Goal: Transaction & Acquisition: Book appointment/travel/reservation

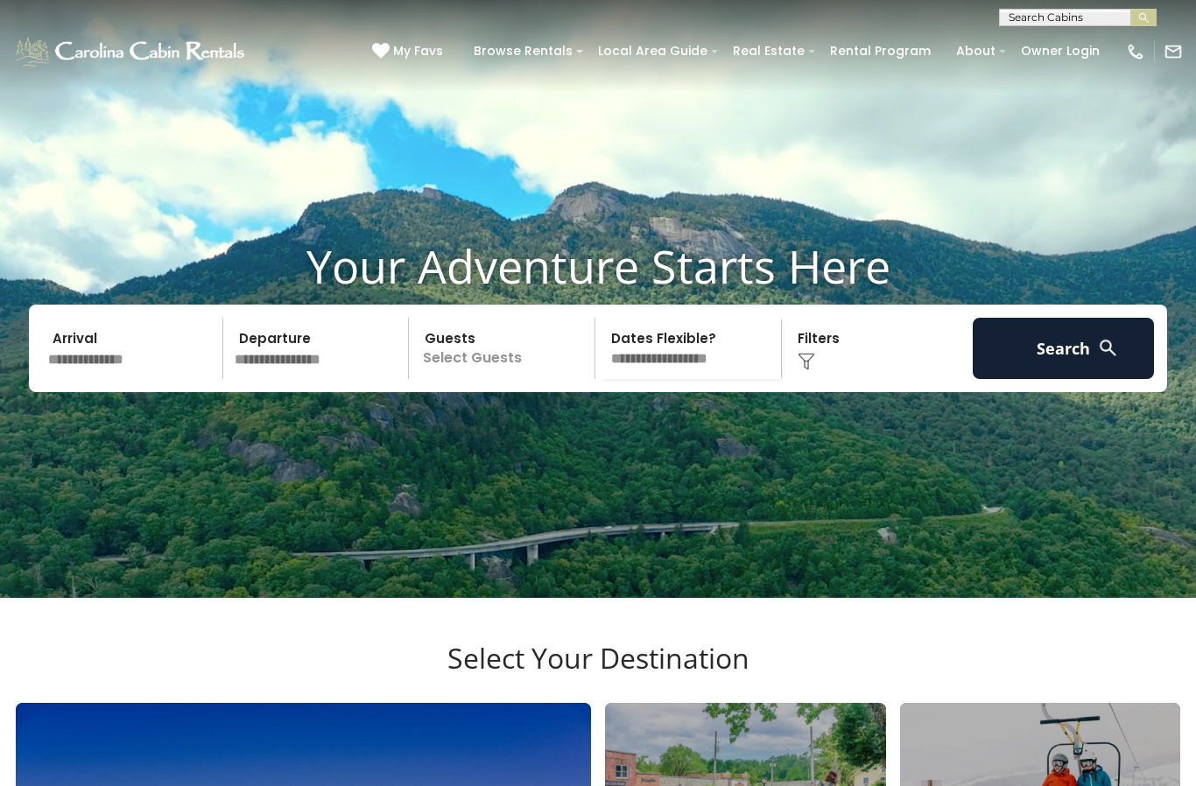
click at [131, 379] on input "text" at bounding box center [132, 348] width 181 height 61
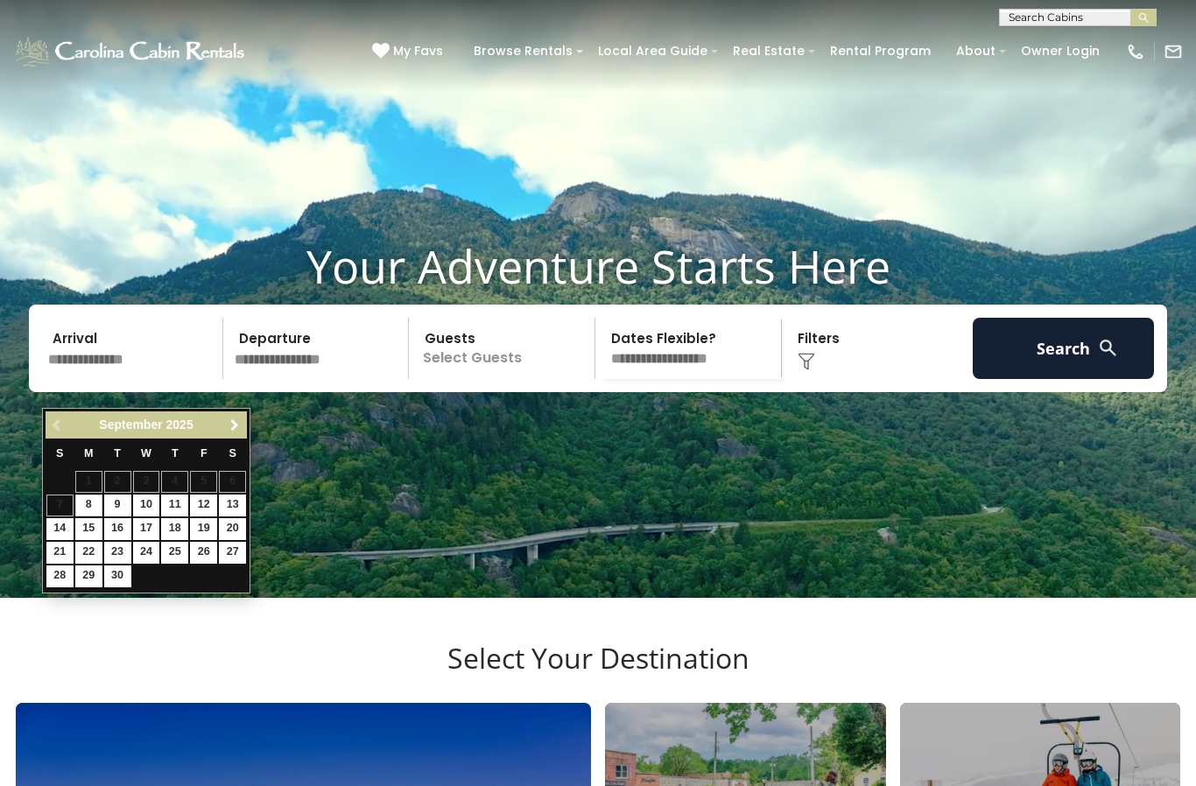
click at [235, 426] on span "Next" at bounding box center [235, 426] width 14 height 14
click at [235, 427] on span "Next" at bounding box center [235, 426] width 14 height 14
click at [237, 427] on span "Next" at bounding box center [235, 426] width 14 height 14
click at [238, 428] on span "Next" at bounding box center [235, 426] width 14 height 14
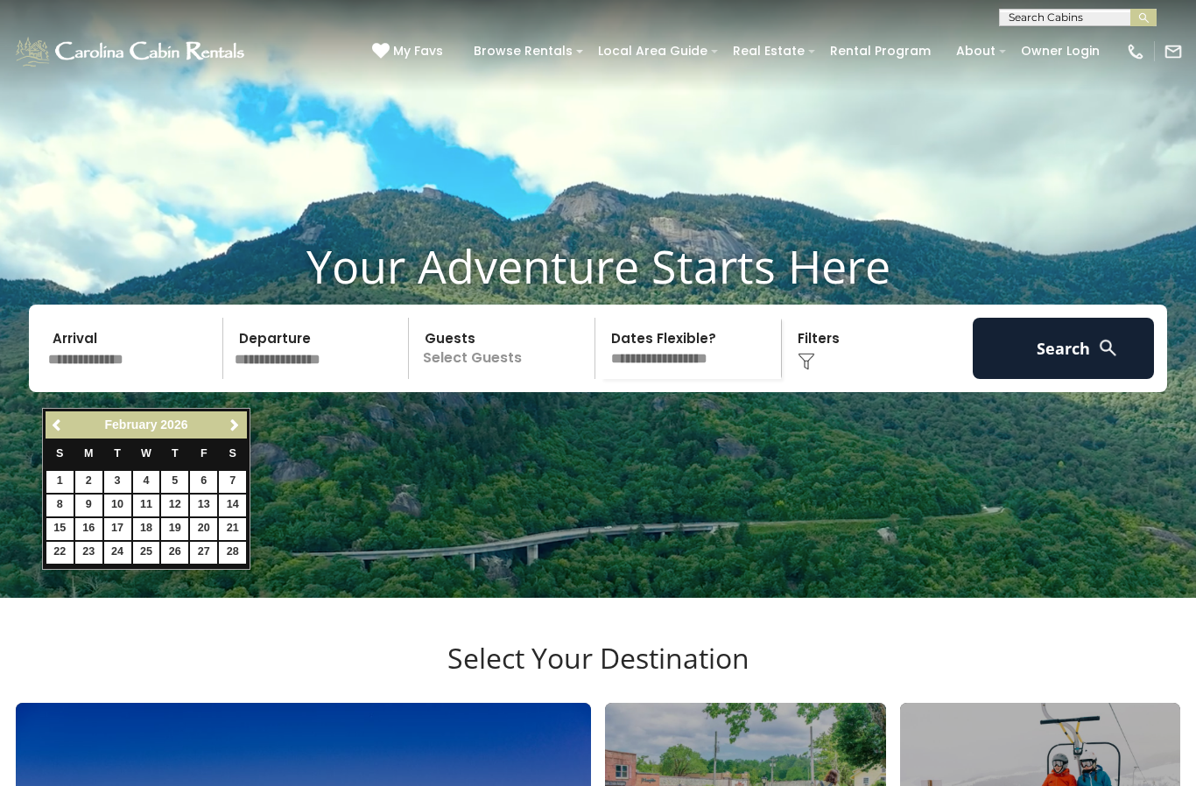
click at [240, 429] on span "Next" at bounding box center [235, 426] width 14 height 14
click at [239, 428] on span "Next" at bounding box center [235, 426] width 14 height 14
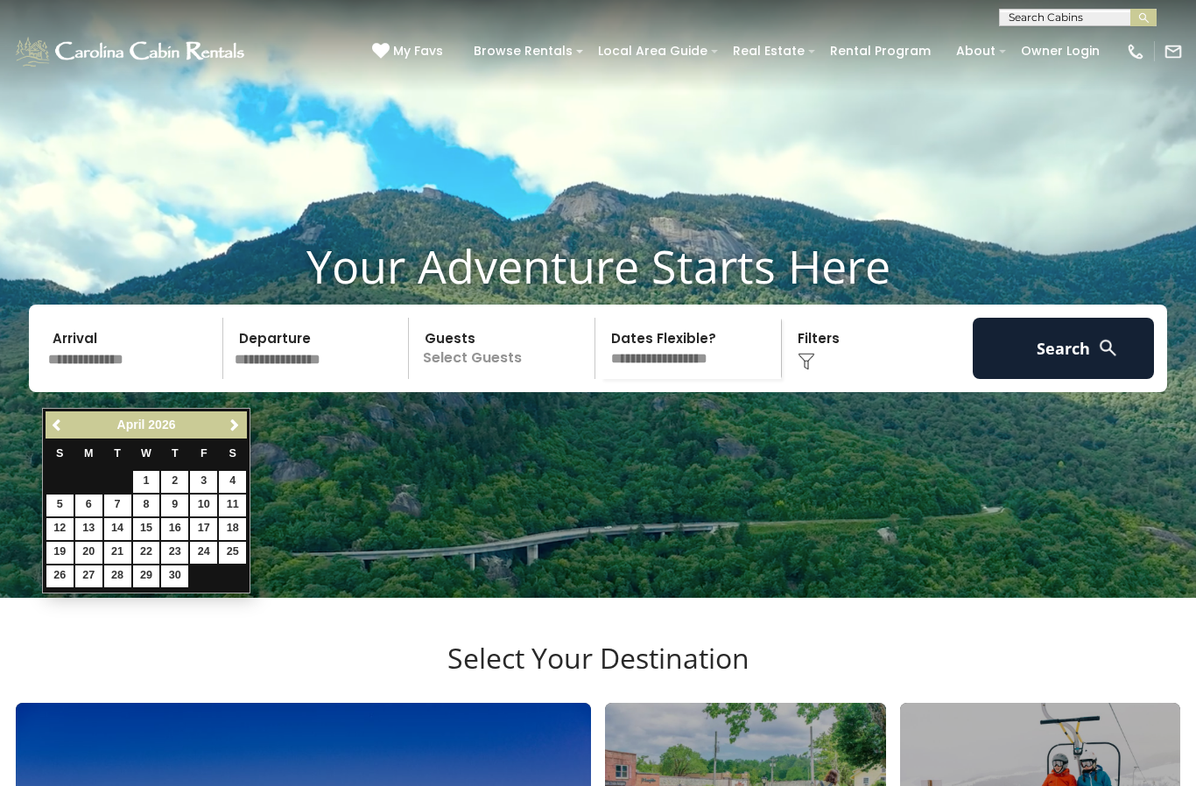
click at [179, 574] on link "30" at bounding box center [174, 577] width 27 height 22
type input "*******"
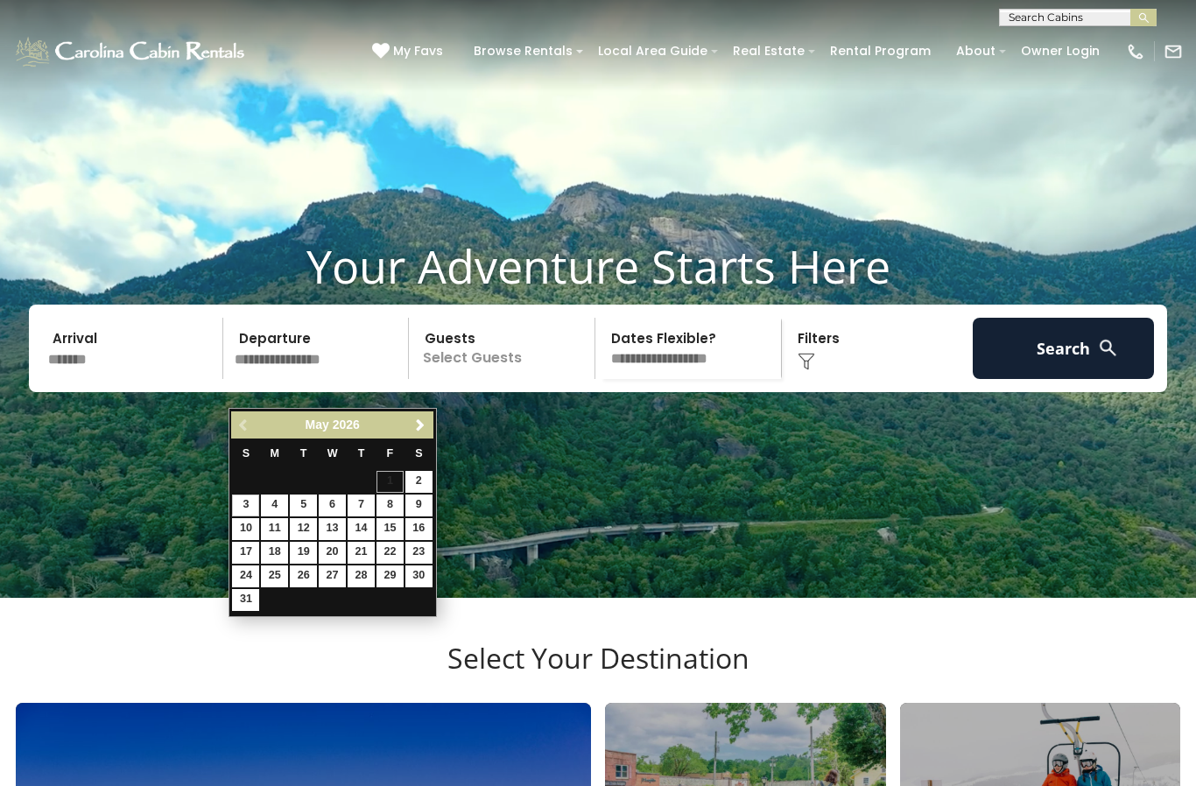
click at [250, 510] on link "3" at bounding box center [245, 506] width 27 height 22
type input "******"
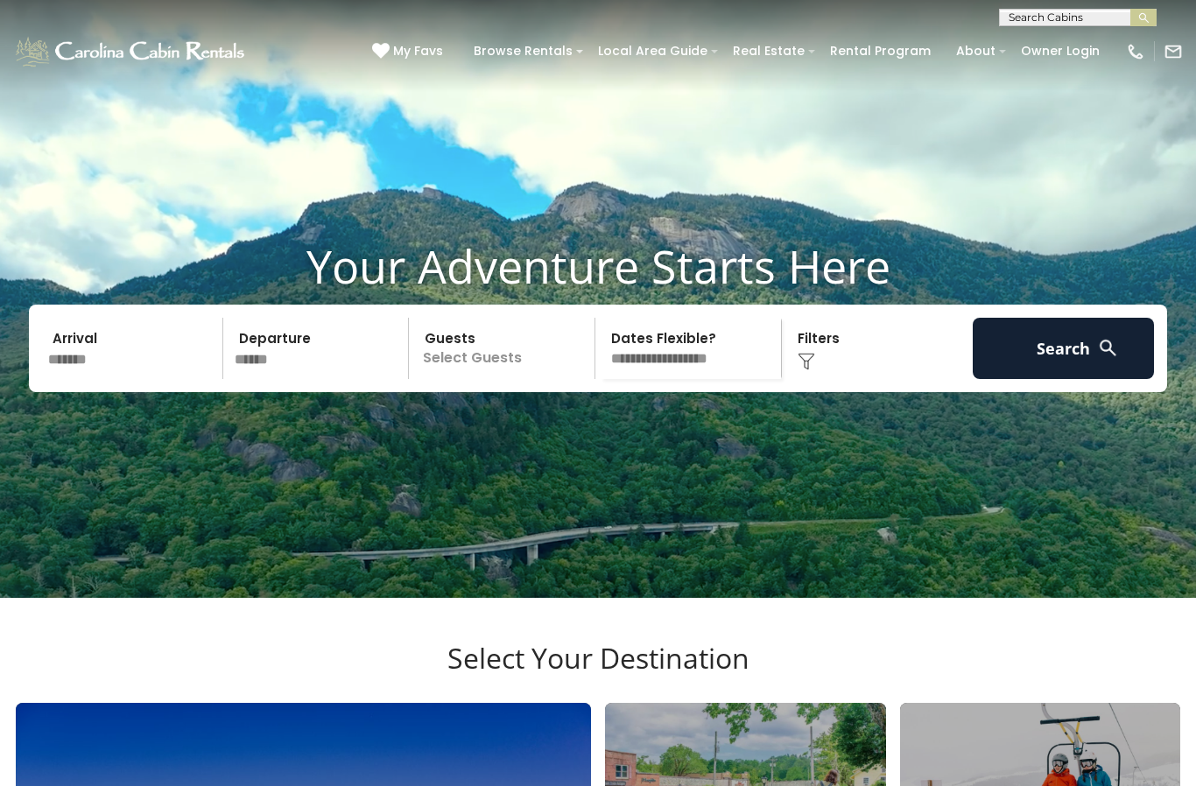
click at [532, 379] on p "Select Guests" at bounding box center [504, 348] width 180 height 61
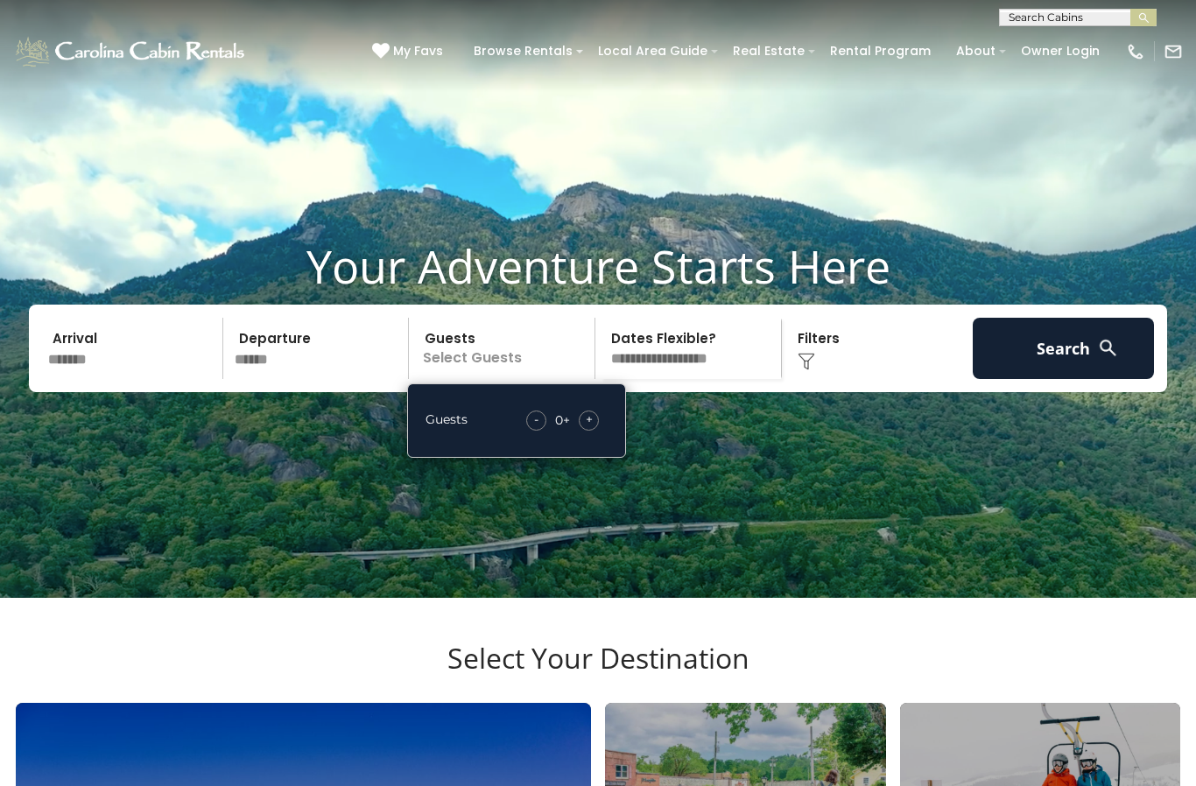
click at [592, 428] on span "+" at bounding box center [589, 420] width 7 height 18
click at [591, 428] on span "+" at bounding box center [589, 420] width 7 height 18
click at [589, 428] on span "+" at bounding box center [589, 420] width 7 height 18
click at [588, 431] on div "+" at bounding box center [589, 421] width 20 height 20
click at [726, 379] on select "**********" at bounding box center [691, 348] width 180 height 61
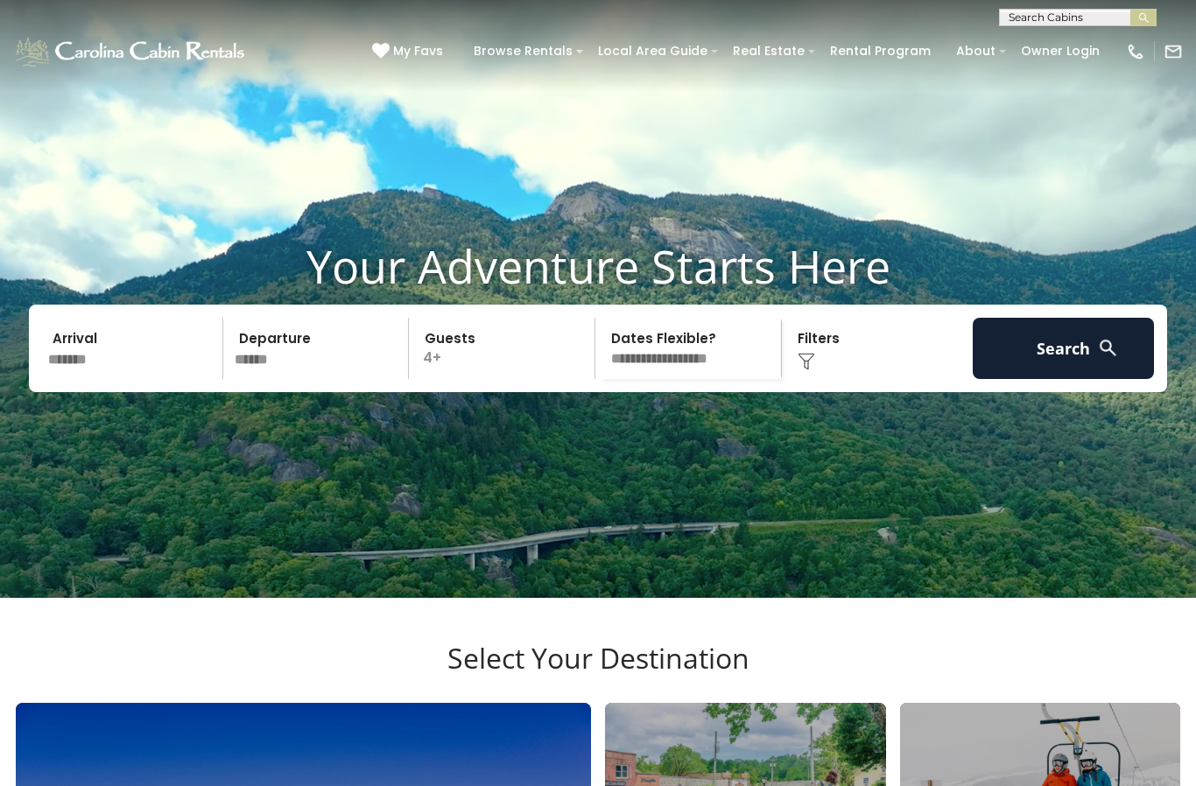
click at [842, 379] on div "Click to Choose" at bounding box center [877, 348] width 181 height 61
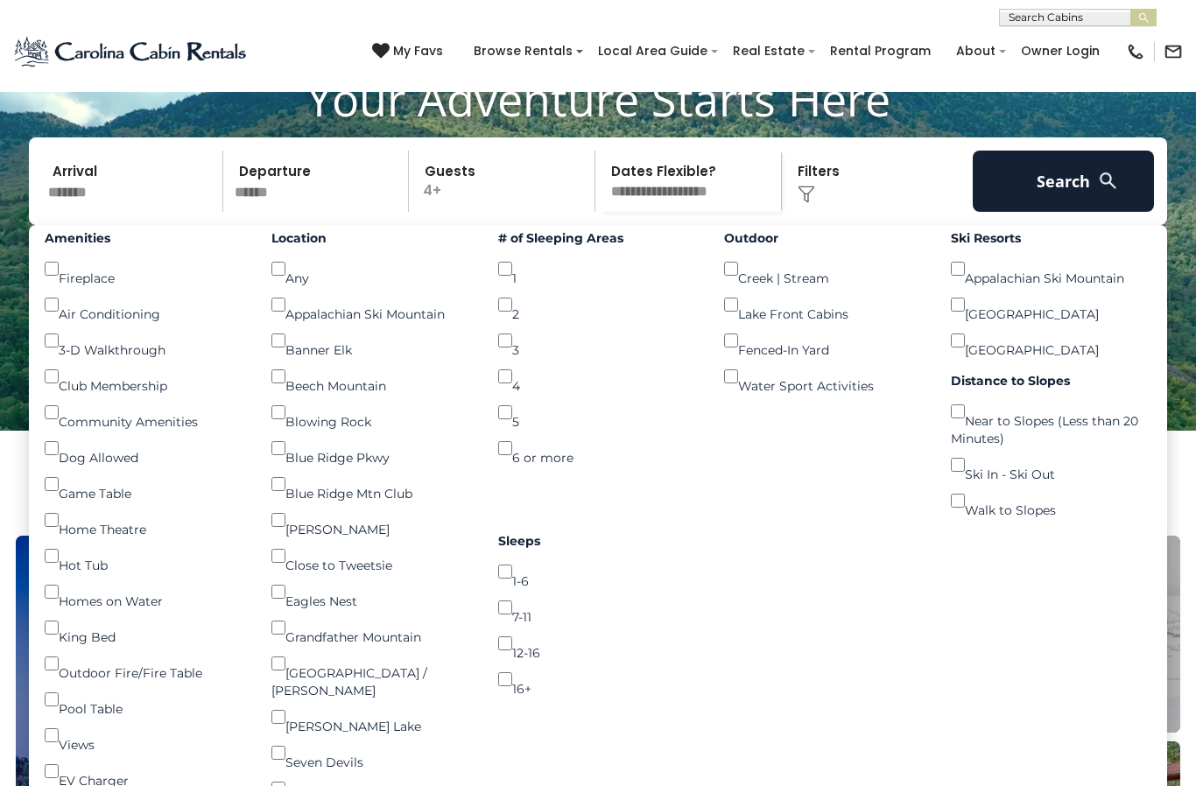
scroll to position [161, 0]
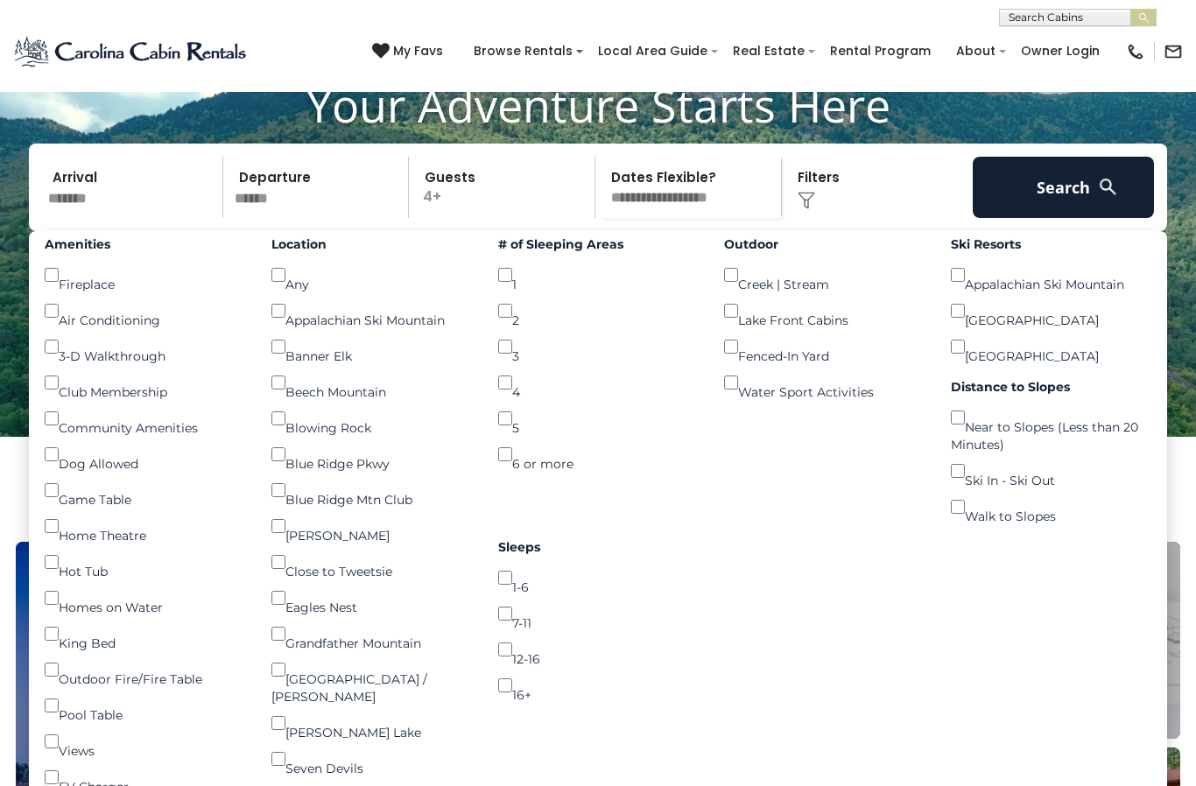
click at [1066, 211] on button "Search" at bounding box center [1063, 187] width 181 height 61
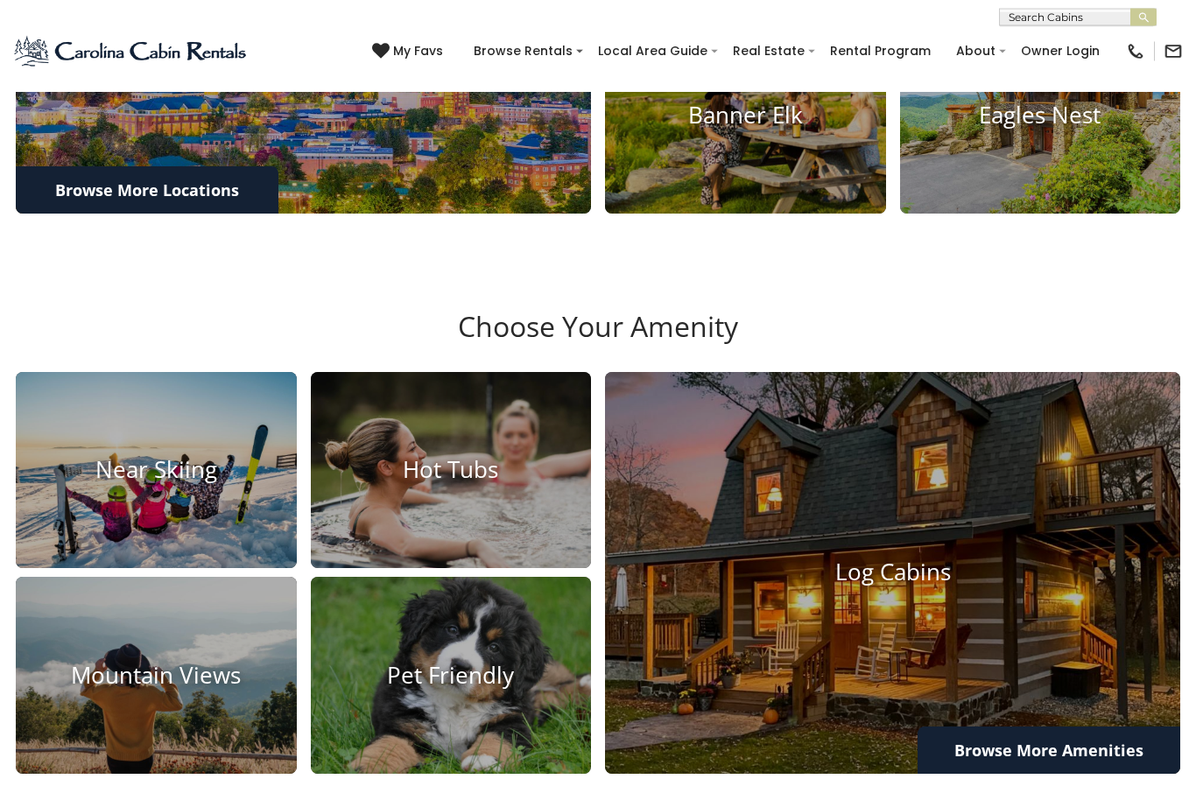
scroll to position [1179, 0]
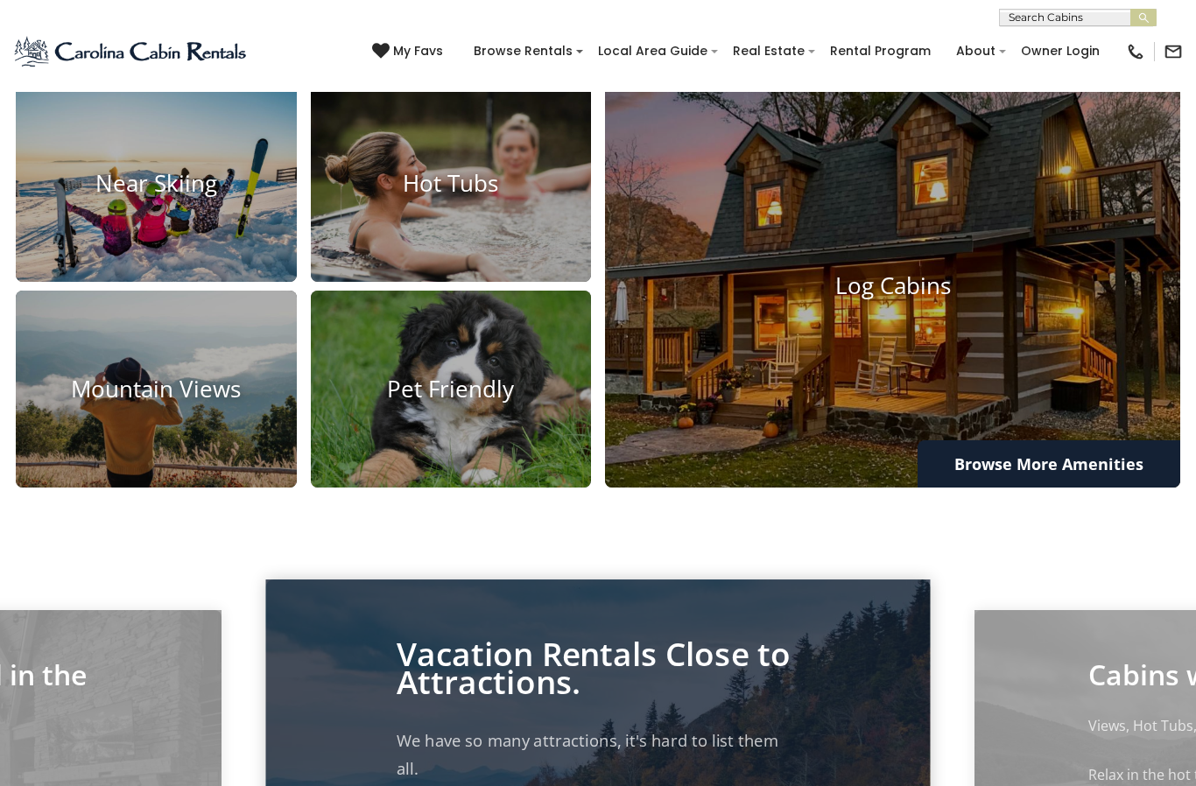
click at [971, 488] on link "Browse More Amenities" at bounding box center [1049, 463] width 263 height 47
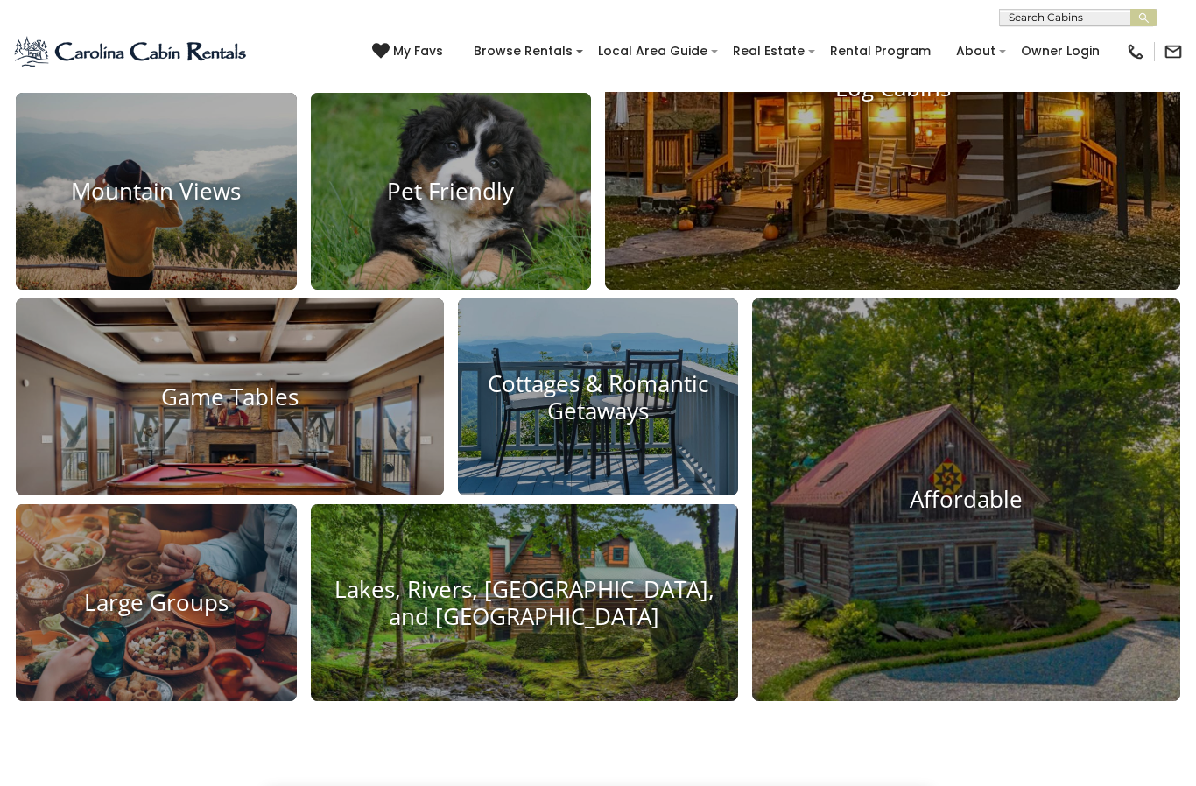
scroll to position [1379, 0]
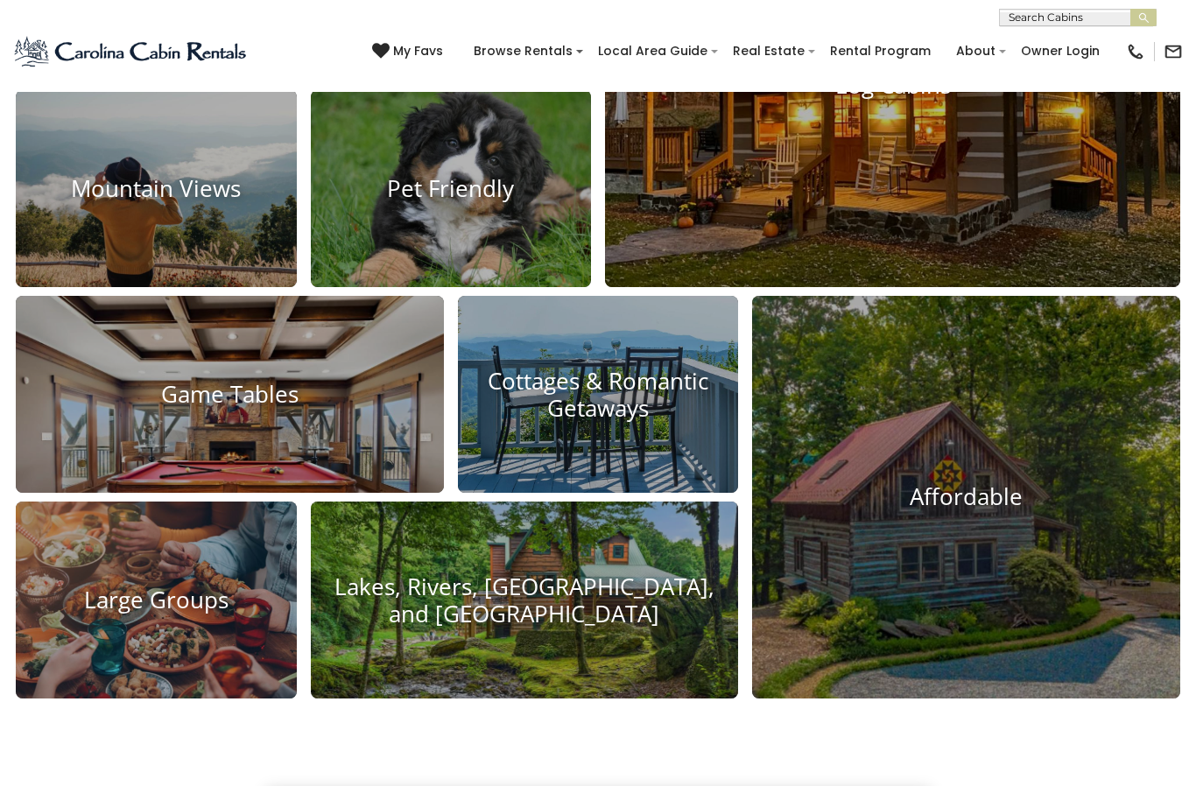
click at [315, 490] on img at bounding box center [230, 438] width 428 height 285
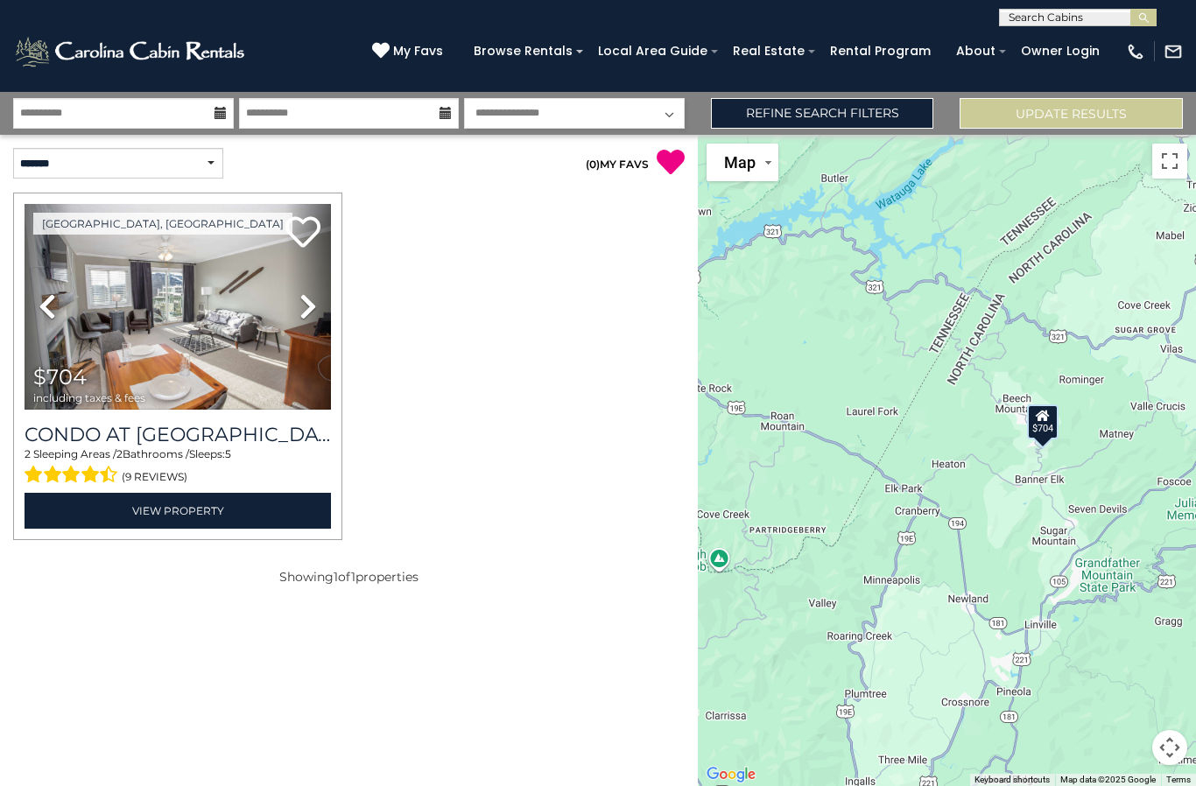
click at [218, 523] on link "View Property" at bounding box center [178, 511] width 306 height 36
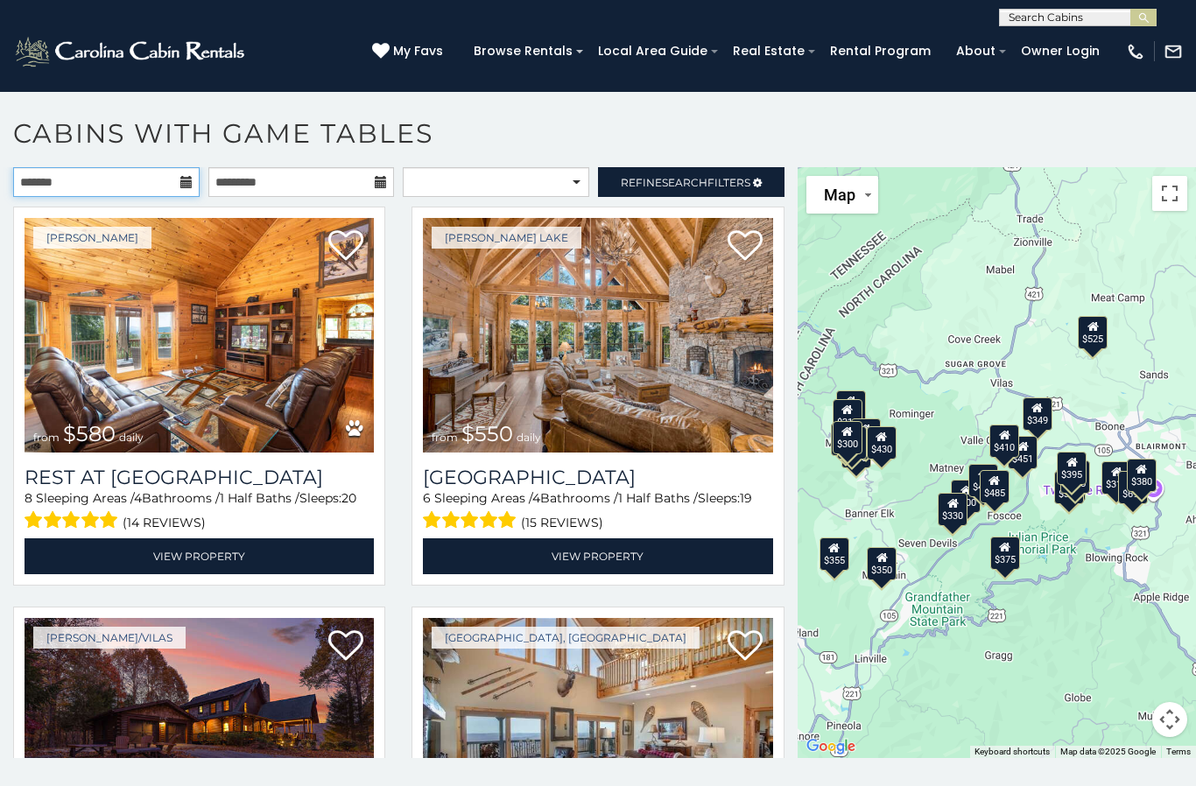
click at [177, 185] on input "text" at bounding box center [106, 182] width 187 height 30
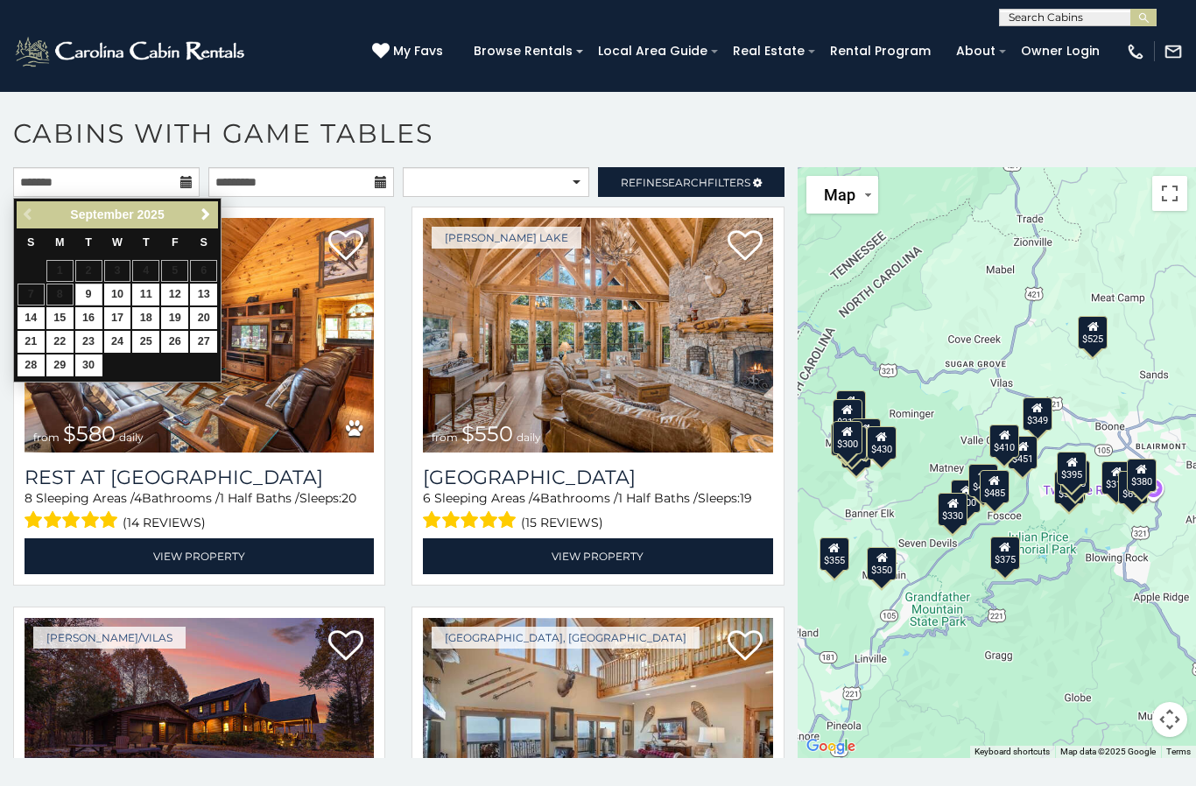
click at [203, 208] on span "Next" at bounding box center [206, 215] width 14 height 14
click at [207, 214] on span "Next" at bounding box center [206, 215] width 14 height 14
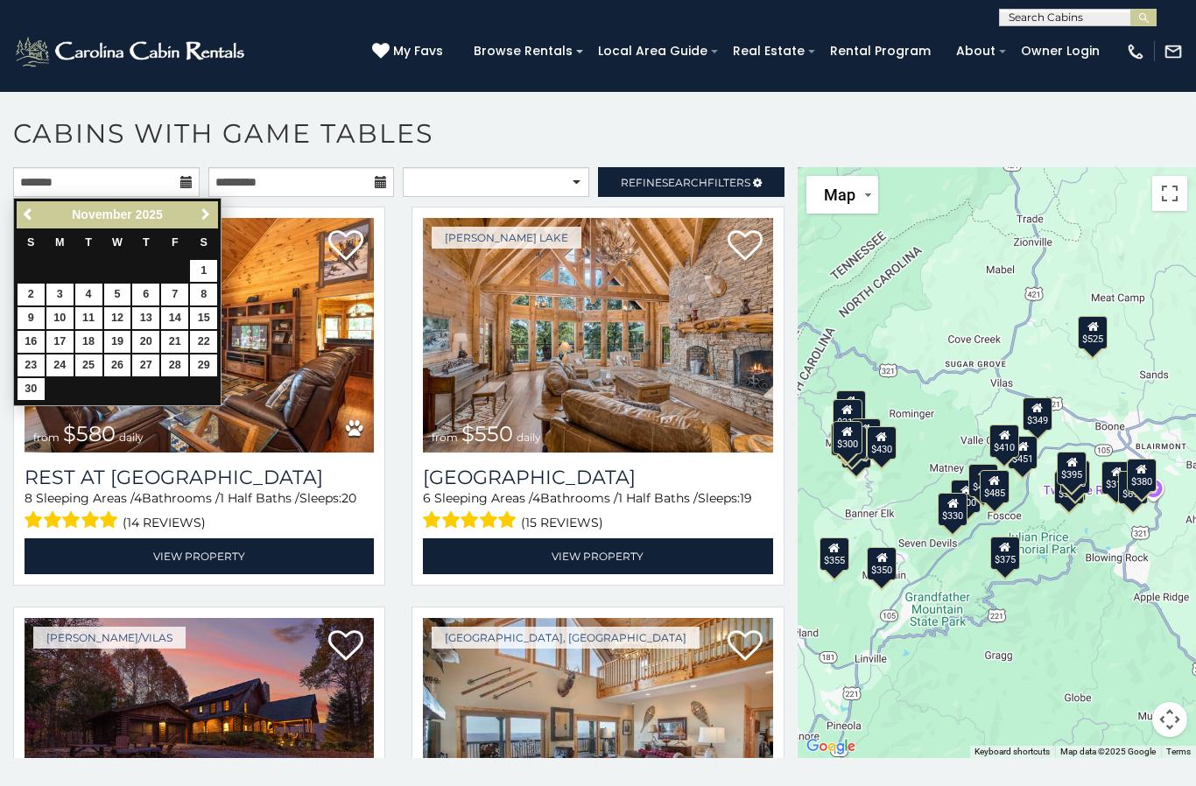
click at [208, 215] on span "Next" at bounding box center [206, 215] width 14 height 14
click at [209, 213] on span "Next" at bounding box center [206, 215] width 14 height 14
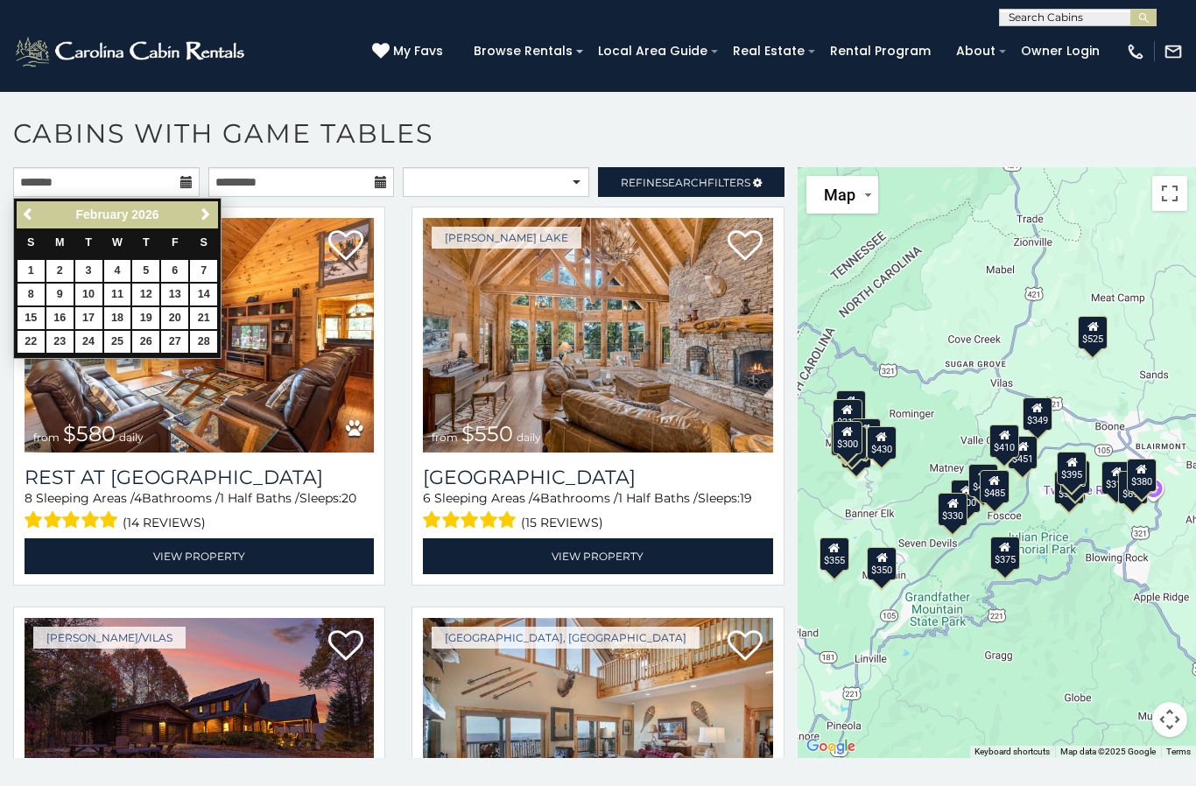
click at [208, 214] on span "Next" at bounding box center [206, 215] width 14 height 14
click at [208, 213] on span "Next" at bounding box center [206, 215] width 14 height 14
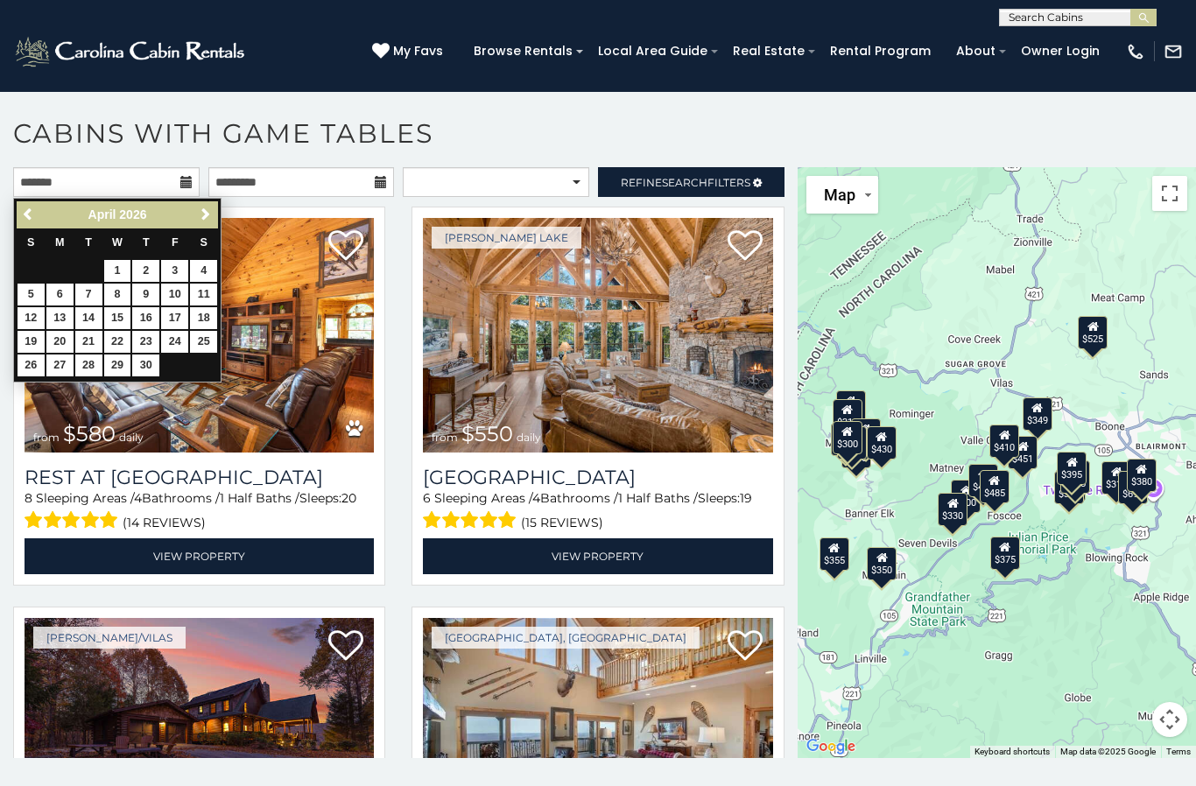
click at [168, 337] on link "24" at bounding box center [174, 342] width 27 height 22
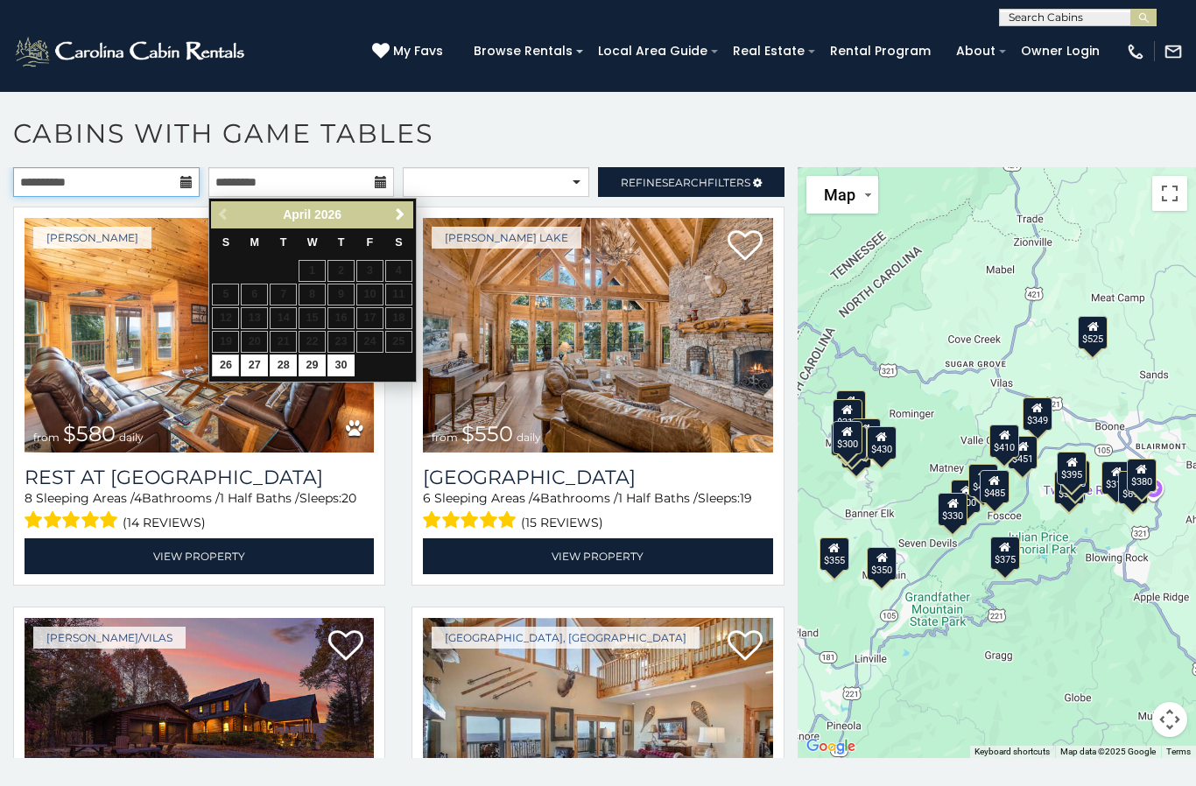
click at [194, 183] on input "**********" at bounding box center [106, 182] width 187 height 30
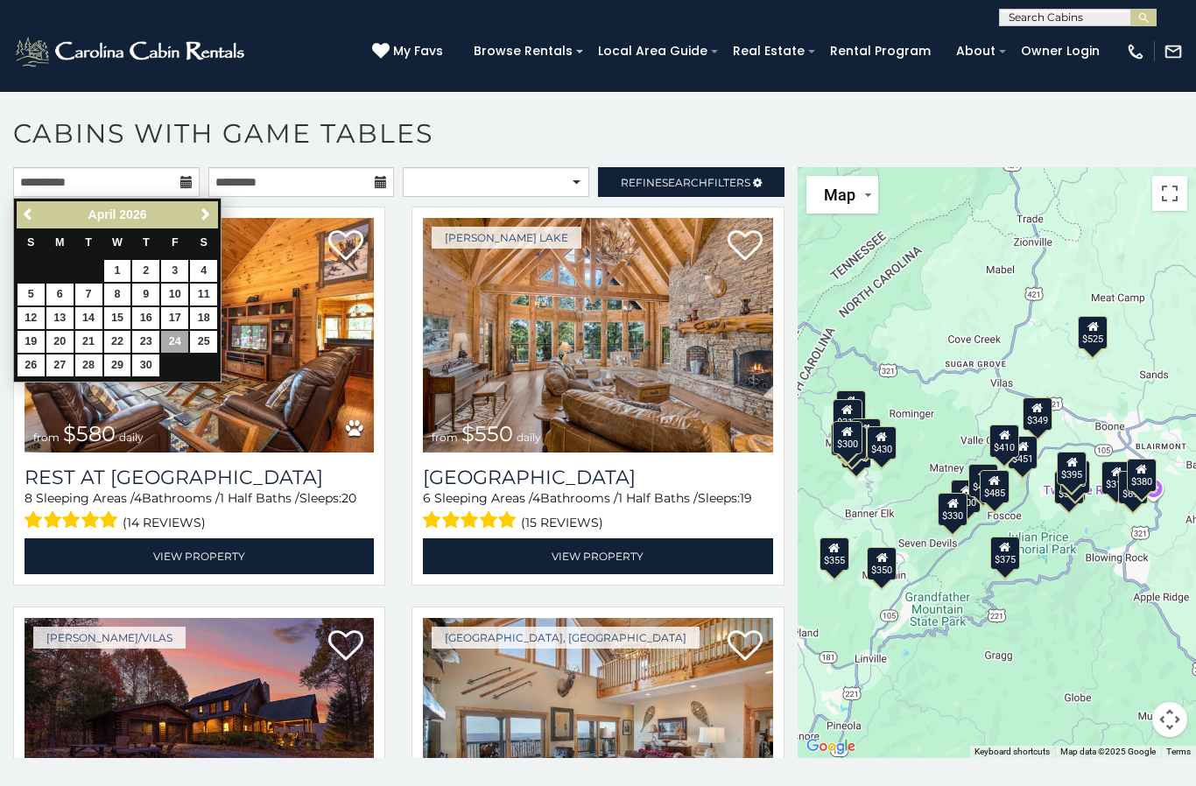
click at [145, 338] on link "23" at bounding box center [145, 342] width 27 height 22
type input "**********"
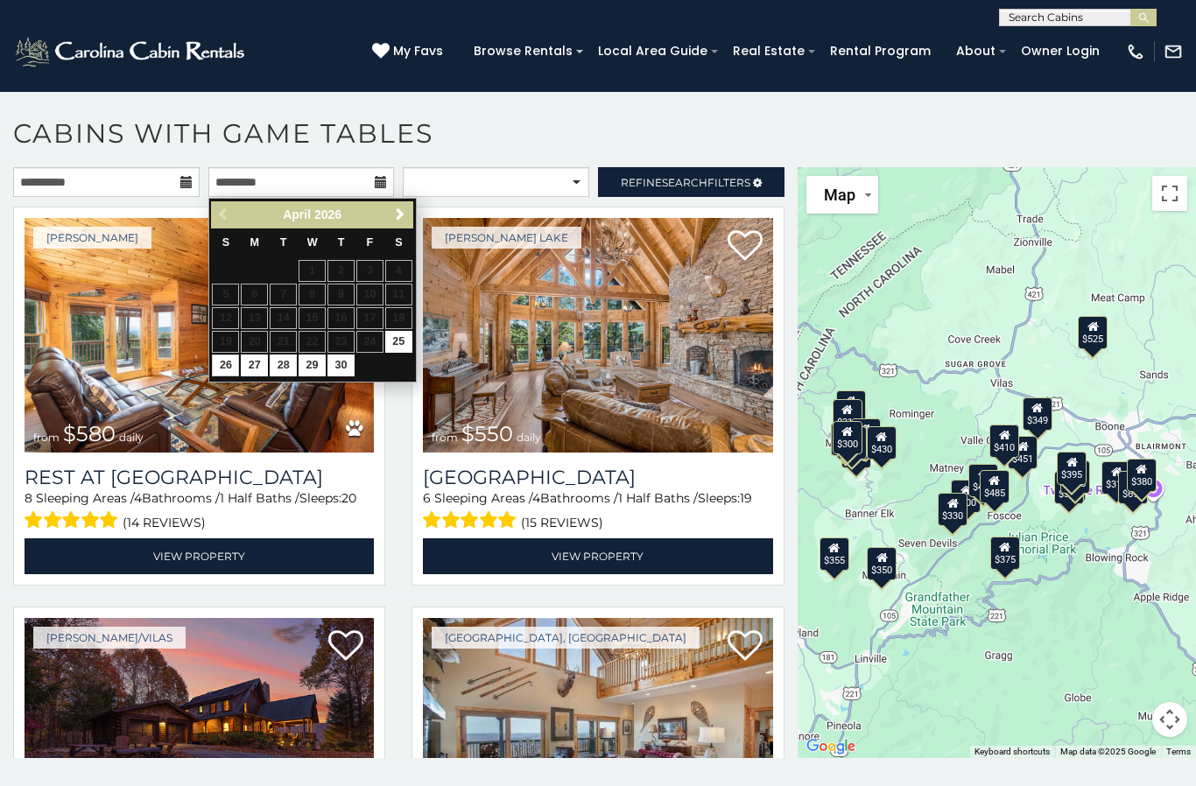
click at [229, 364] on link "26" at bounding box center [225, 366] width 27 height 22
type input "**********"
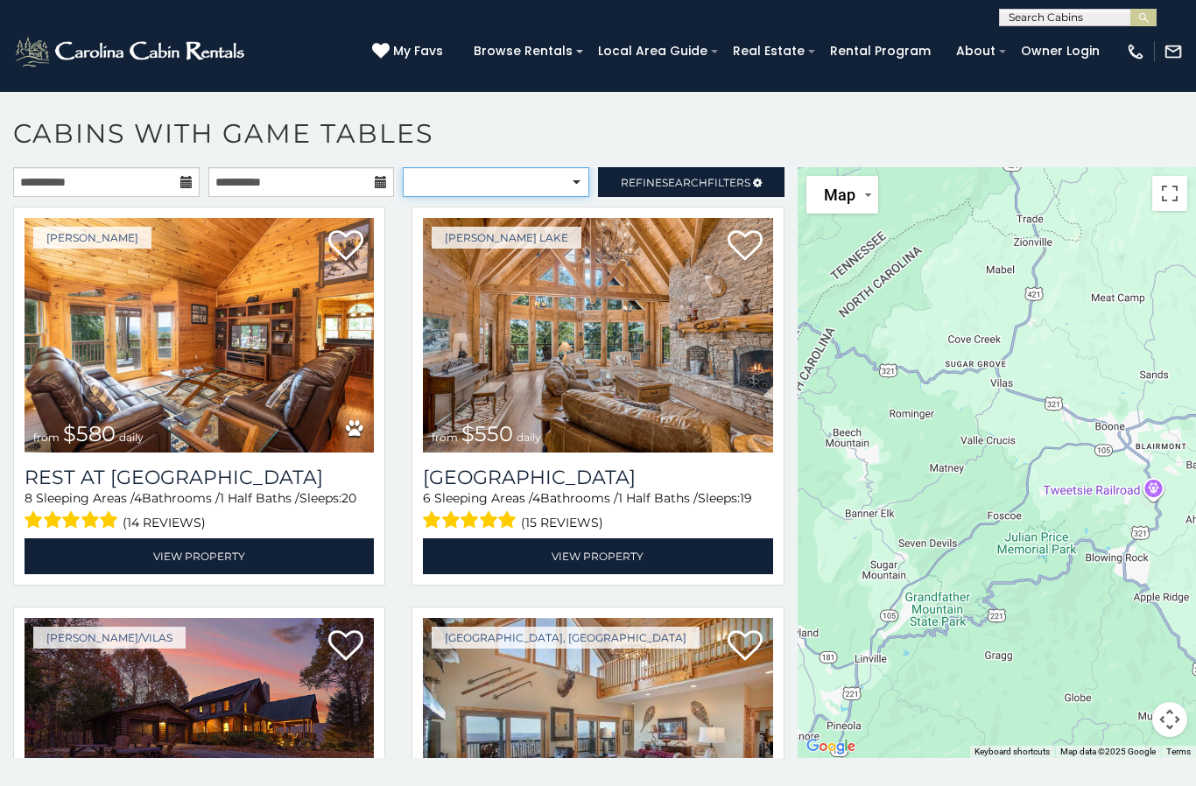
click at [574, 185] on select "**********" at bounding box center [496, 182] width 187 height 30
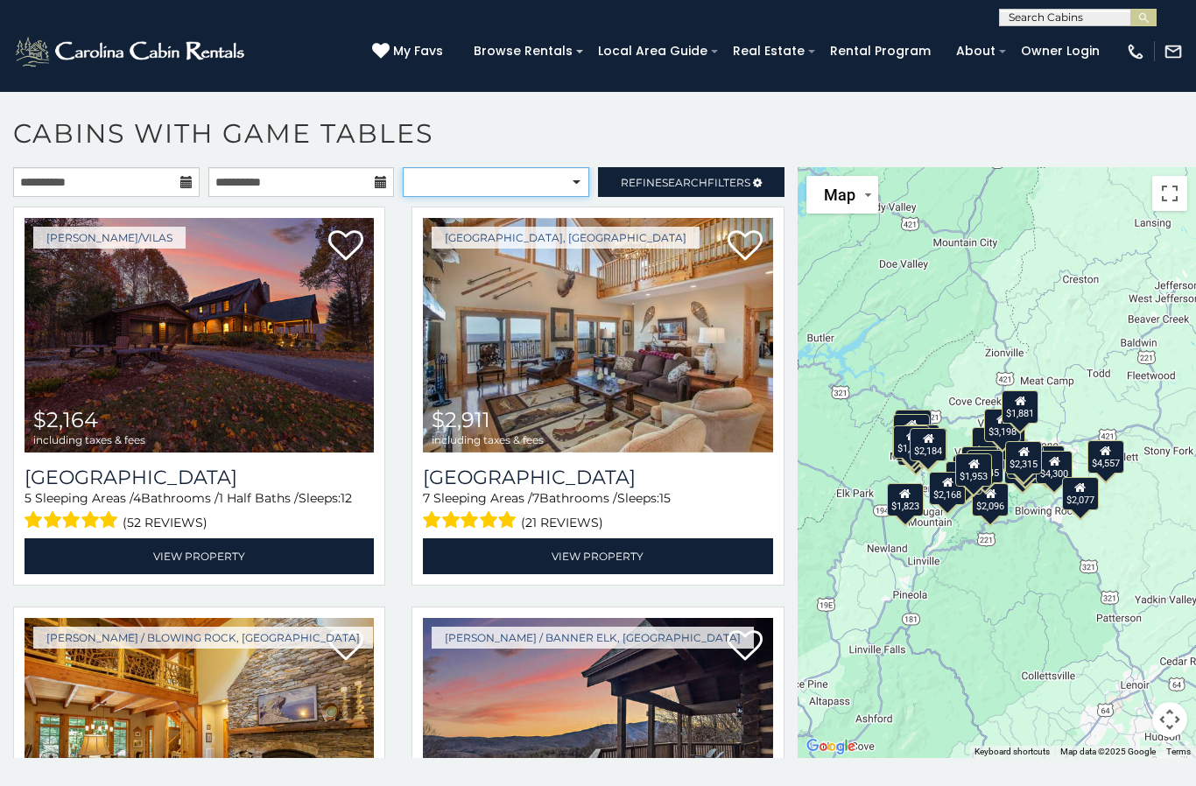
click at [573, 187] on select "**********" at bounding box center [496, 182] width 187 height 30
select select "*********"
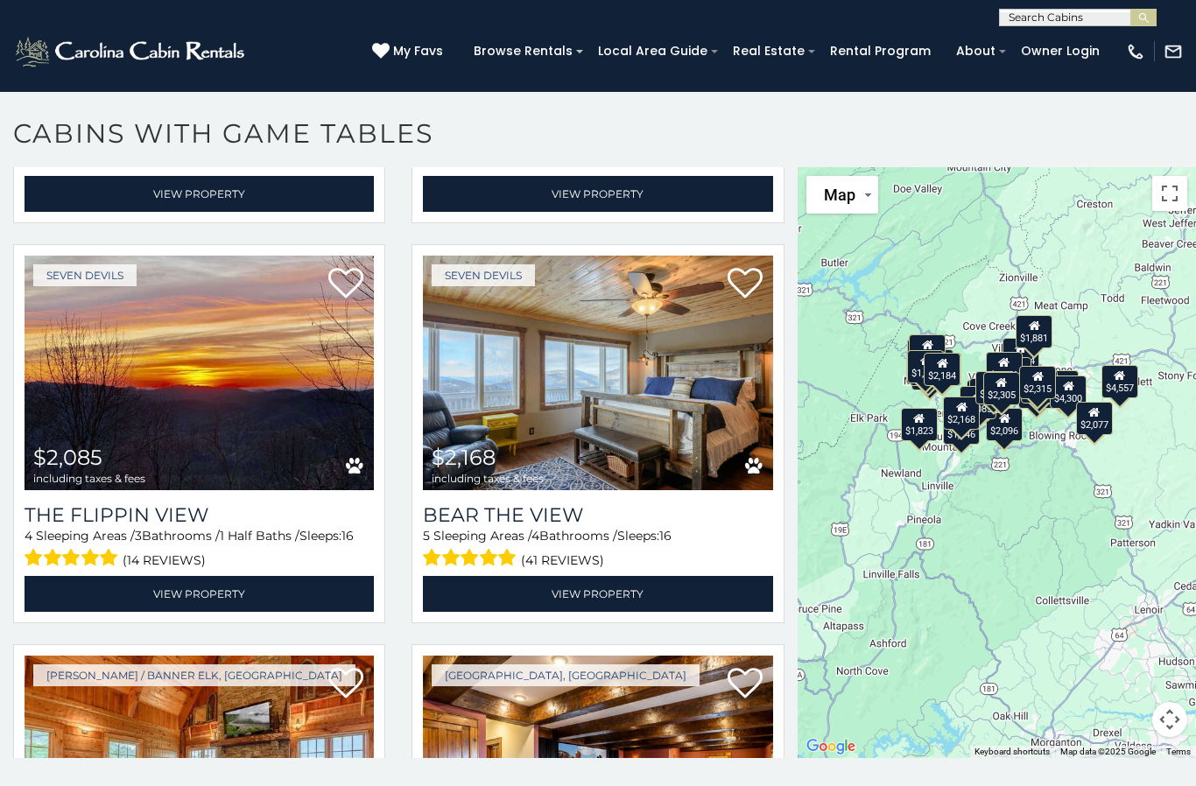
scroll to position [4769, 0]
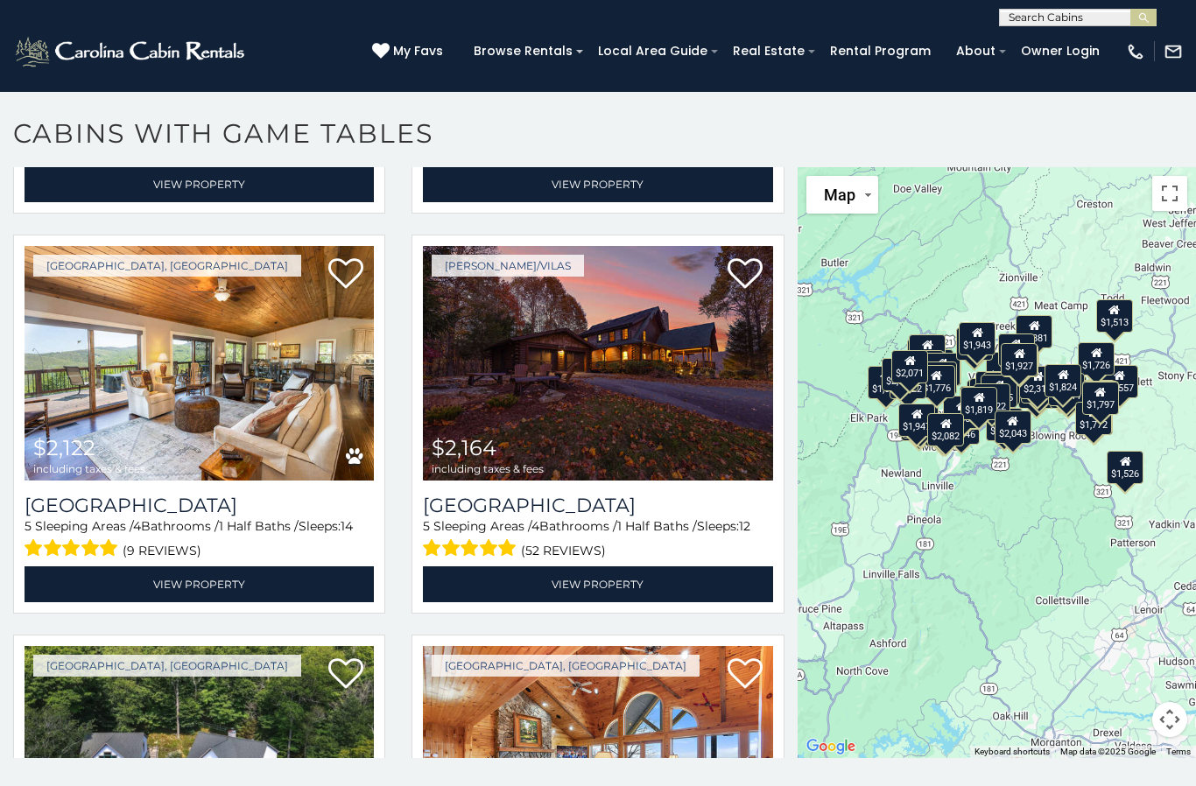
scroll to position [772, 0]
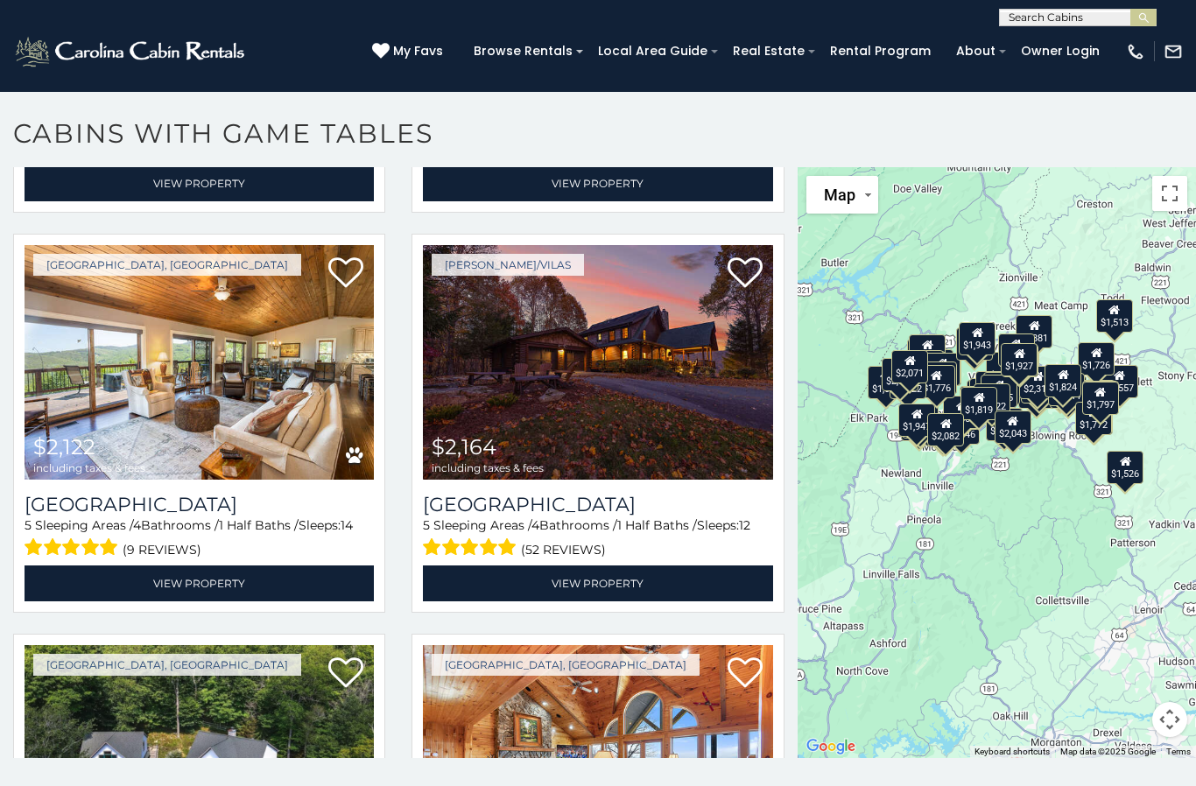
click at [546, 784] on div "**********" at bounding box center [598, 481] width 1196 height 629
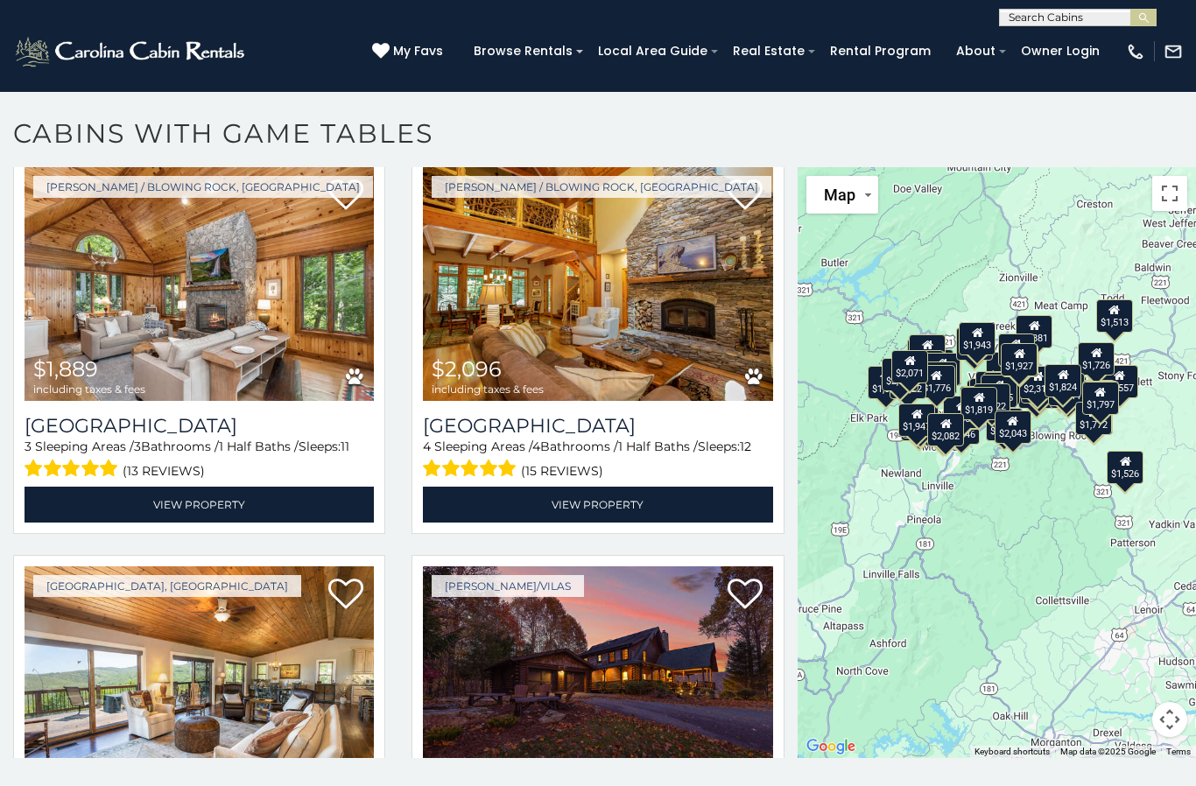
scroll to position [449, 0]
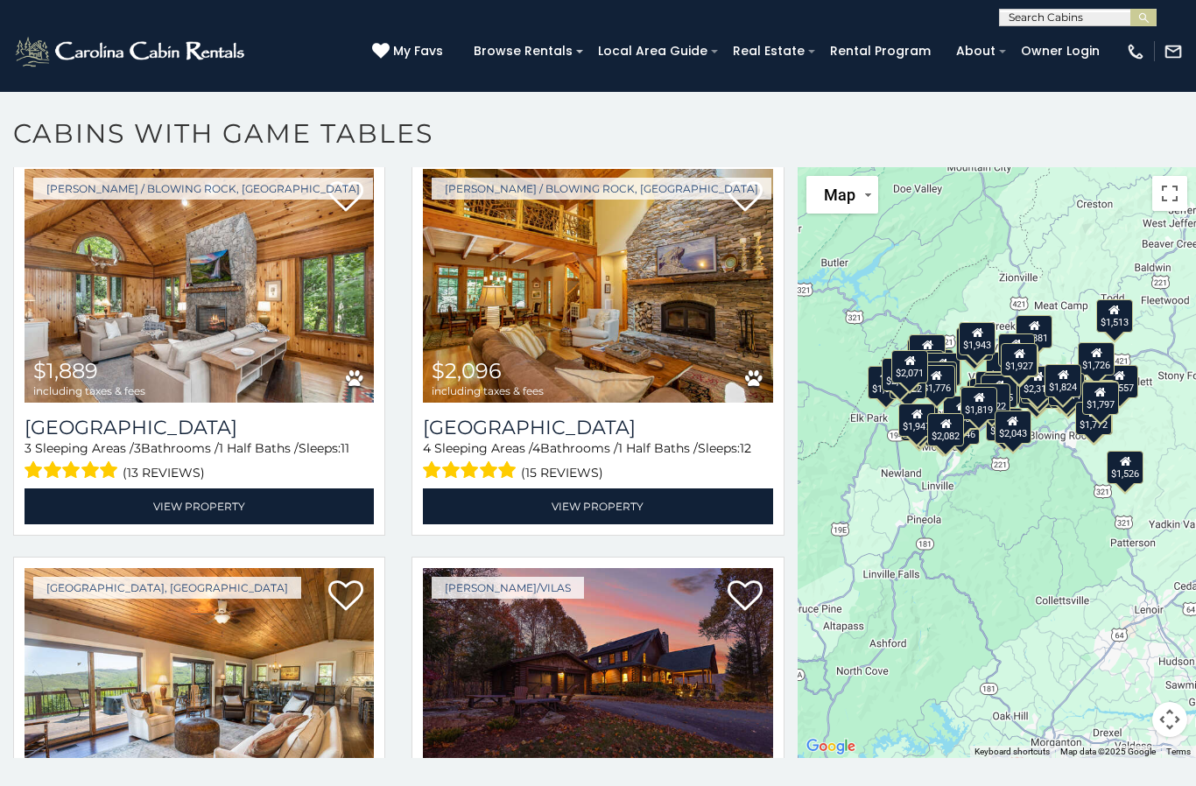
click at [230, 358] on img at bounding box center [199, 286] width 349 height 235
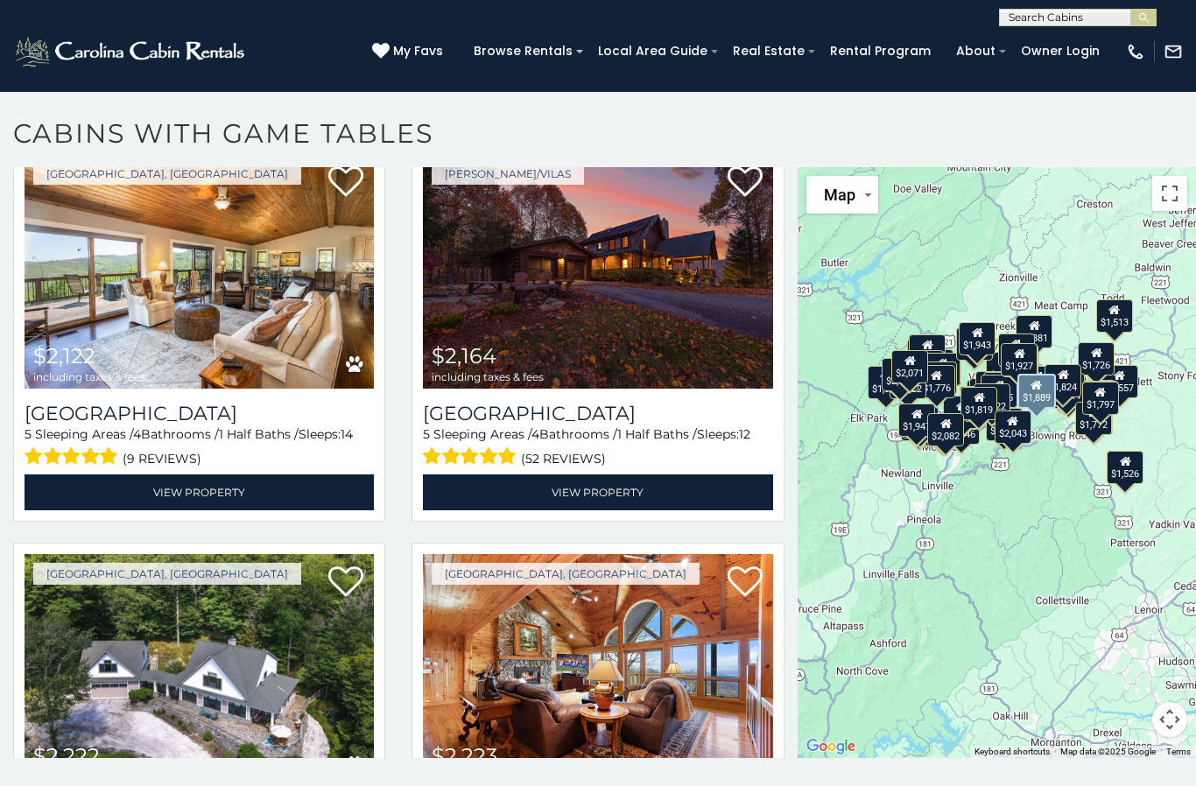
scroll to position [864, 0]
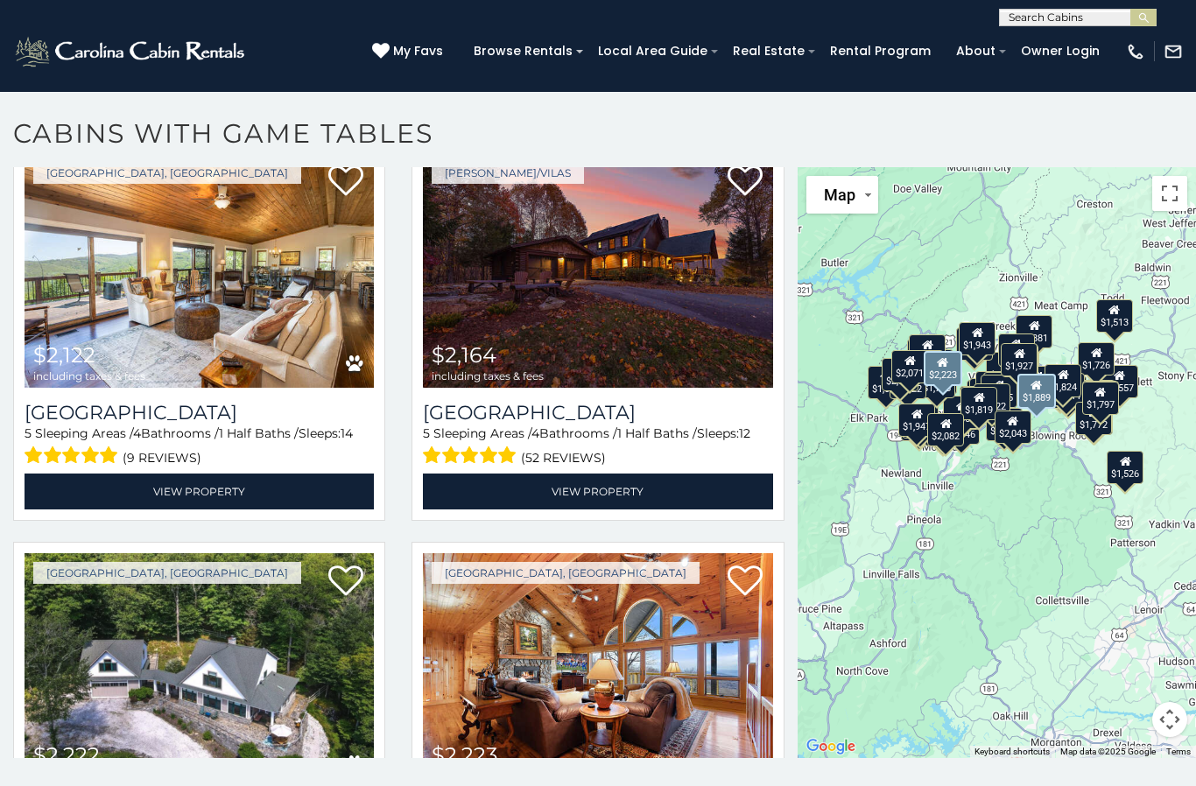
click at [258, 314] on img at bounding box center [199, 270] width 349 height 235
click at [250, 496] on link "View Property" at bounding box center [199, 492] width 349 height 36
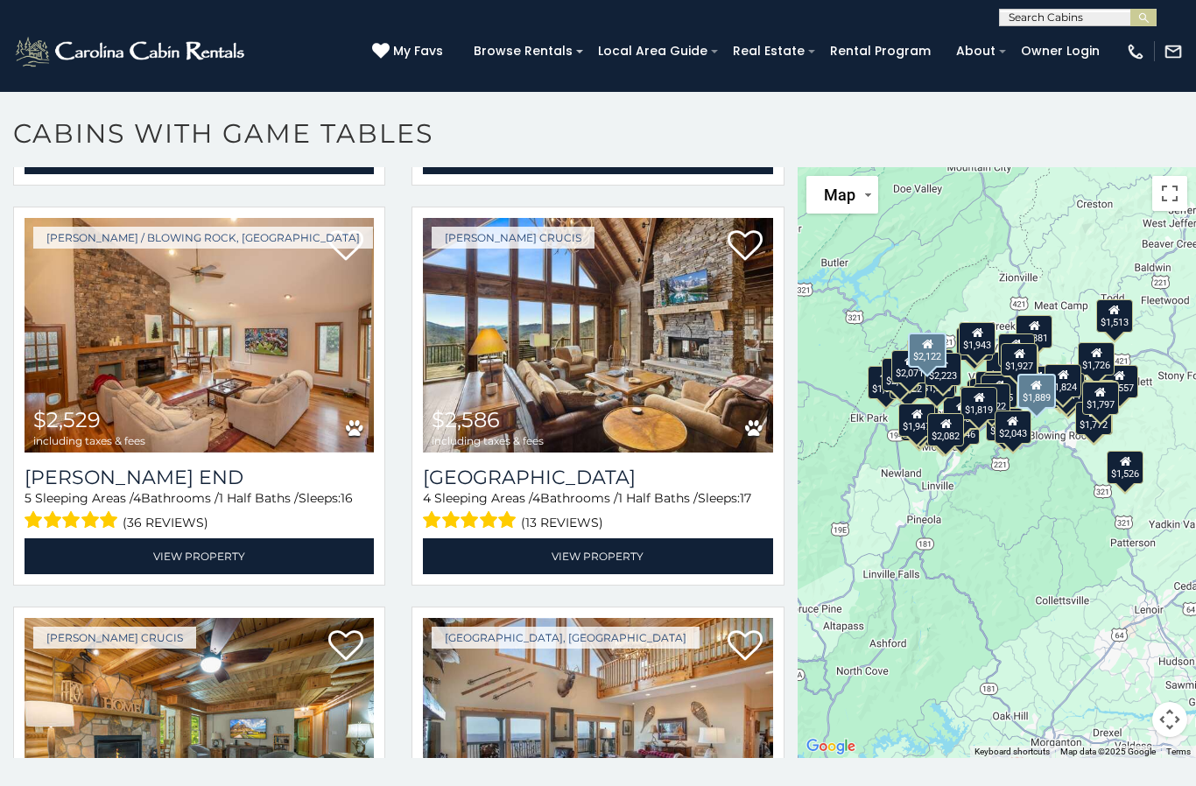
scroll to position [2000, 0]
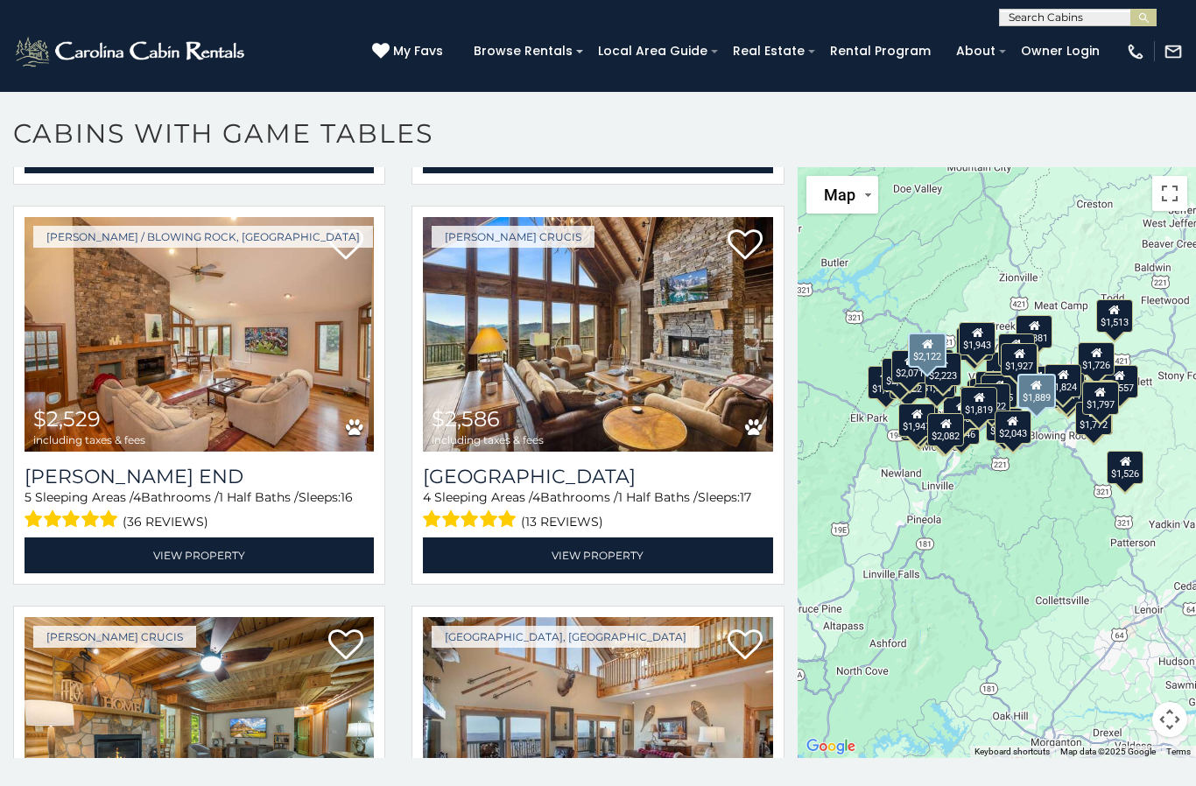
click at [602, 560] on link "View Property" at bounding box center [597, 556] width 349 height 36
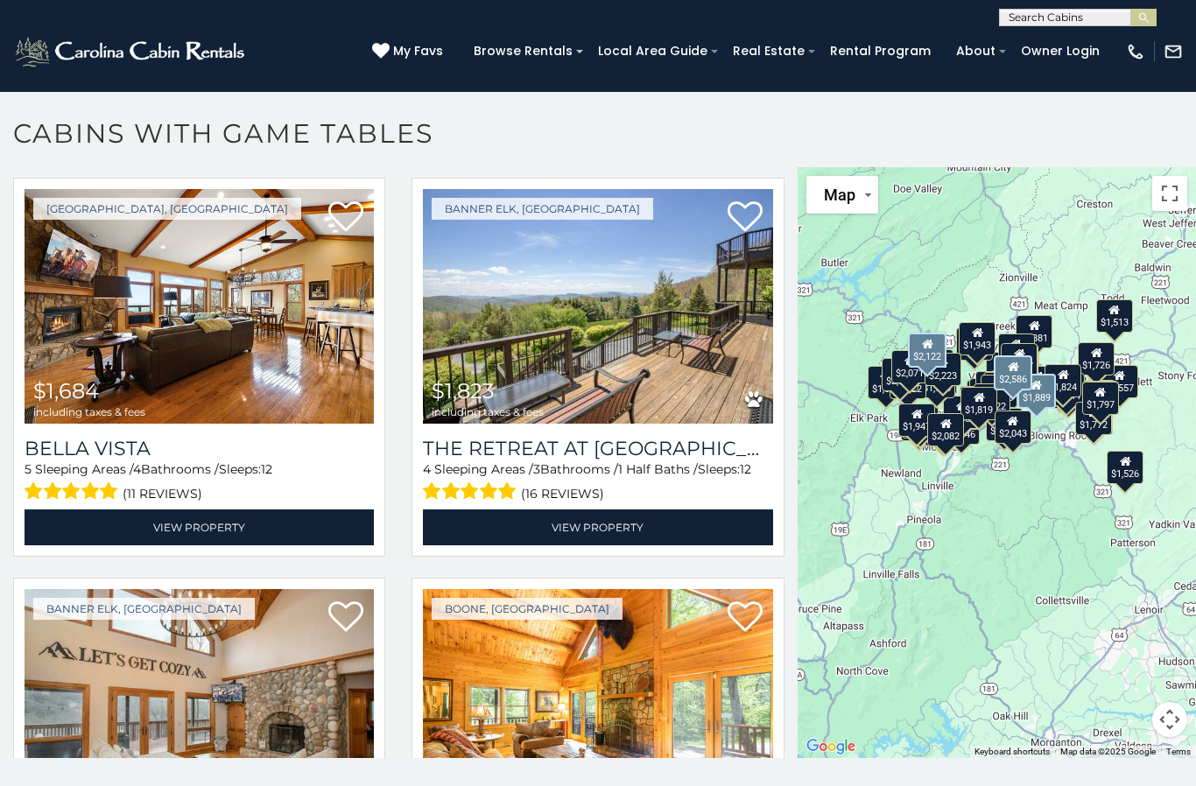
scroll to position [3629, 0]
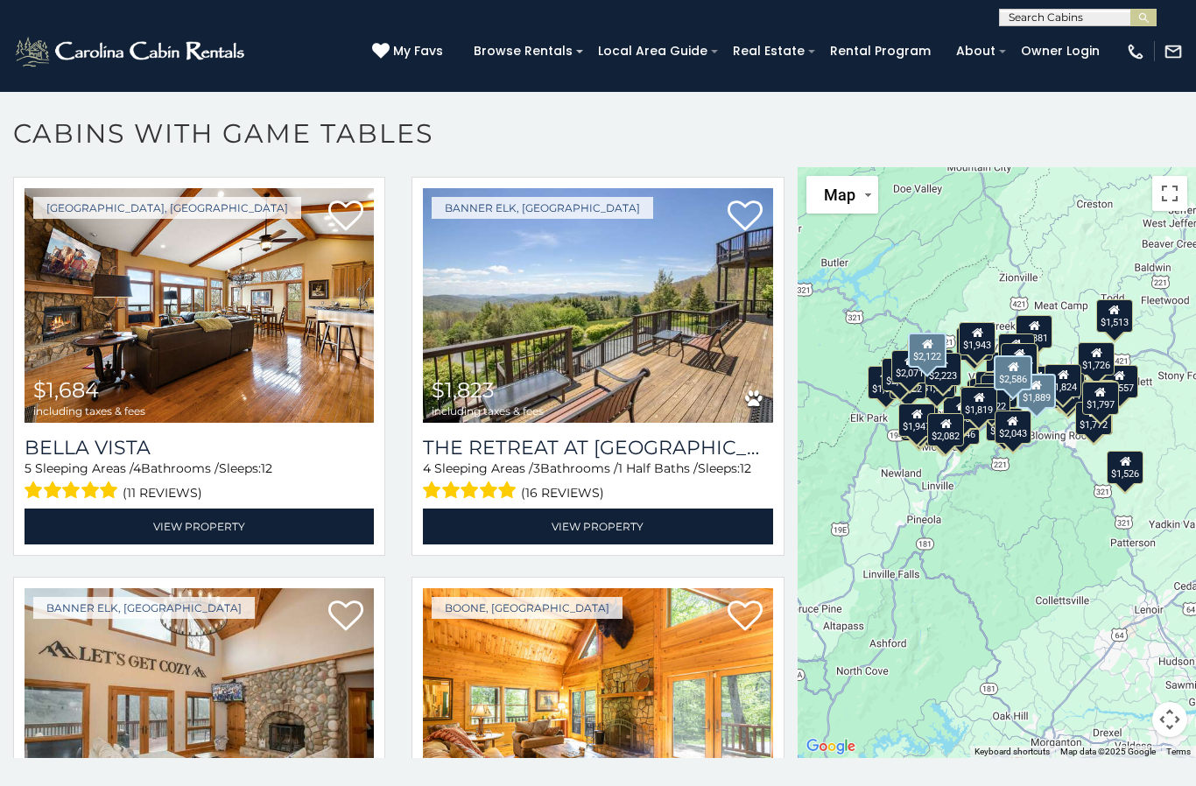
click at [194, 525] on link "View Property" at bounding box center [199, 527] width 349 height 36
click at [597, 542] on link "View Property" at bounding box center [597, 527] width 349 height 36
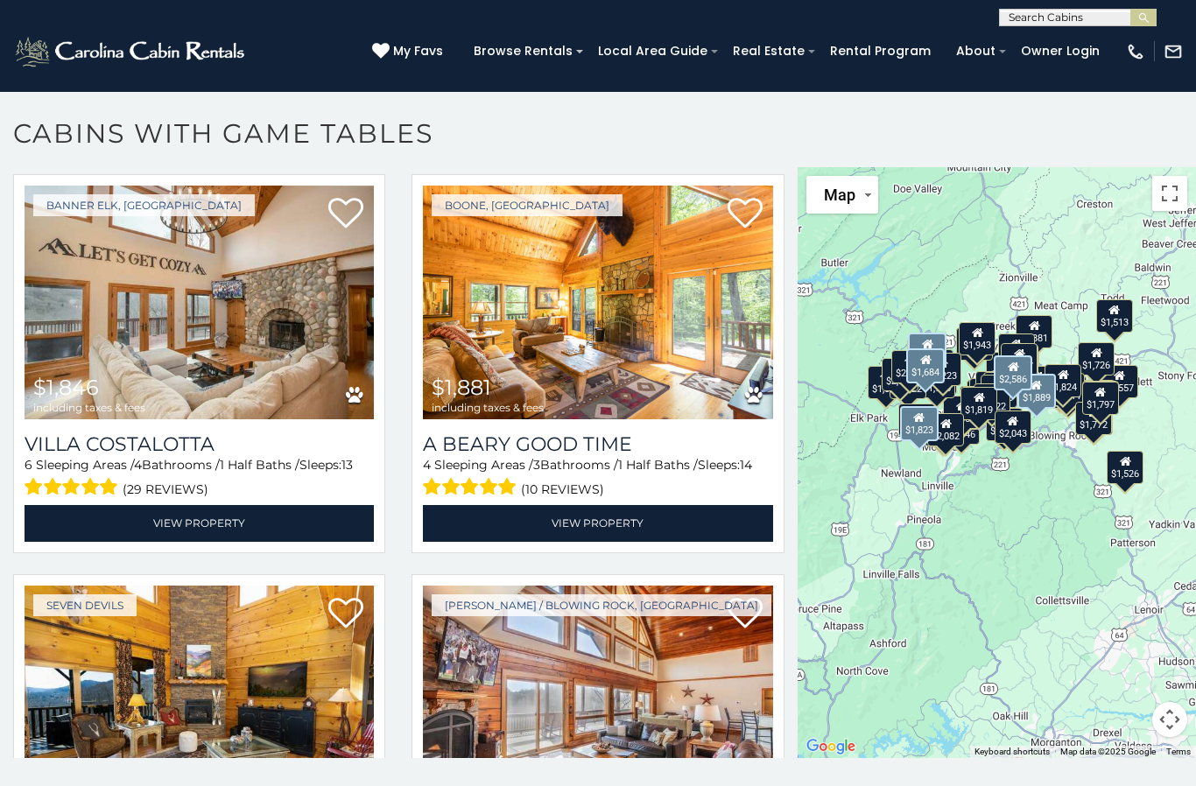
scroll to position [4032, 0]
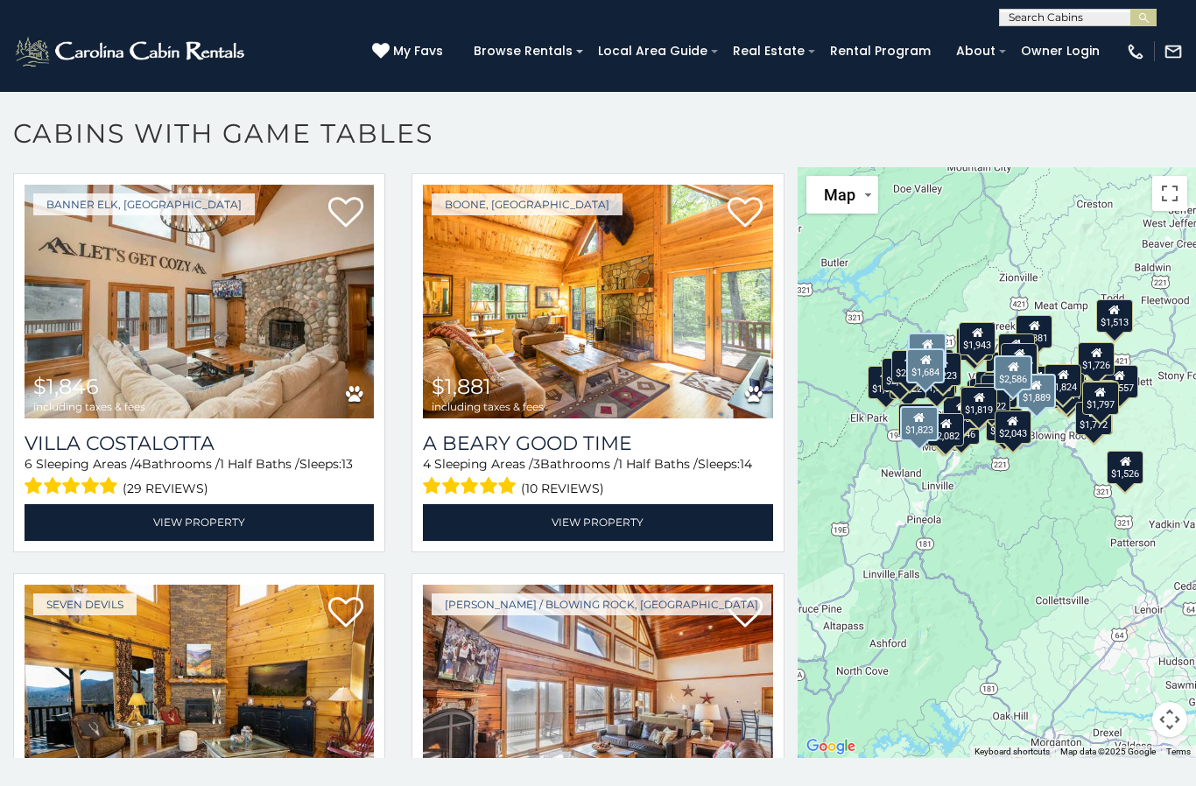
click at [618, 353] on img at bounding box center [597, 302] width 349 height 235
click at [614, 538] on link "View Property" at bounding box center [597, 522] width 349 height 36
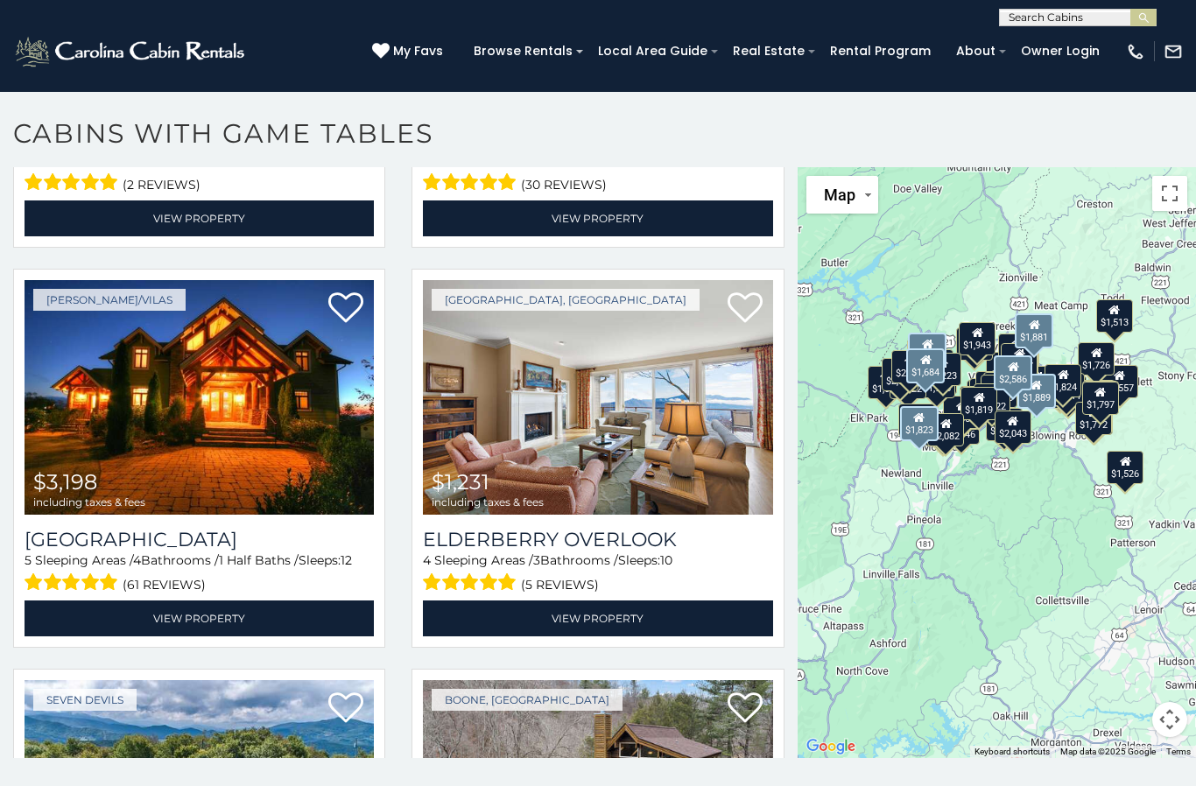
scroll to position [6339, 0]
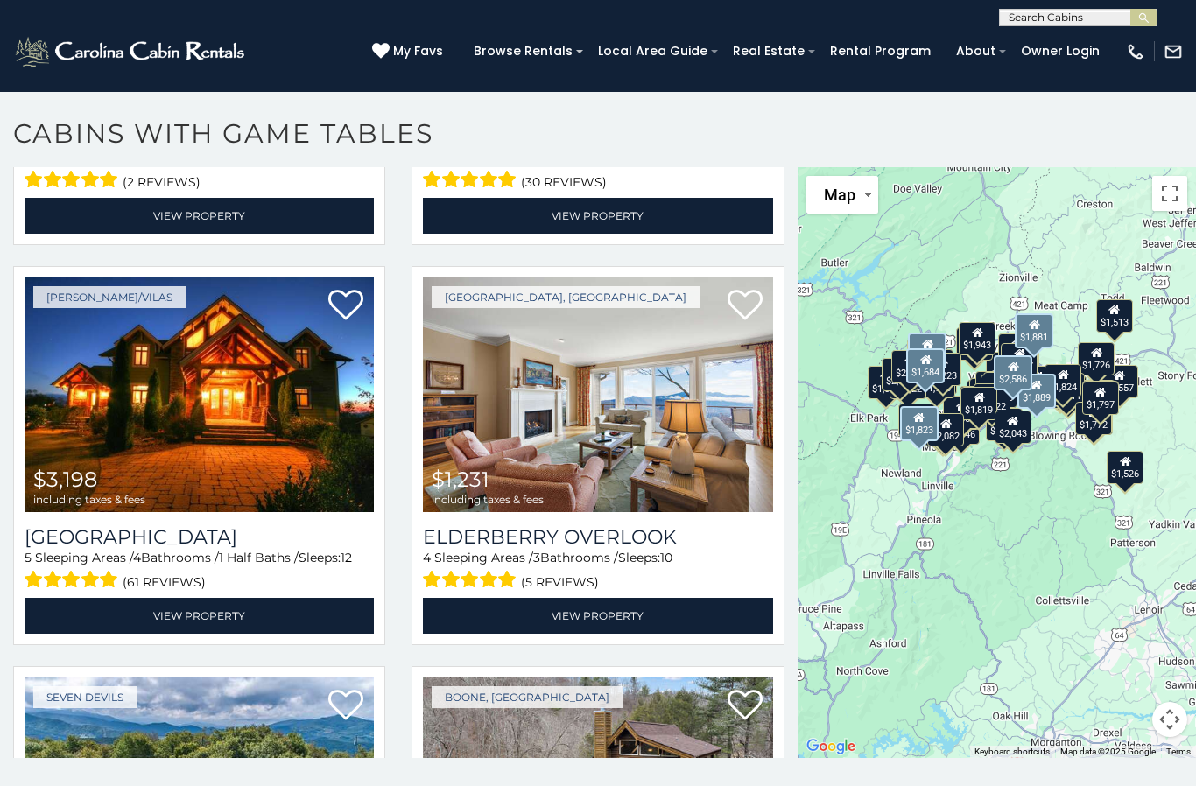
click at [607, 543] on h3 "Elderberry Overlook" at bounding box center [597, 537] width 349 height 24
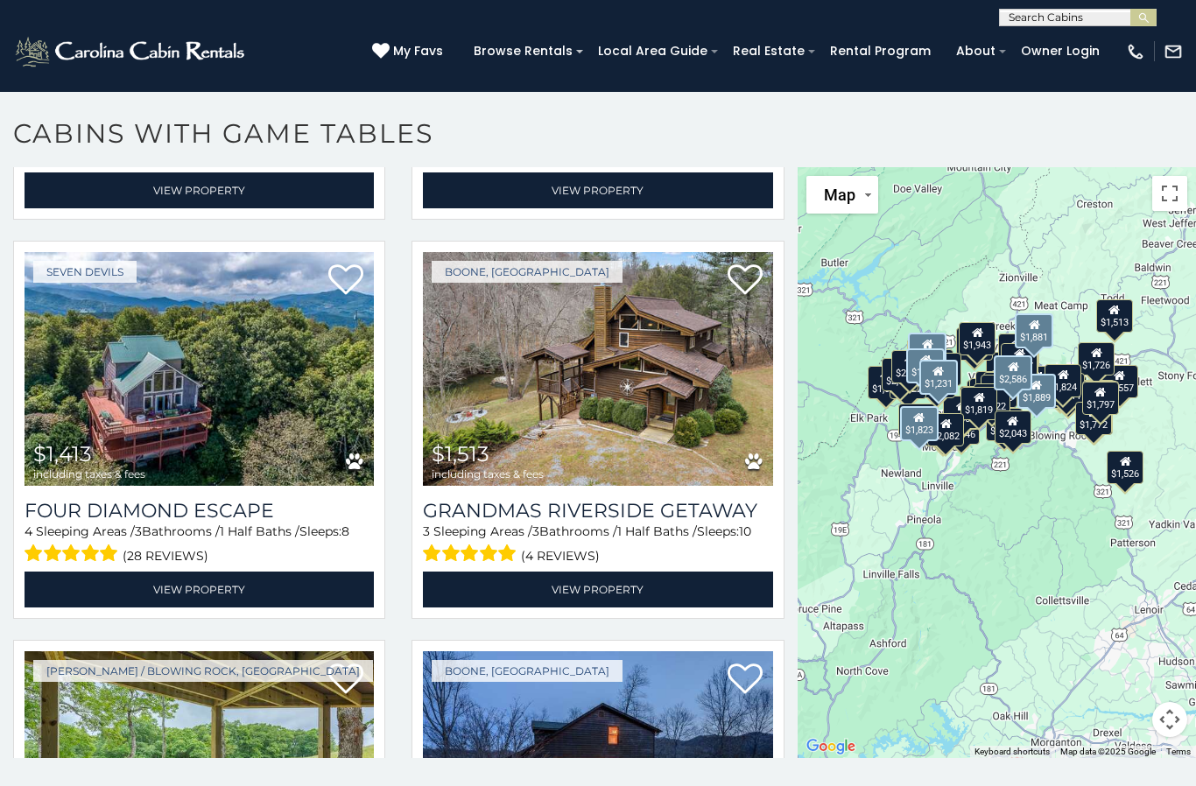
scroll to position [6838, 0]
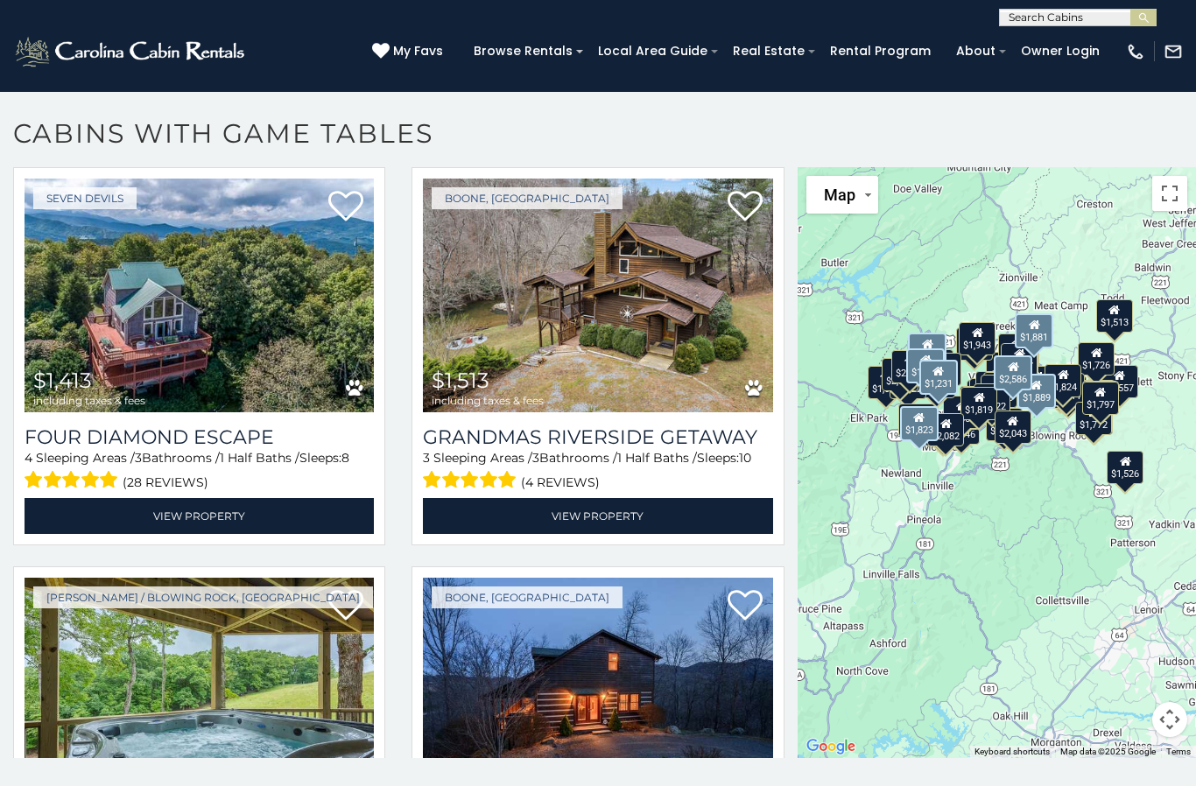
click at [219, 524] on link "View Property" at bounding box center [199, 516] width 349 height 36
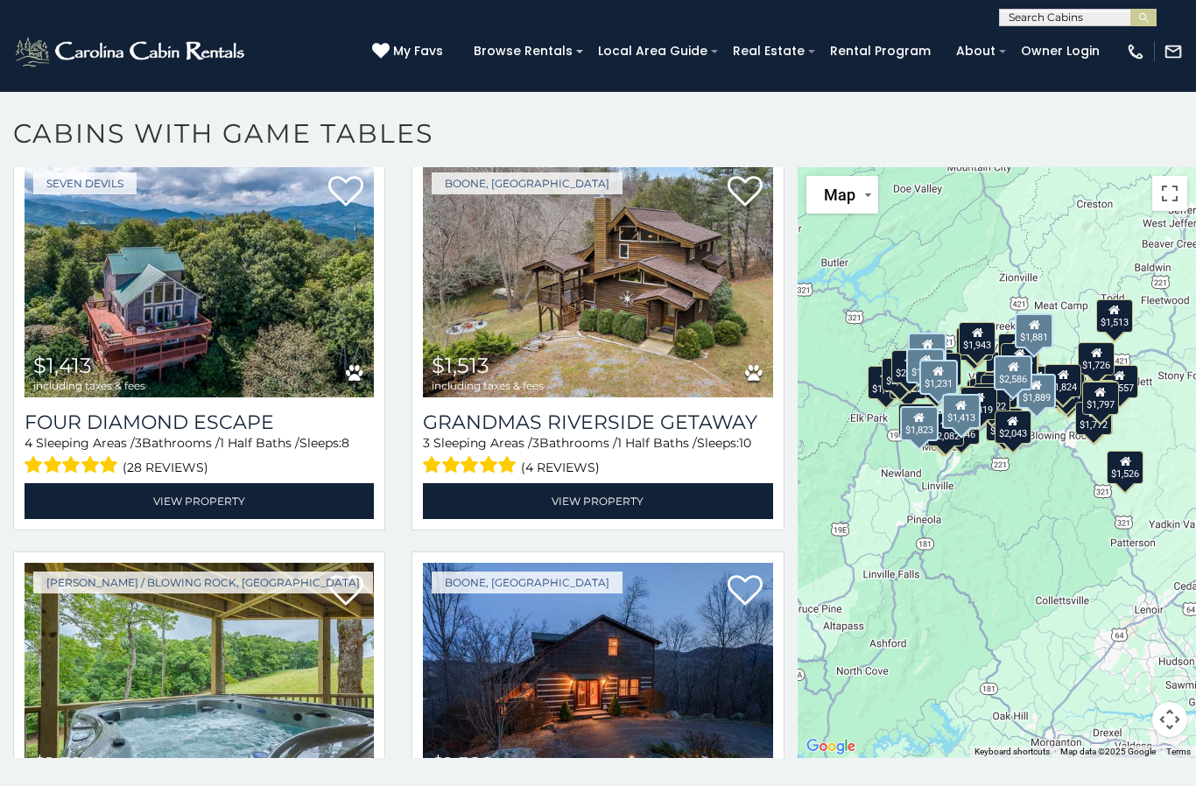
scroll to position [6857, 0]
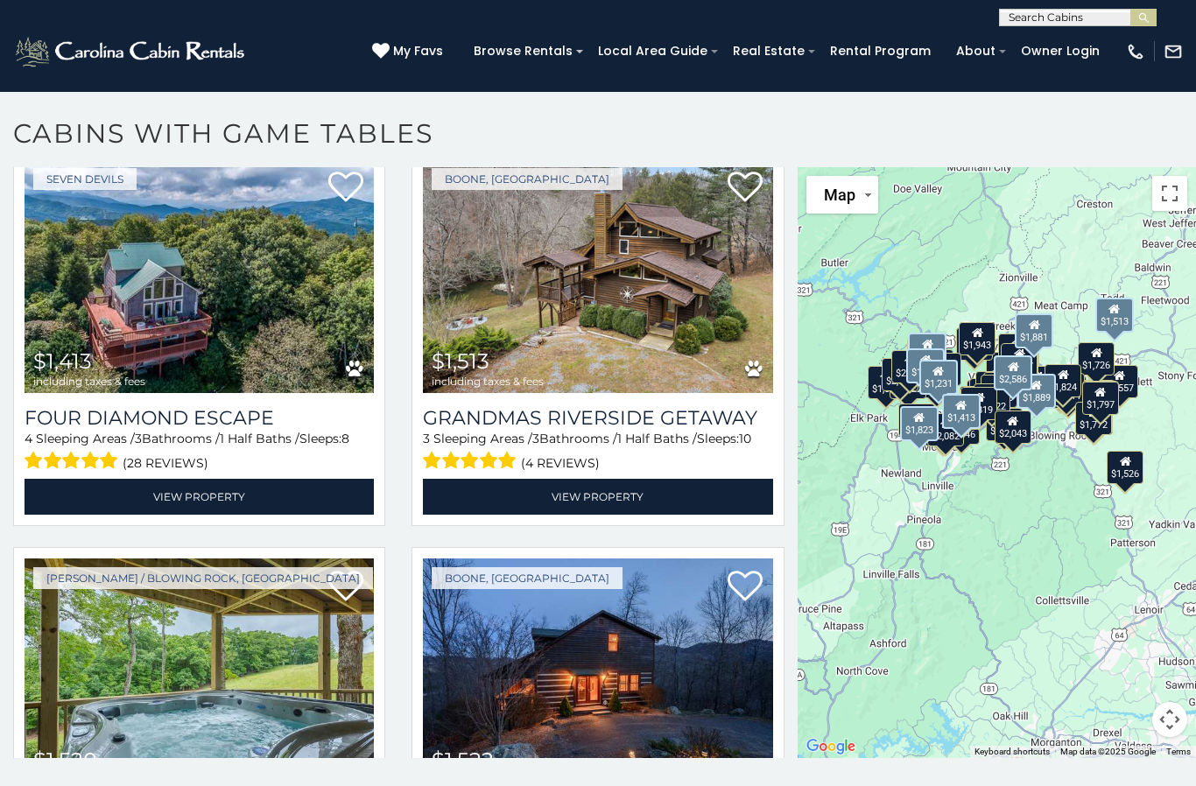
click at [583, 515] on link "View Property" at bounding box center [597, 497] width 349 height 36
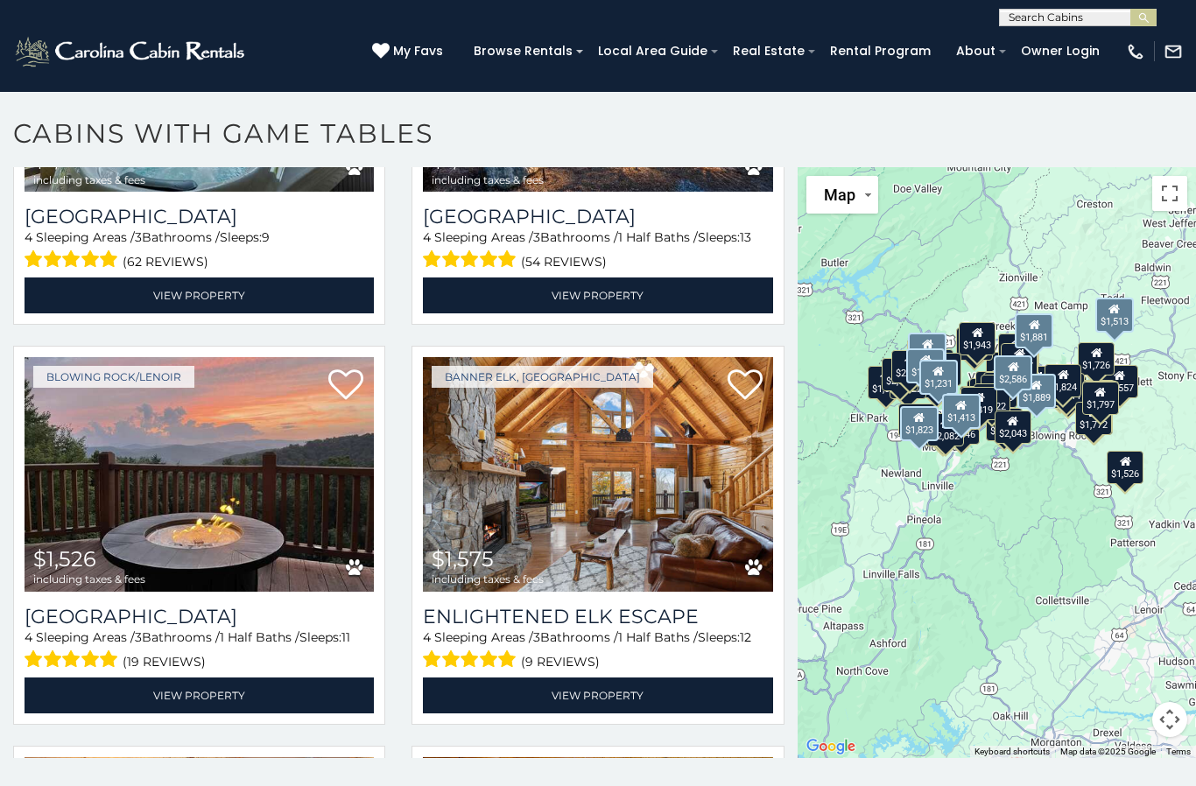
scroll to position [7463, 0]
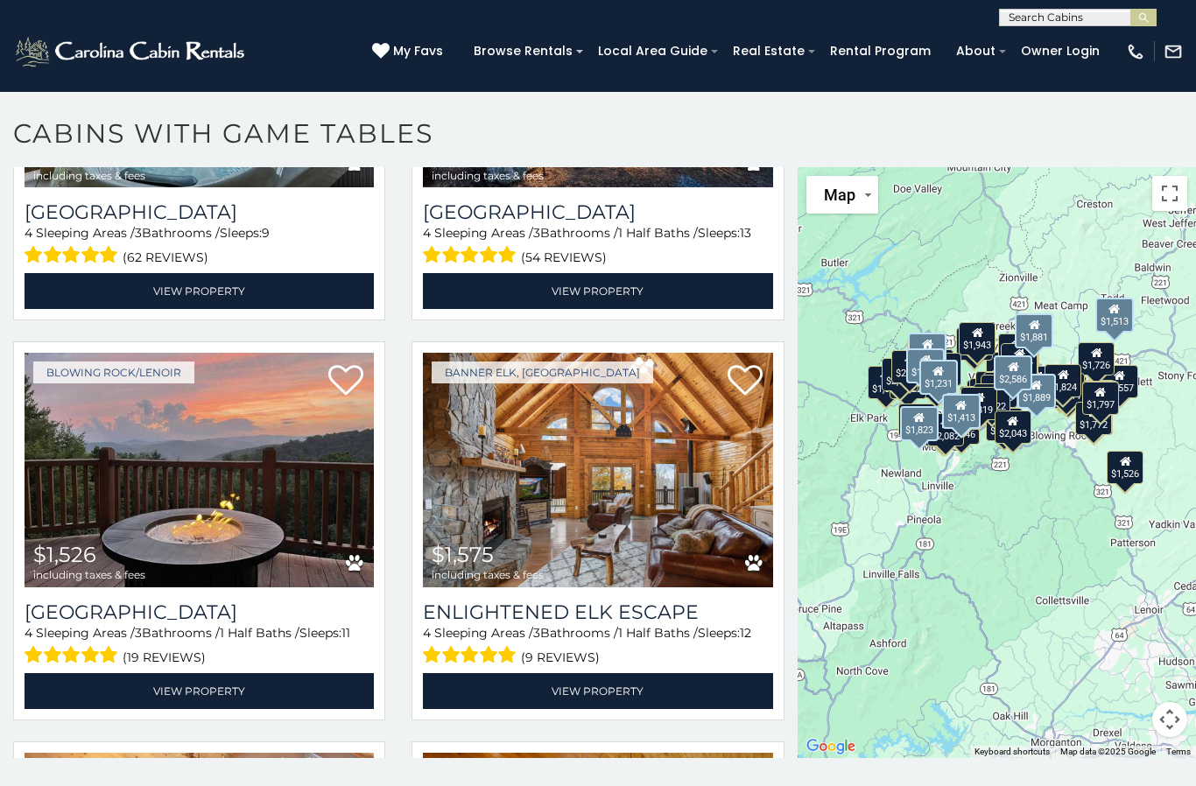
click at [244, 706] on link "View Property" at bounding box center [199, 691] width 349 height 36
click at [619, 703] on link "View Property" at bounding box center [597, 691] width 349 height 36
click at [654, 695] on link "View Property" at bounding box center [597, 691] width 349 height 36
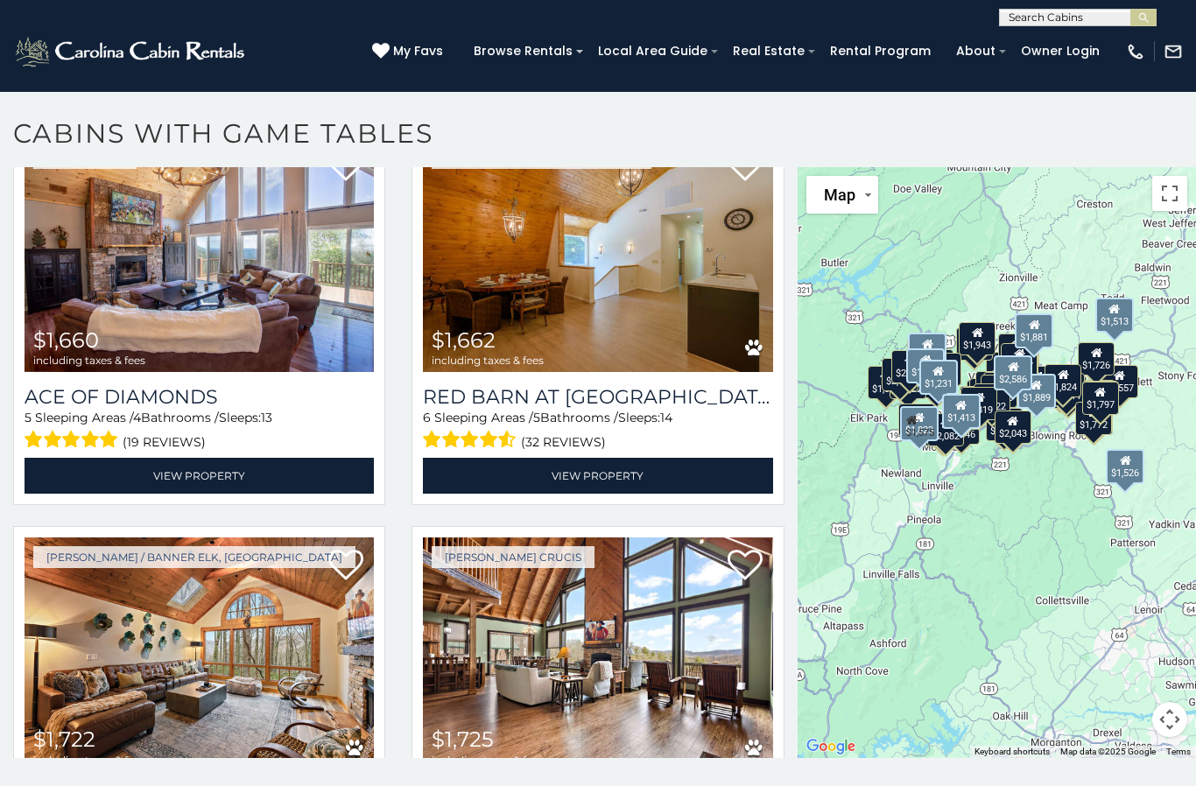
scroll to position [8078, 0]
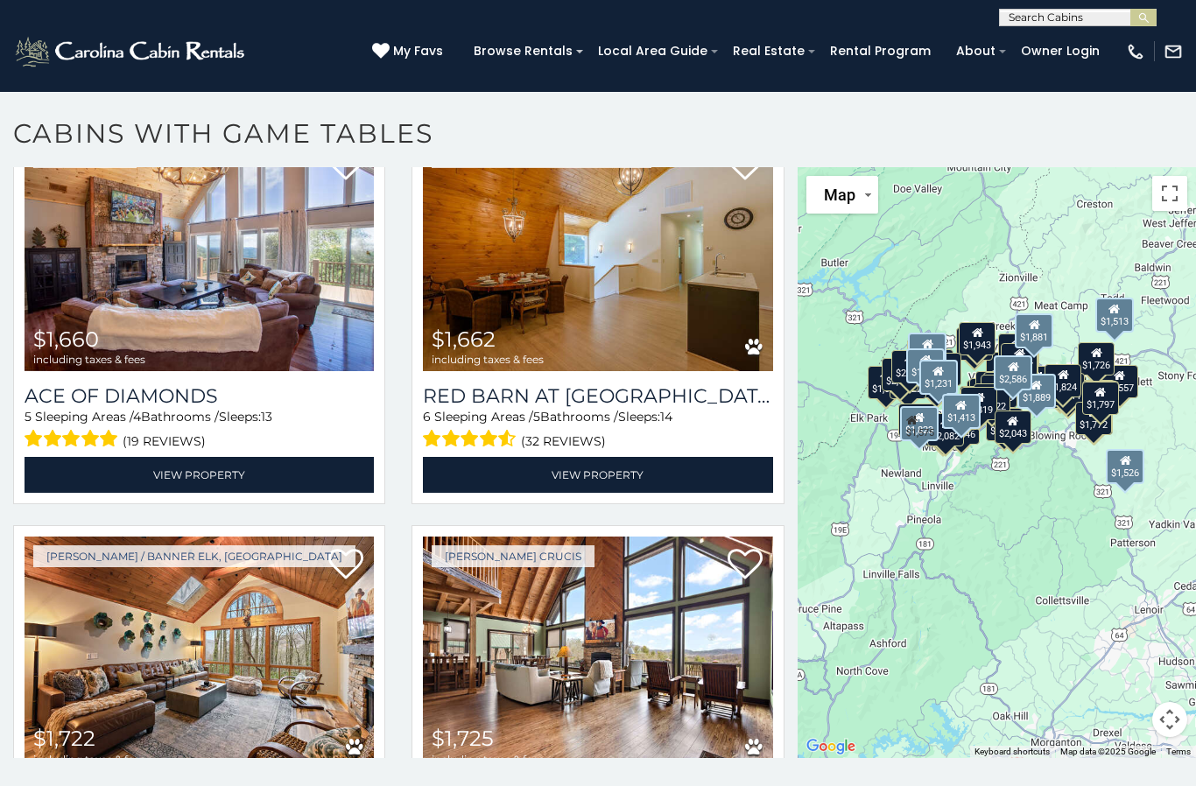
click at [256, 490] on link "View Property" at bounding box center [199, 475] width 349 height 36
click at [578, 493] on link "View Property" at bounding box center [597, 475] width 349 height 36
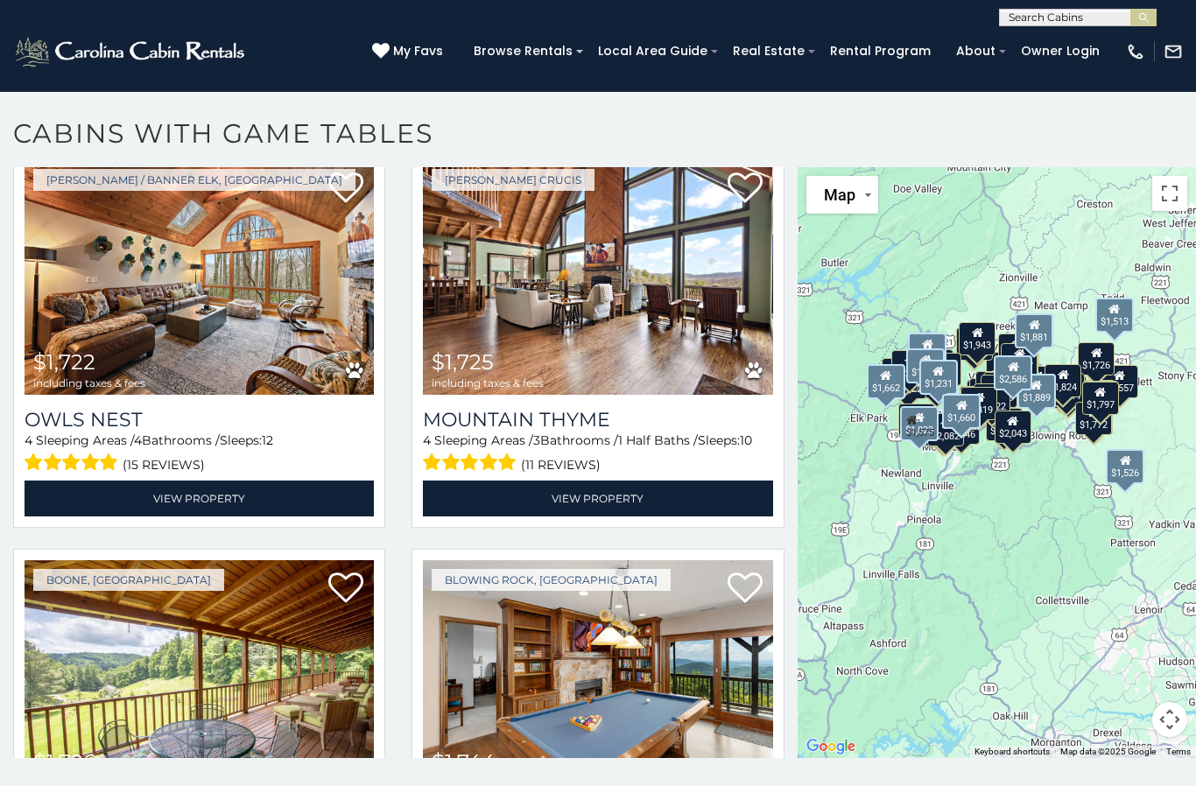
scroll to position [8505, 0]
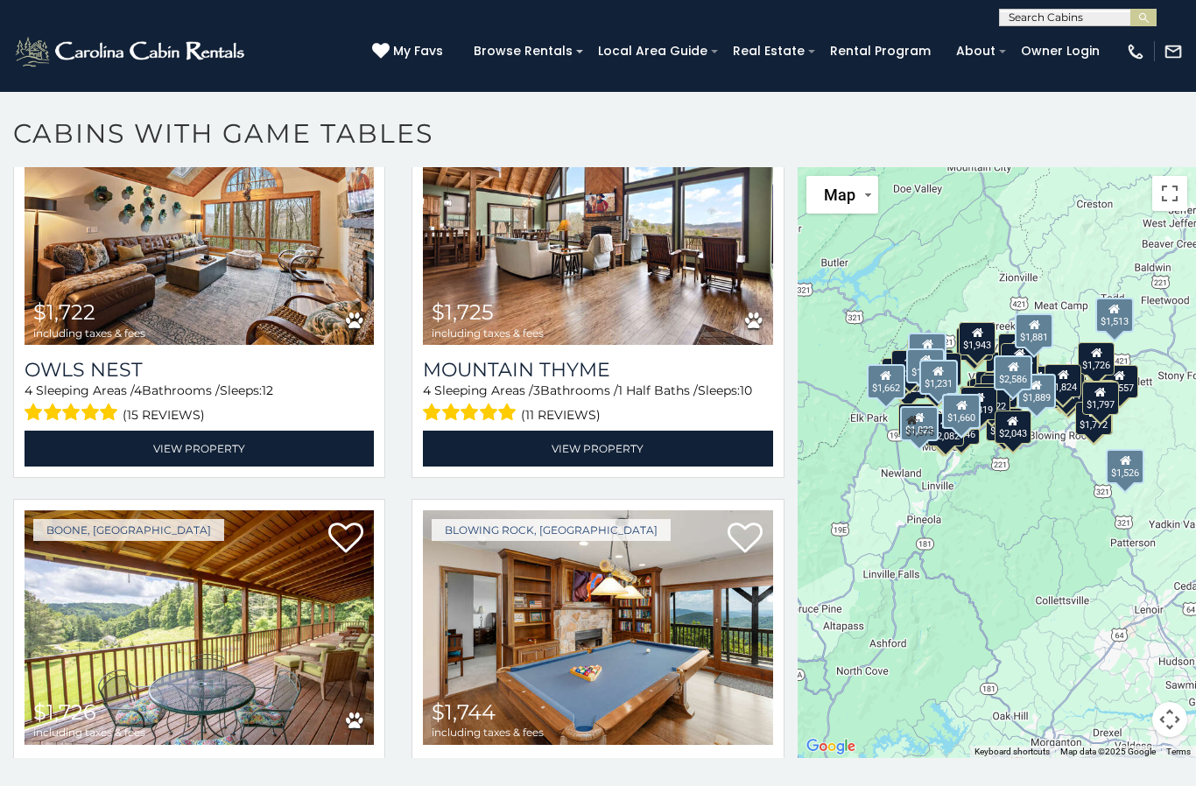
click at [596, 466] on link "View Property" at bounding box center [597, 449] width 349 height 36
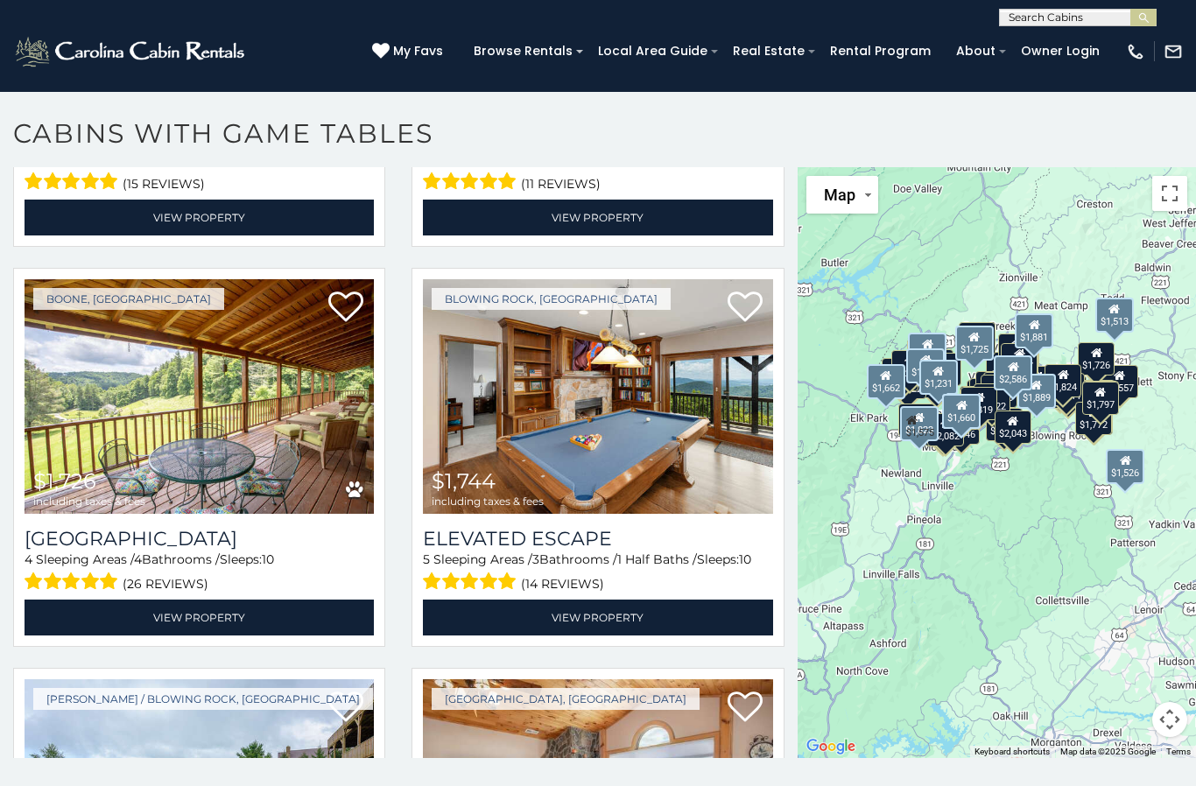
scroll to position [8740, 0]
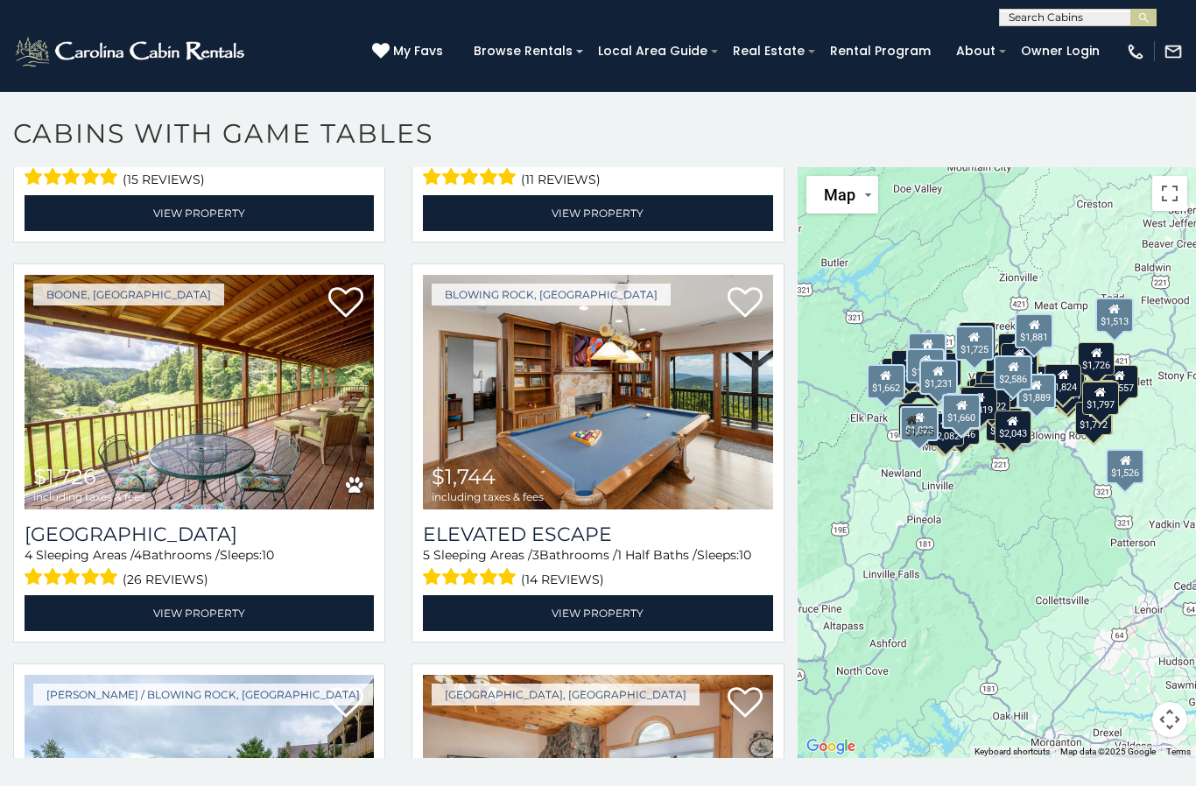
click at [249, 619] on link "View Property" at bounding box center [199, 613] width 349 height 36
click at [651, 618] on link "View Property" at bounding box center [597, 613] width 349 height 36
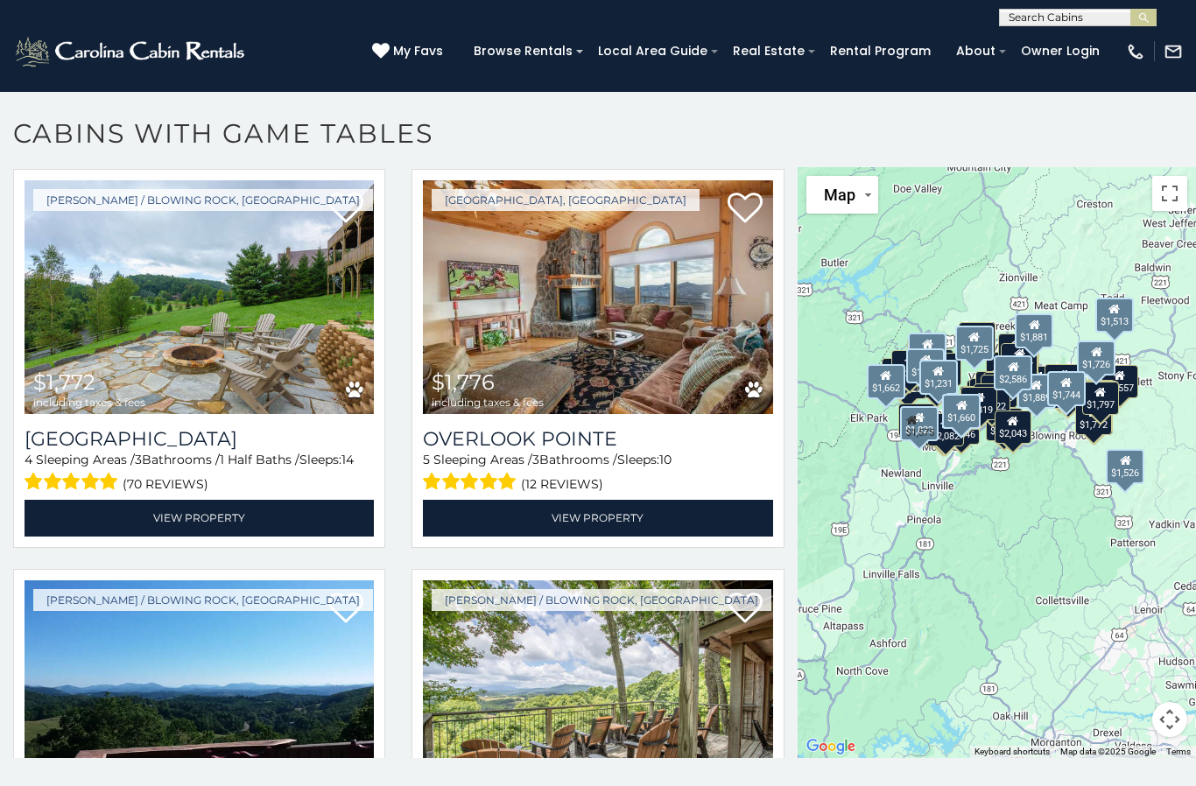
scroll to position [9256, 0]
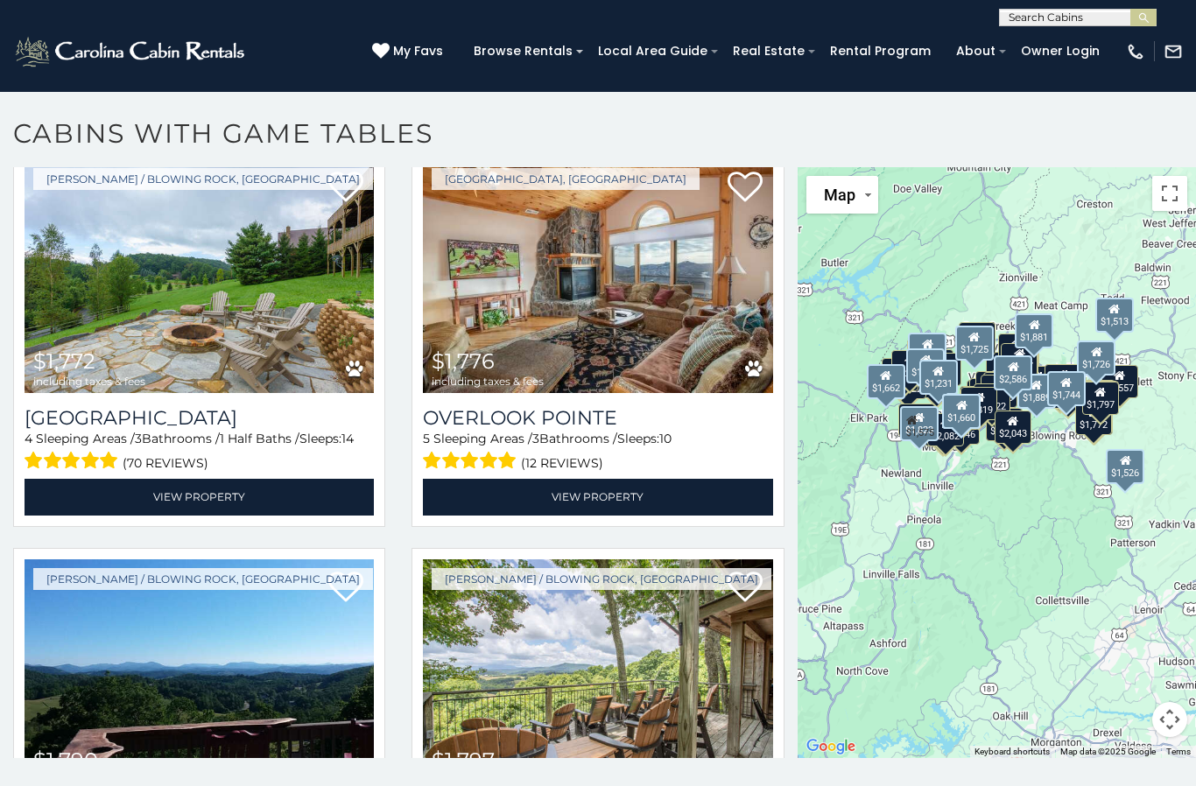
click at [252, 509] on link "View Property" at bounding box center [199, 497] width 349 height 36
click at [660, 515] on link "View Property" at bounding box center [597, 497] width 349 height 36
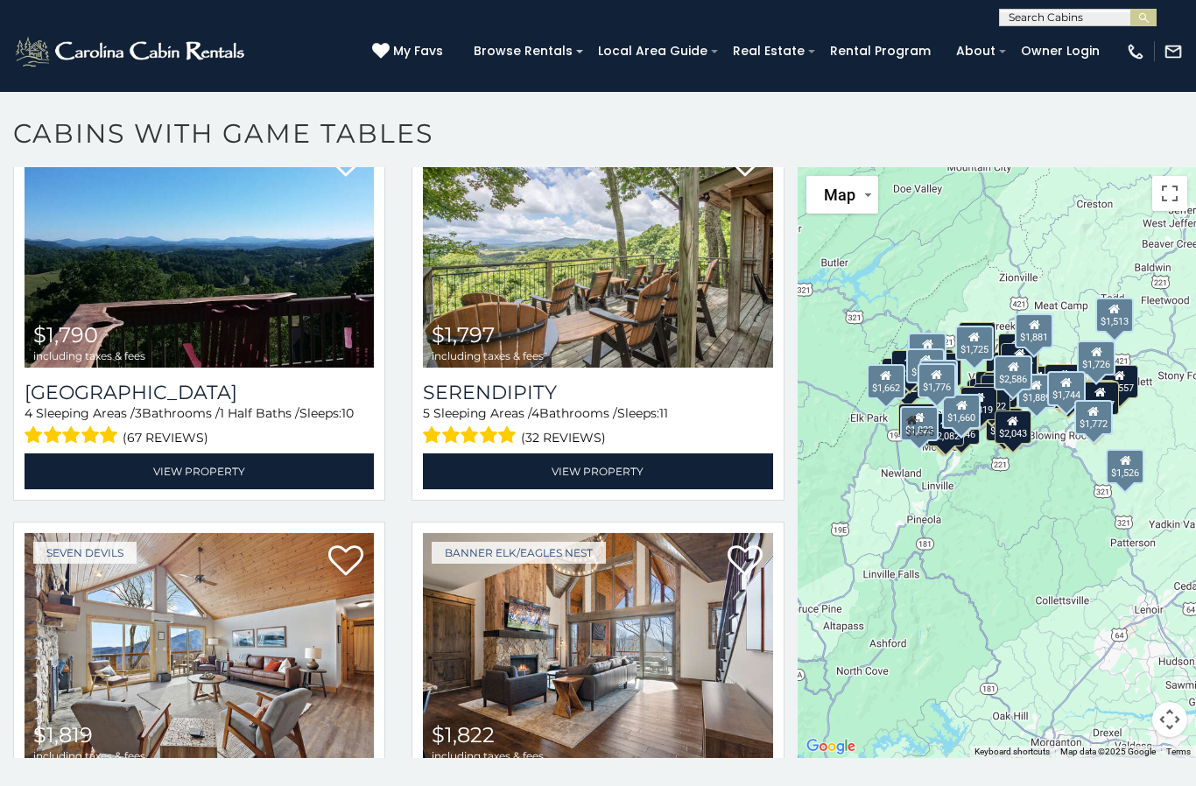
scroll to position [9680, 0]
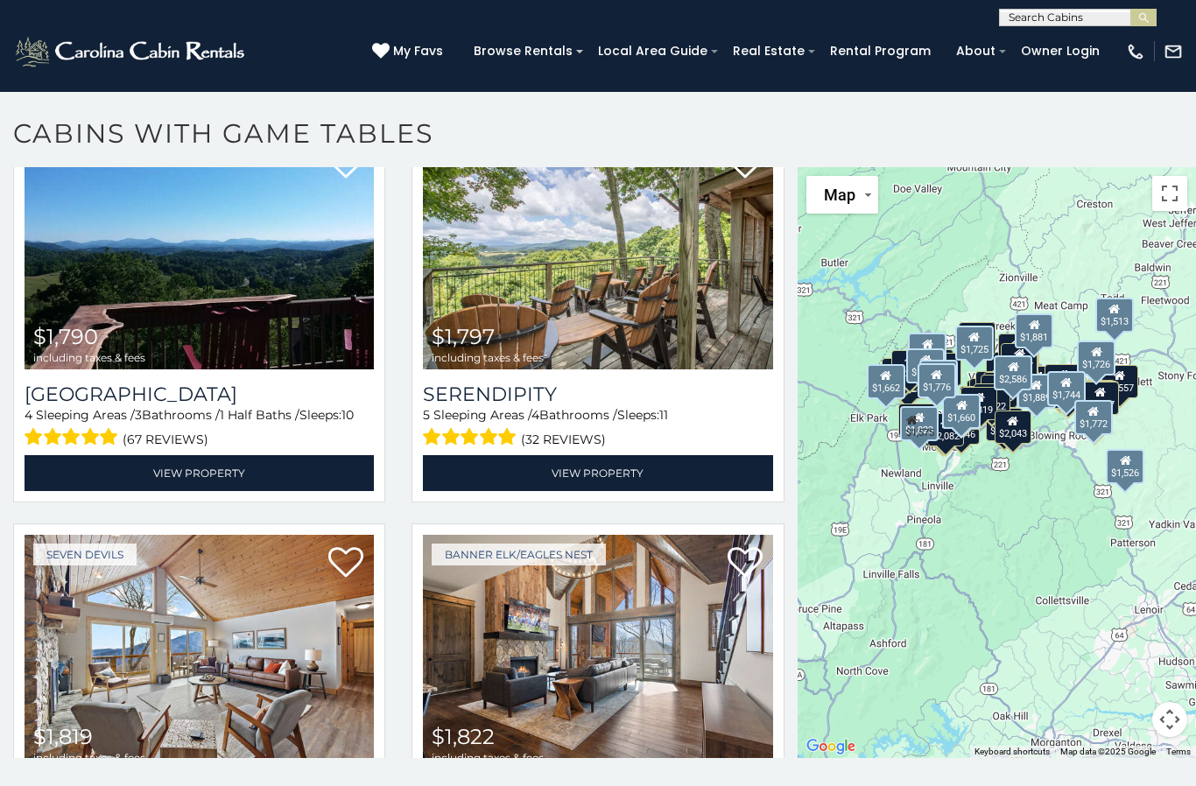
click at [260, 483] on link "View Property" at bounding box center [199, 473] width 349 height 36
click at [613, 489] on link "View Property" at bounding box center [597, 473] width 349 height 36
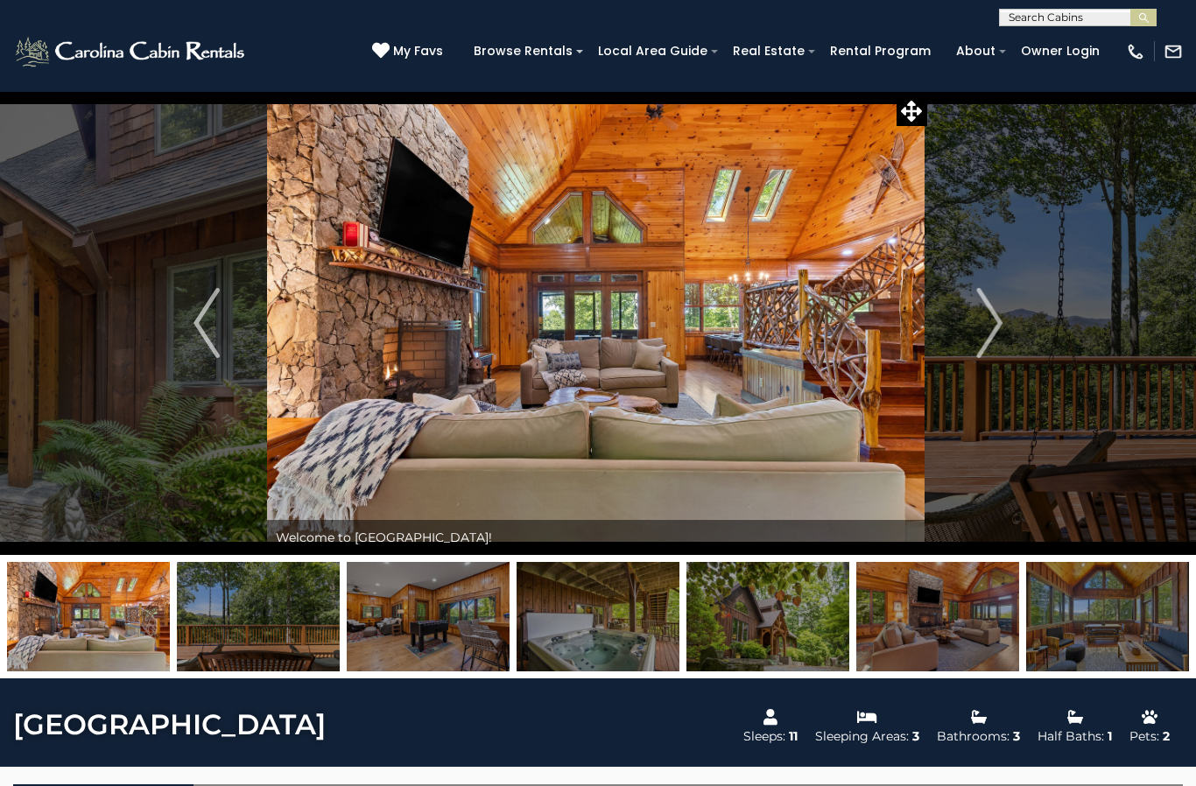
click at [989, 320] on img "Next" at bounding box center [989, 323] width 26 height 70
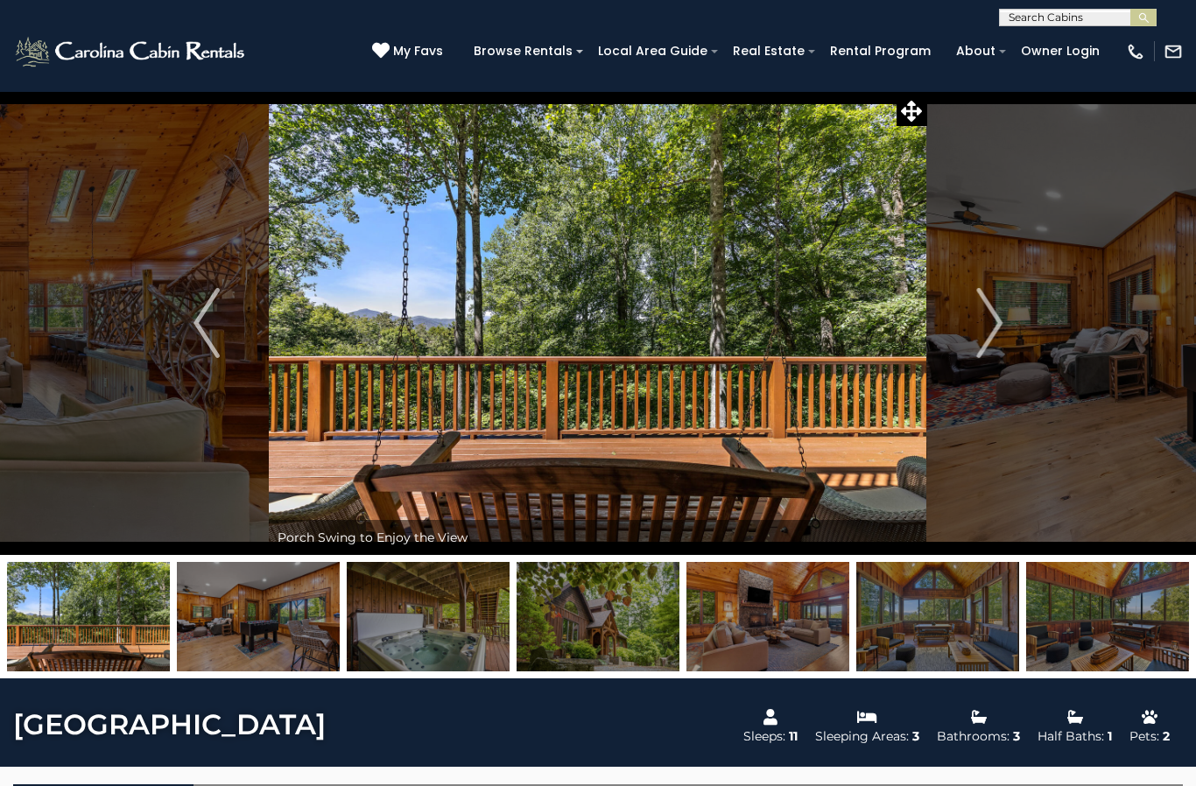
click at [961, 344] on button "Next" at bounding box center [989, 323] width 124 height 464
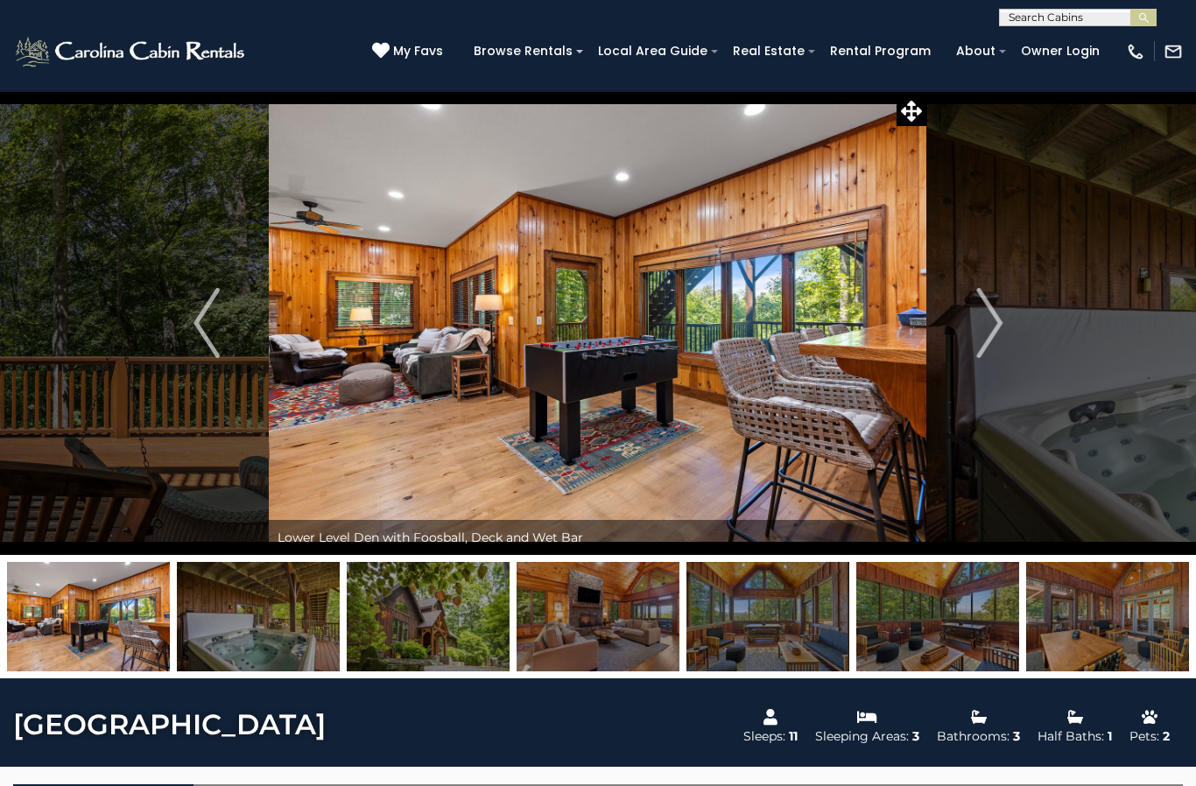
click at [987, 335] on img "Next" at bounding box center [989, 323] width 26 height 70
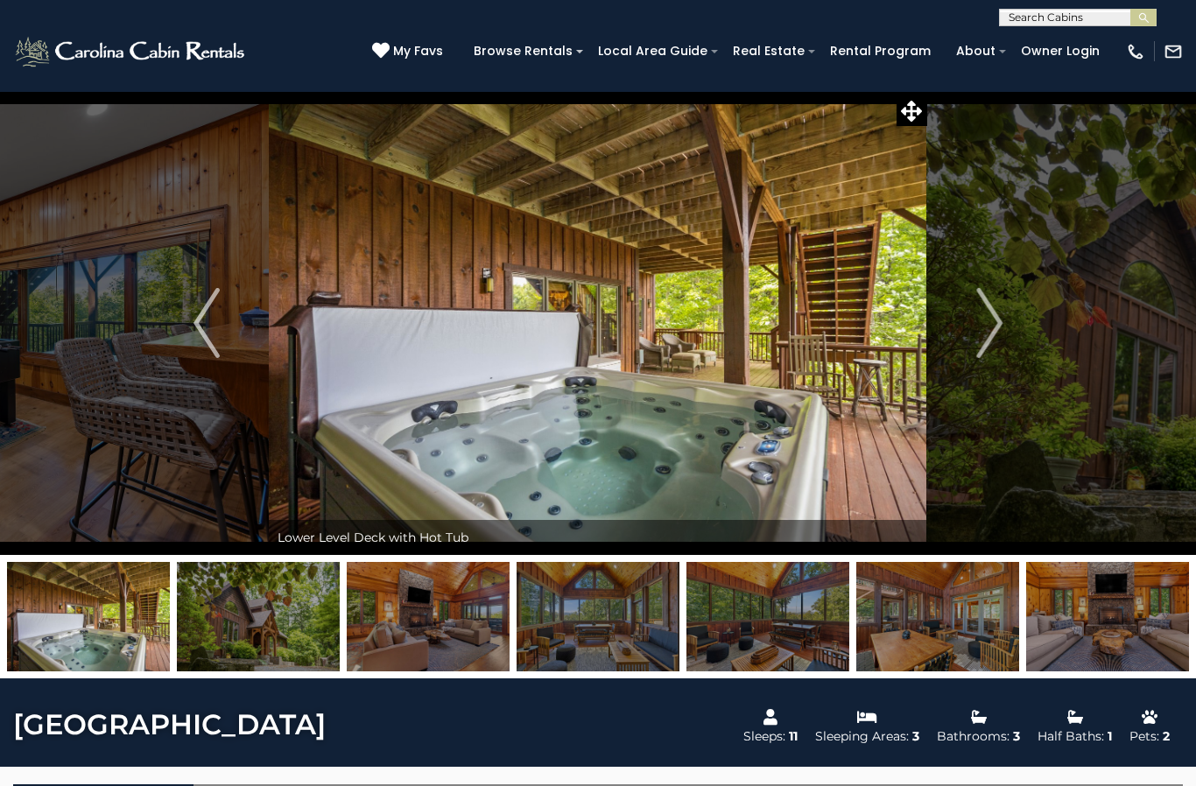
click at [987, 336] on img "Next" at bounding box center [989, 323] width 26 height 70
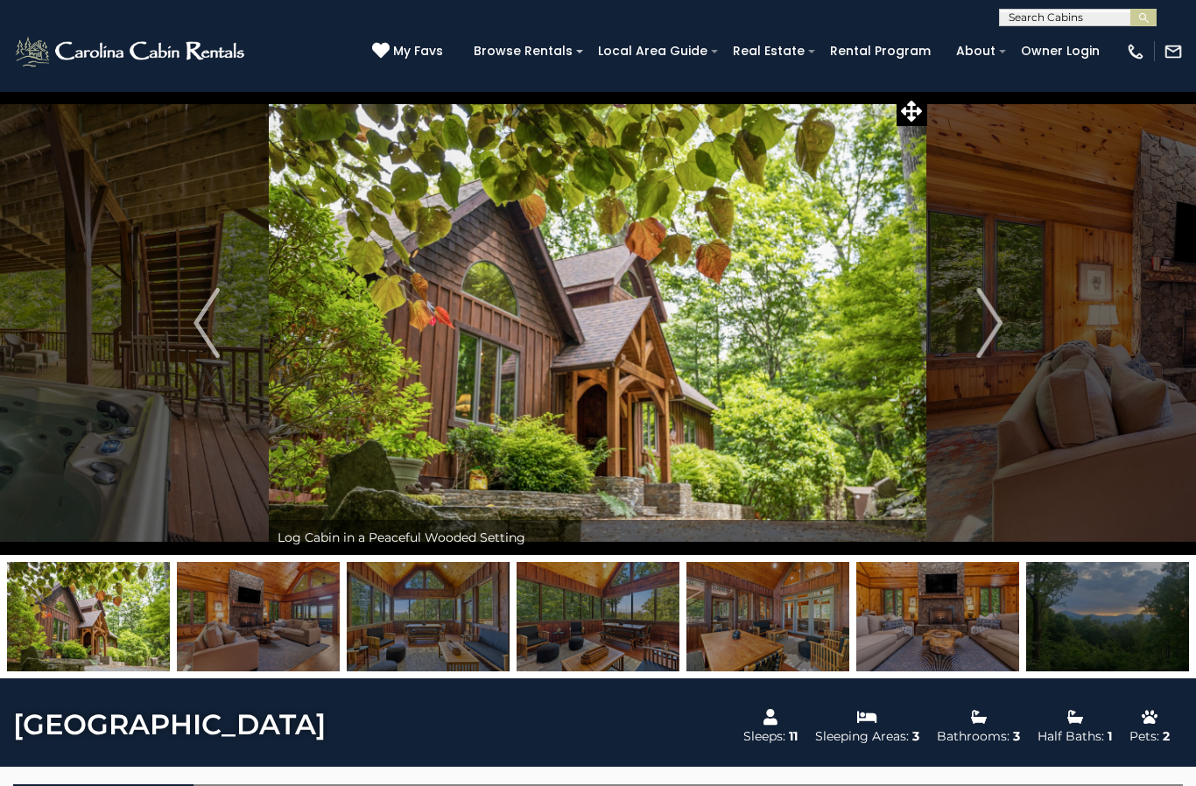
click at [987, 340] on img "Next" at bounding box center [989, 323] width 26 height 70
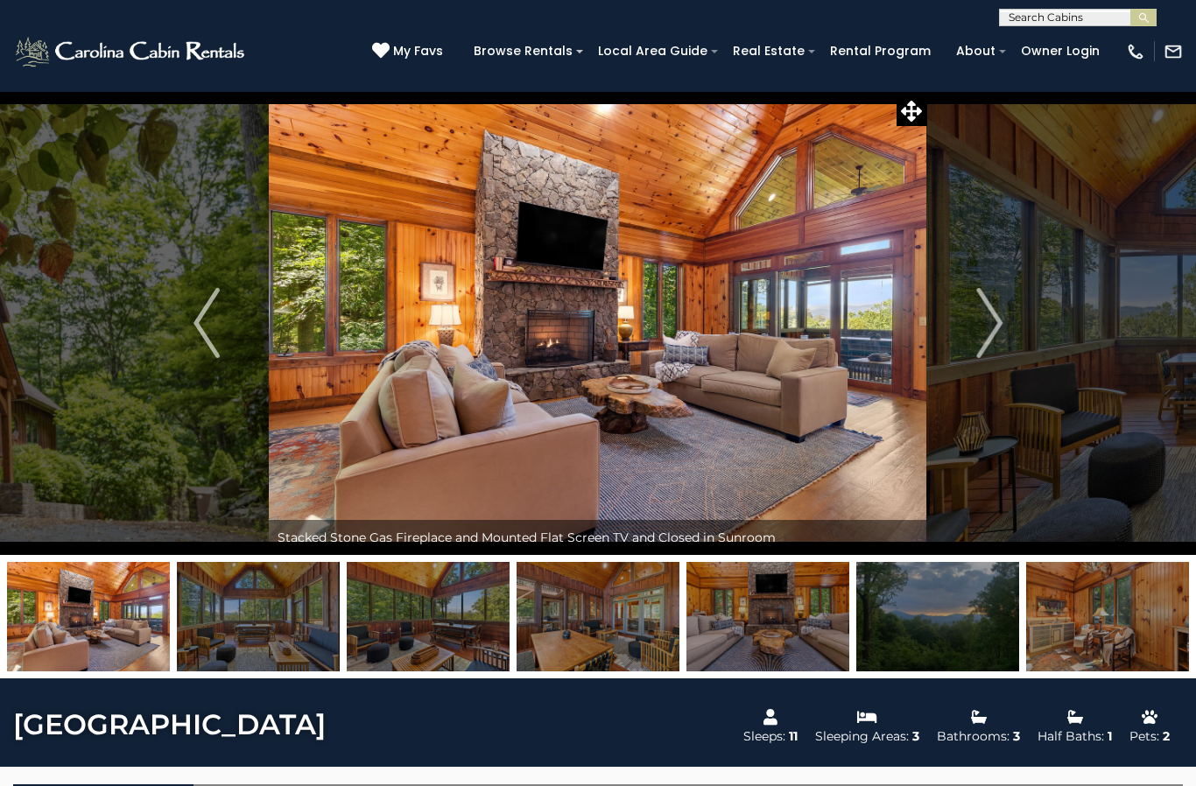
click at [1090, 611] on img at bounding box center [1107, 616] width 163 height 109
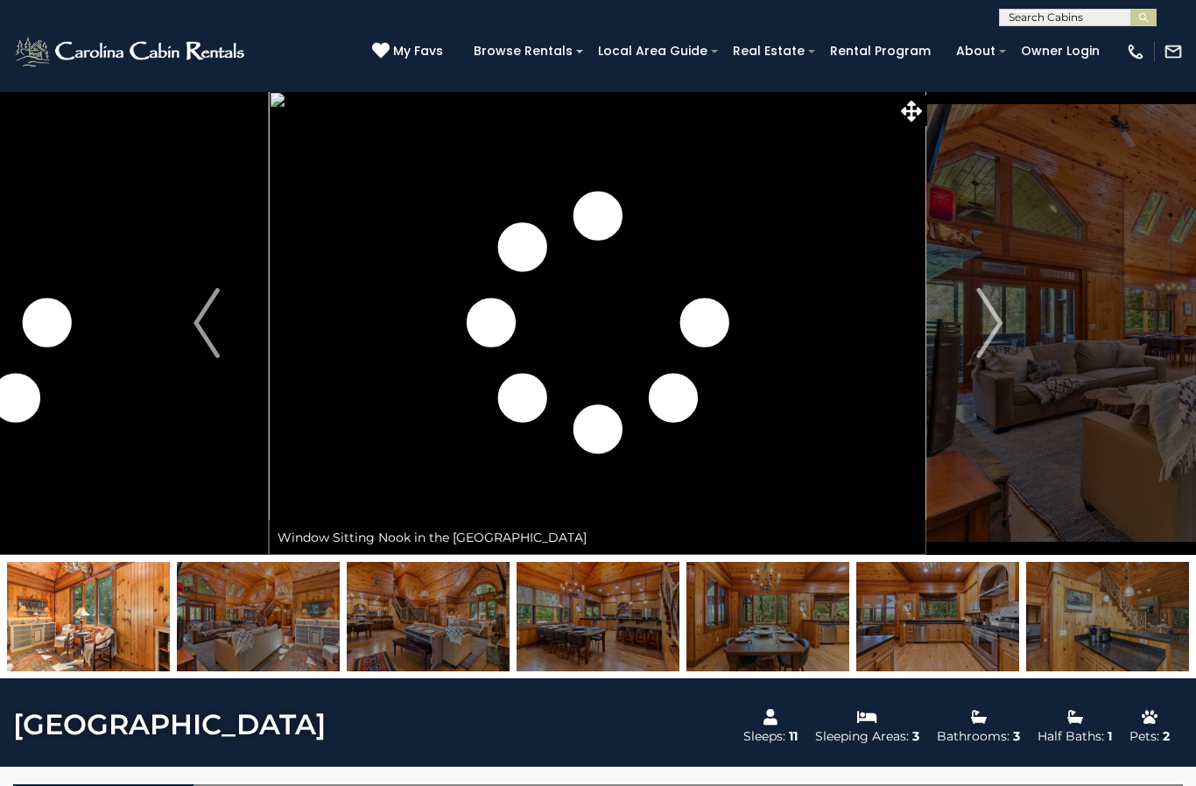
click at [1124, 642] on img at bounding box center [1107, 616] width 163 height 109
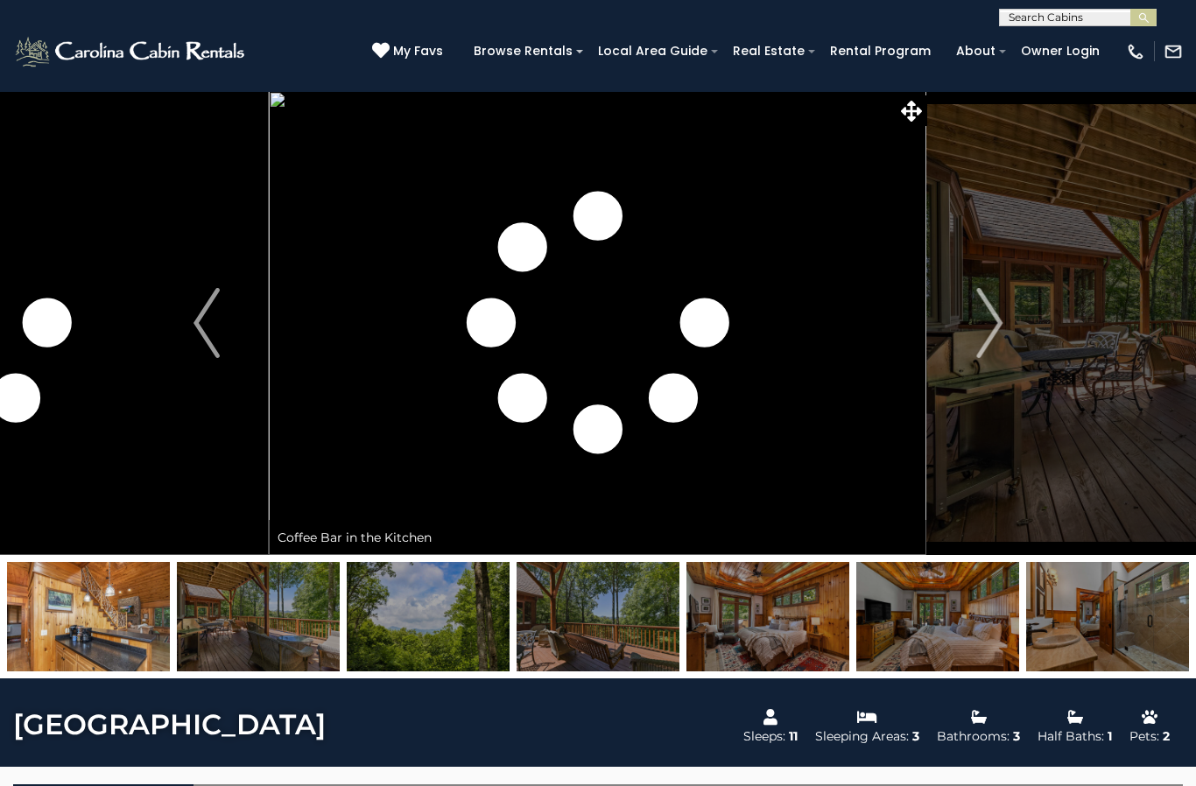
click at [1130, 638] on img at bounding box center [1107, 616] width 163 height 109
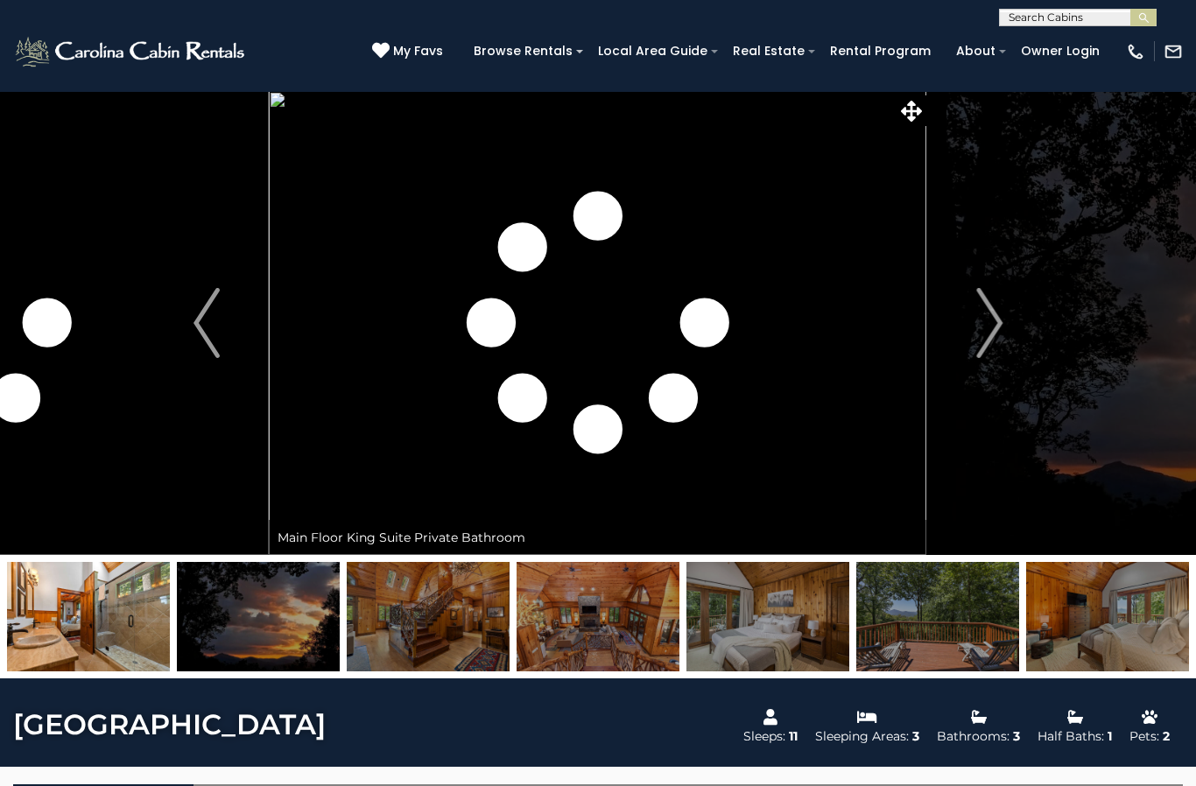
click at [937, 646] on img at bounding box center [937, 616] width 163 height 109
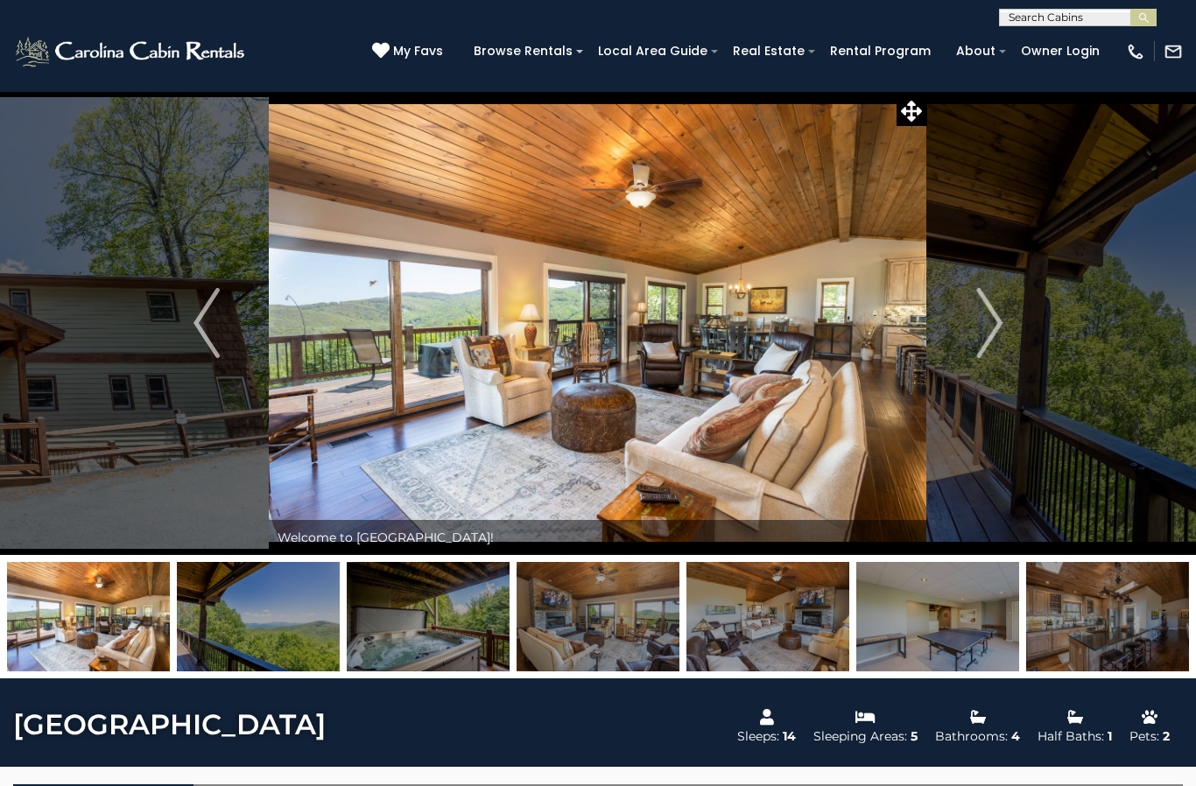
click at [909, 122] on span at bounding box center [912, 110] width 31 height 31
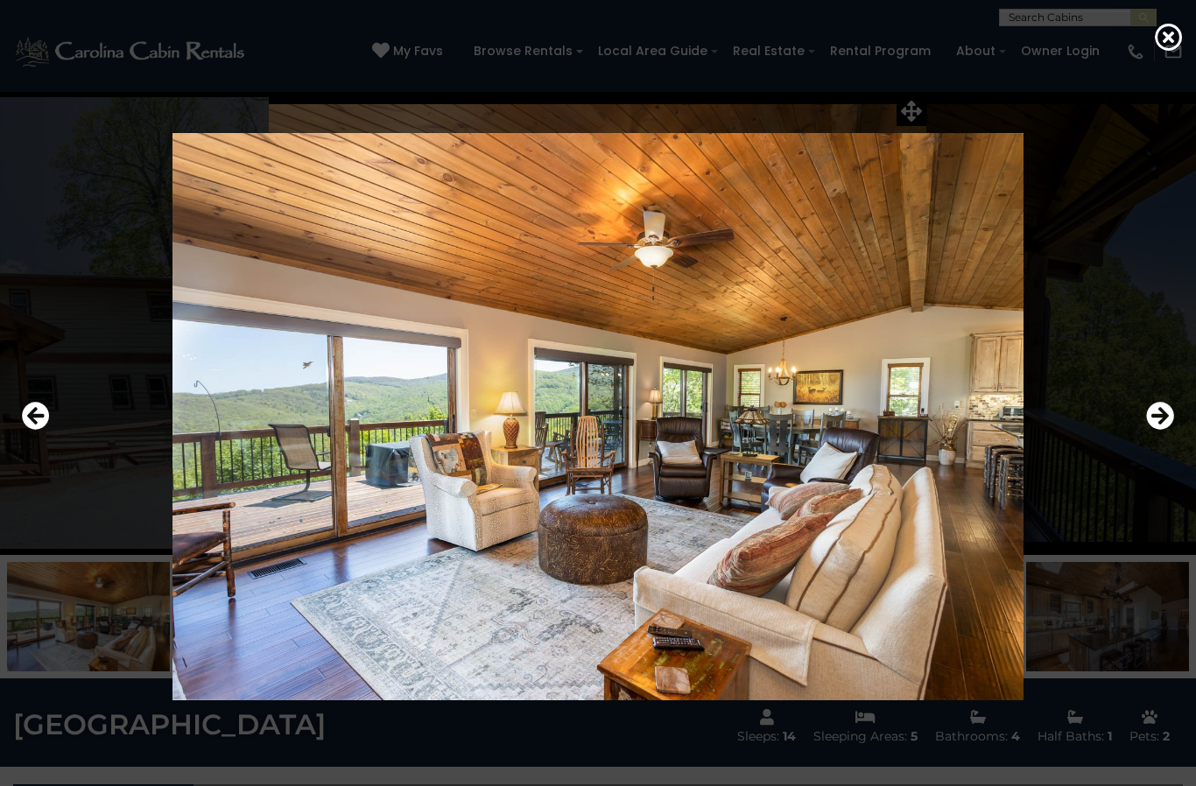
click at [1160, 430] on icon "Next" at bounding box center [1160, 416] width 28 height 28
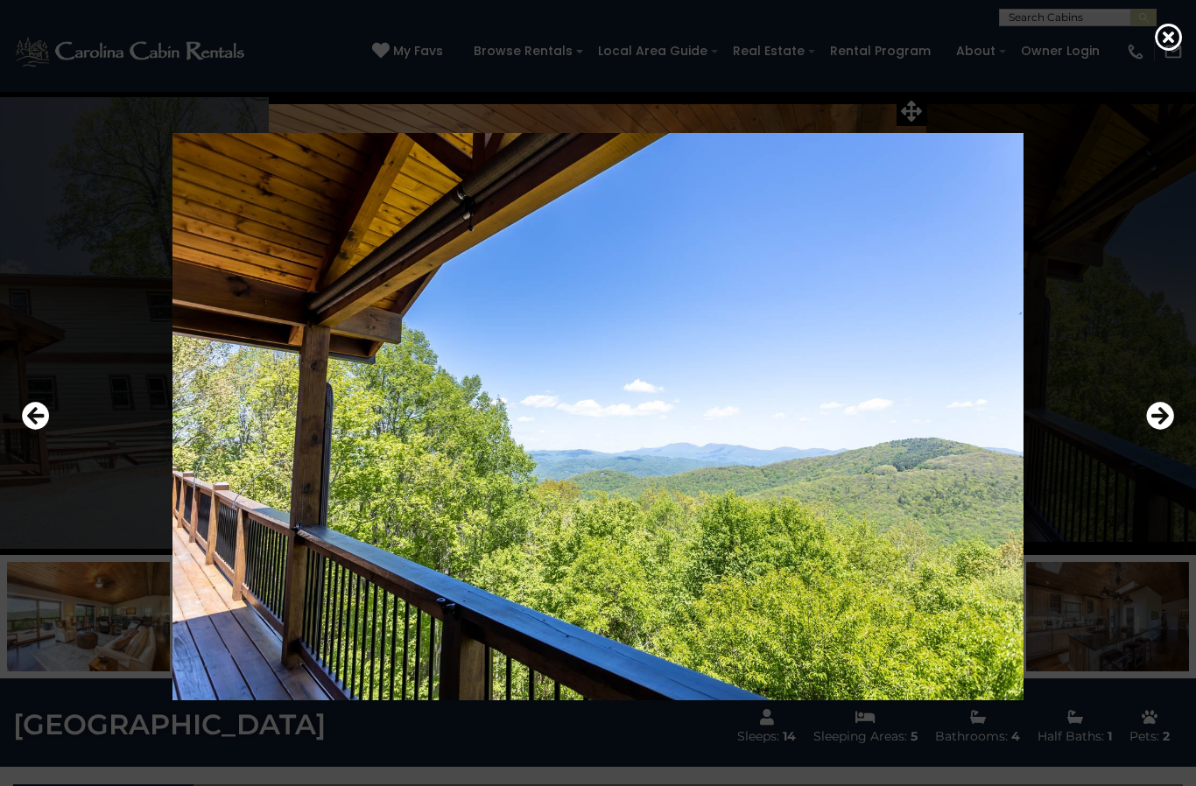
click at [1159, 430] on icon "Next" at bounding box center [1160, 416] width 28 height 28
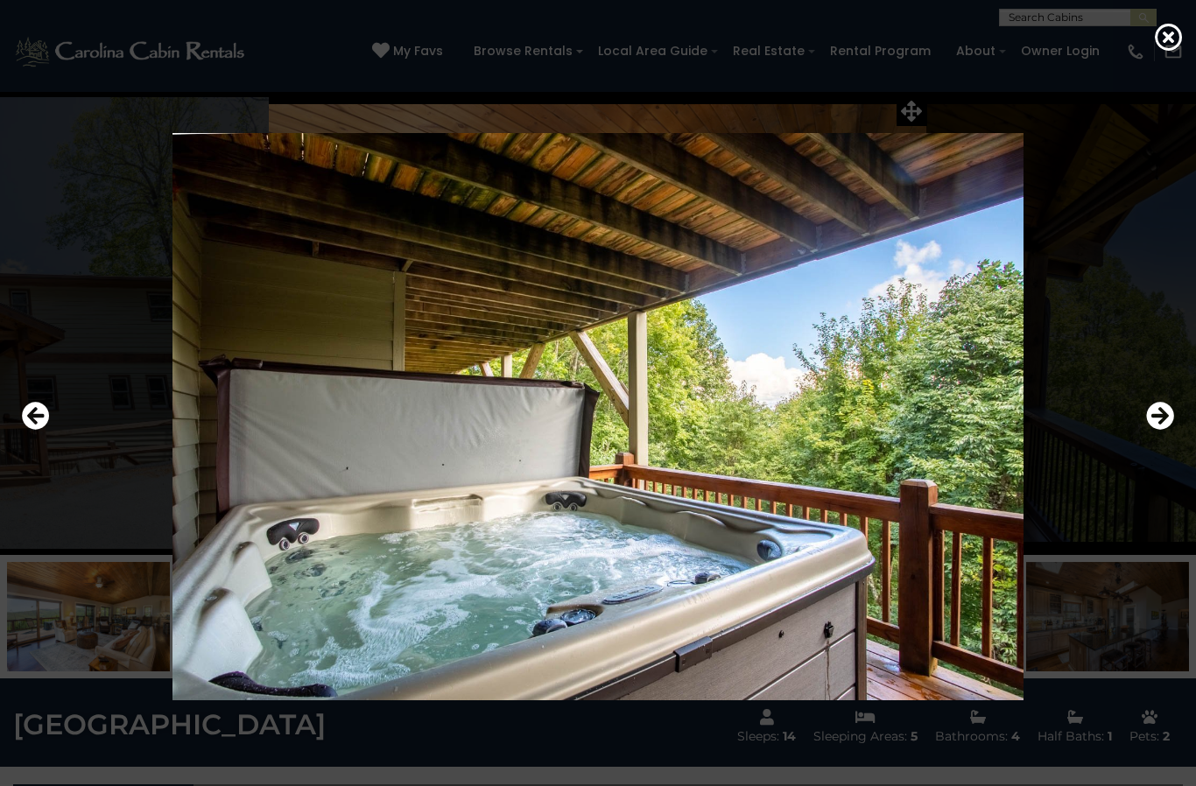
click at [1158, 437] on button "Next" at bounding box center [1160, 417] width 28 height 40
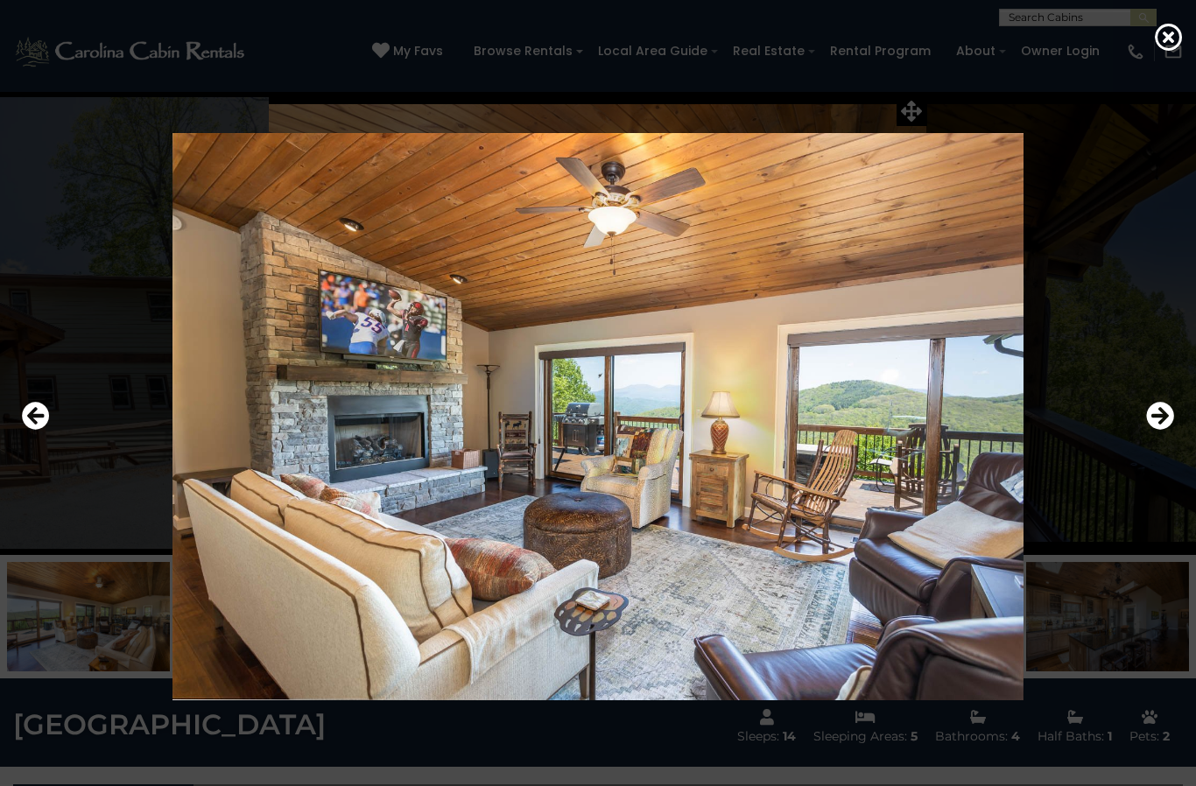
click at [1155, 437] on button "Next" at bounding box center [1160, 417] width 28 height 40
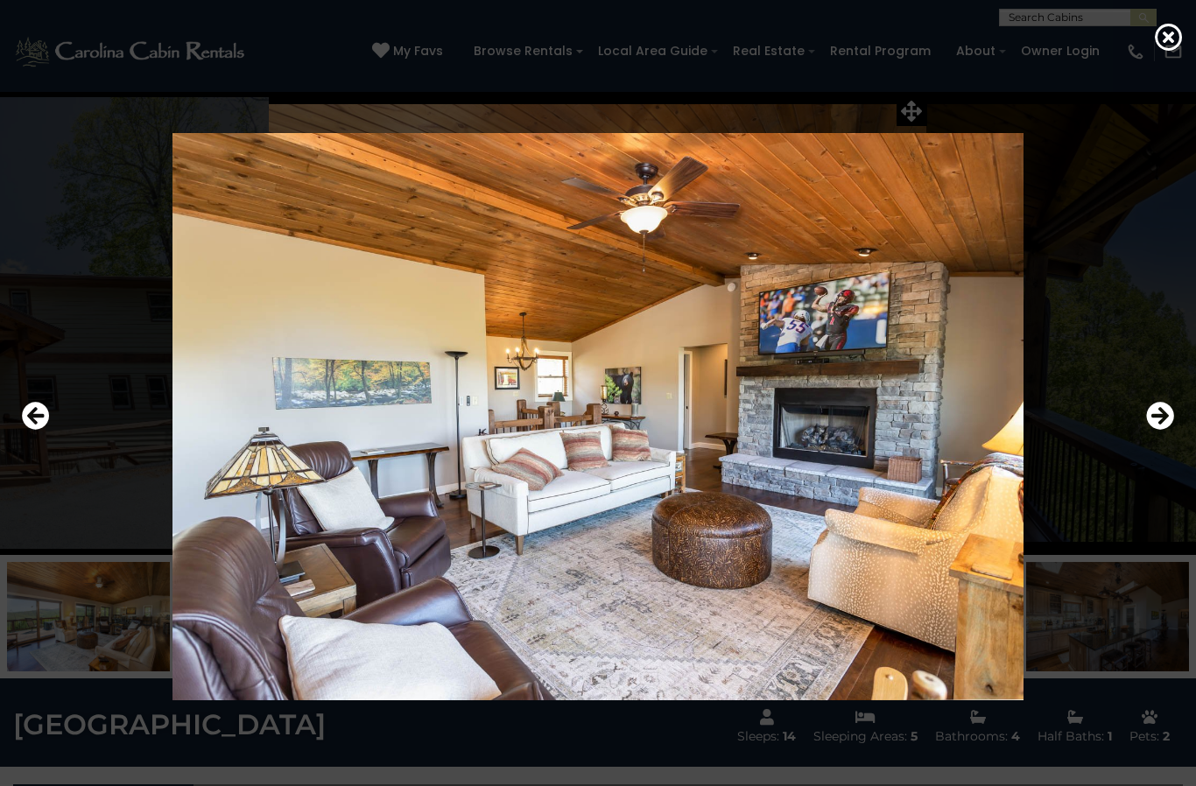
click at [1155, 437] on button "Next" at bounding box center [1160, 417] width 28 height 40
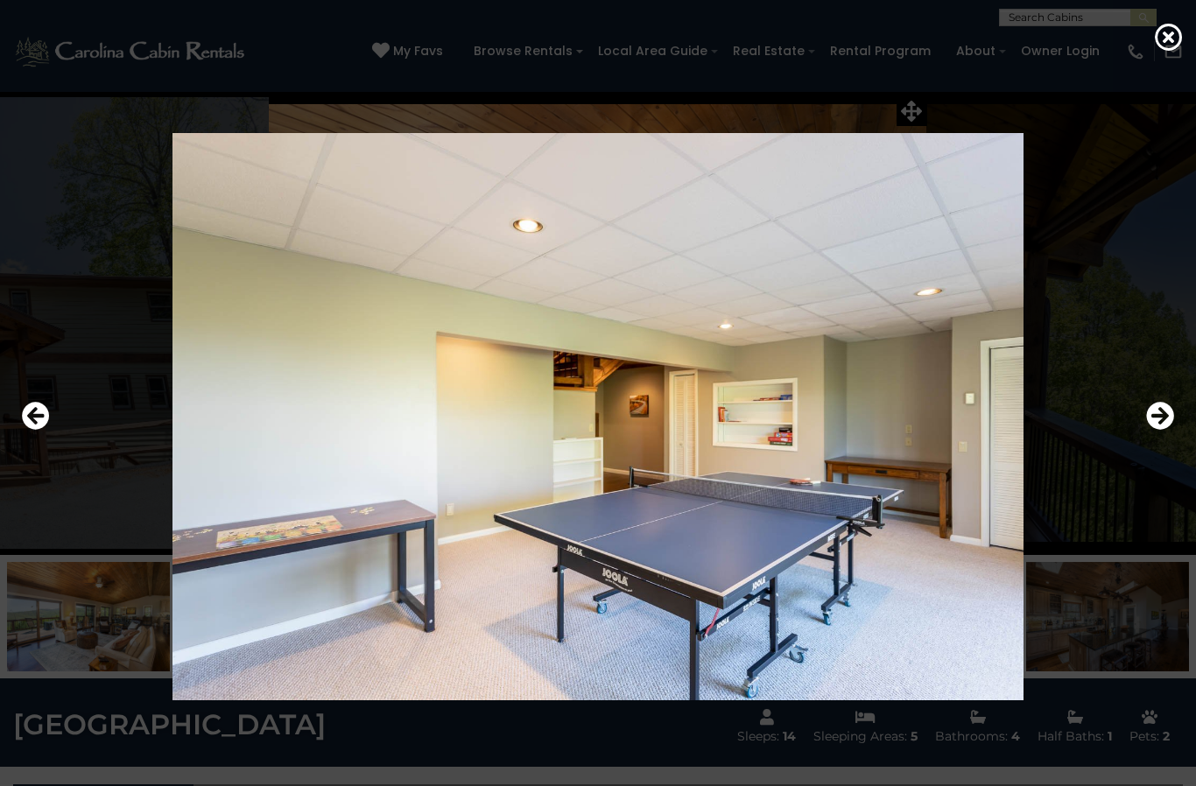
click at [1151, 430] on icon "Next" at bounding box center [1160, 416] width 28 height 28
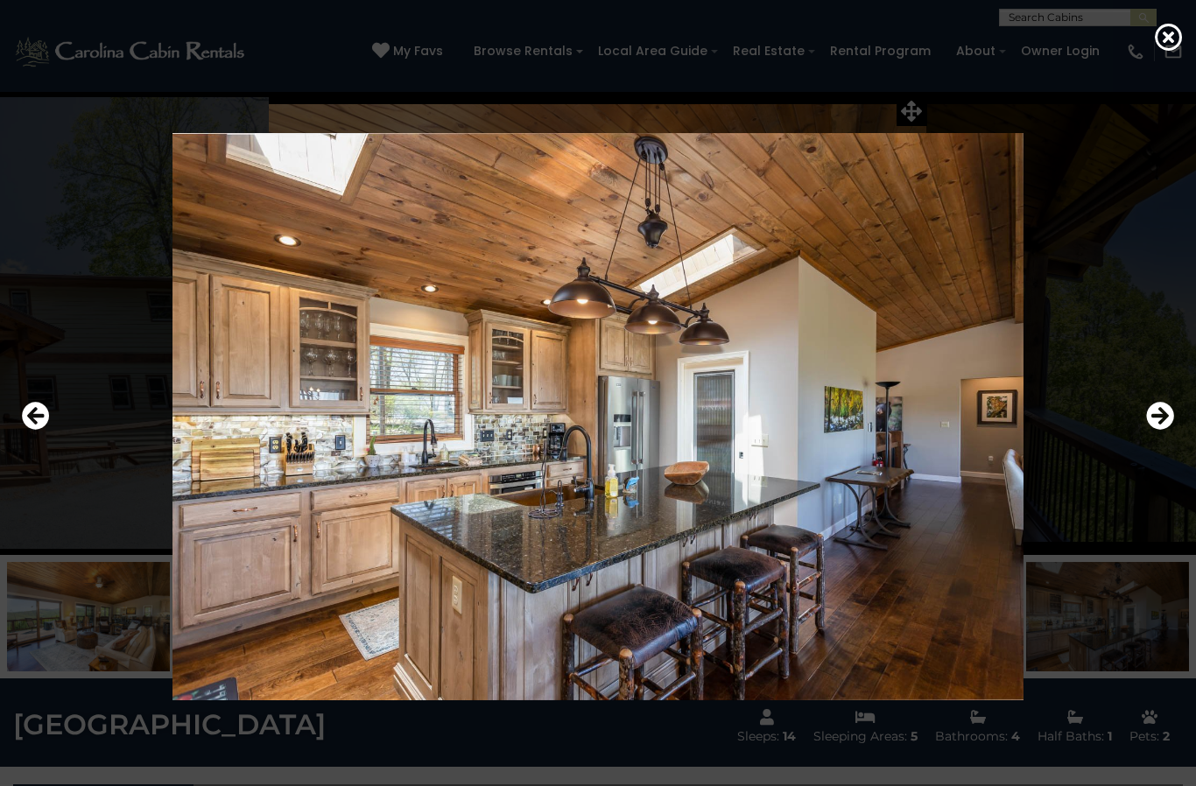
click at [33, 430] on icon "Previous" at bounding box center [36, 416] width 28 height 28
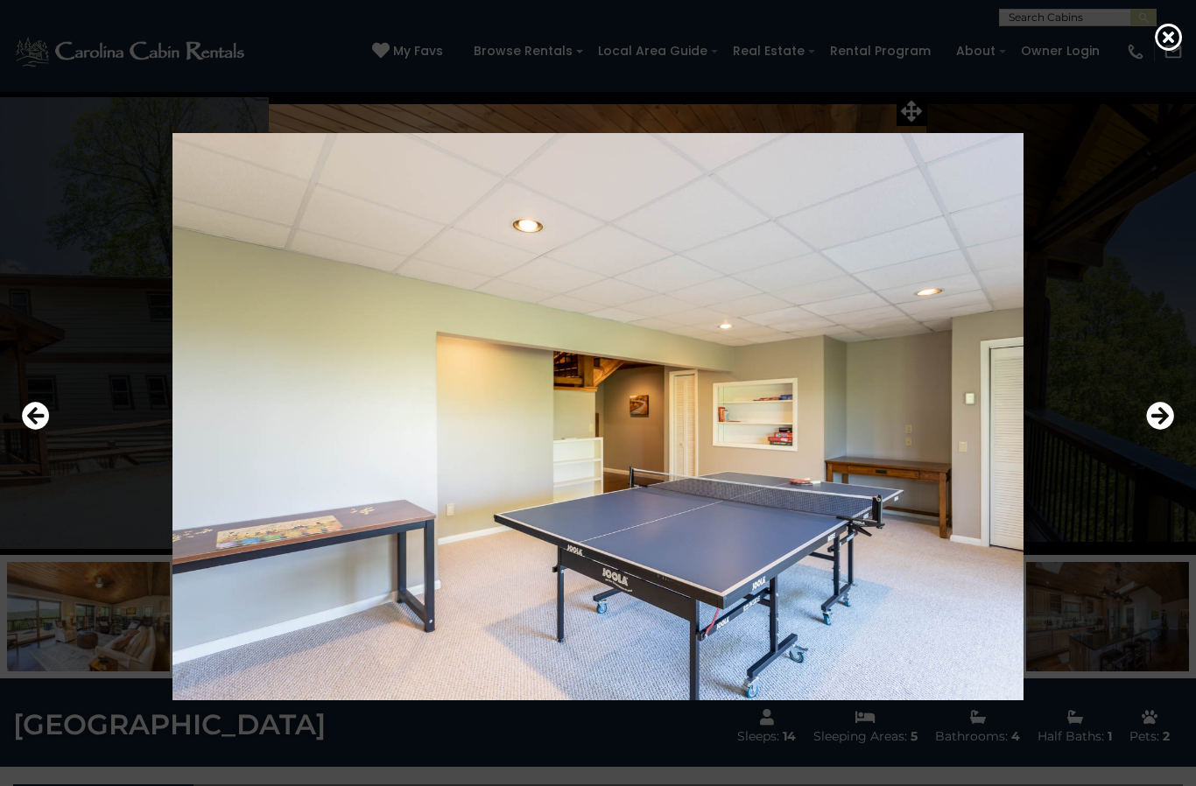
click at [1158, 437] on button "Next" at bounding box center [1160, 417] width 28 height 40
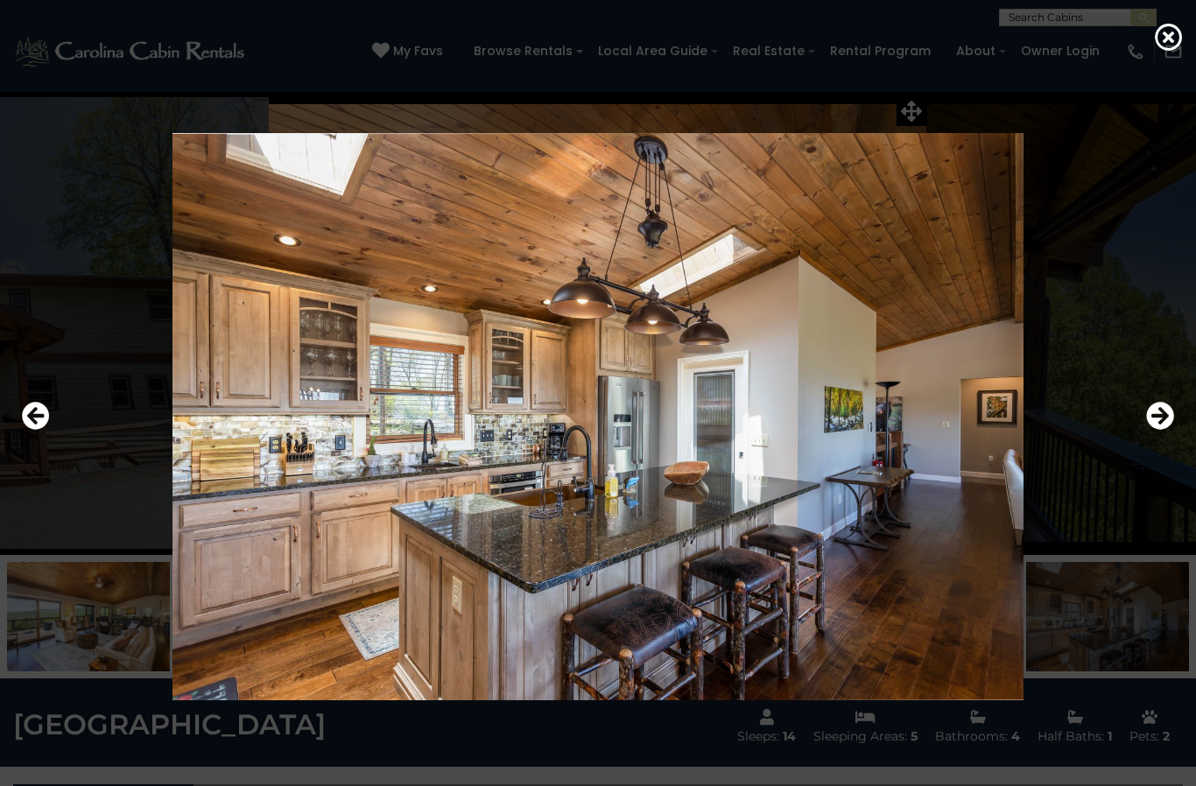
click at [1161, 437] on button "Next" at bounding box center [1160, 417] width 28 height 40
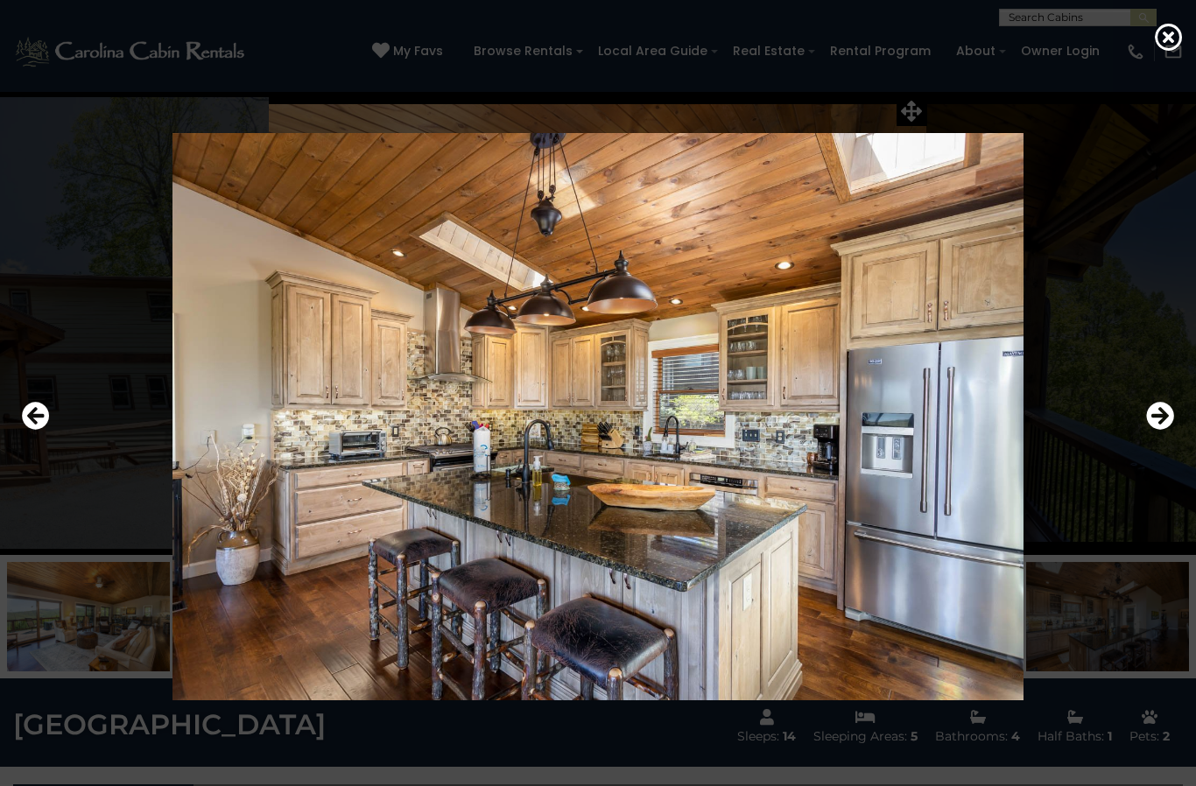
click at [1163, 437] on button "Next" at bounding box center [1160, 417] width 28 height 40
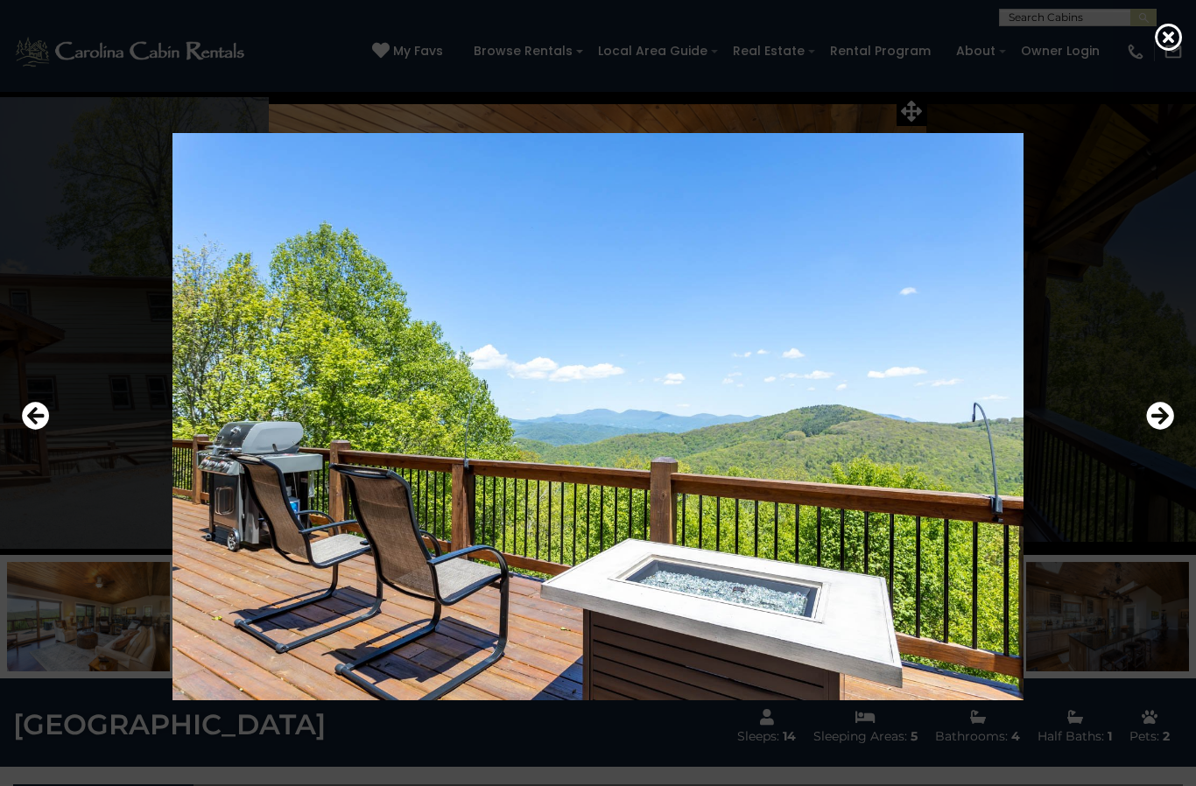
click at [1163, 437] on button "Next" at bounding box center [1160, 417] width 28 height 40
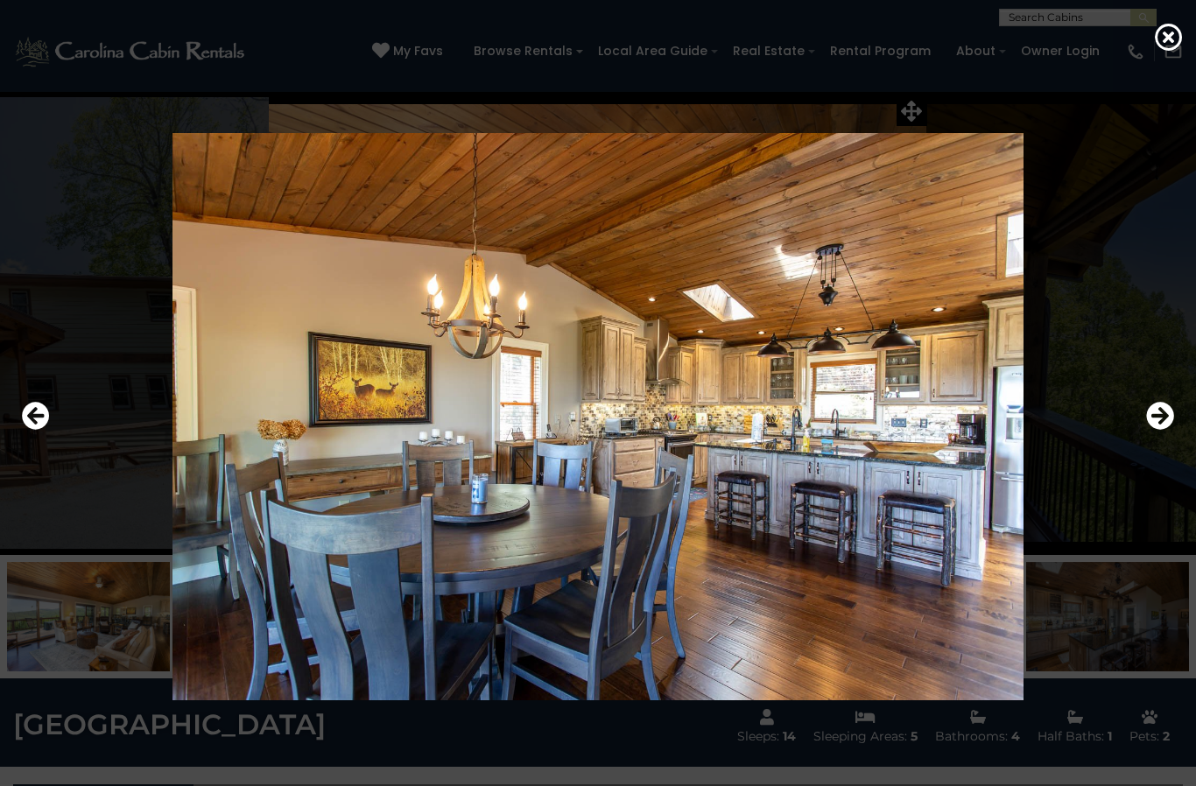
click at [1164, 437] on button "Next" at bounding box center [1160, 417] width 28 height 40
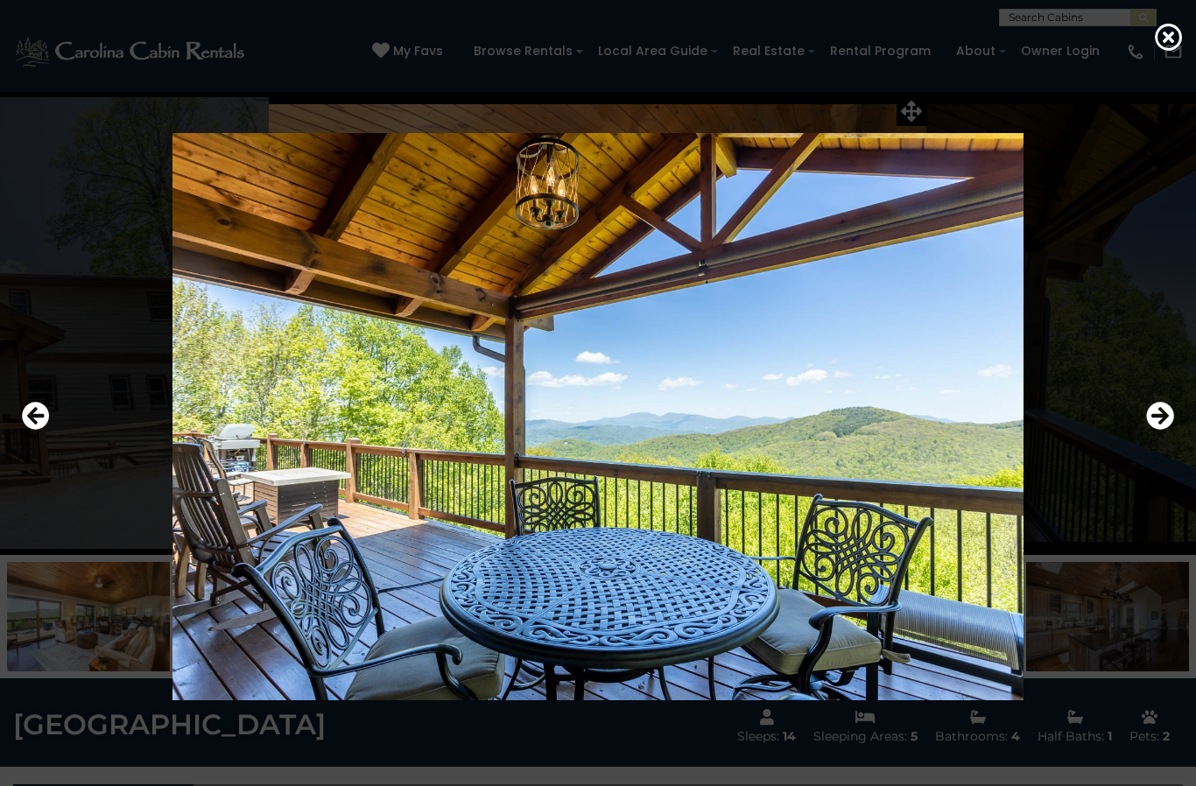
click at [1156, 437] on button "Next" at bounding box center [1160, 417] width 28 height 40
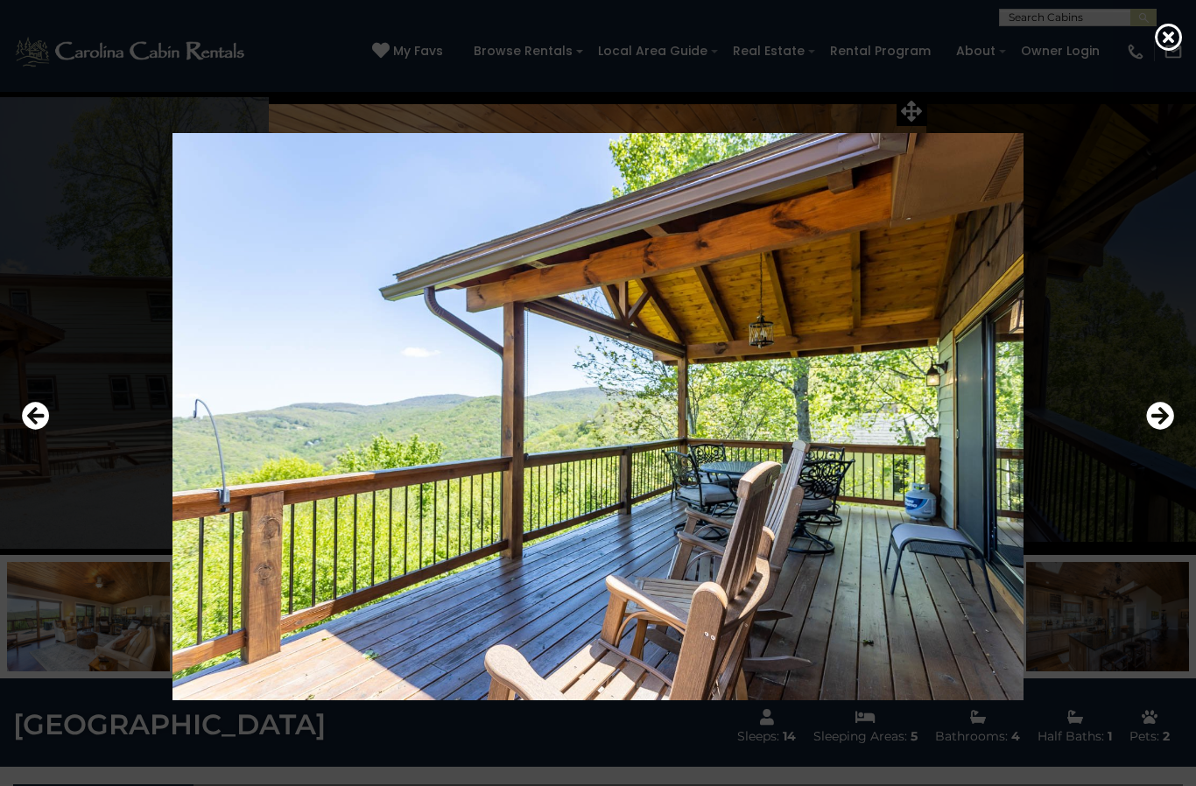
click at [1152, 437] on button "Next" at bounding box center [1160, 417] width 28 height 40
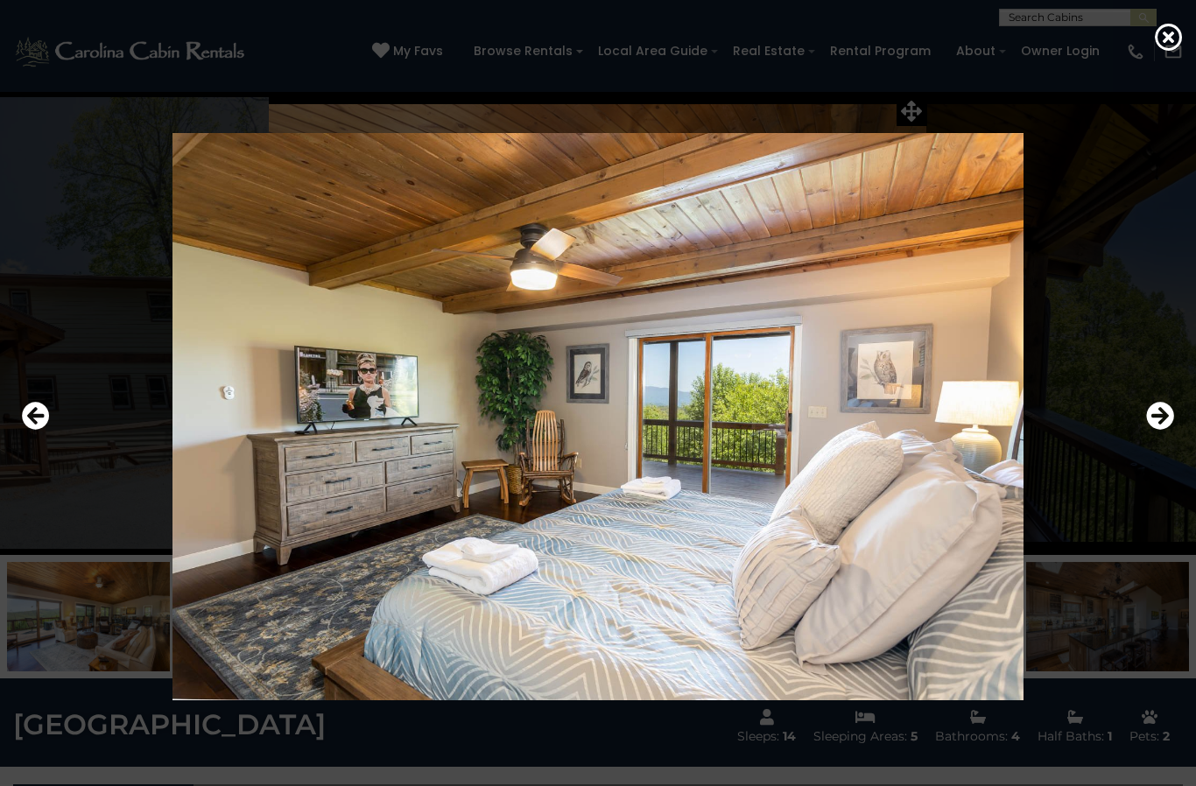
click at [1152, 437] on button "Next" at bounding box center [1160, 417] width 28 height 40
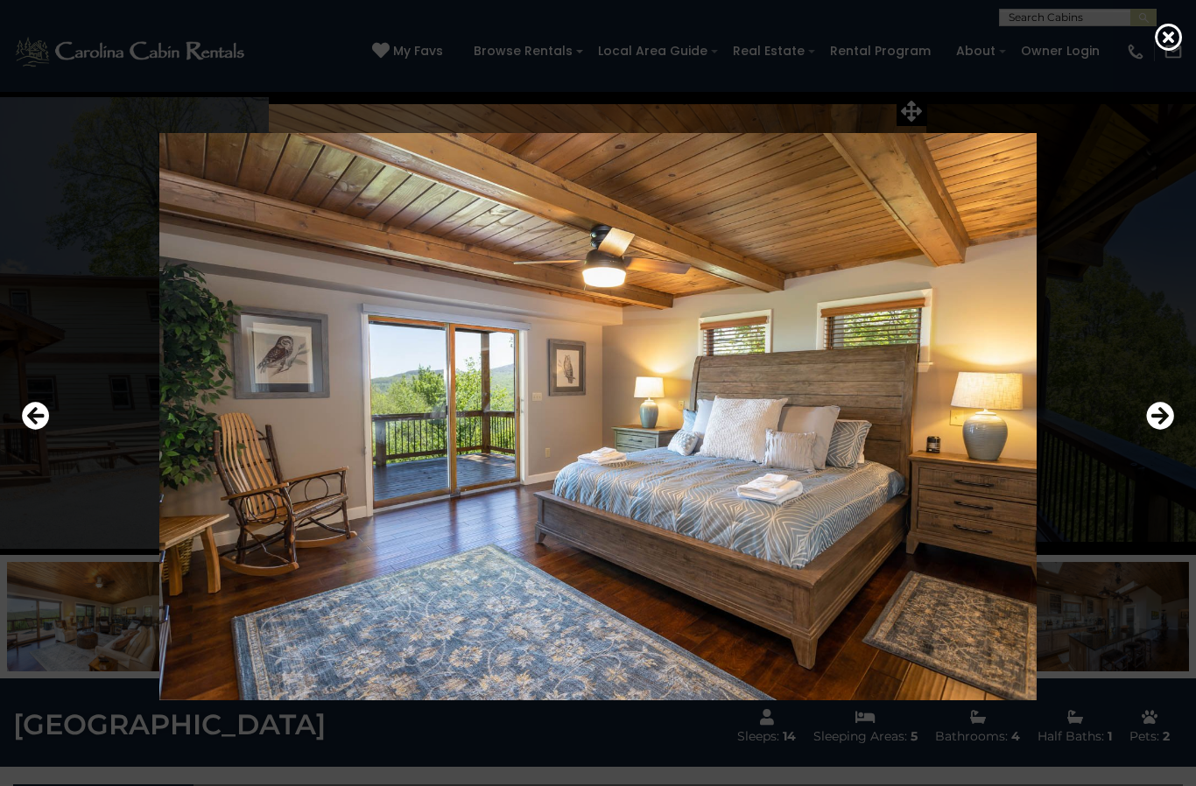
click at [1154, 437] on button "Next" at bounding box center [1160, 417] width 28 height 40
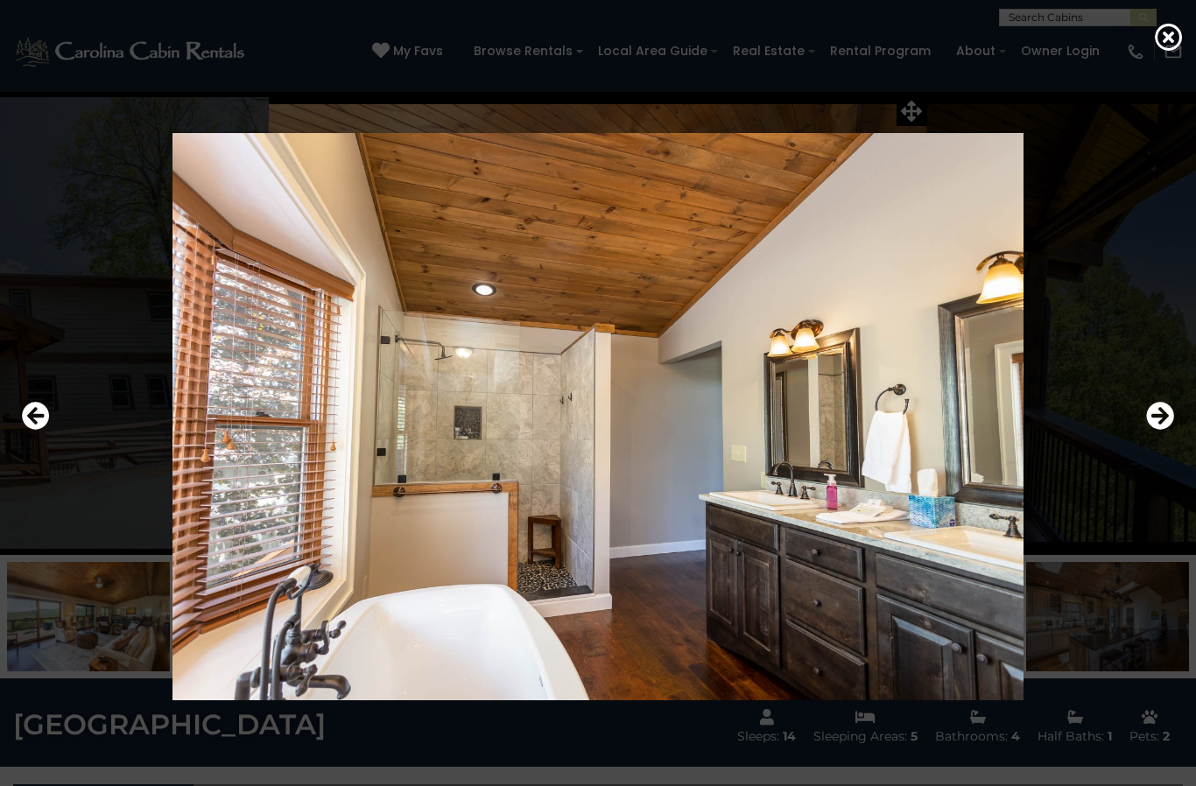
click at [1155, 437] on button "Next" at bounding box center [1160, 417] width 28 height 40
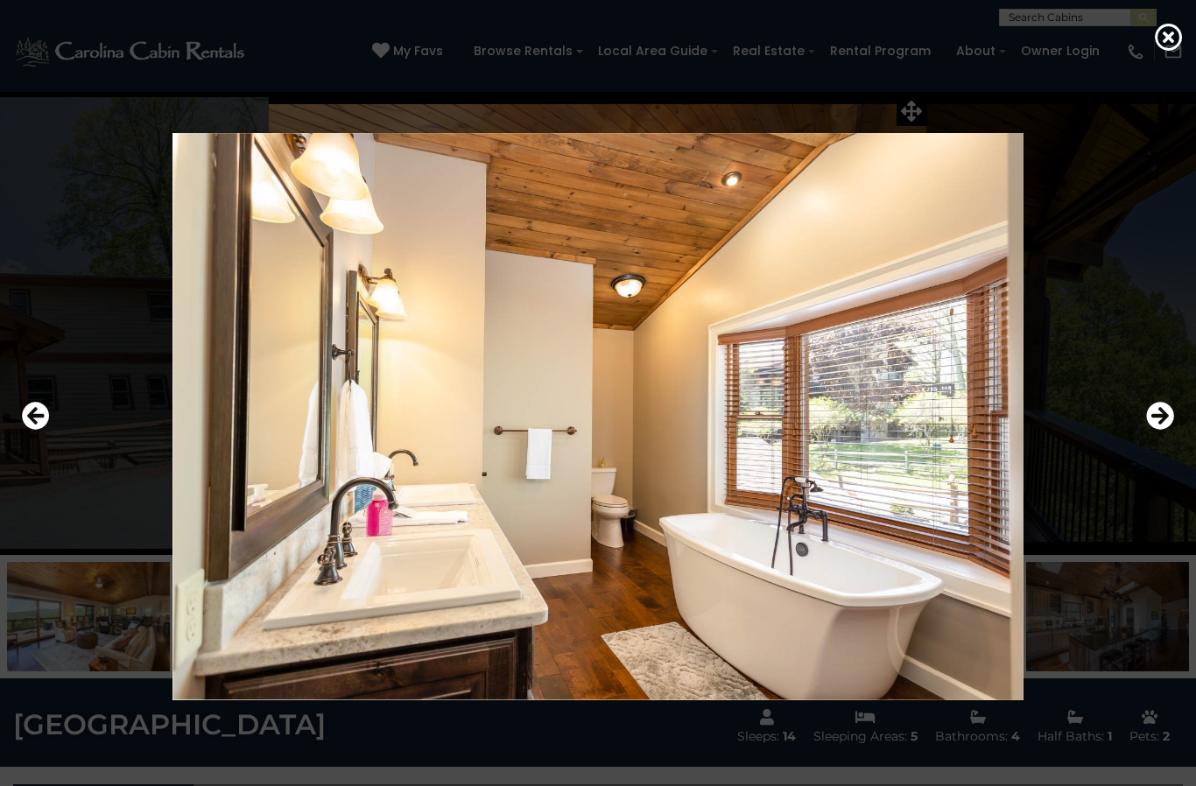
click at [1155, 437] on button "Next" at bounding box center [1160, 417] width 28 height 40
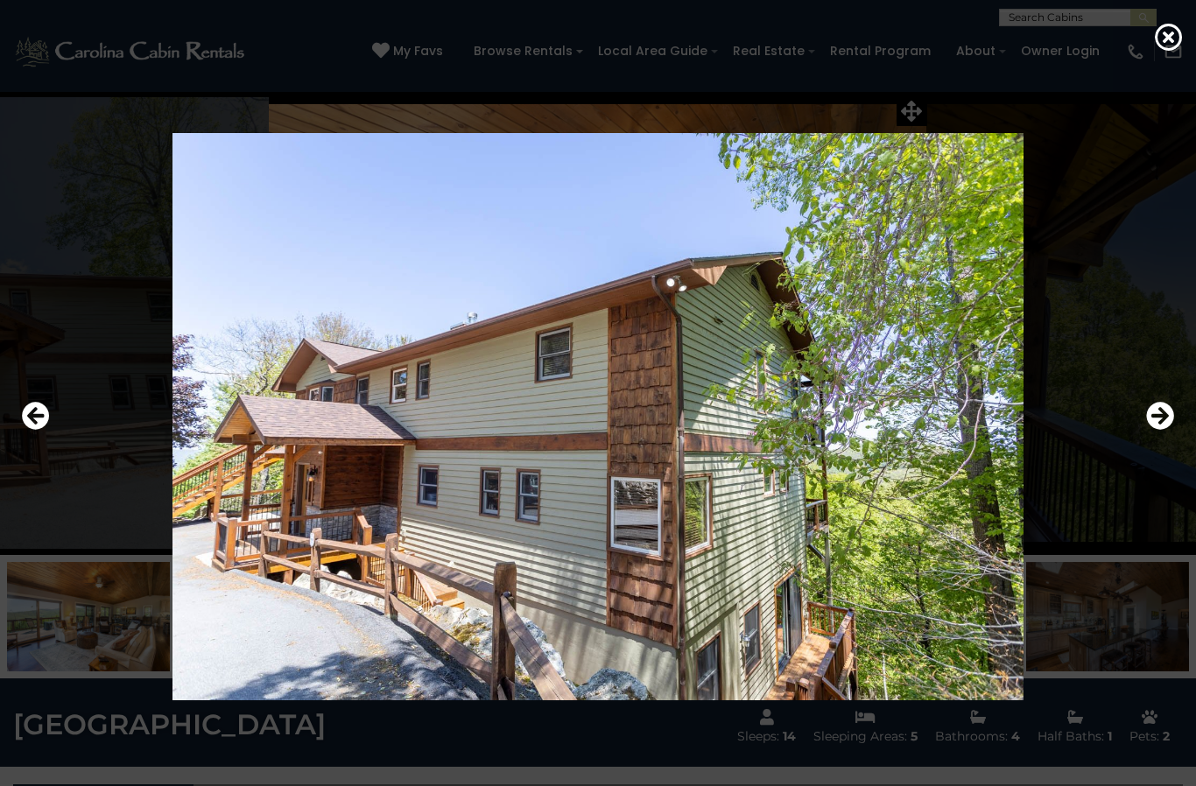
click at [1154, 437] on button "Next" at bounding box center [1160, 417] width 28 height 40
click at [1153, 437] on button "Next" at bounding box center [1160, 417] width 28 height 40
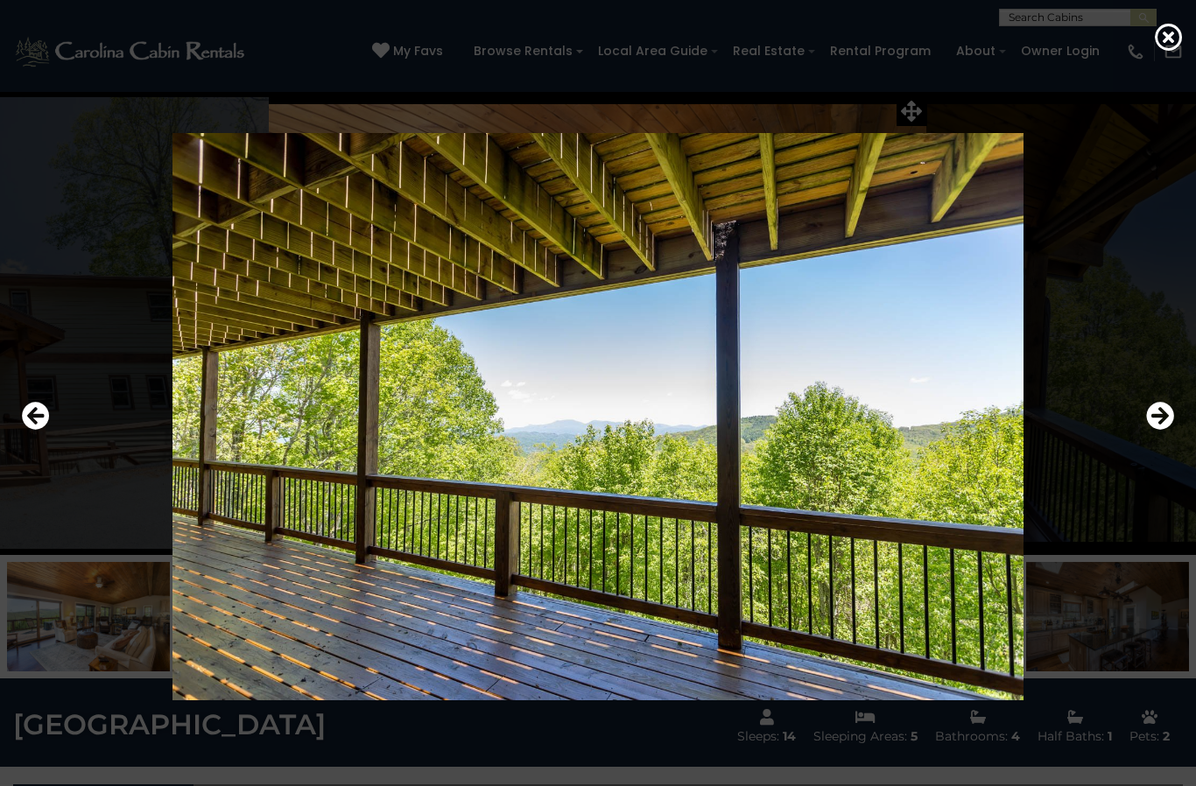
click at [1153, 437] on button "Next" at bounding box center [1160, 417] width 28 height 40
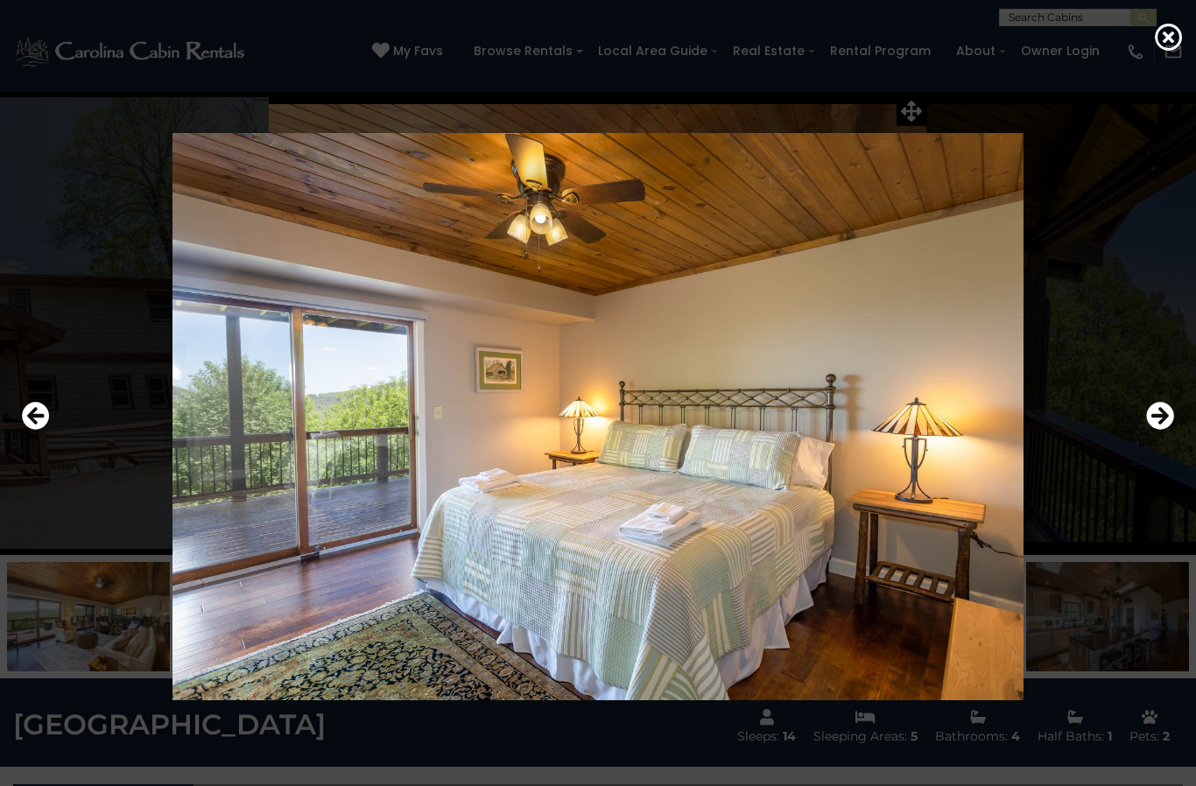
click at [1154, 437] on button "Next" at bounding box center [1160, 417] width 28 height 40
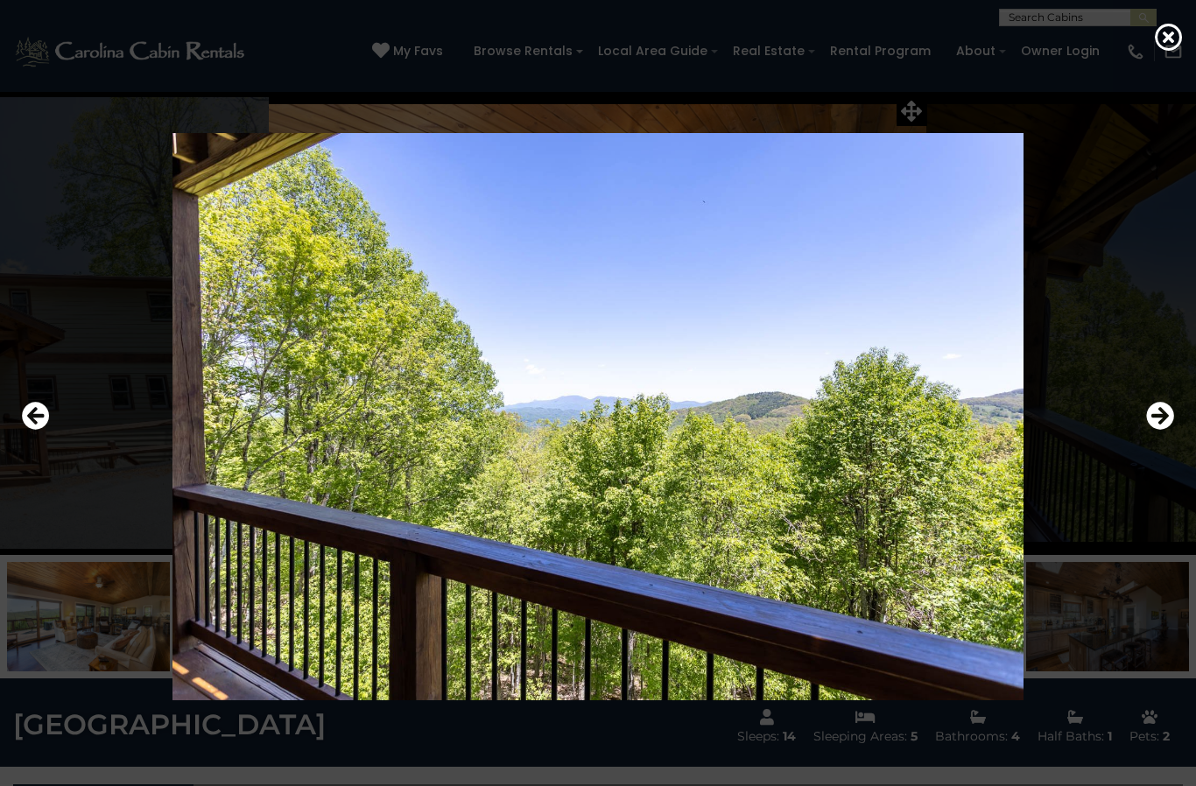
click at [1163, 479] on div at bounding box center [598, 416] width 1170 height 707
click at [1165, 479] on div at bounding box center [598, 416] width 1170 height 707
click at [1154, 430] on icon "Next" at bounding box center [1160, 416] width 28 height 28
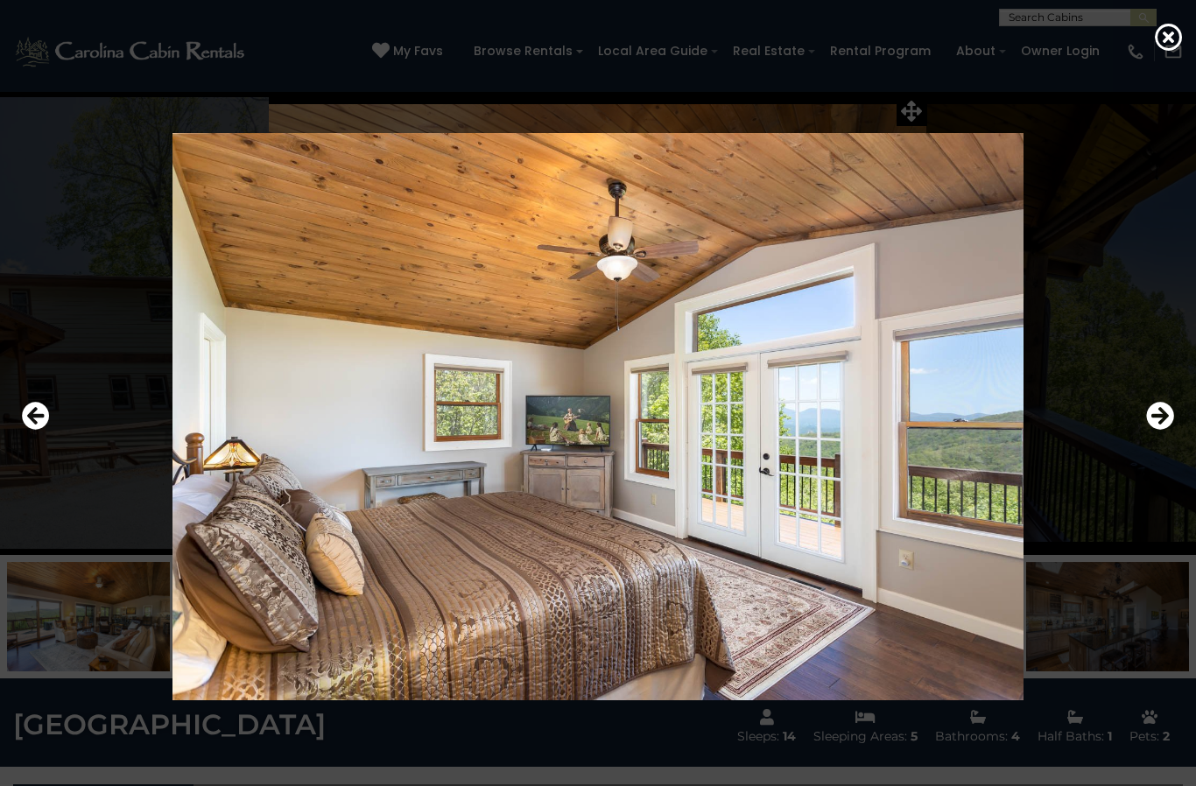
click at [1156, 430] on icon "Next" at bounding box center [1160, 416] width 28 height 28
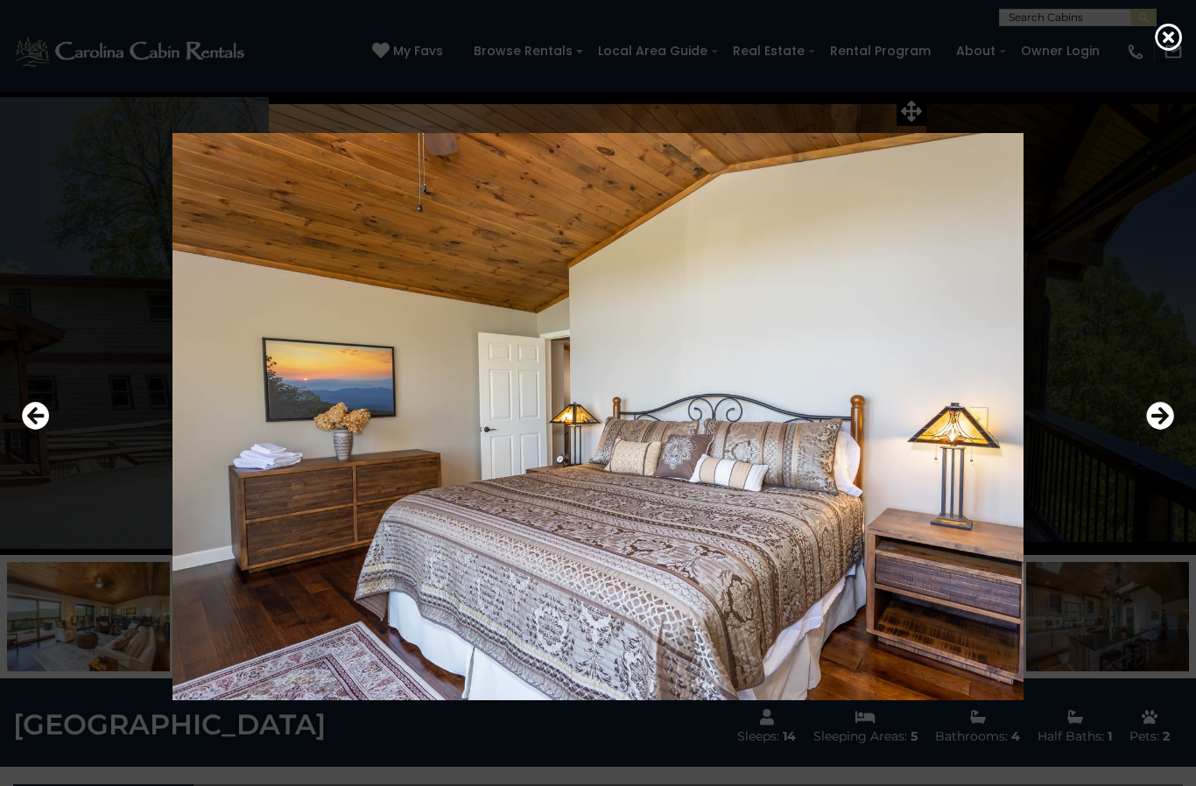
click at [1154, 430] on icon "Next" at bounding box center [1160, 416] width 28 height 28
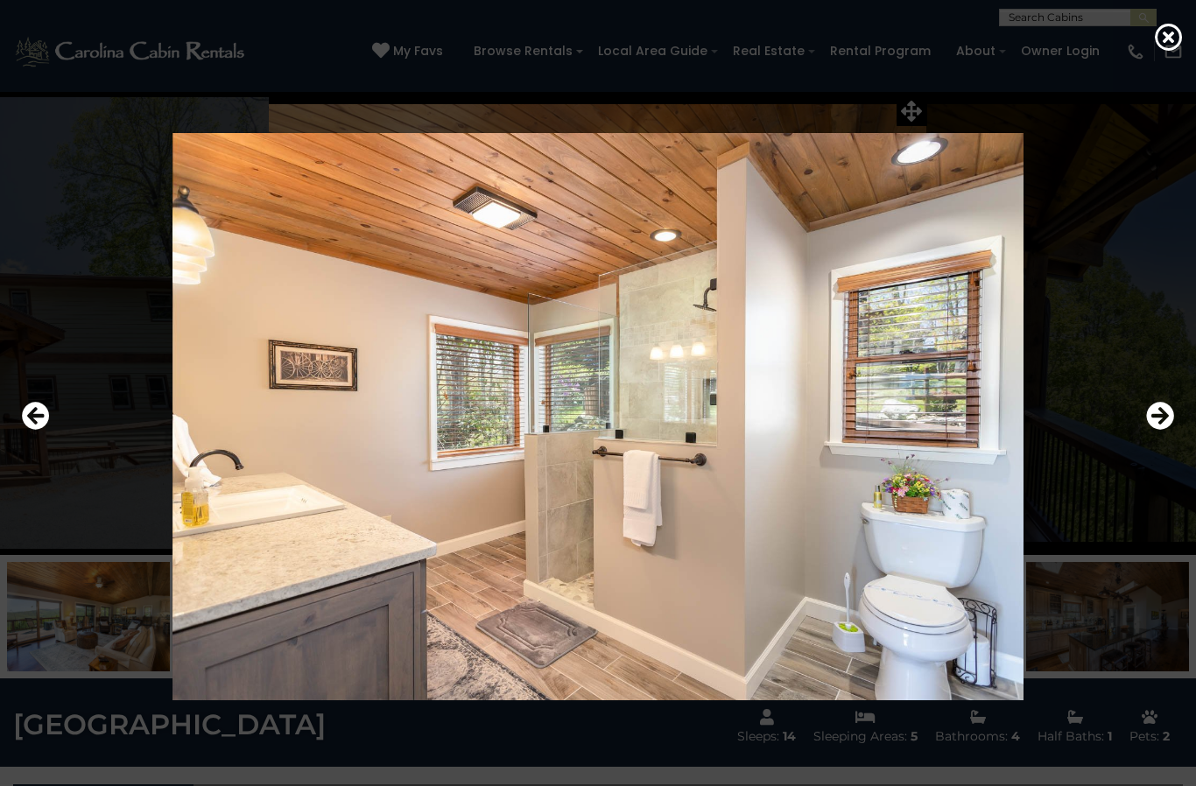
click at [1152, 430] on icon "Next" at bounding box center [1160, 416] width 28 height 28
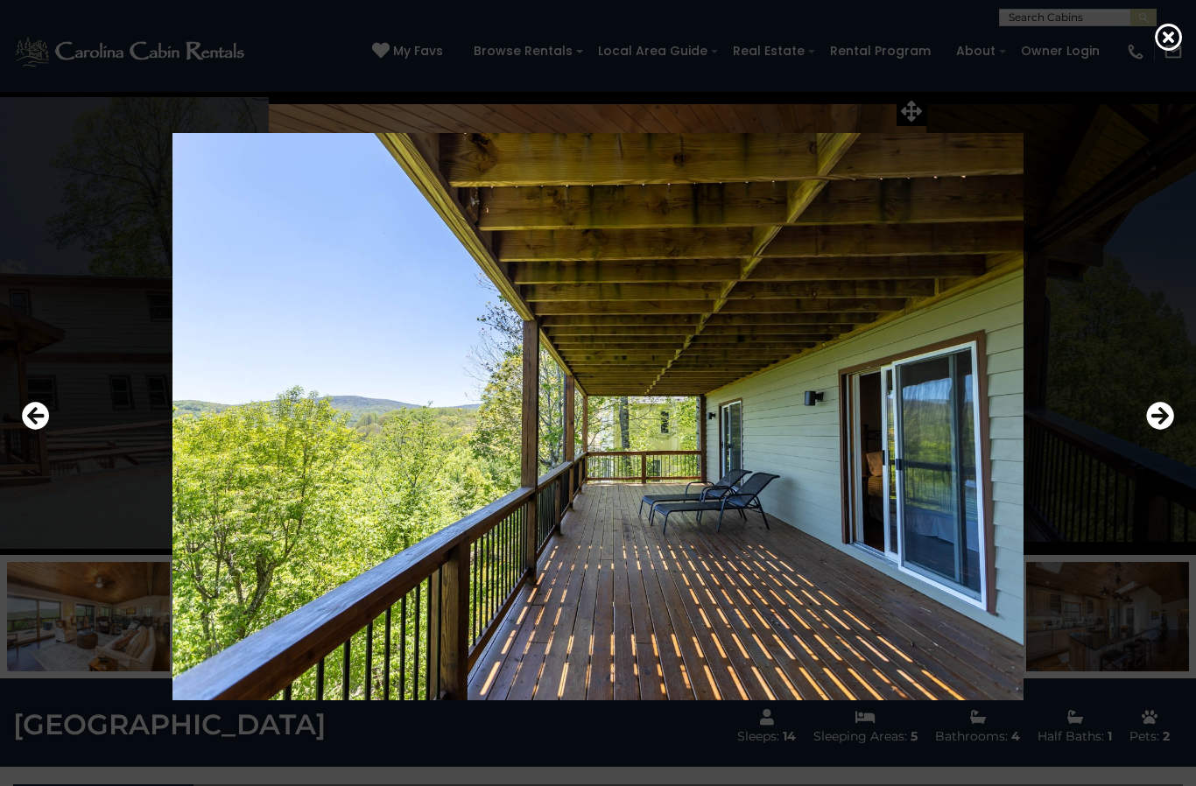
click at [30, 430] on icon "Previous" at bounding box center [36, 416] width 28 height 28
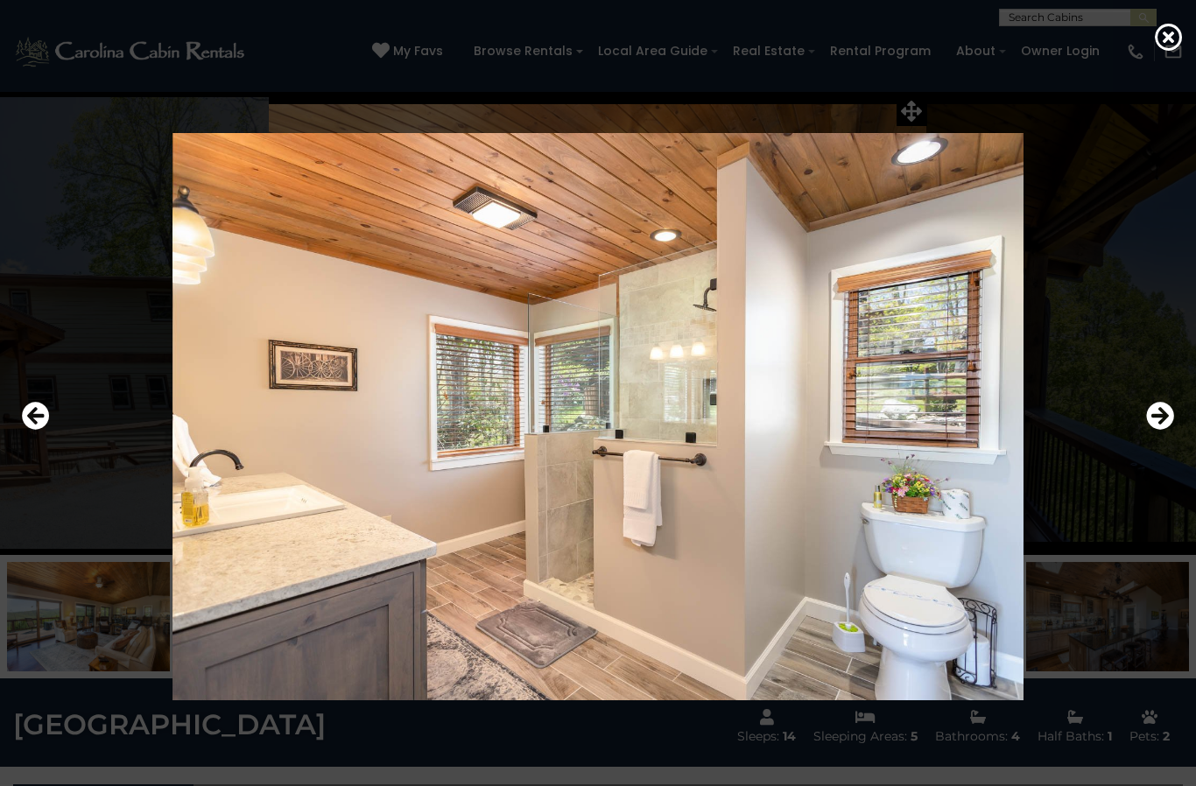
click at [33, 430] on icon "Previous" at bounding box center [36, 416] width 28 height 28
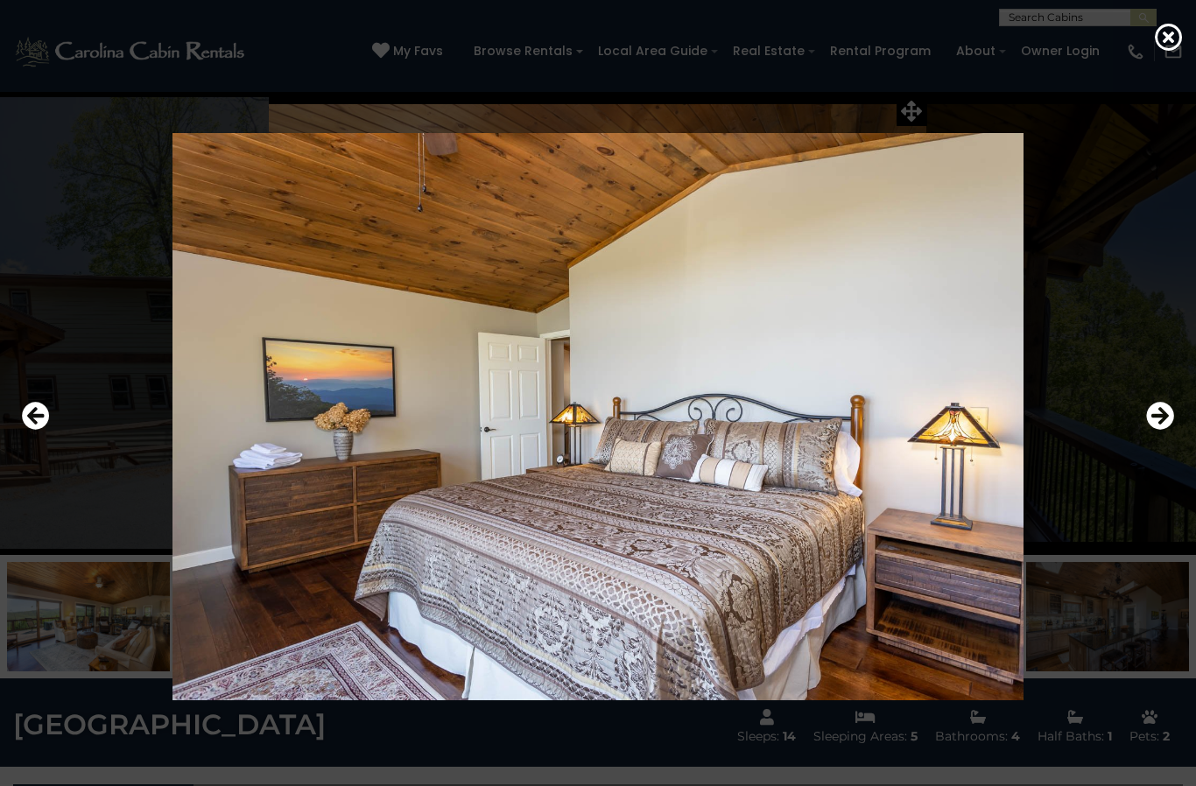
click at [32, 437] on button "Previous" at bounding box center [36, 417] width 28 height 40
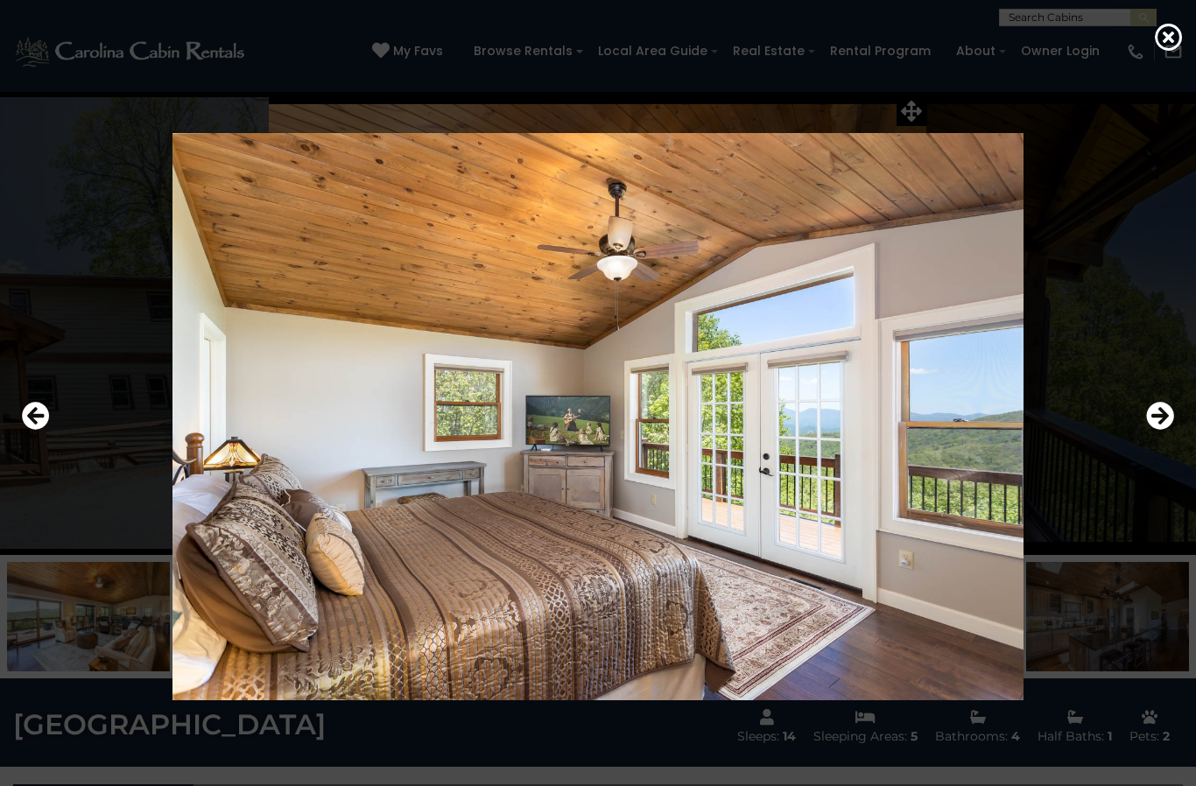
click at [37, 430] on icon "Previous" at bounding box center [36, 416] width 28 height 28
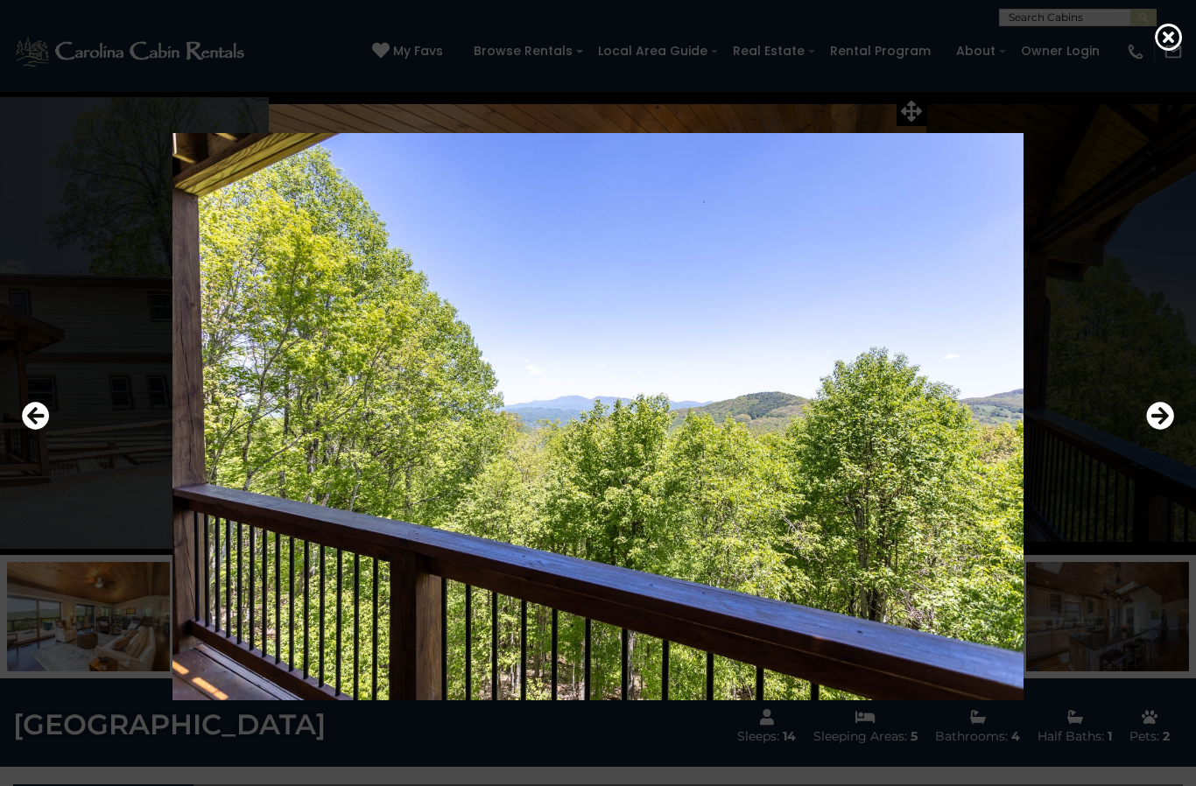
click at [1155, 430] on icon "Next" at bounding box center [1160, 416] width 28 height 28
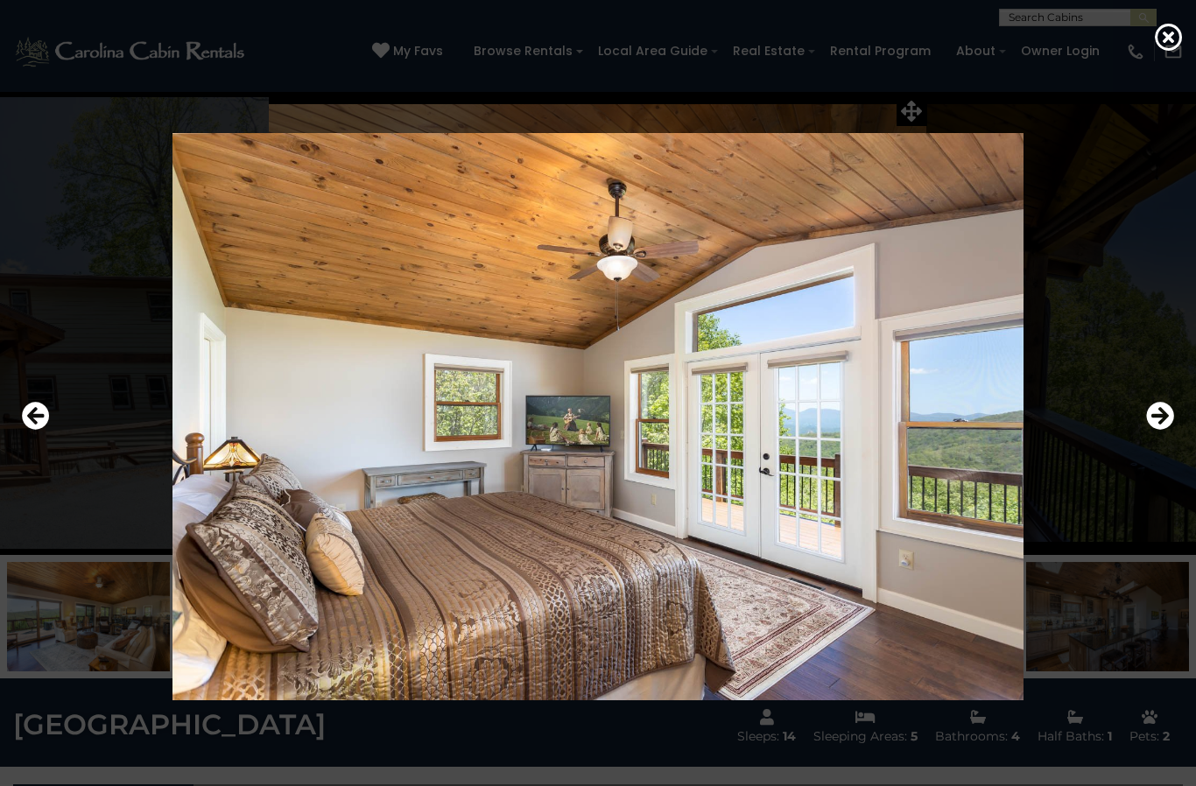
click at [1155, 430] on icon "Next" at bounding box center [1160, 416] width 28 height 28
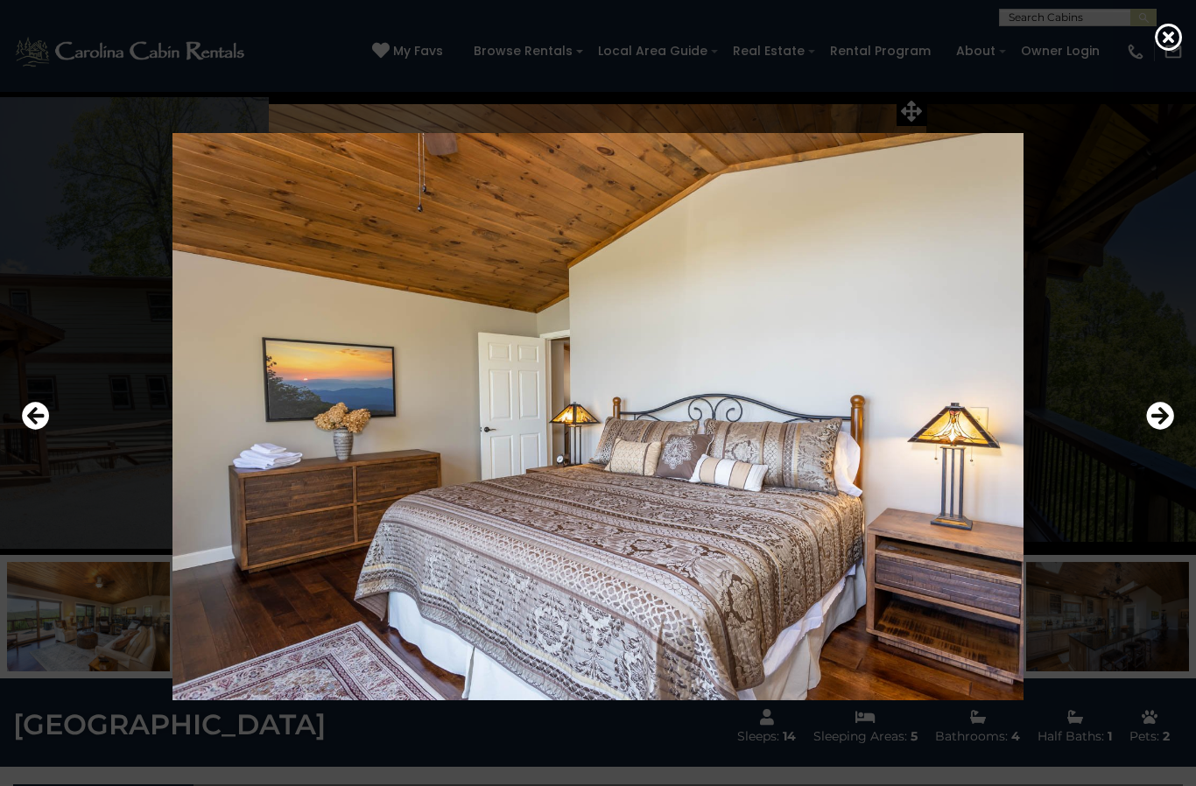
click at [1146, 430] on icon "Next" at bounding box center [1160, 416] width 28 height 28
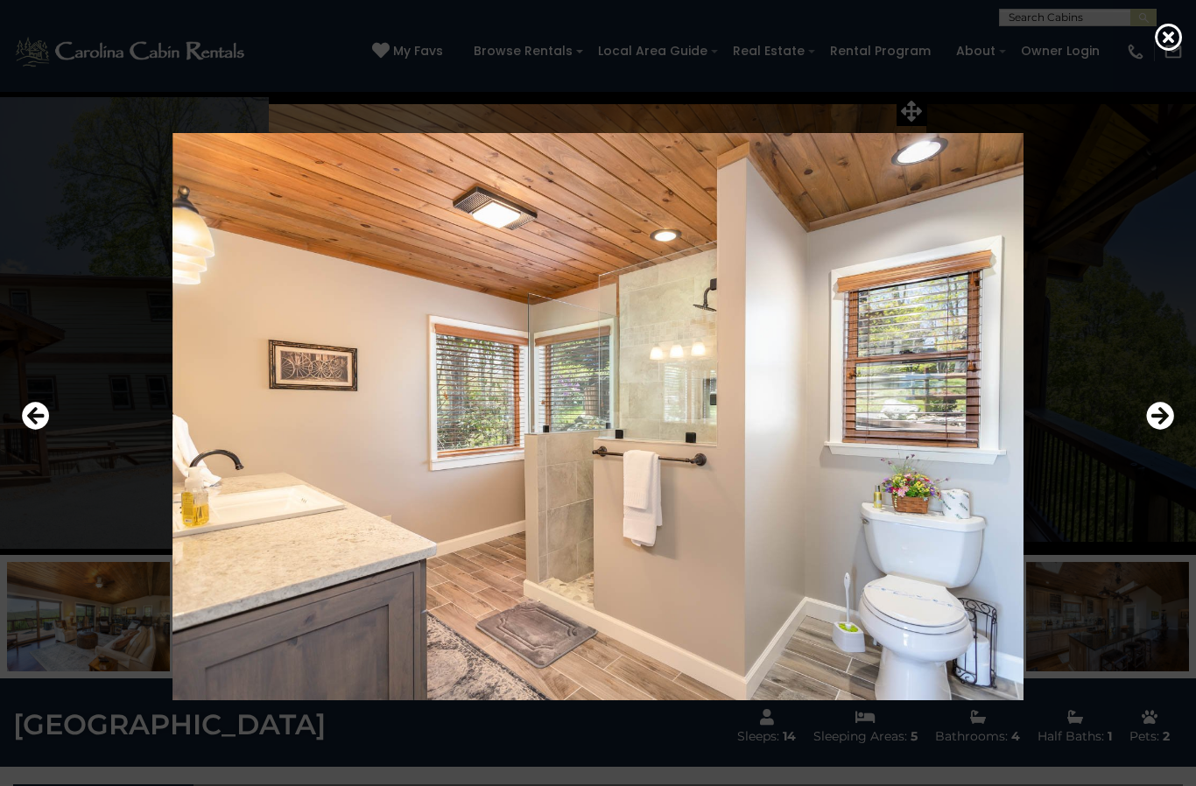
click at [1142, 459] on div at bounding box center [598, 416] width 1170 height 707
click at [1143, 458] on div at bounding box center [598, 416] width 1170 height 707
click at [1151, 430] on icon "Next" at bounding box center [1160, 416] width 28 height 28
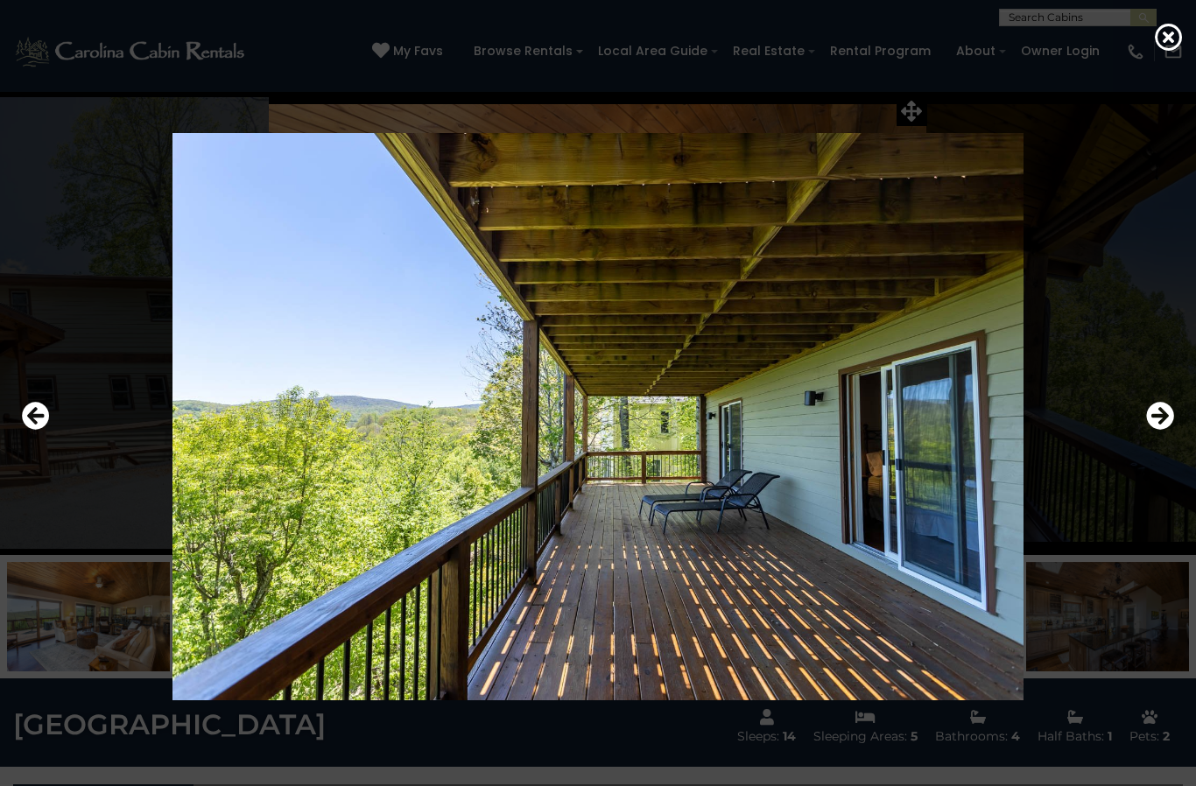
click at [1146, 430] on icon "Next" at bounding box center [1160, 416] width 28 height 28
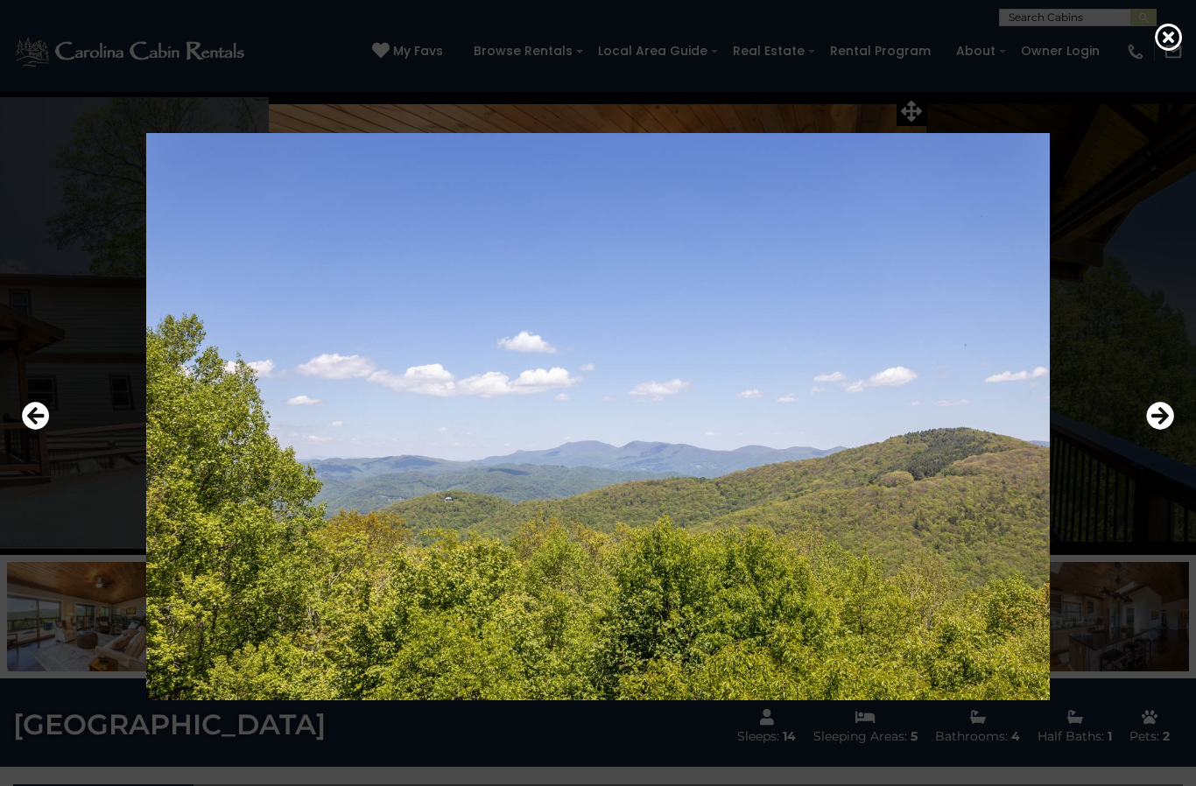
click at [1147, 430] on icon "Next" at bounding box center [1160, 416] width 28 height 28
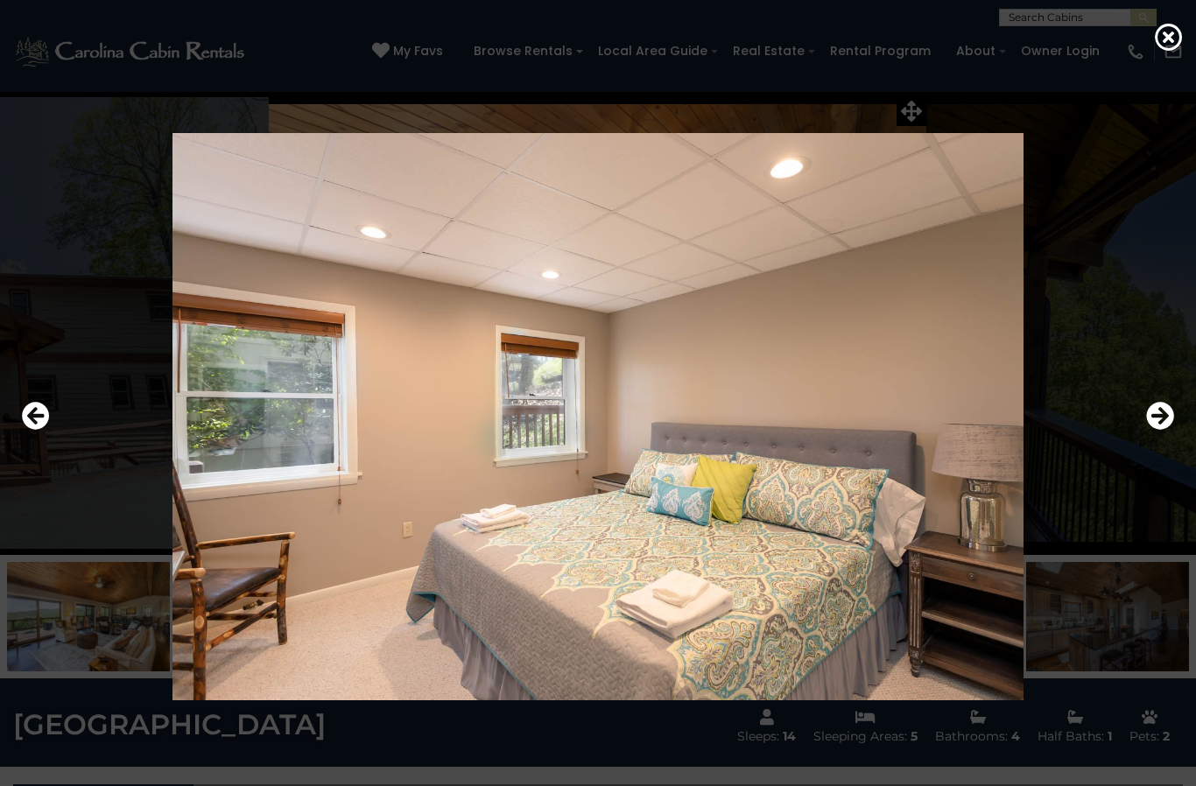
click at [1147, 430] on icon "Next" at bounding box center [1160, 416] width 28 height 28
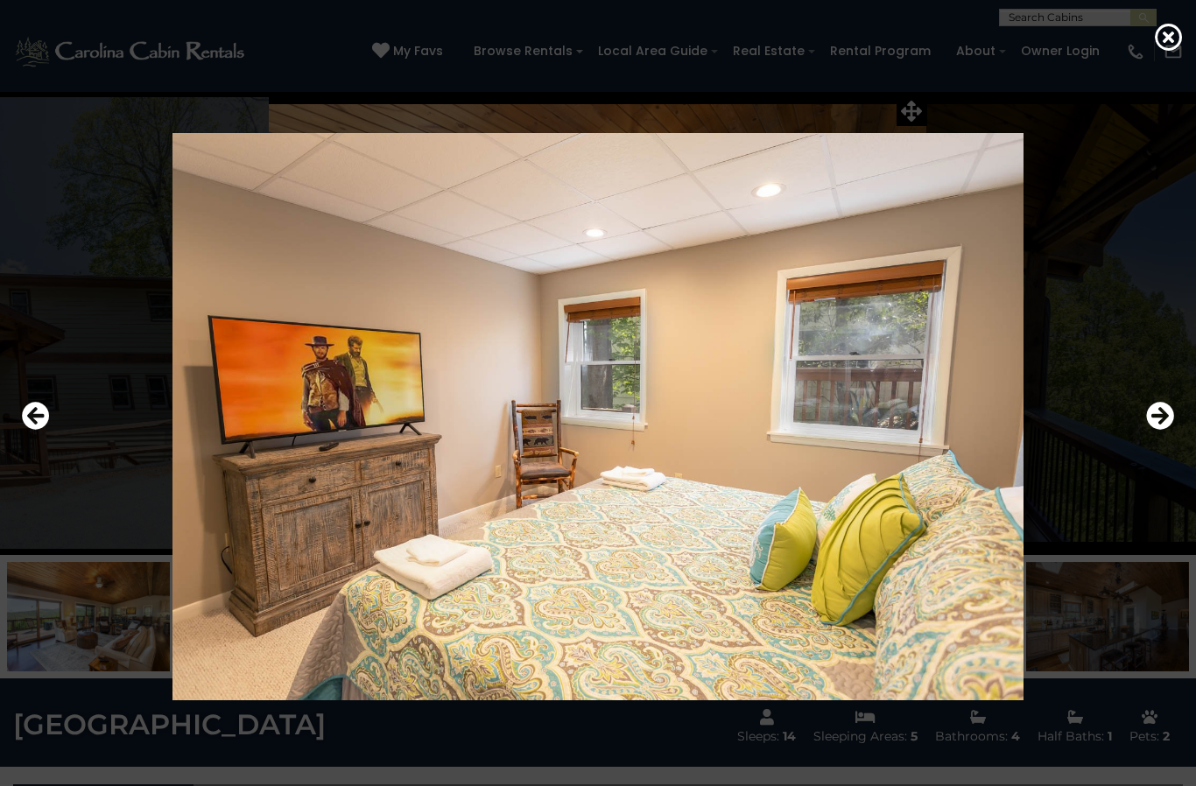
click at [1147, 430] on icon "Next" at bounding box center [1160, 416] width 28 height 28
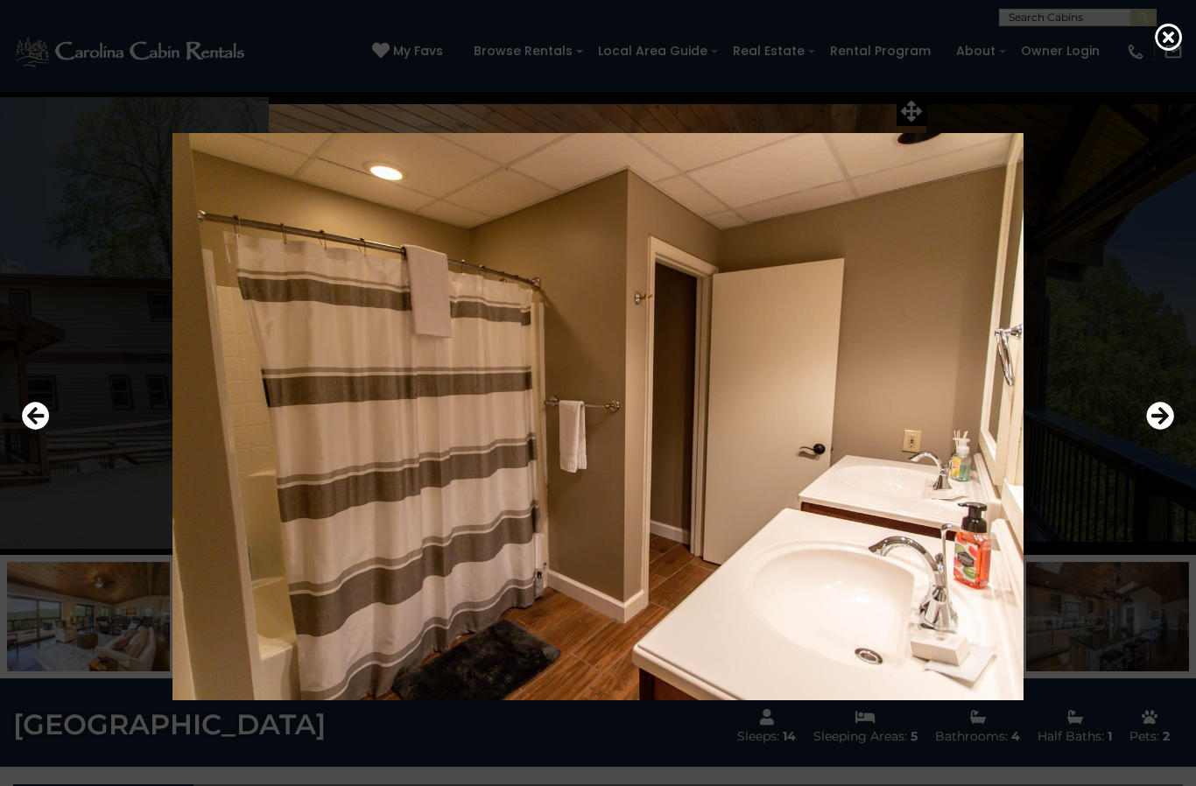
click at [1148, 430] on icon "Next" at bounding box center [1160, 416] width 28 height 28
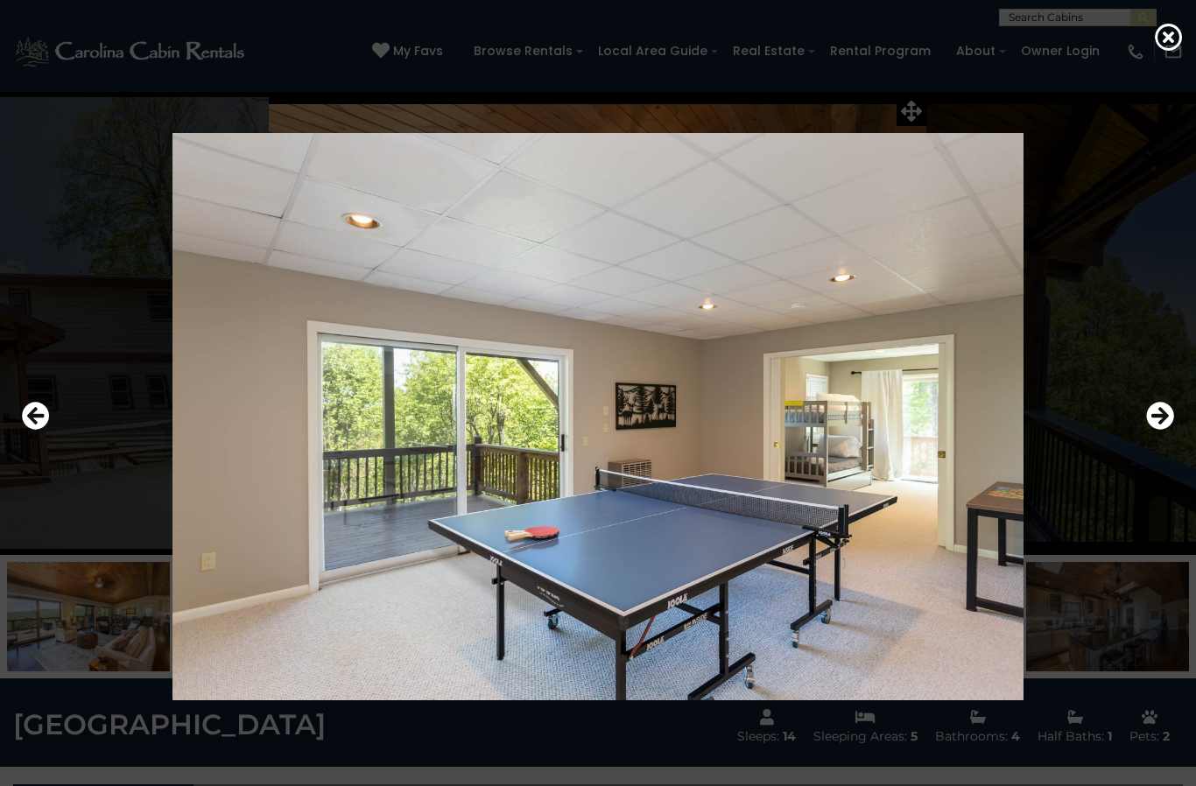
click at [1148, 430] on icon "Next" at bounding box center [1160, 416] width 28 height 28
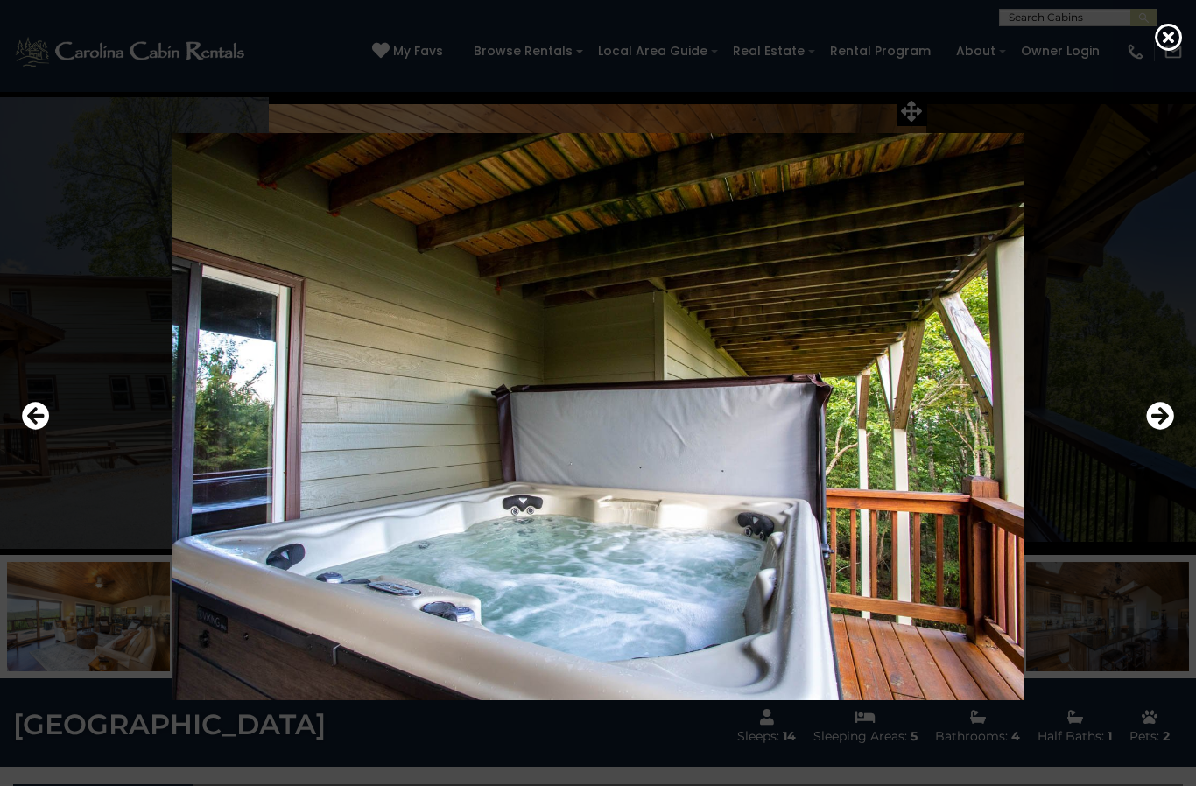
click at [1146, 430] on icon "Next" at bounding box center [1160, 416] width 28 height 28
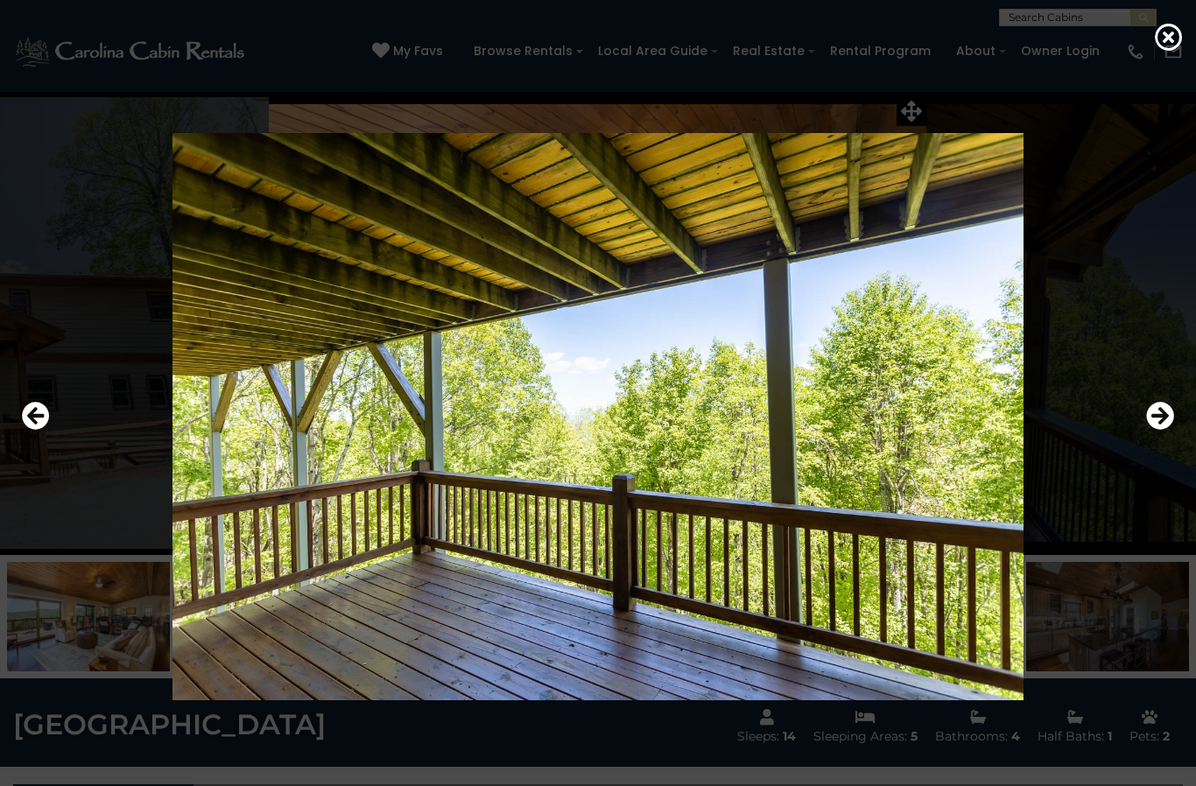
click at [1143, 458] on div at bounding box center [598, 416] width 1170 height 707
click at [1146, 430] on icon "Next" at bounding box center [1160, 416] width 28 height 28
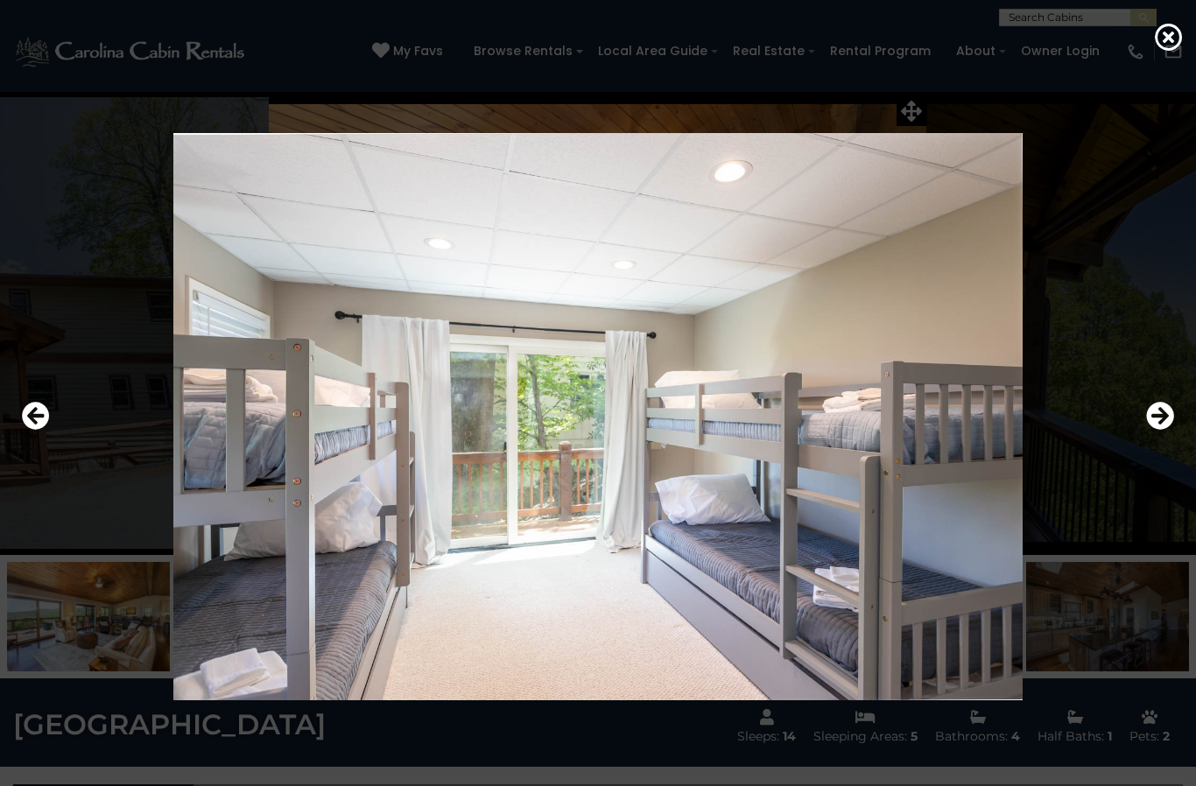
click at [1167, 430] on icon "Next" at bounding box center [1160, 416] width 28 height 28
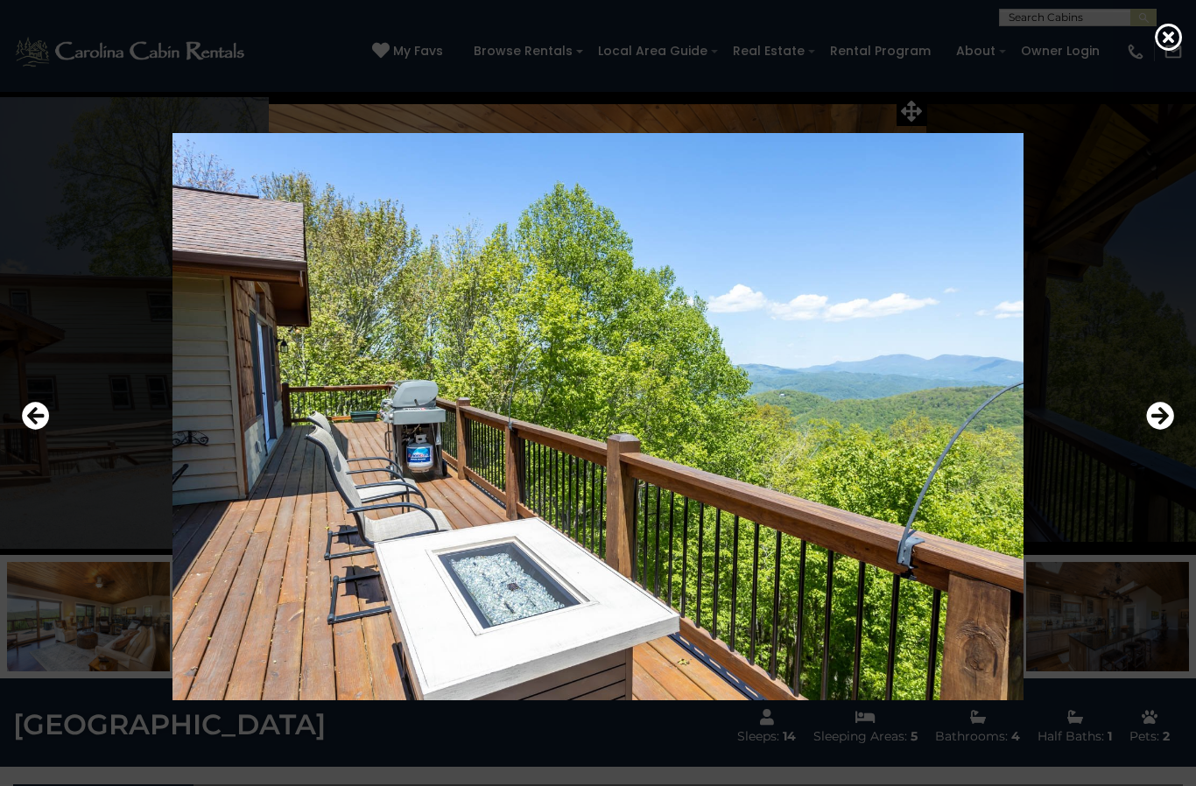
click at [1173, 430] on icon "Next" at bounding box center [1160, 416] width 28 height 28
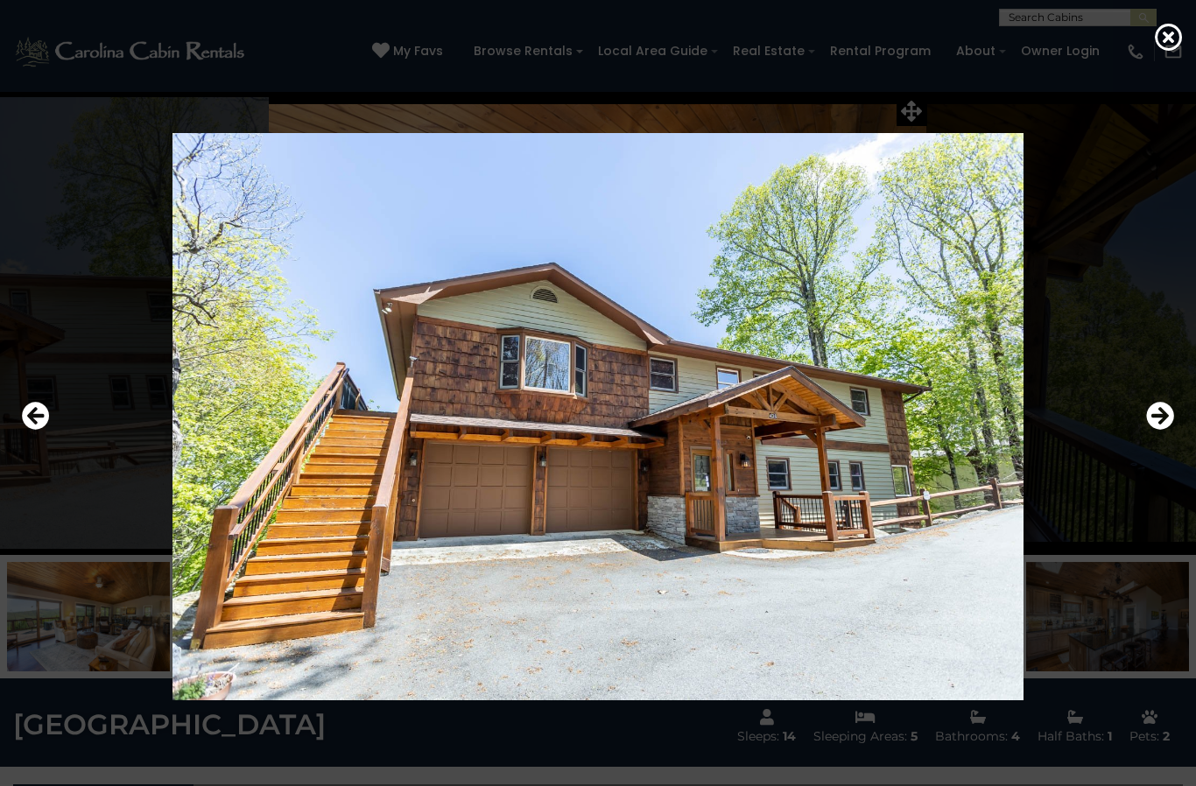
click at [1165, 430] on icon "Next" at bounding box center [1160, 416] width 28 height 28
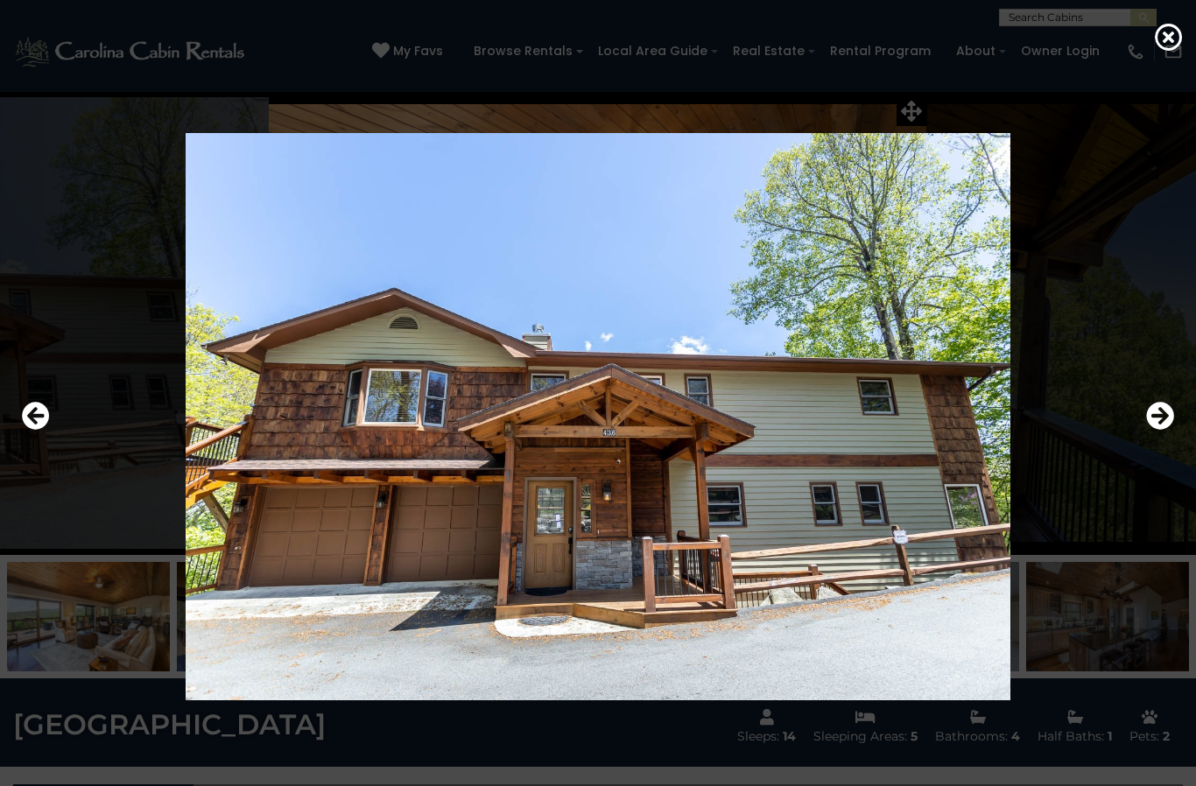
click at [1162, 430] on icon "Next" at bounding box center [1160, 416] width 28 height 28
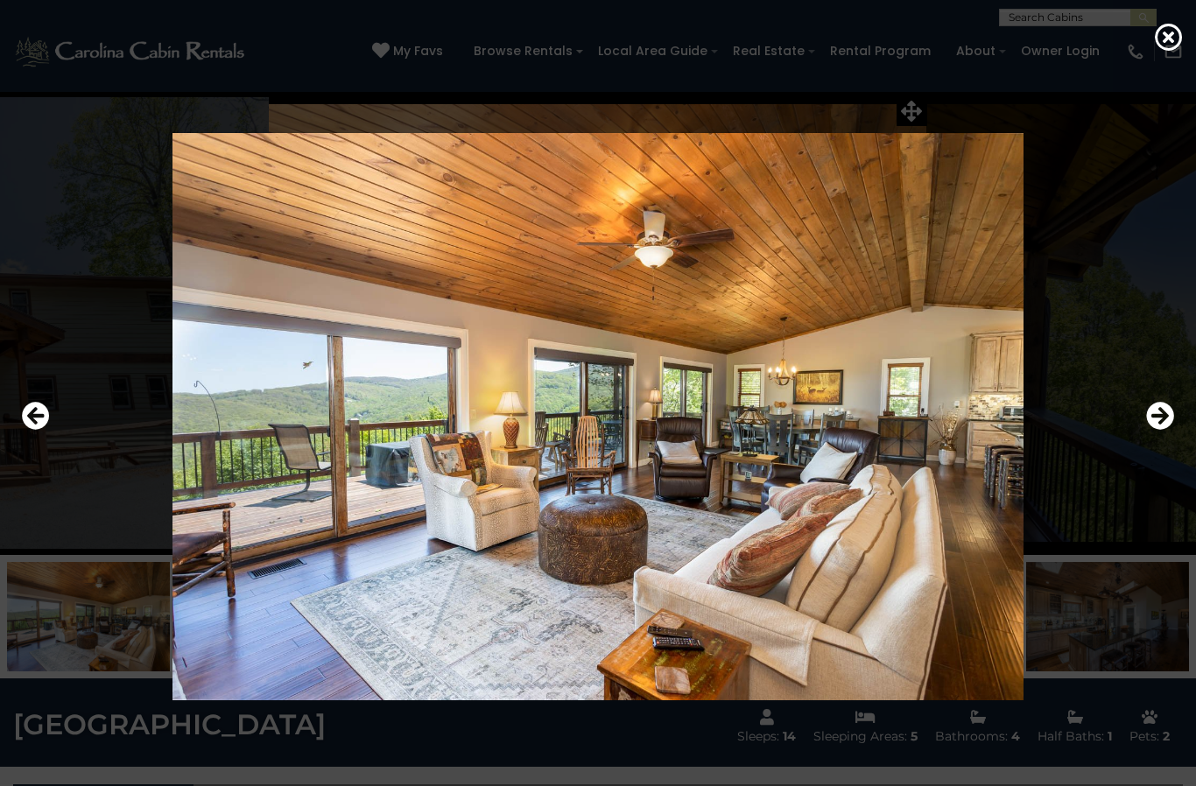
click at [1159, 430] on icon "Next" at bounding box center [1160, 416] width 28 height 28
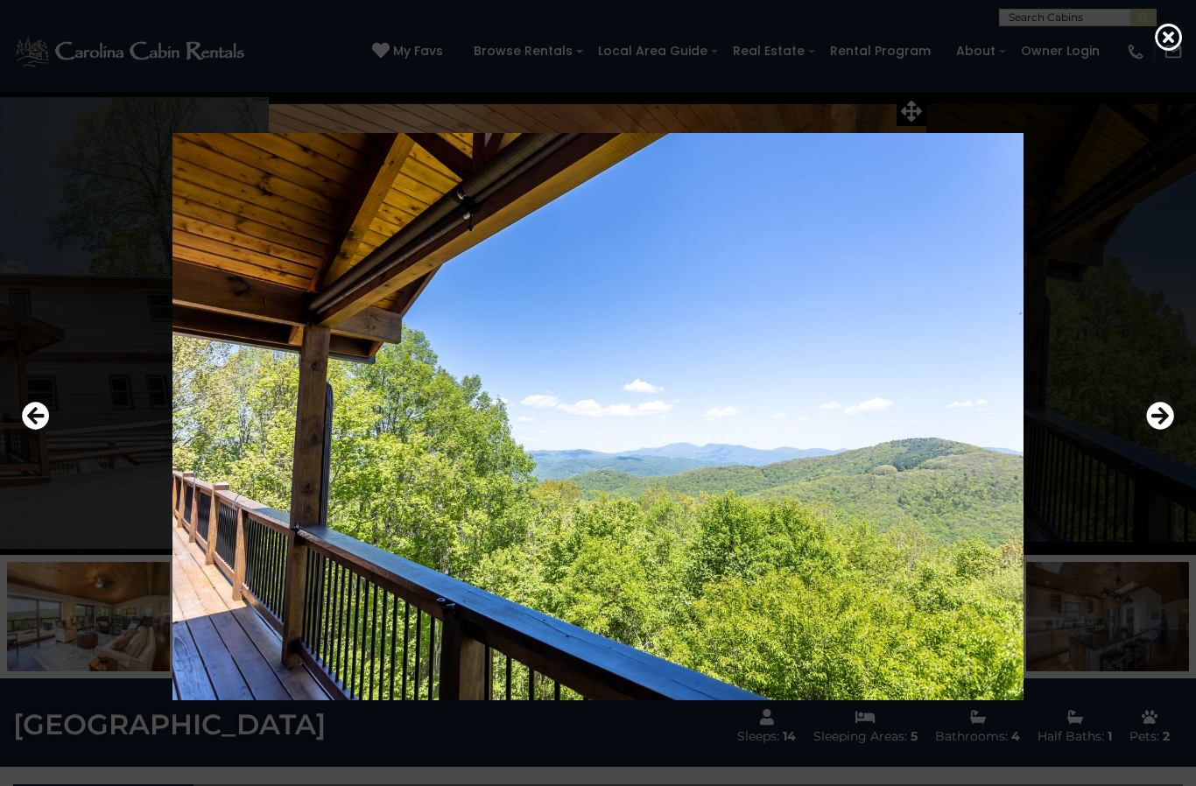
click at [1164, 51] on icon at bounding box center [1169, 37] width 28 height 28
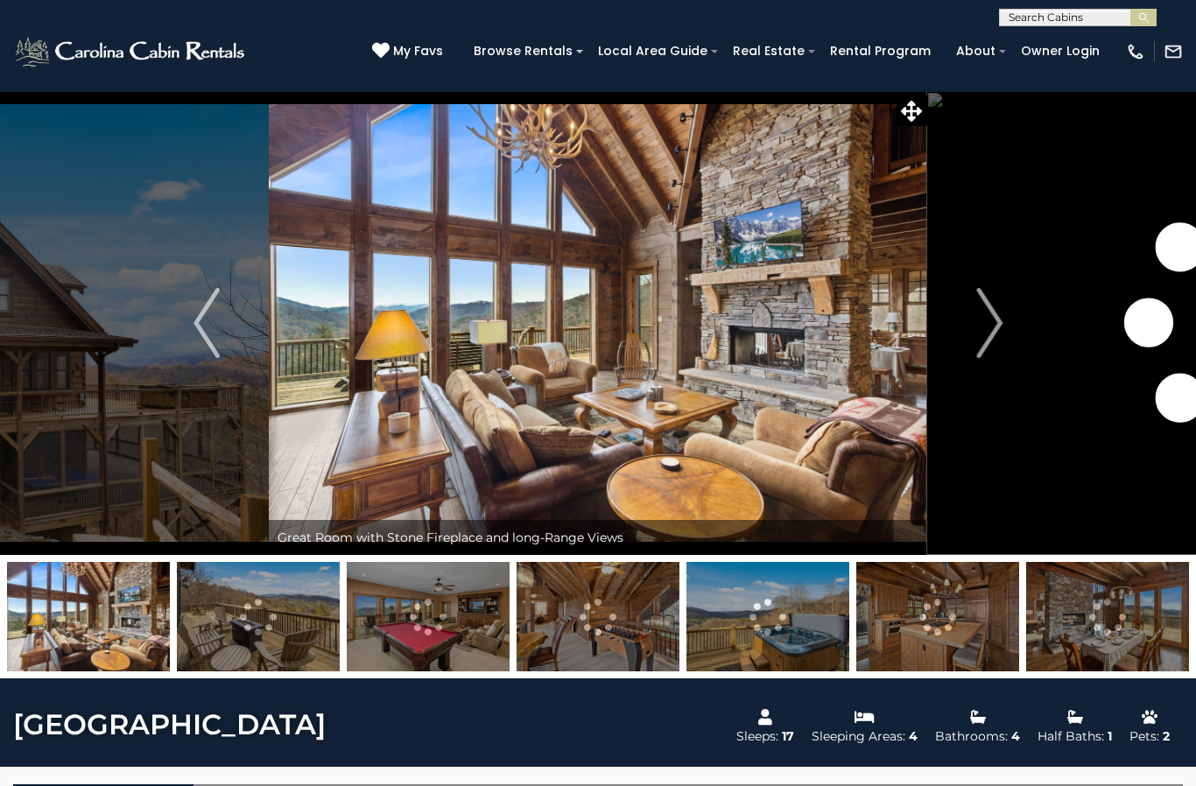
click at [974, 336] on button "Next" at bounding box center [989, 323] width 124 height 464
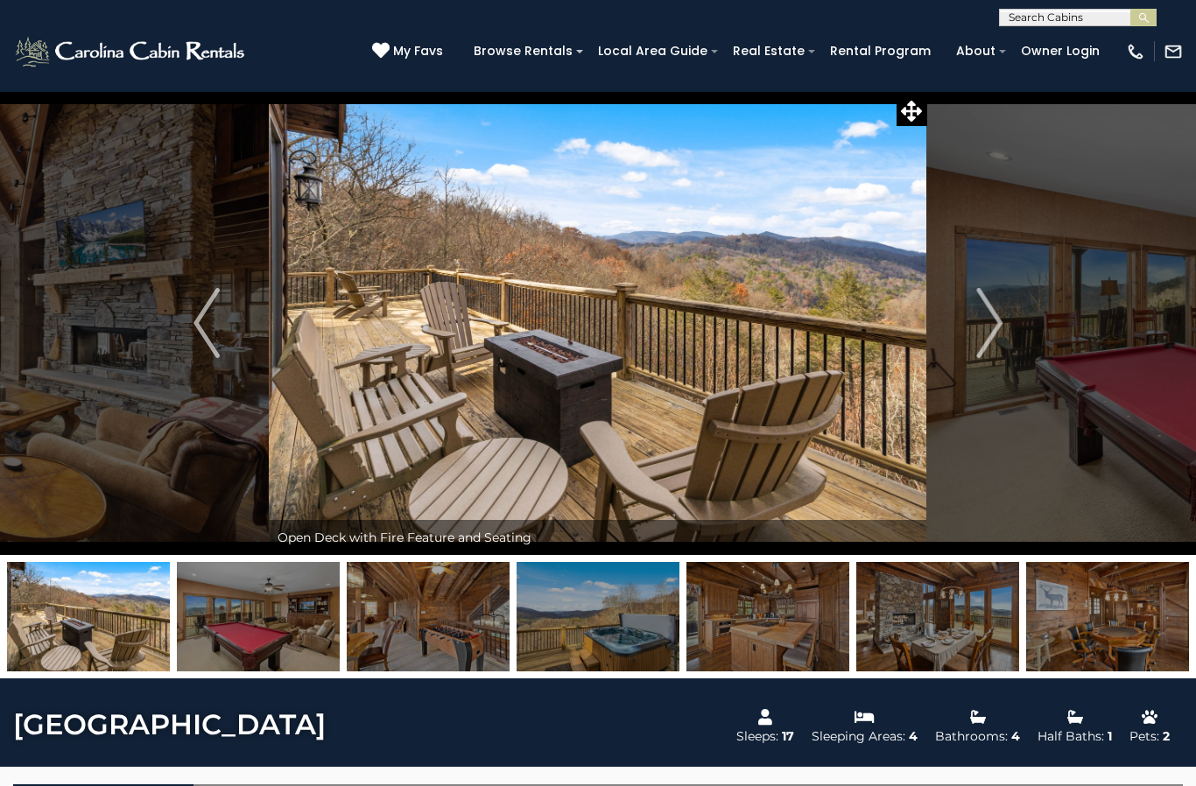
click at [980, 337] on img "Next" at bounding box center [989, 323] width 26 height 70
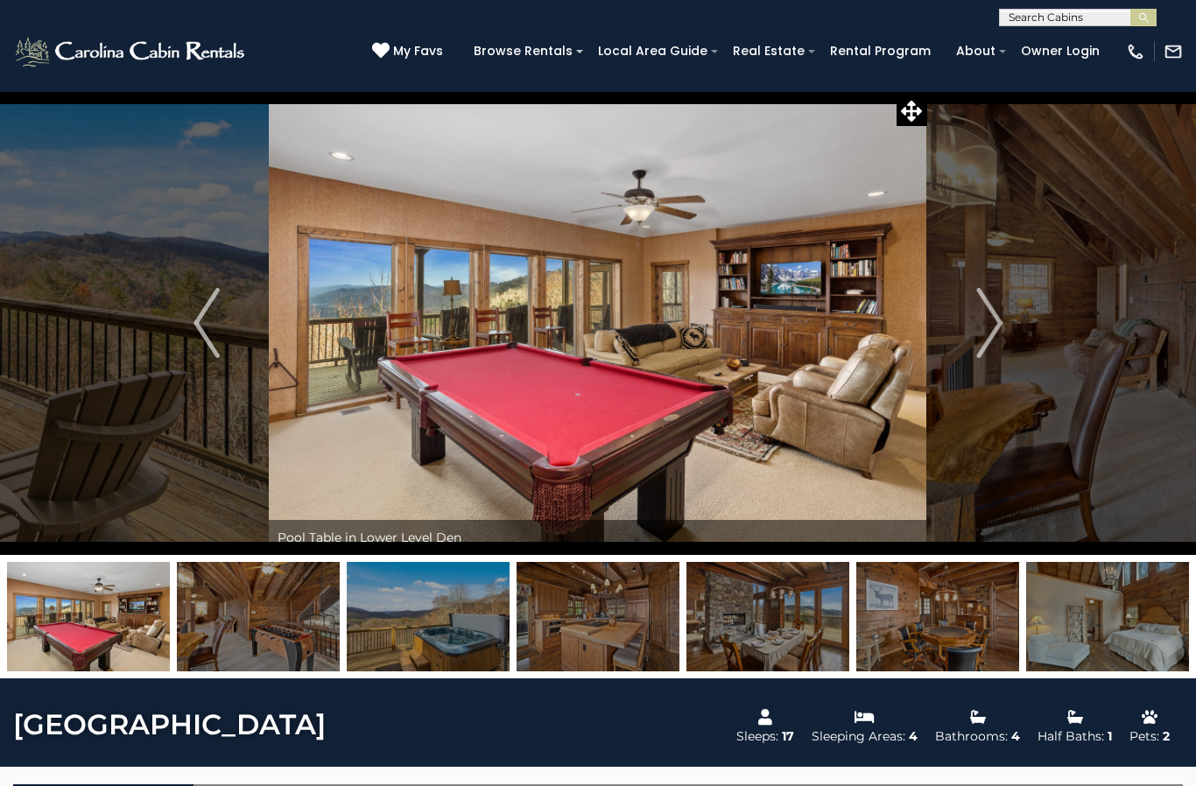
click at [987, 332] on img "Next" at bounding box center [989, 323] width 26 height 70
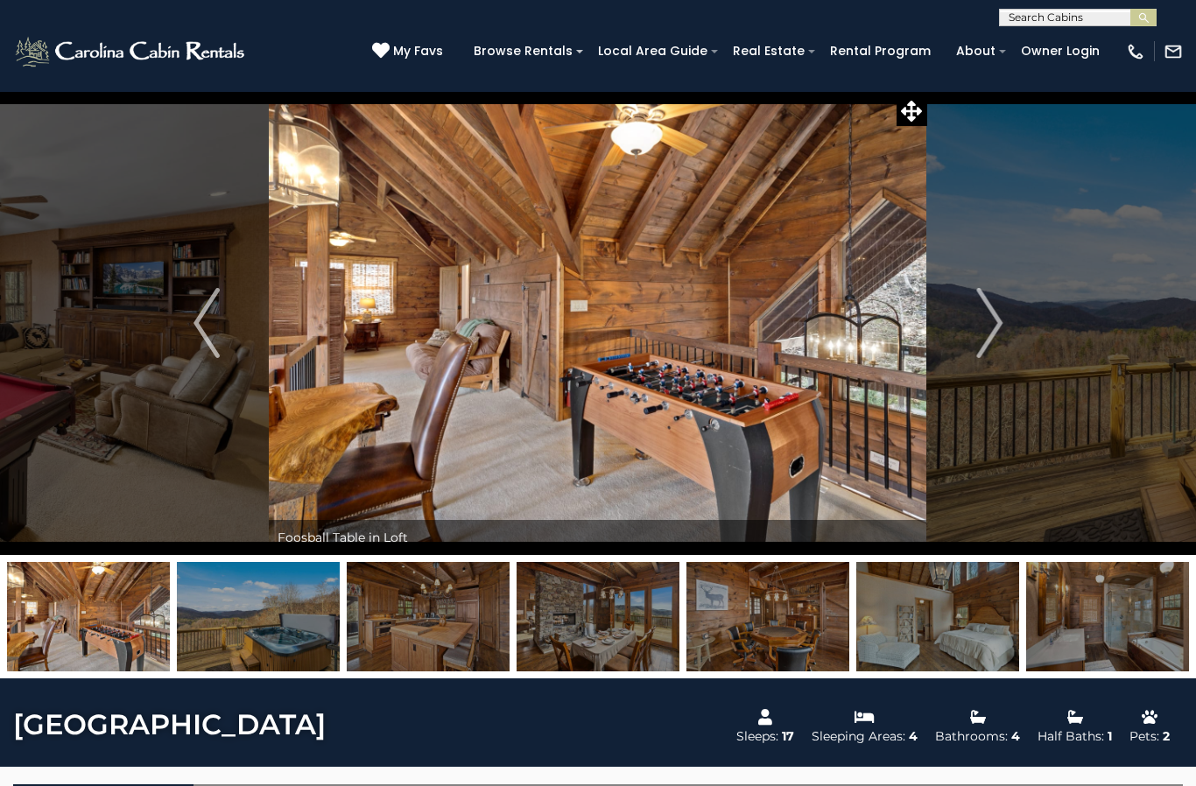
click at [983, 334] on img "Next" at bounding box center [989, 323] width 26 height 70
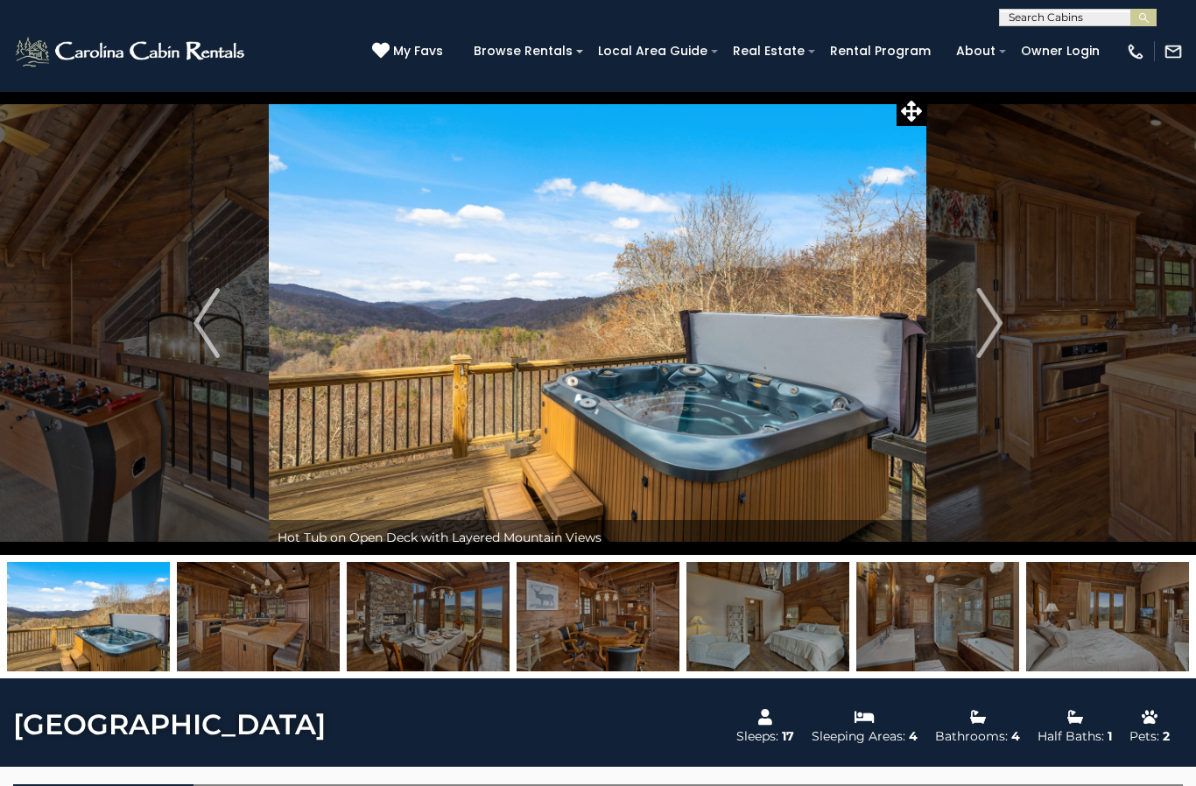
click at [981, 337] on img "Next" at bounding box center [989, 323] width 26 height 70
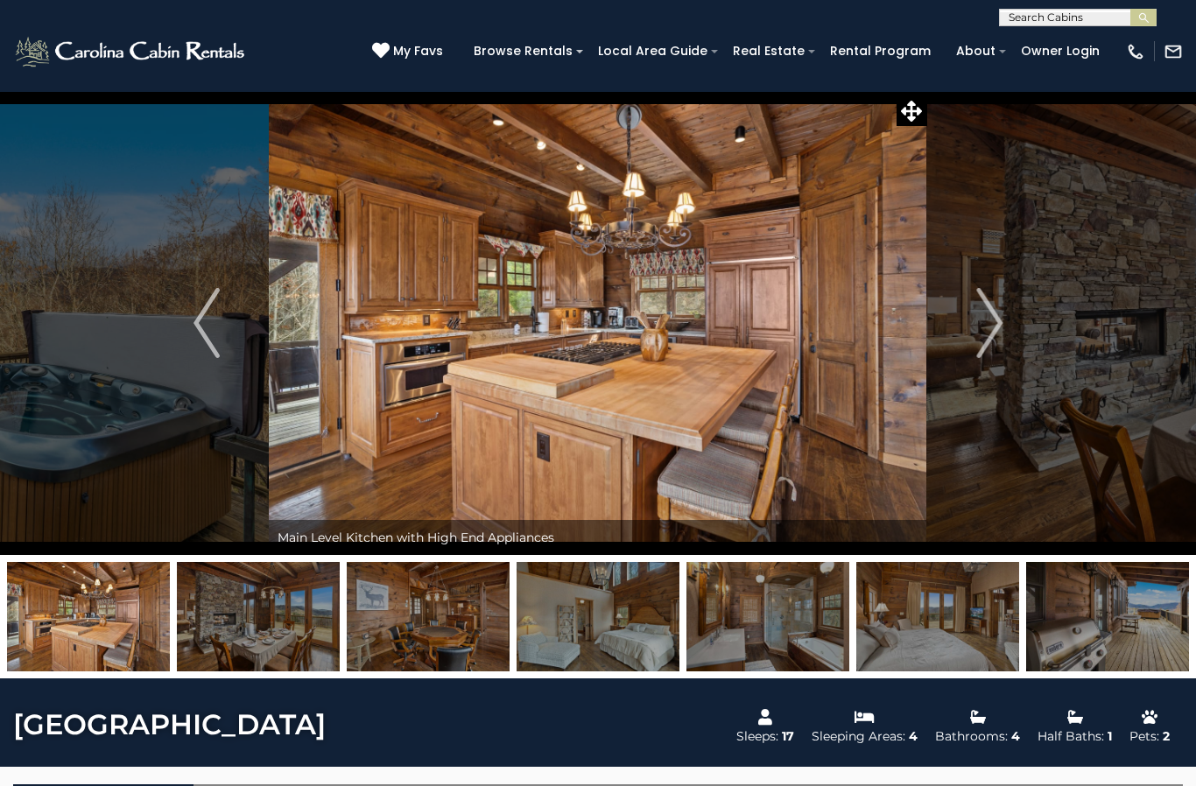
click at [986, 335] on img "Next" at bounding box center [989, 323] width 26 height 70
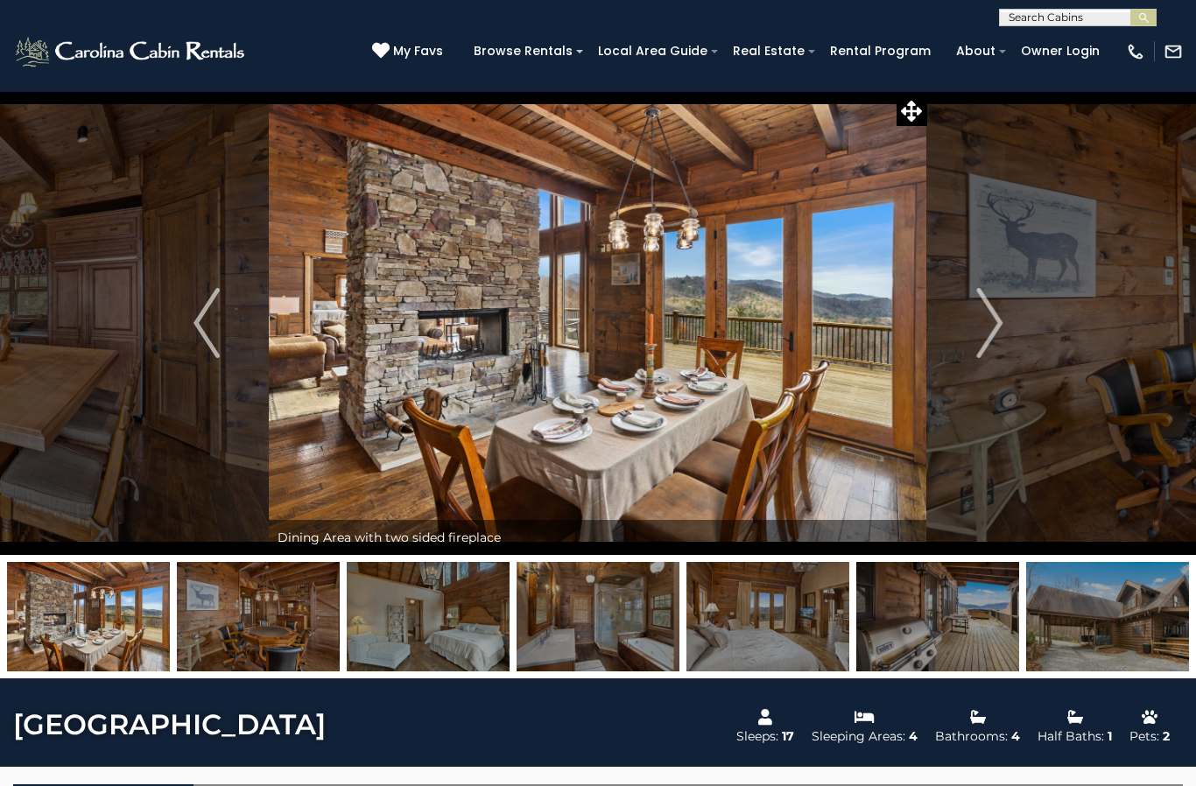
click at [989, 334] on img "Next" at bounding box center [989, 323] width 26 height 70
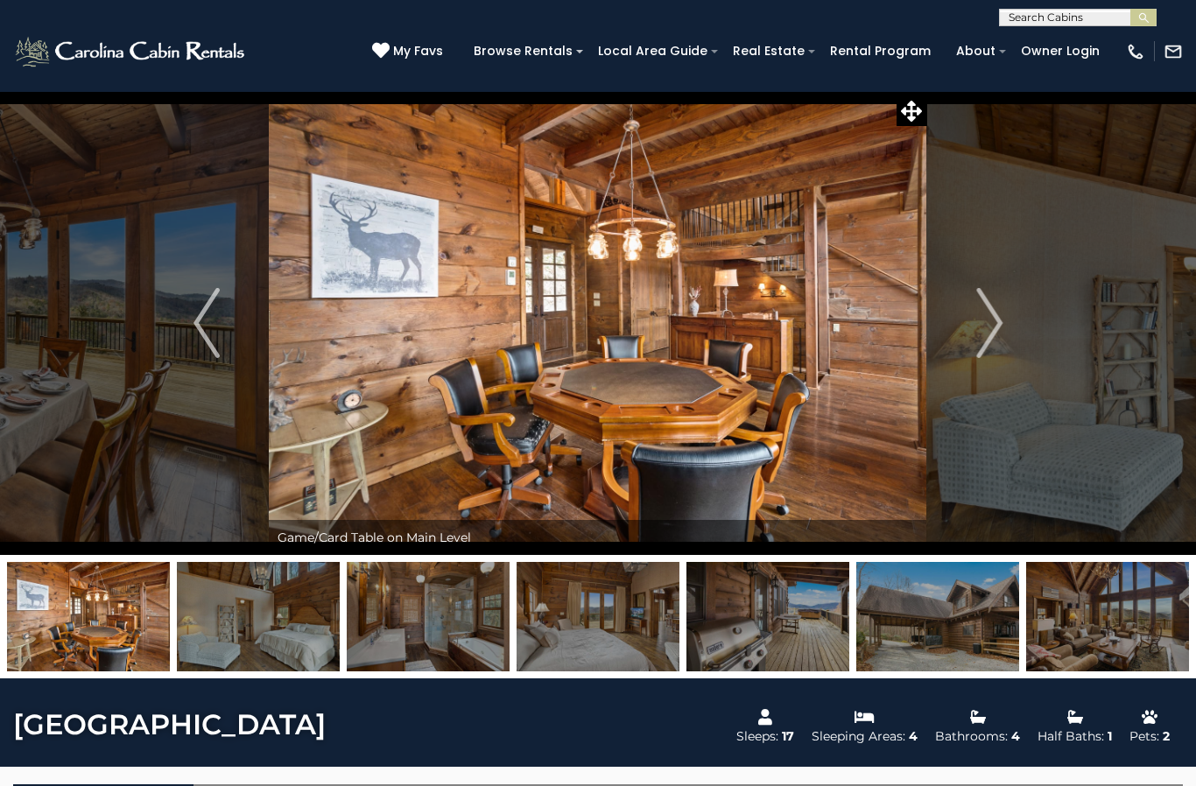
click at [988, 336] on img "Next" at bounding box center [989, 323] width 26 height 70
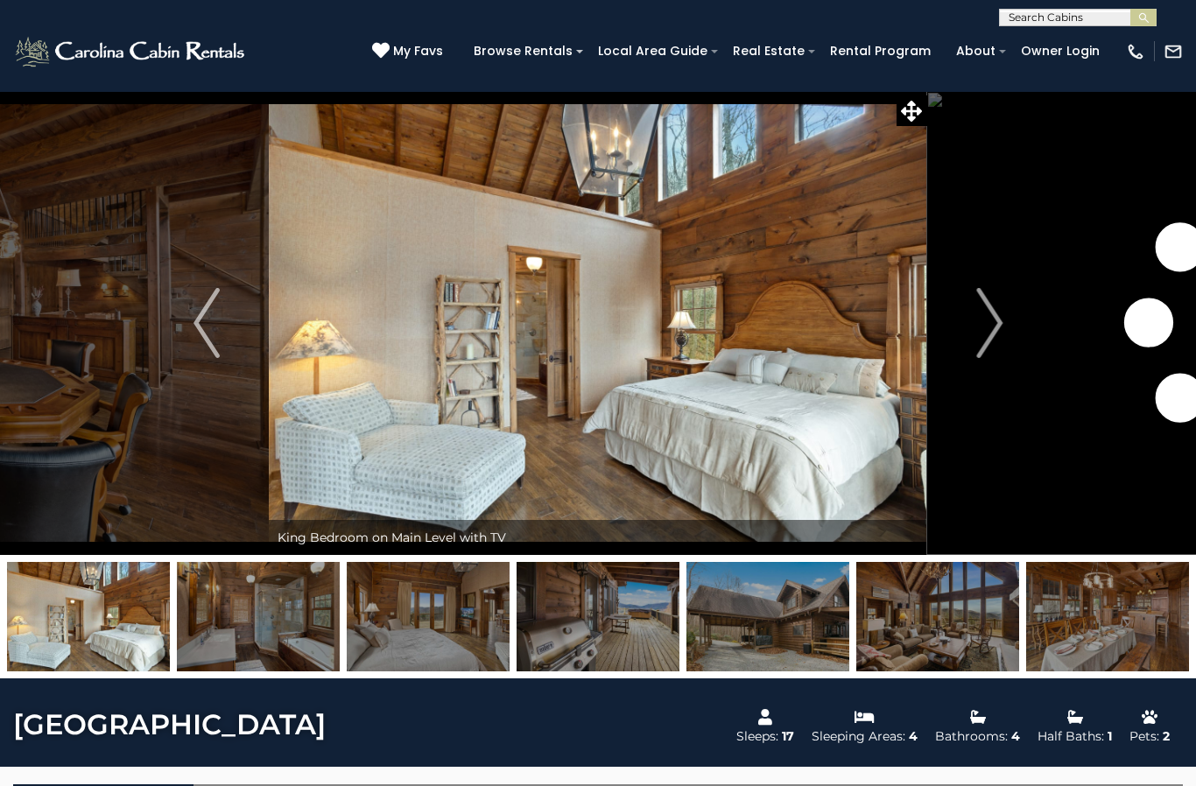
click at [988, 337] on img "Next" at bounding box center [989, 323] width 26 height 70
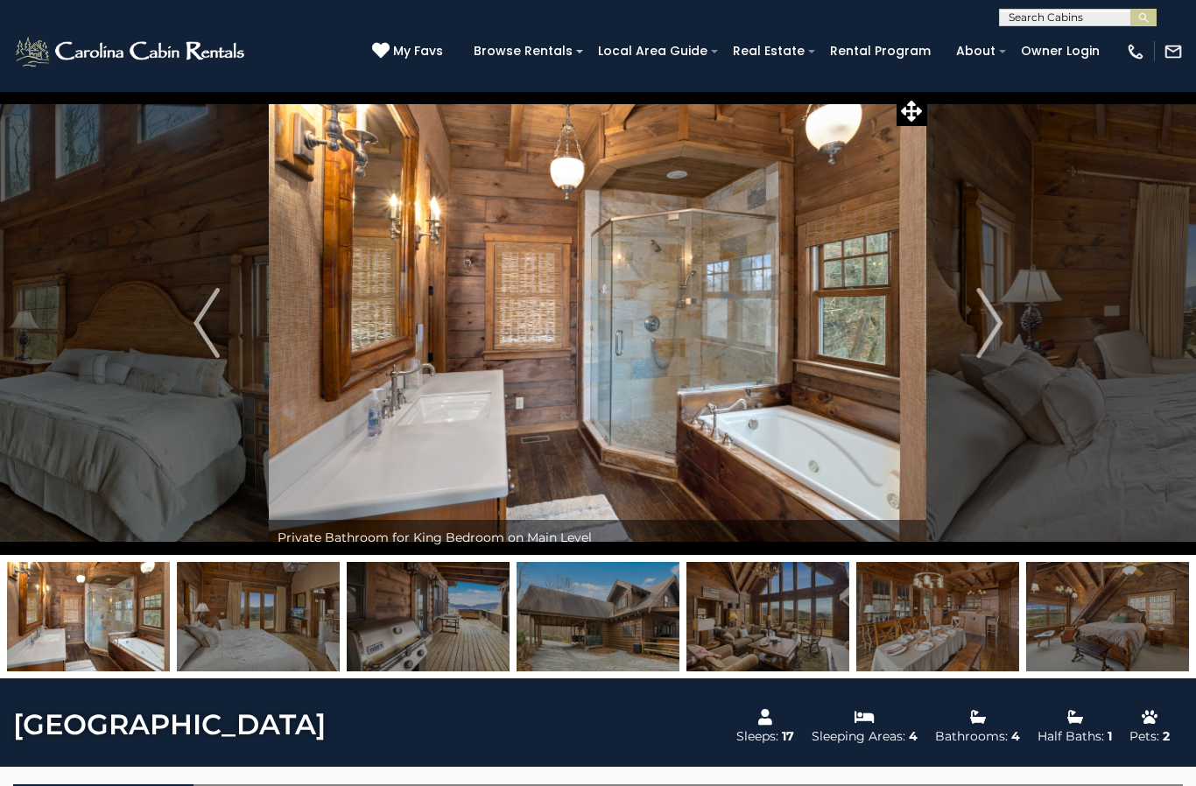
click at [989, 337] on img "Next" at bounding box center [989, 323] width 26 height 70
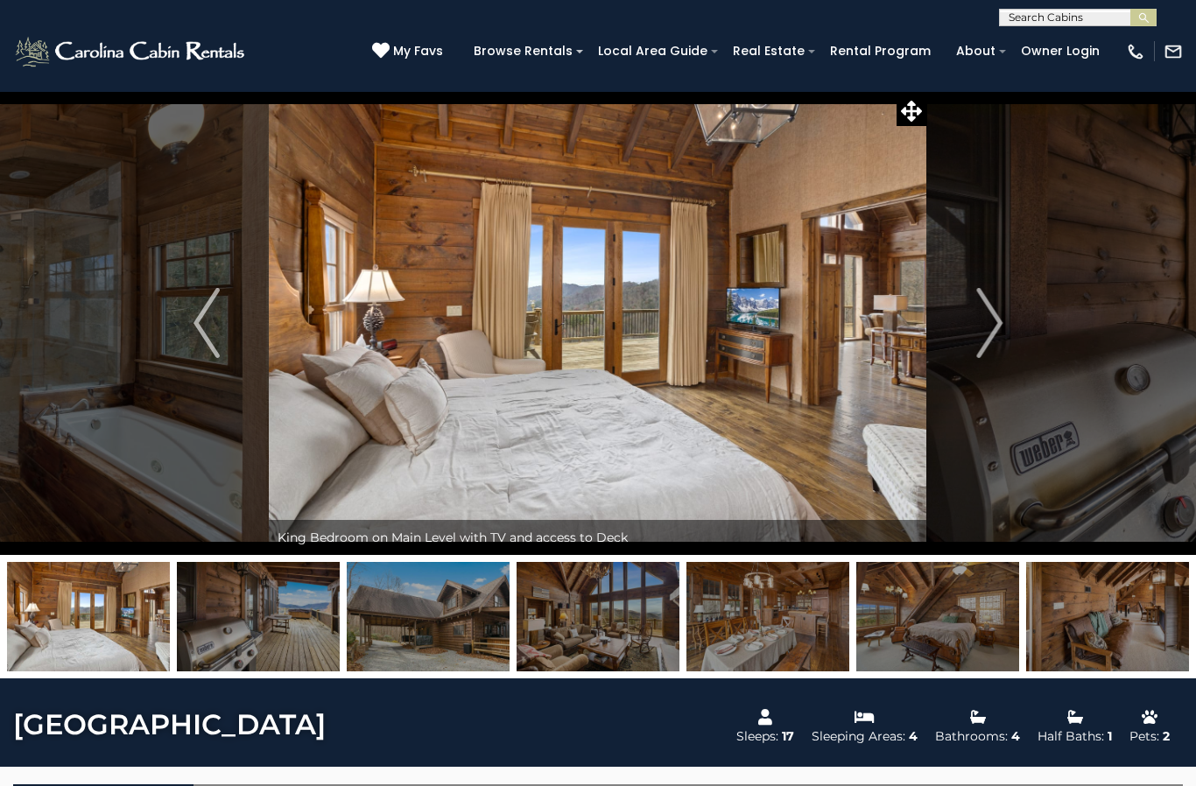
click at [987, 338] on img "Next" at bounding box center [989, 323] width 26 height 70
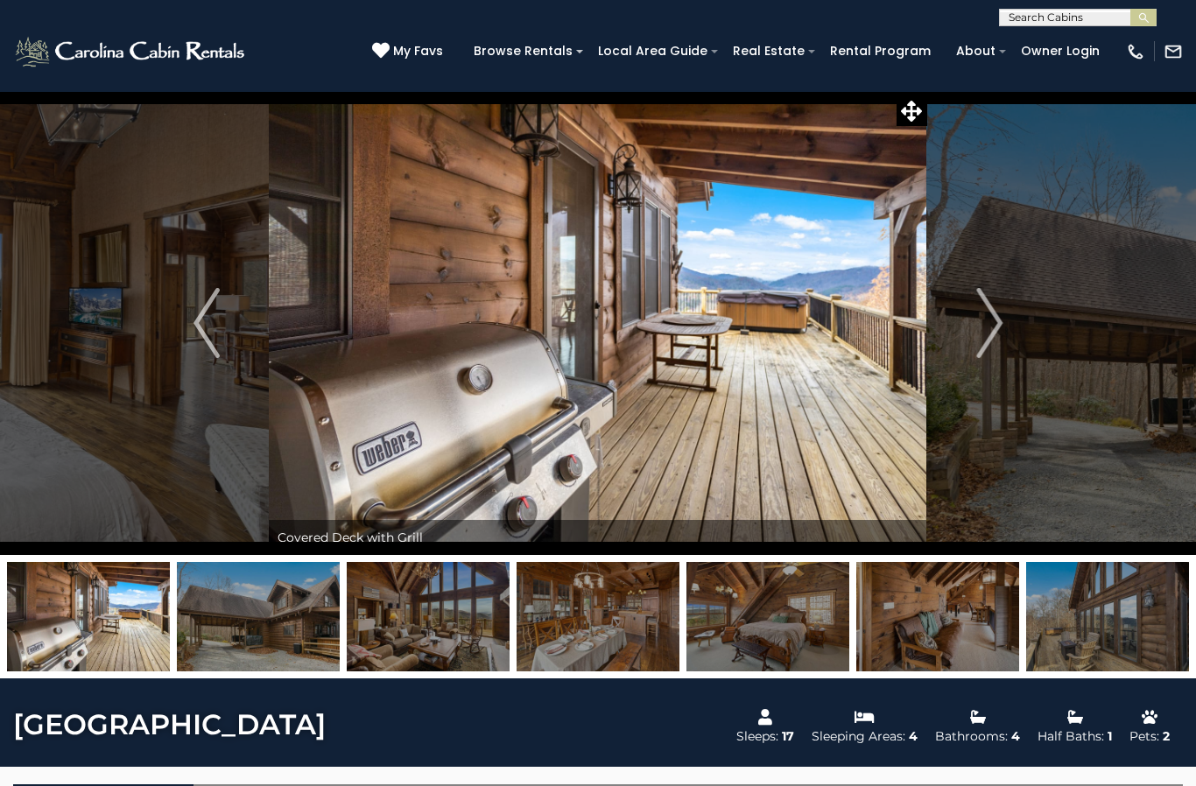
click at [983, 340] on img "Next" at bounding box center [989, 323] width 26 height 70
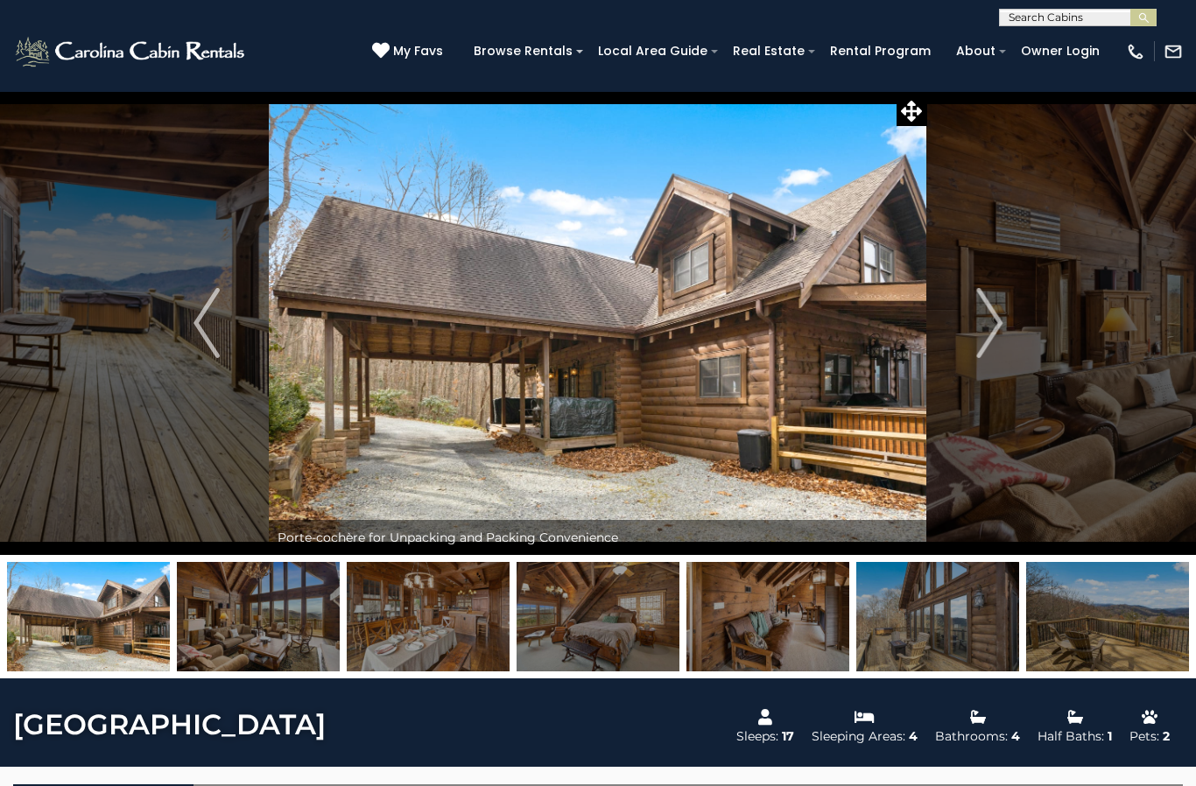
click at [981, 339] on img "Next" at bounding box center [989, 323] width 26 height 70
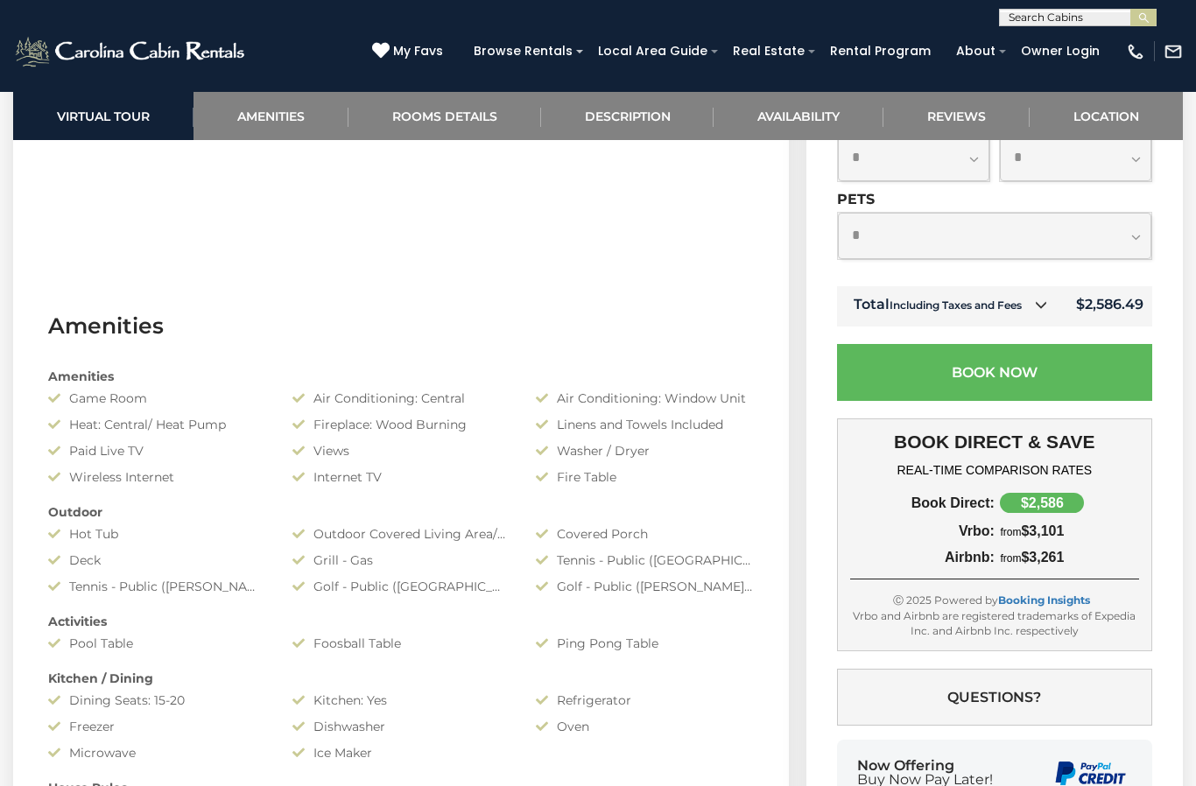
scroll to position [1070, 0]
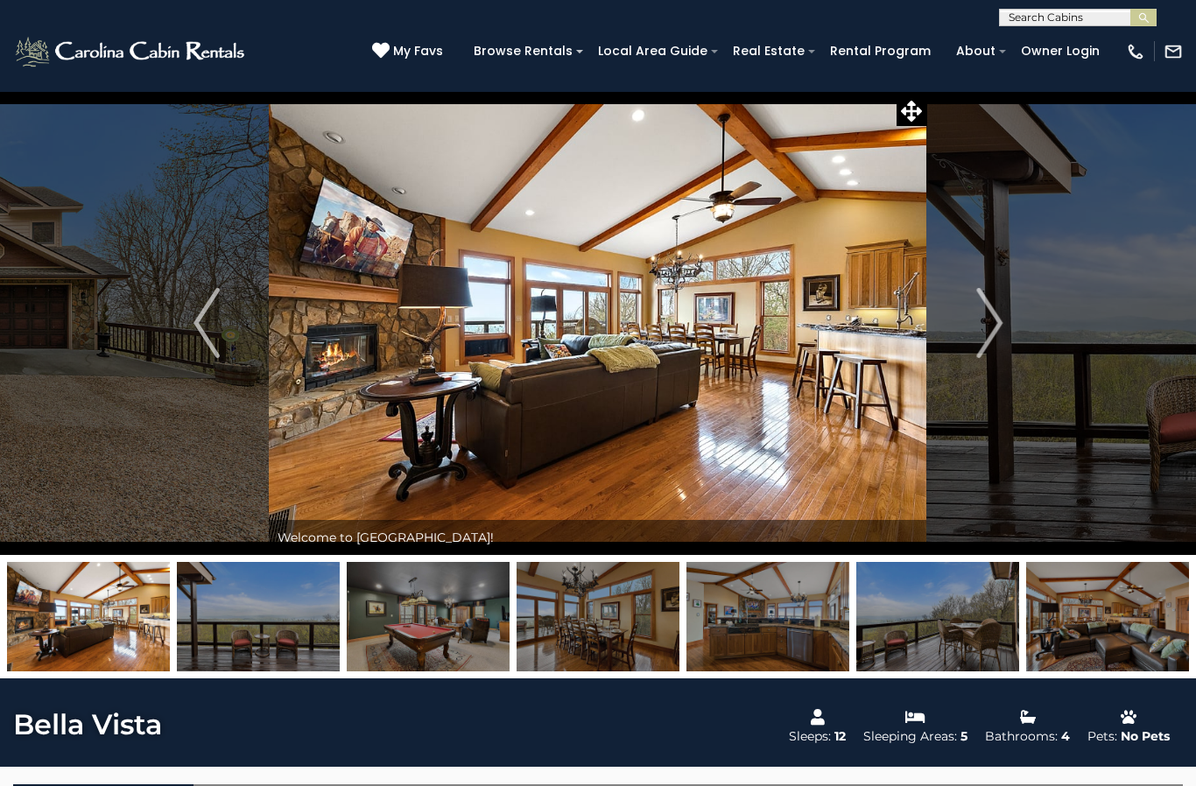
click at [996, 327] on img "Next" at bounding box center [989, 323] width 26 height 70
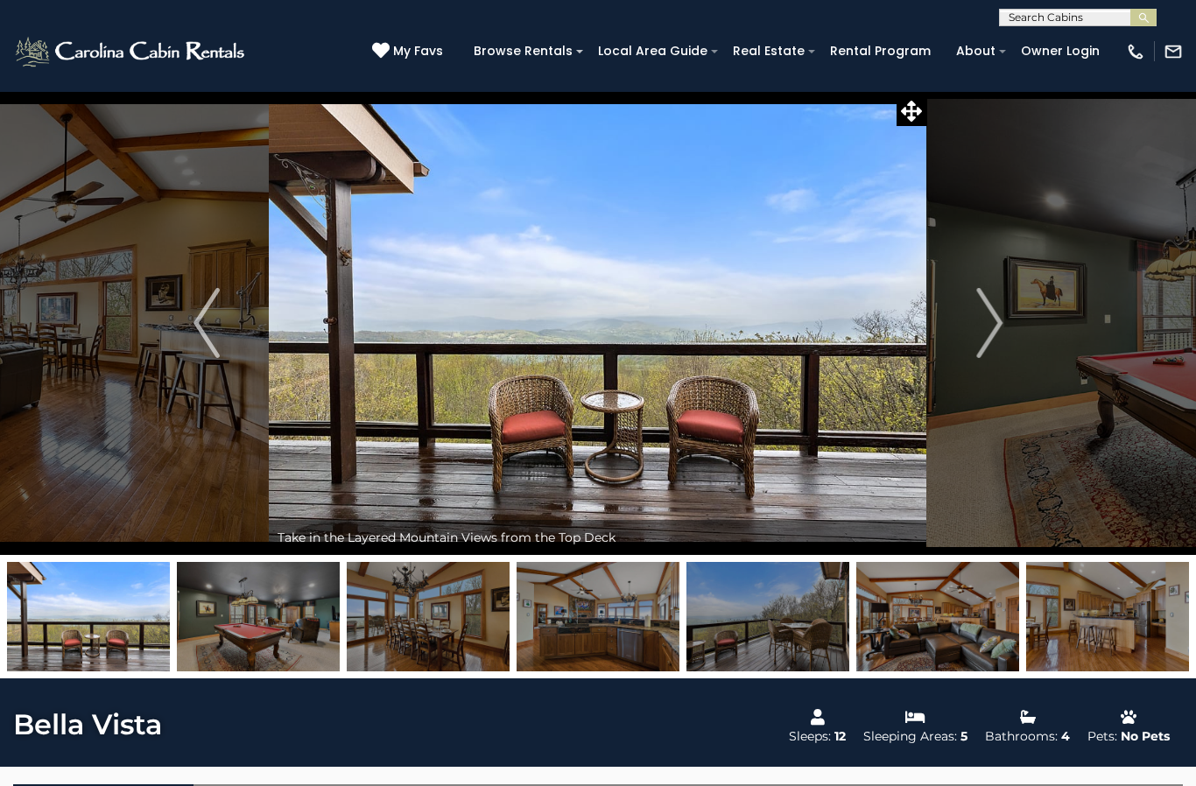
click at [984, 329] on img "Next" at bounding box center [989, 323] width 26 height 70
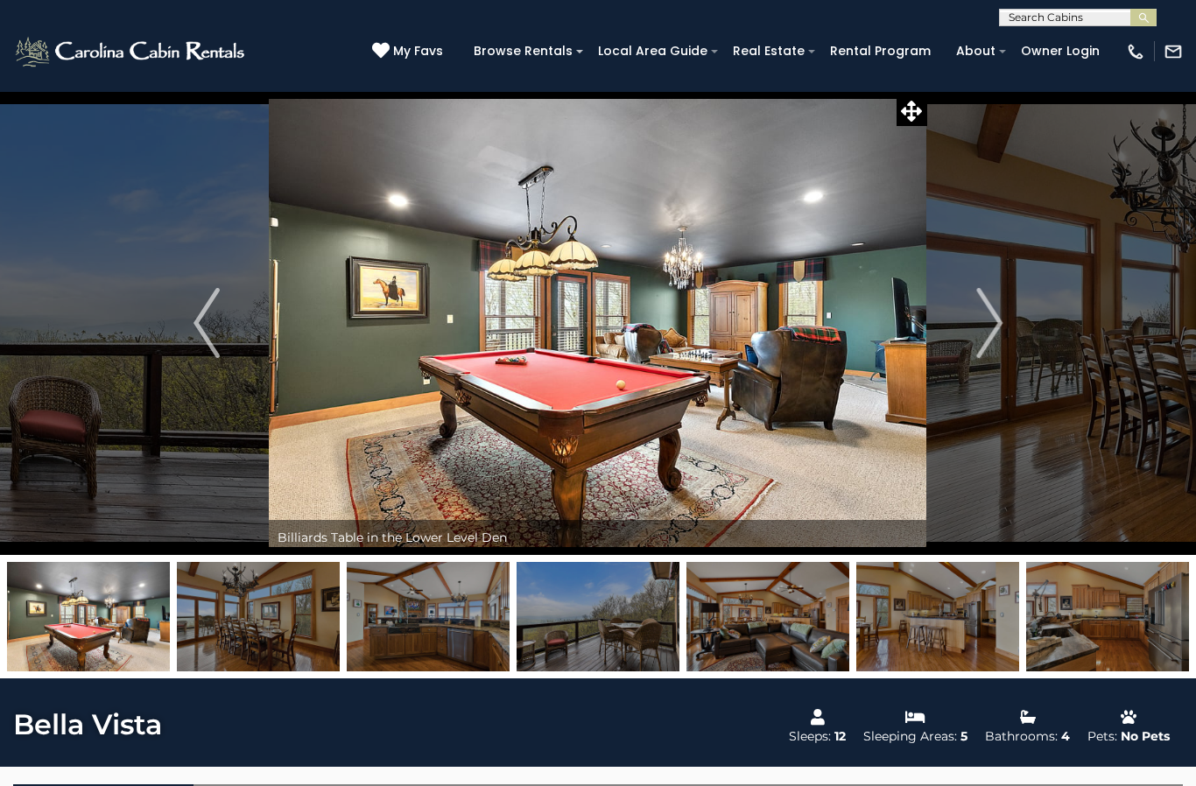
click at [208, 334] on img "Previous" at bounding box center [207, 323] width 26 height 70
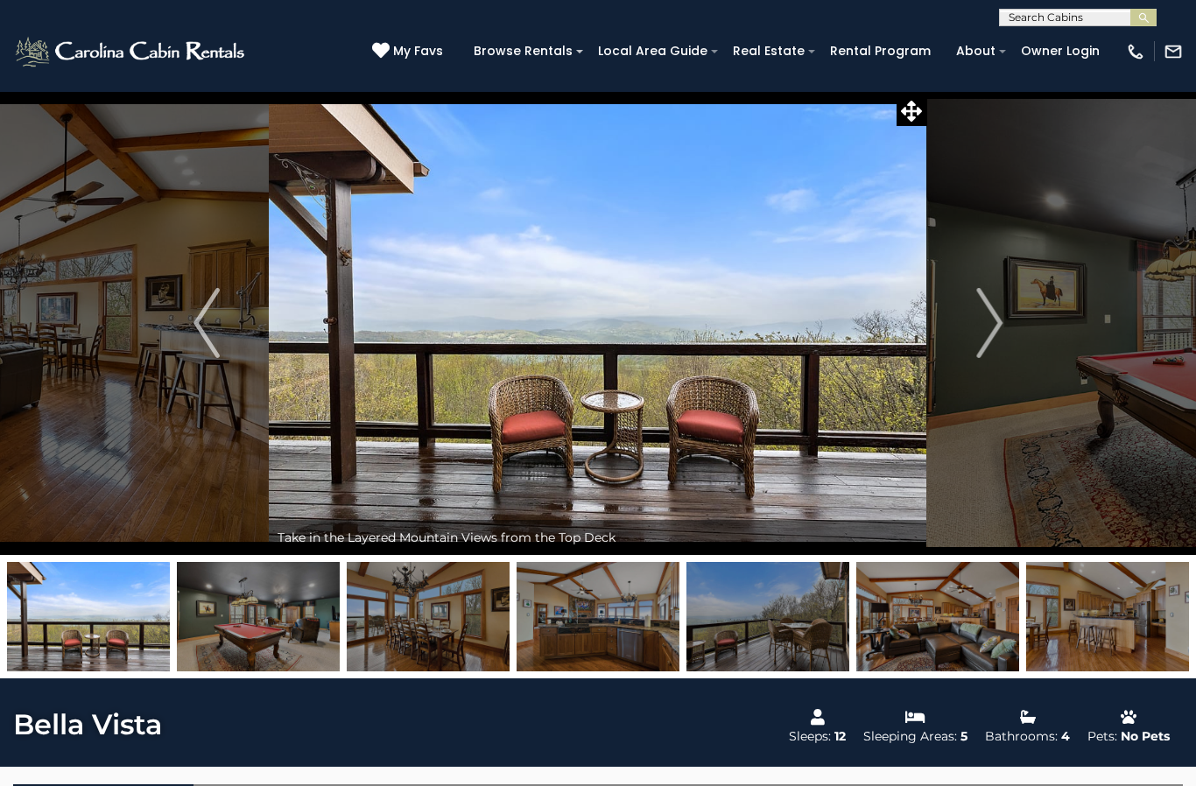
click at [991, 333] on img "Next" at bounding box center [989, 323] width 26 height 70
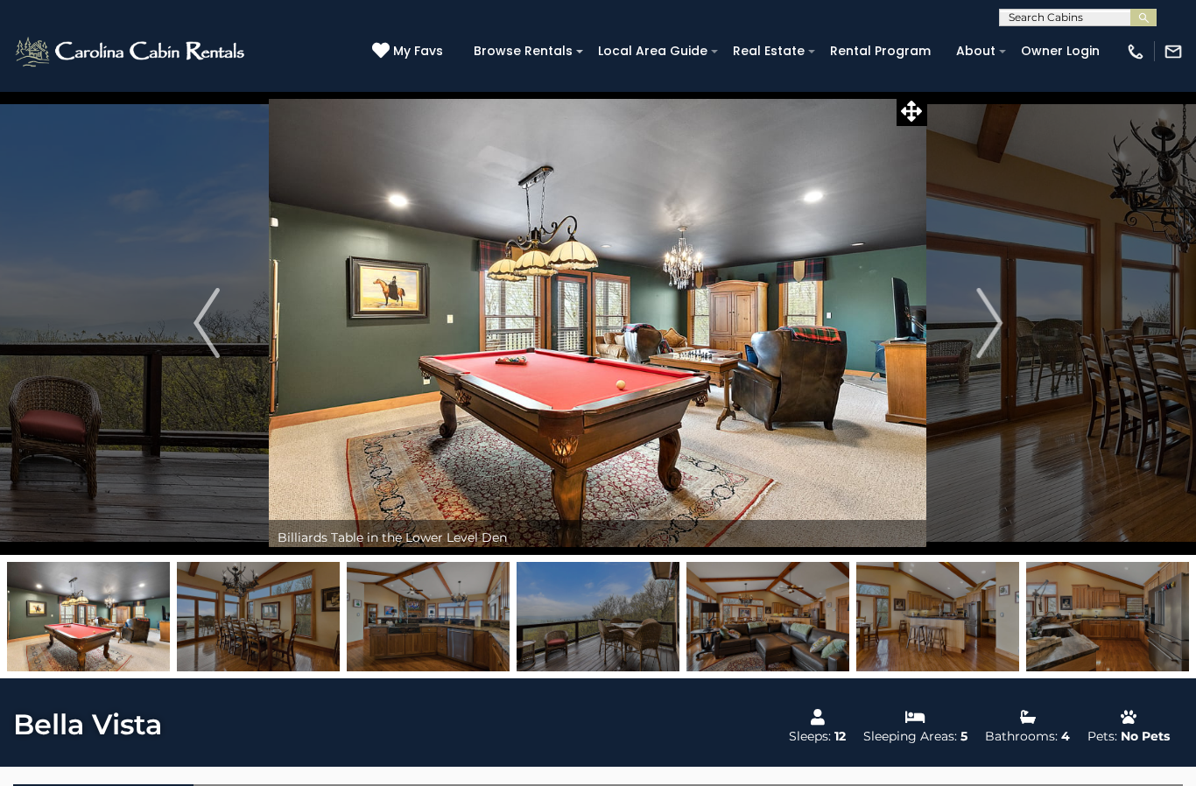
click at [991, 335] on img "Next" at bounding box center [989, 323] width 26 height 70
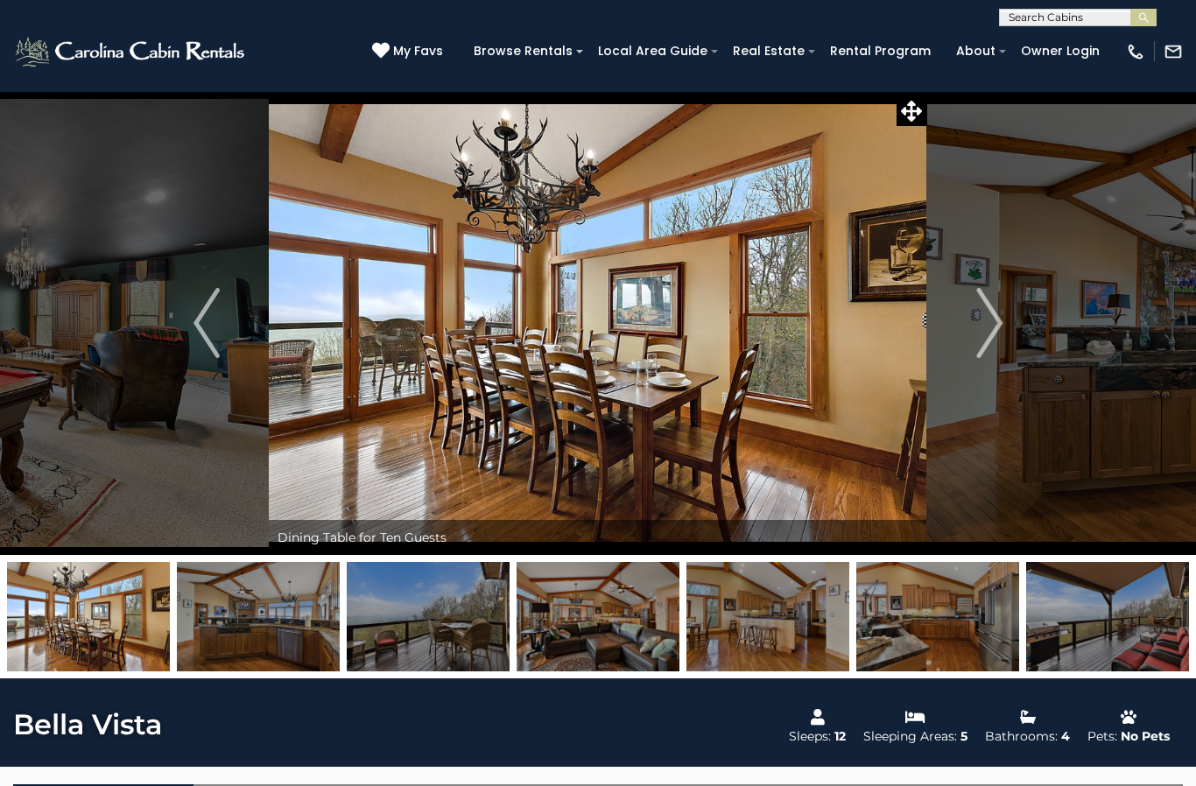
click at [991, 337] on img "Next" at bounding box center [989, 323] width 26 height 70
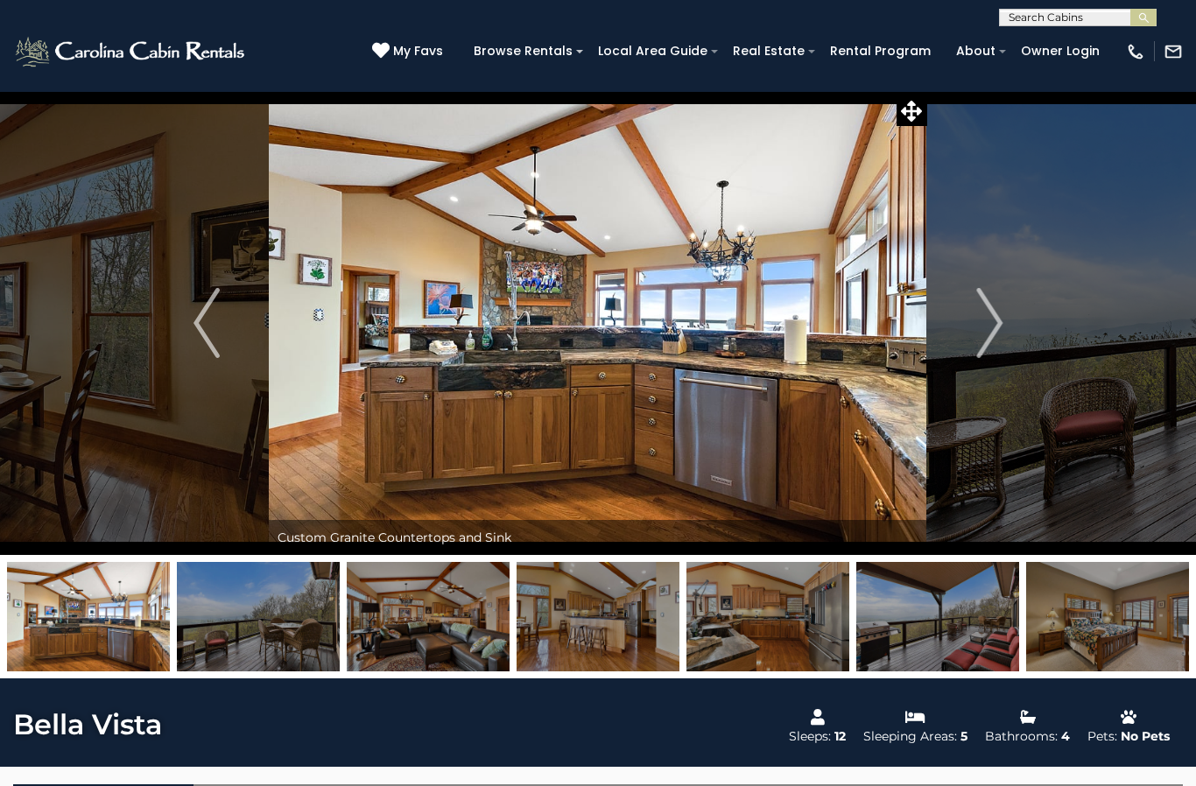
click at [992, 336] on img "Next" at bounding box center [989, 323] width 26 height 70
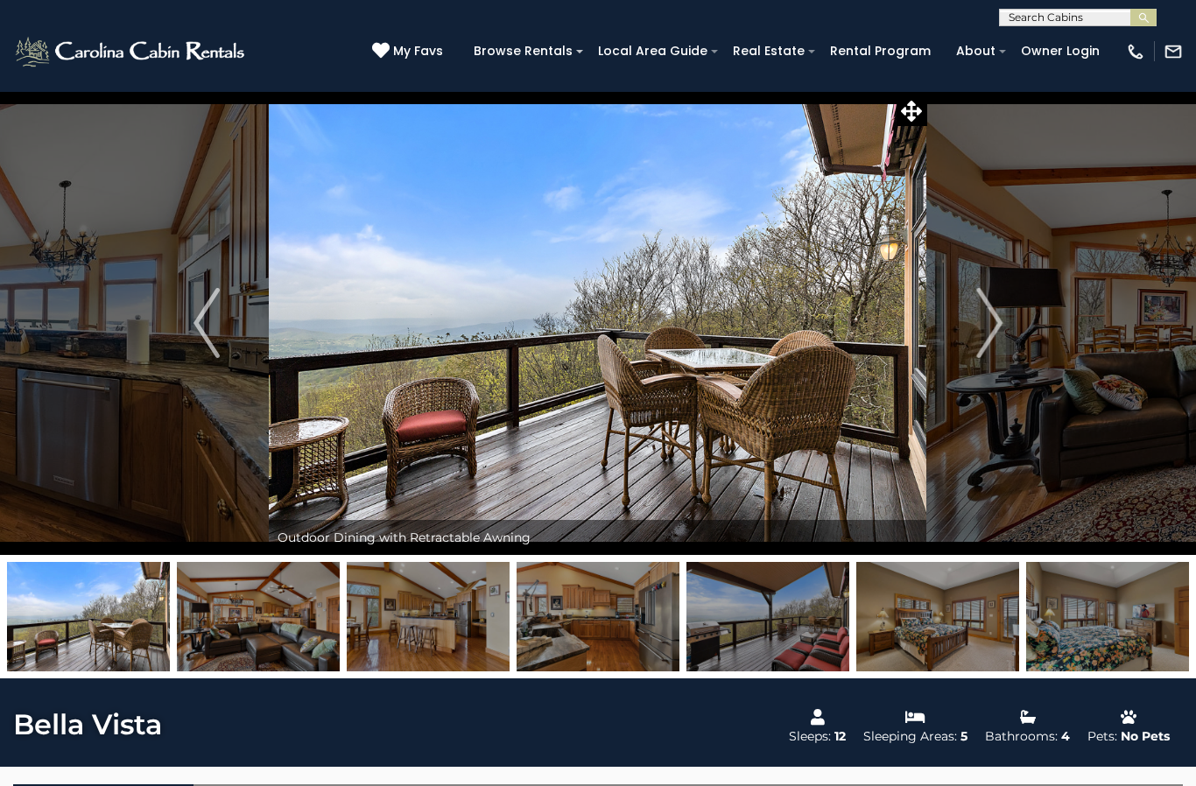
click at [990, 337] on img "Next" at bounding box center [989, 323] width 26 height 70
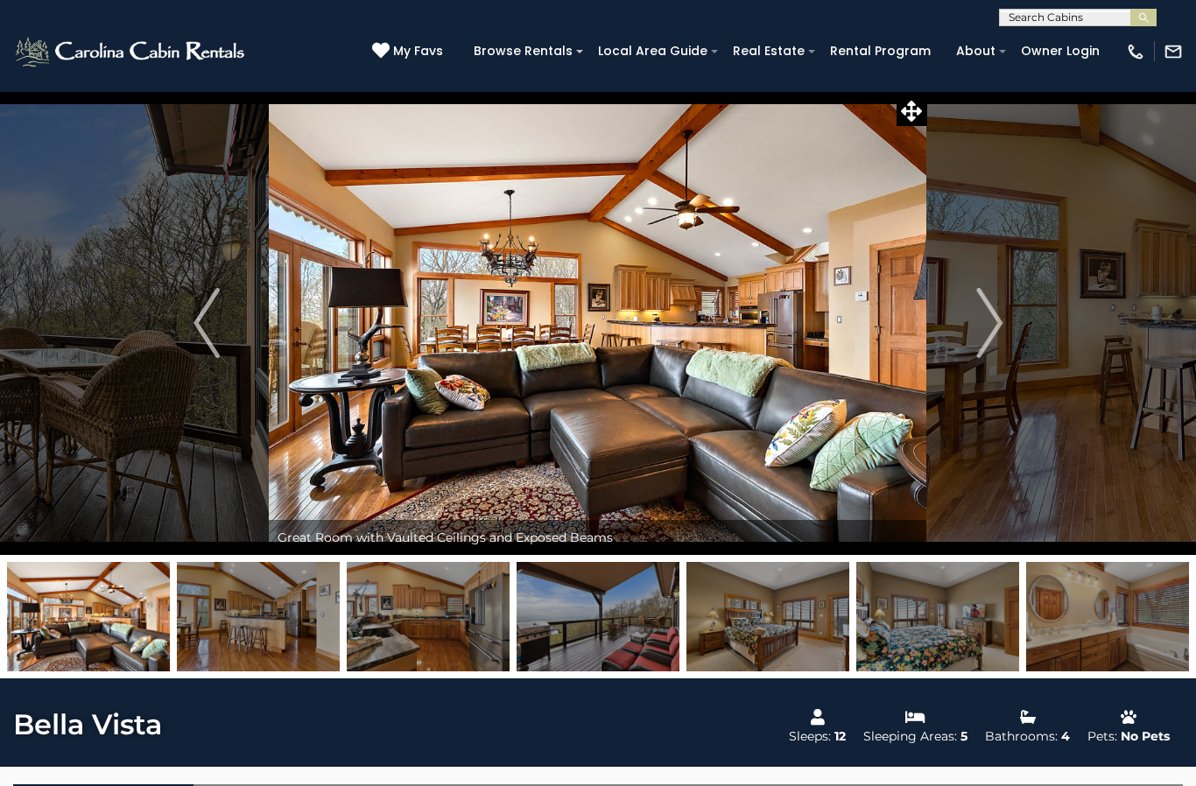
click at [989, 339] on img "Next" at bounding box center [989, 323] width 26 height 70
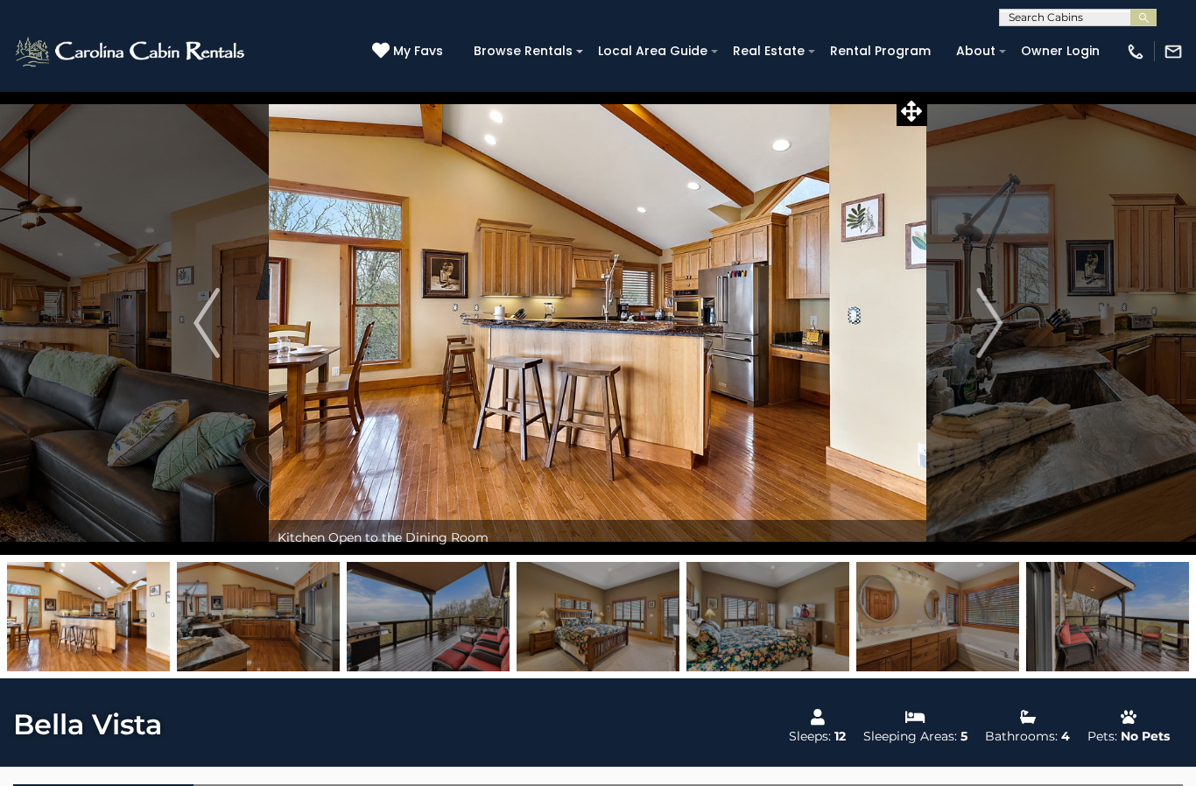
click at [990, 339] on img "Next" at bounding box center [989, 323] width 26 height 70
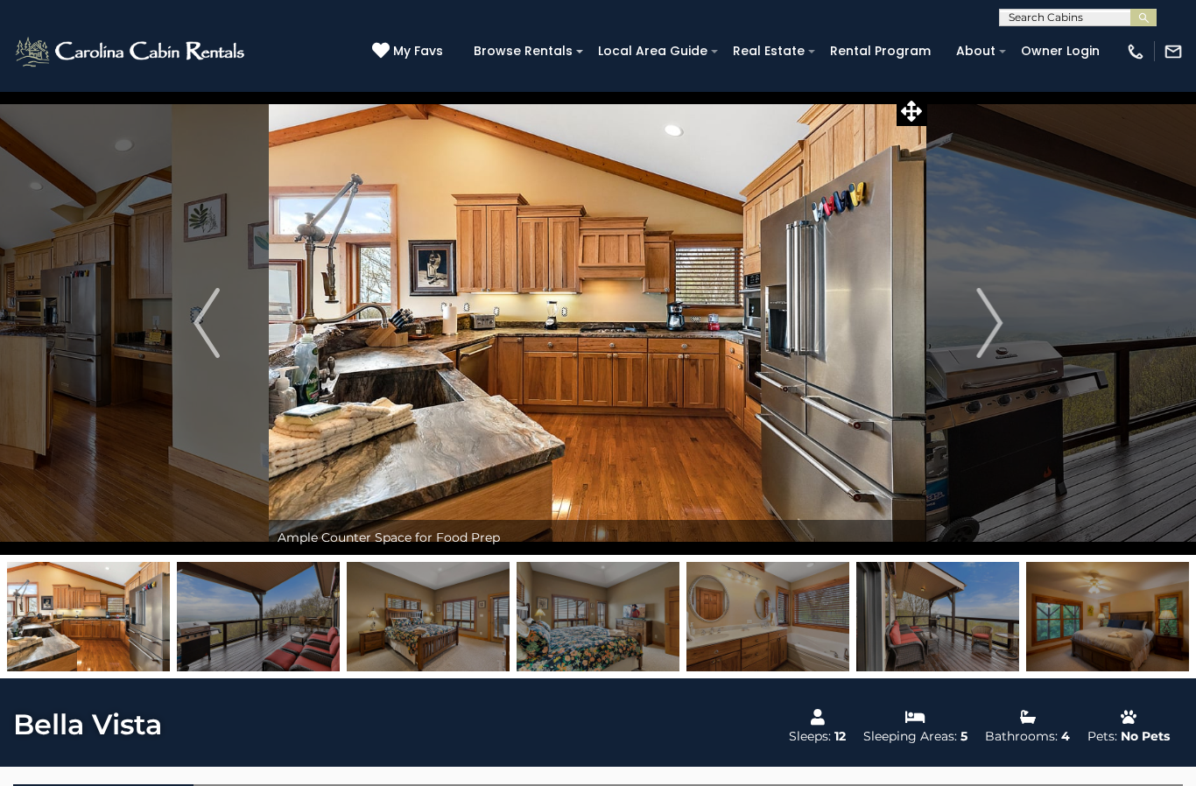
click at [989, 340] on img "Next" at bounding box center [989, 323] width 26 height 70
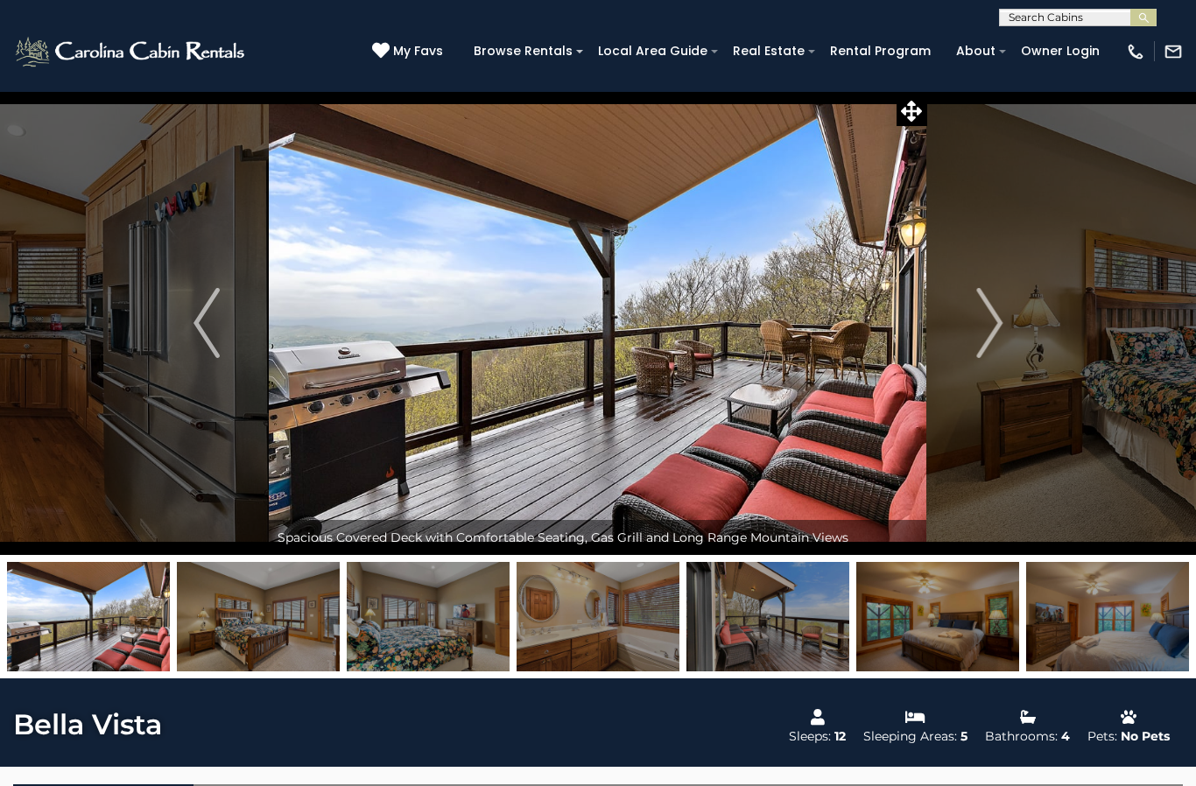
click at [989, 341] on img "Next" at bounding box center [989, 323] width 26 height 70
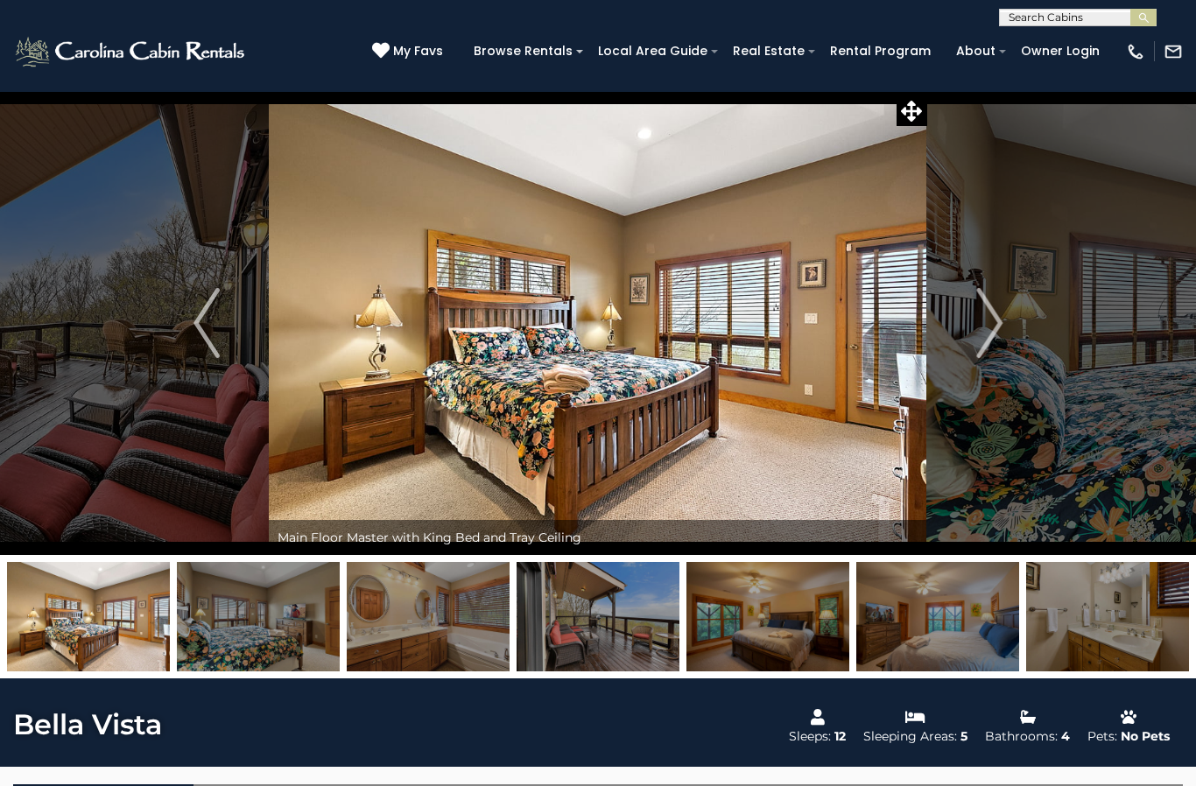
click at [989, 341] on img "Next" at bounding box center [989, 323] width 26 height 70
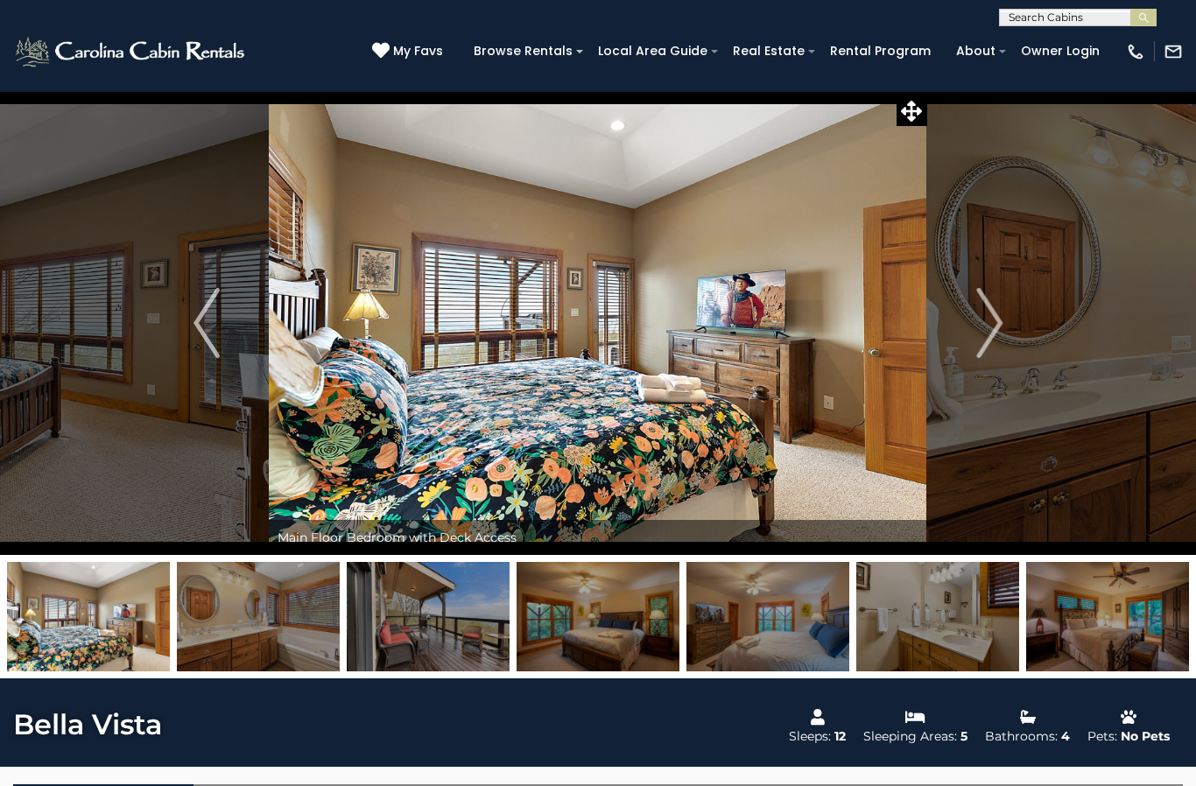
click at [217, 332] on img "Previous" at bounding box center [207, 323] width 26 height 70
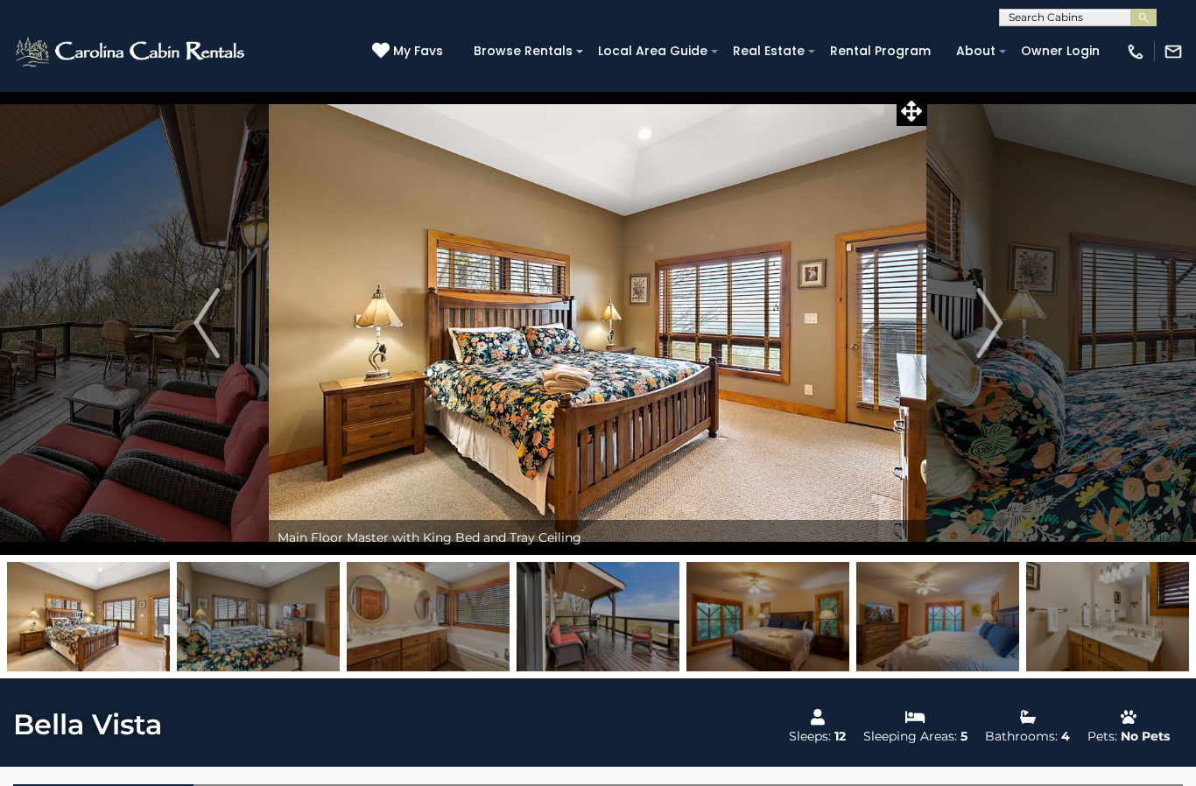
click at [222, 334] on button "Previous" at bounding box center [206, 323] width 124 height 464
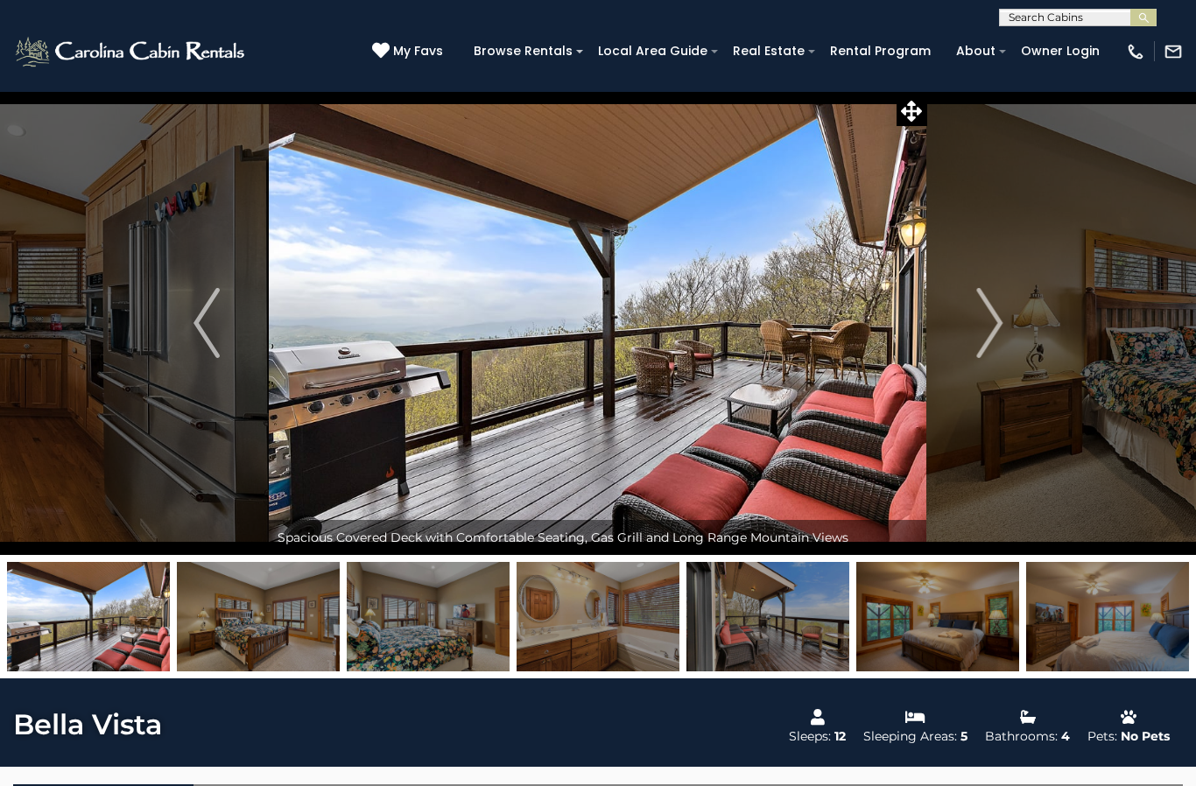
click at [1001, 331] on img "Next" at bounding box center [989, 323] width 26 height 70
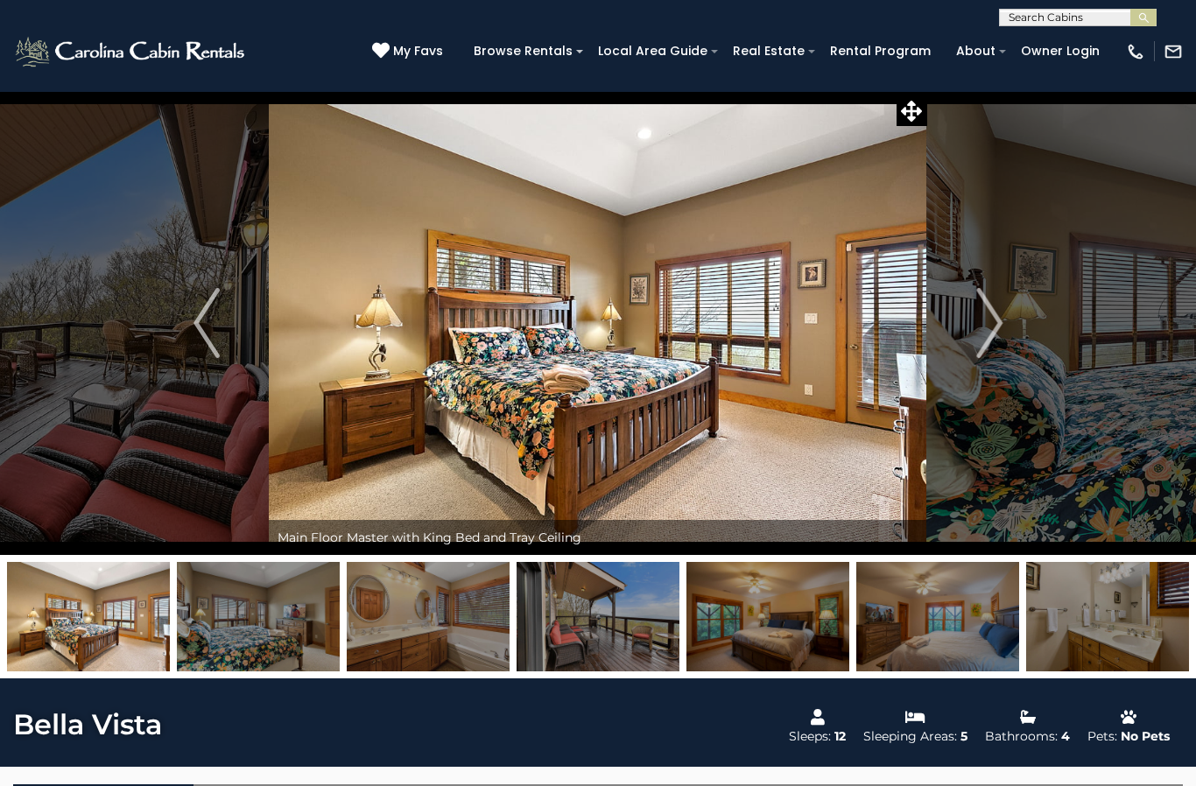
click at [996, 333] on img "Next" at bounding box center [989, 323] width 26 height 70
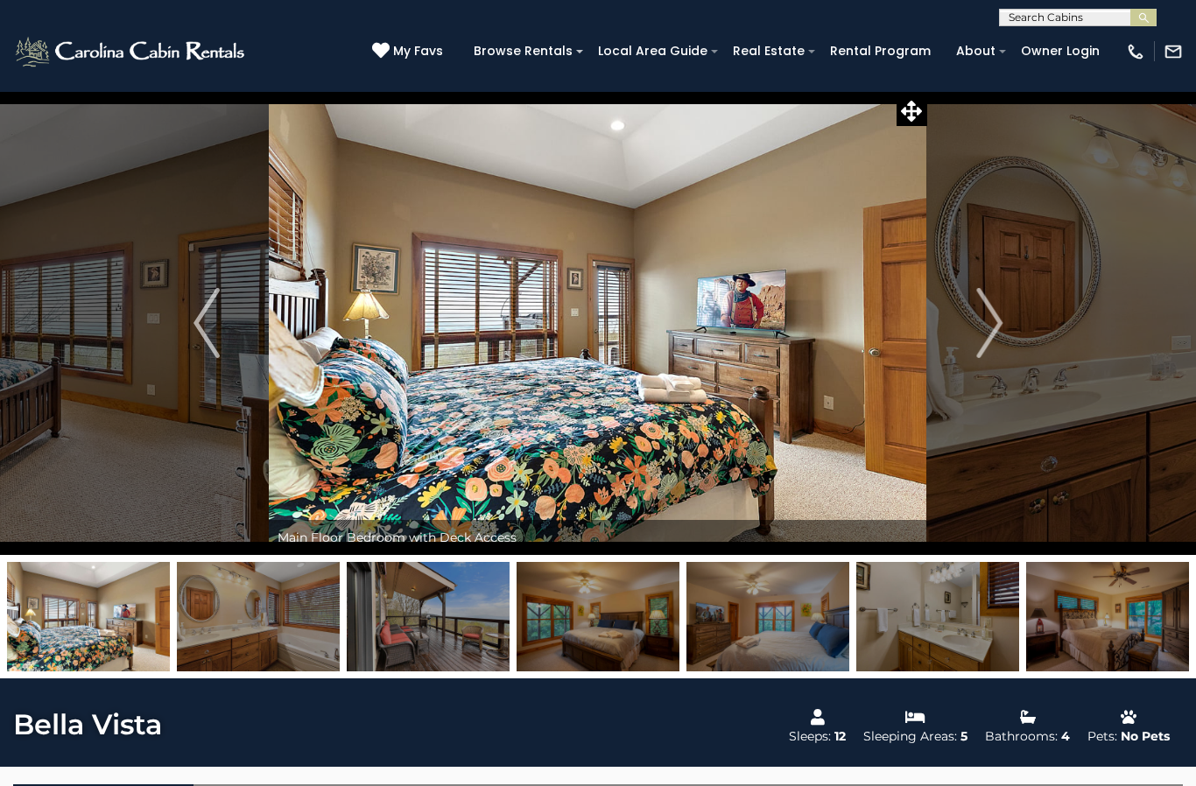
click at [977, 341] on img "Next" at bounding box center [989, 323] width 26 height 70
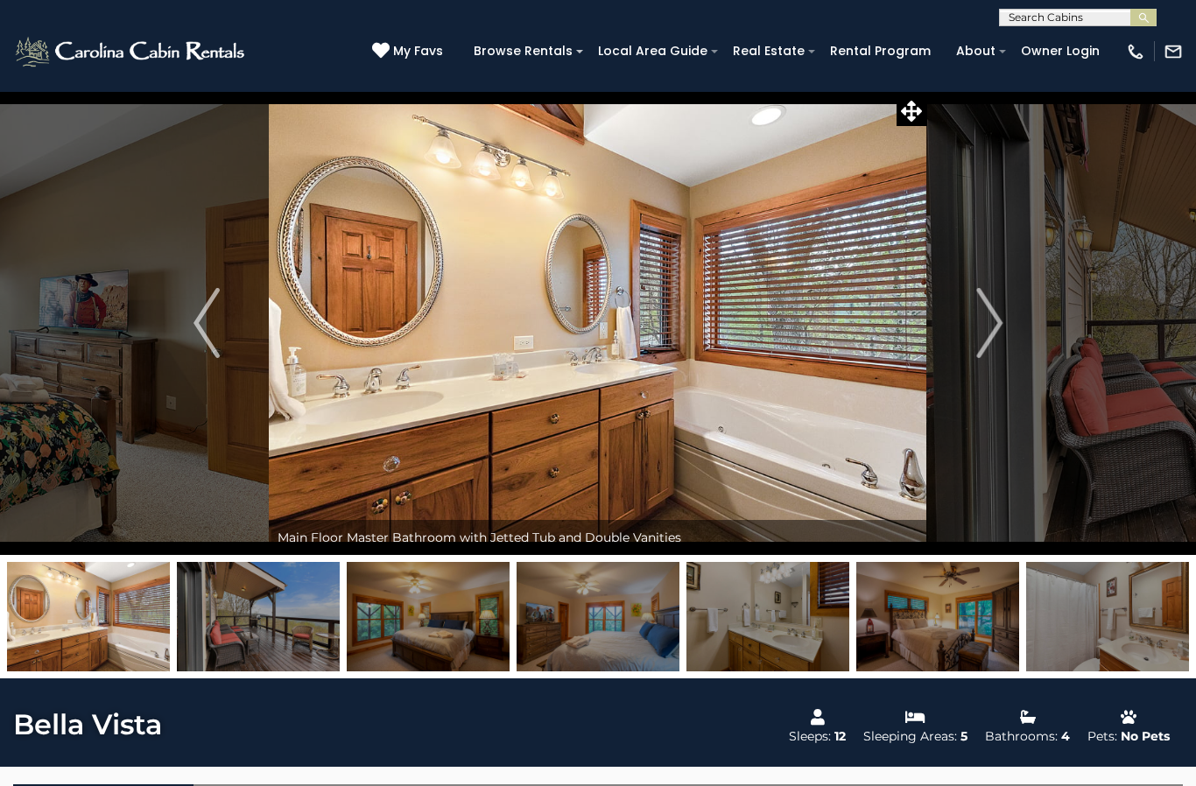
click at [976, 343] on img "Next" at bounding box center [989, 323] width 26 height 70
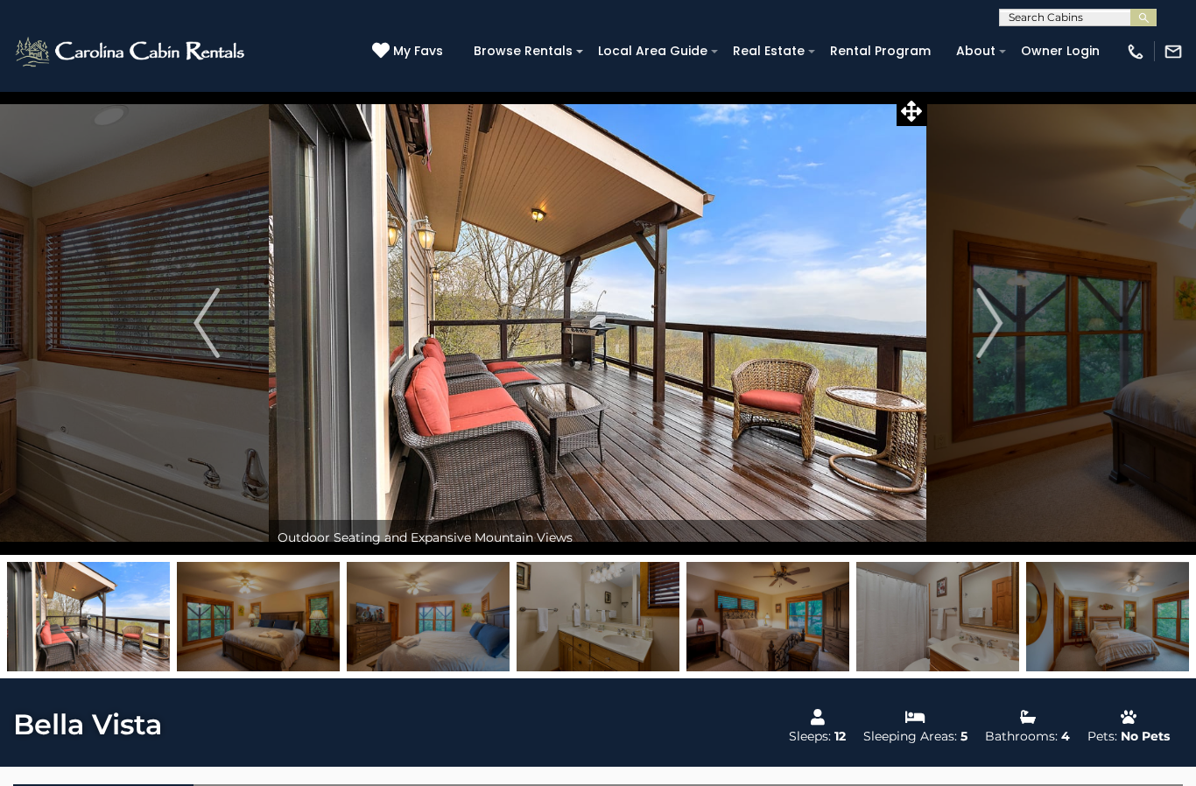
click at [985, 339] on img "Next" at bounding box center [989, 323] width 26 height 70
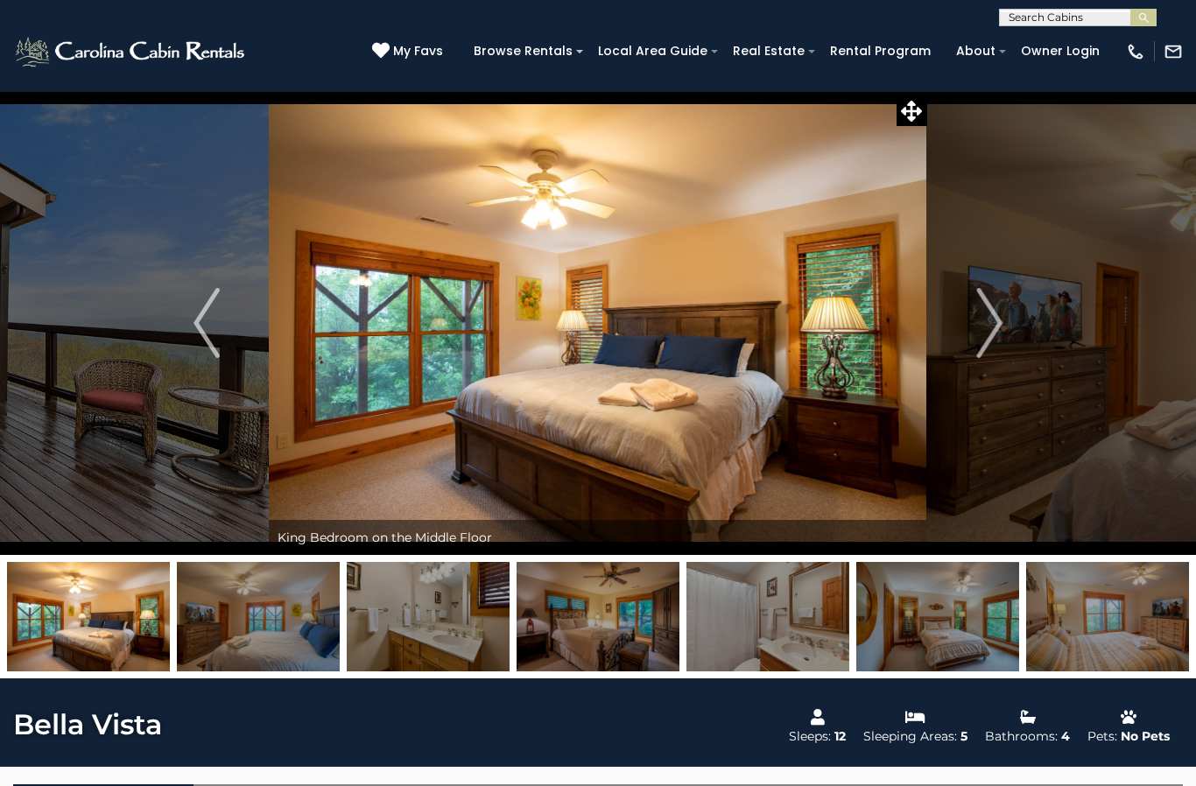
click at [974, 344] on button "Next" at bounding box center [989, 323] width 124 height 464
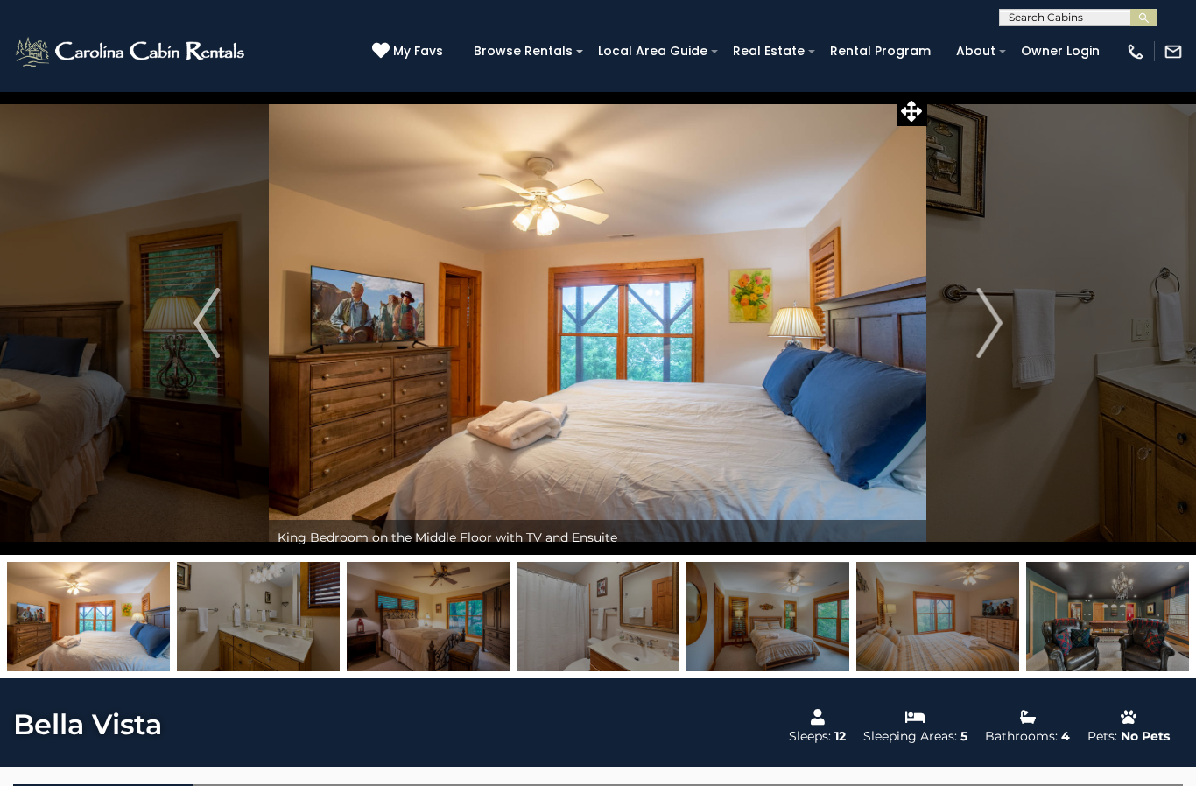
click at [974, 347] on button "Next" at bounding box center [989, 323] width 124 height 464
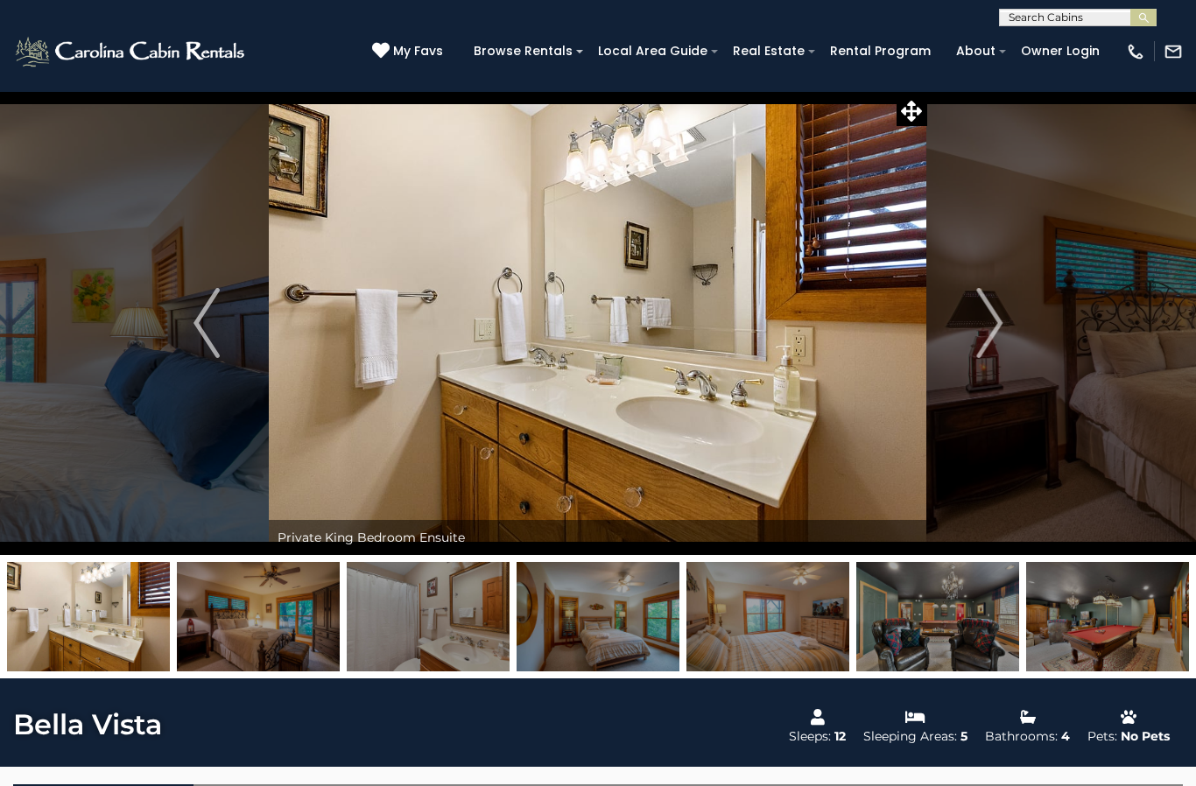
click at [973, 342] on button "Next" at bounding box center [989, 323] width 124 height 464
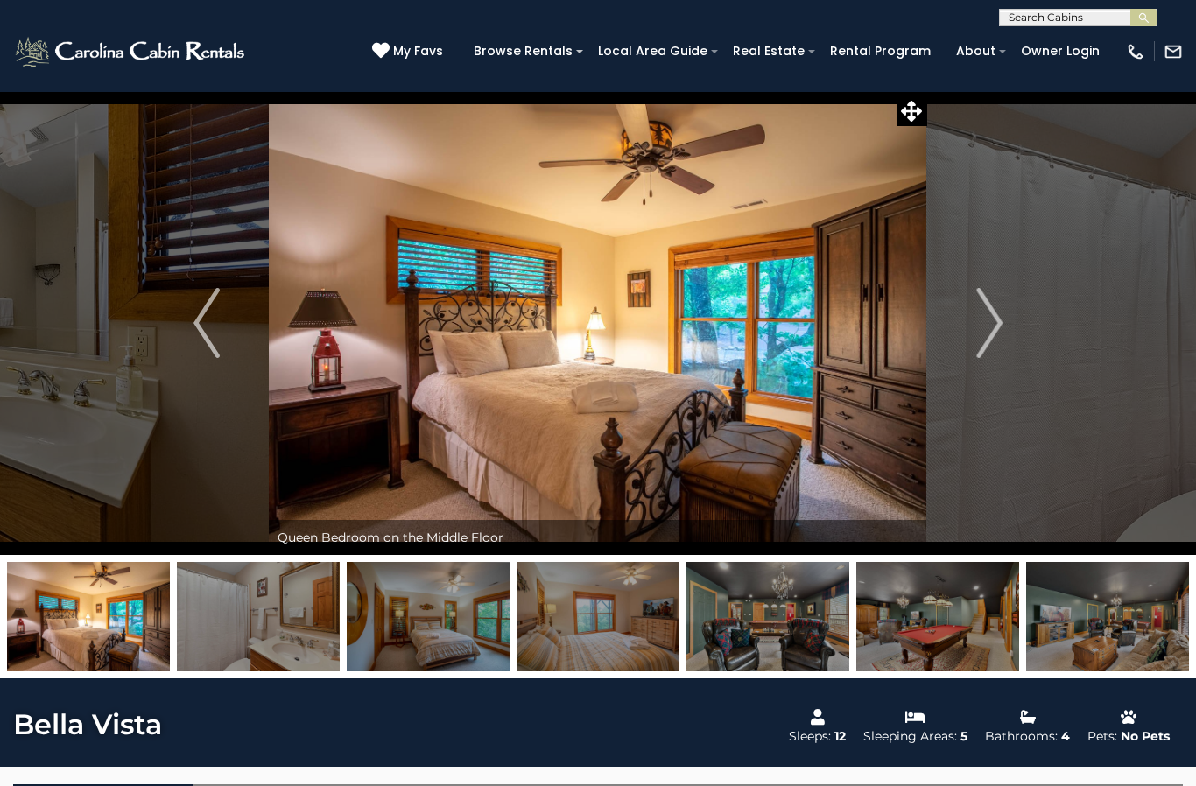
click at [971, 342] on button "Next" at bounding box center [989, 323] width 124 height 464
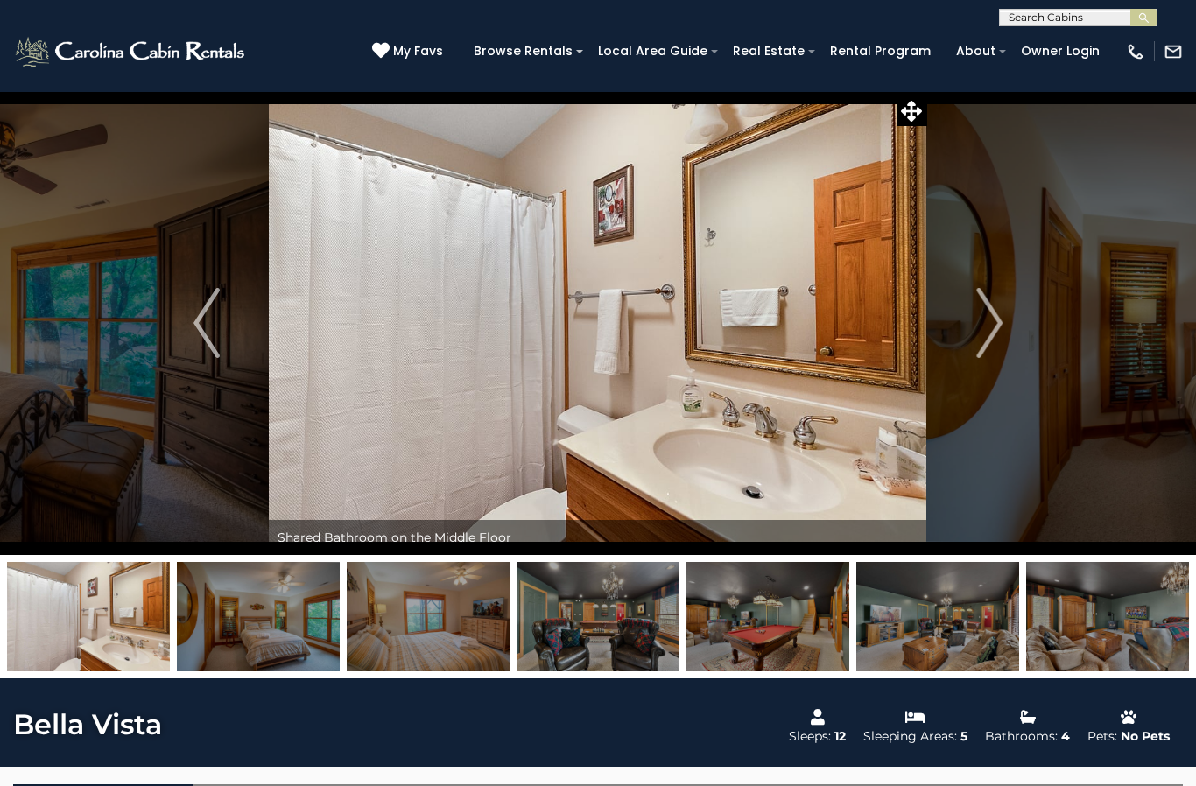
click at [972, 345] on button "Next" at bounding box center [989, 323] width 124 height 464
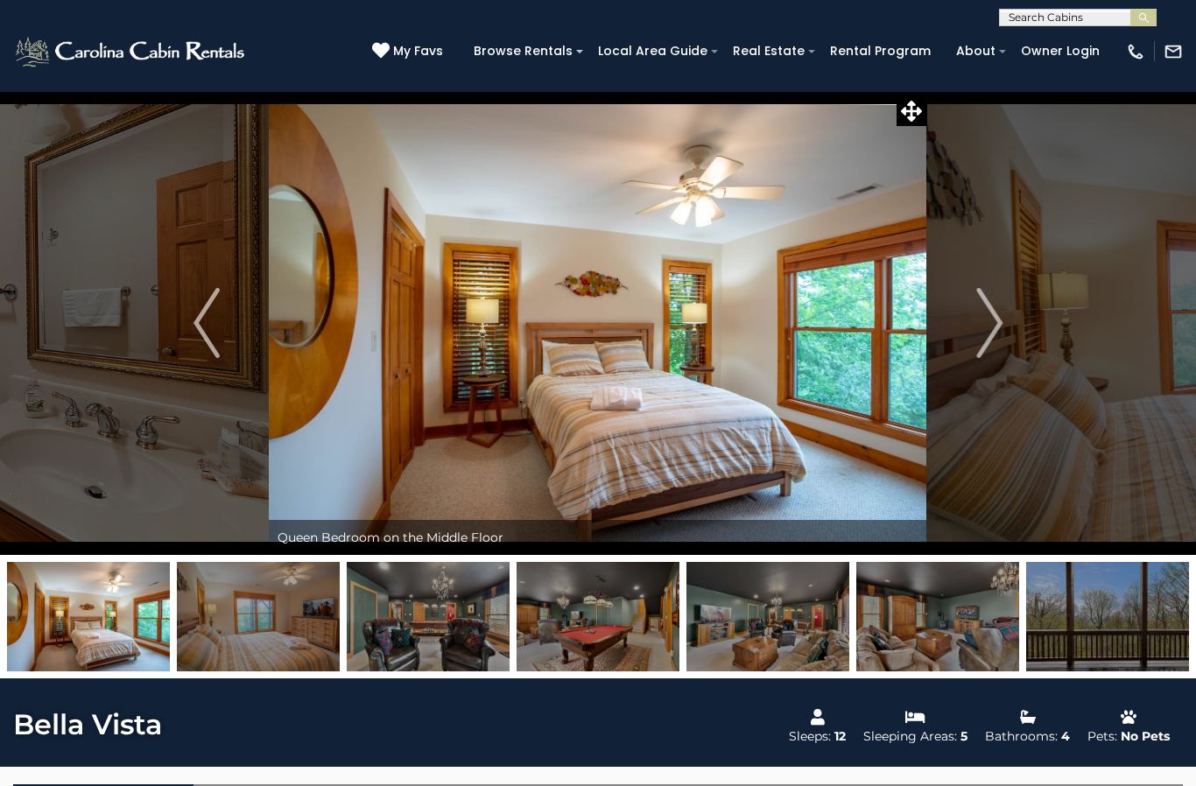
click at [977, 343] on img "Next" at bounding box center [989, 323] width 26 height 70
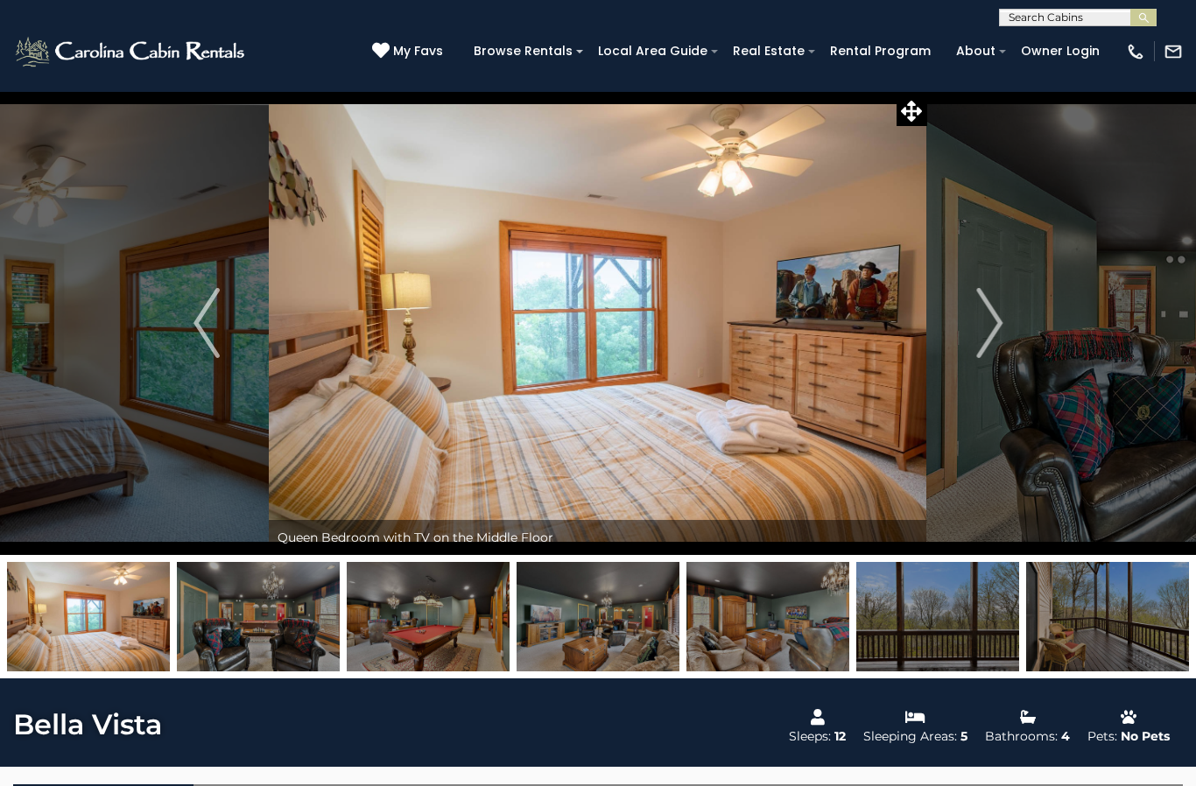
click at [984, 342] on img "Next" at bounding box center [989, 323] width 26 height 70
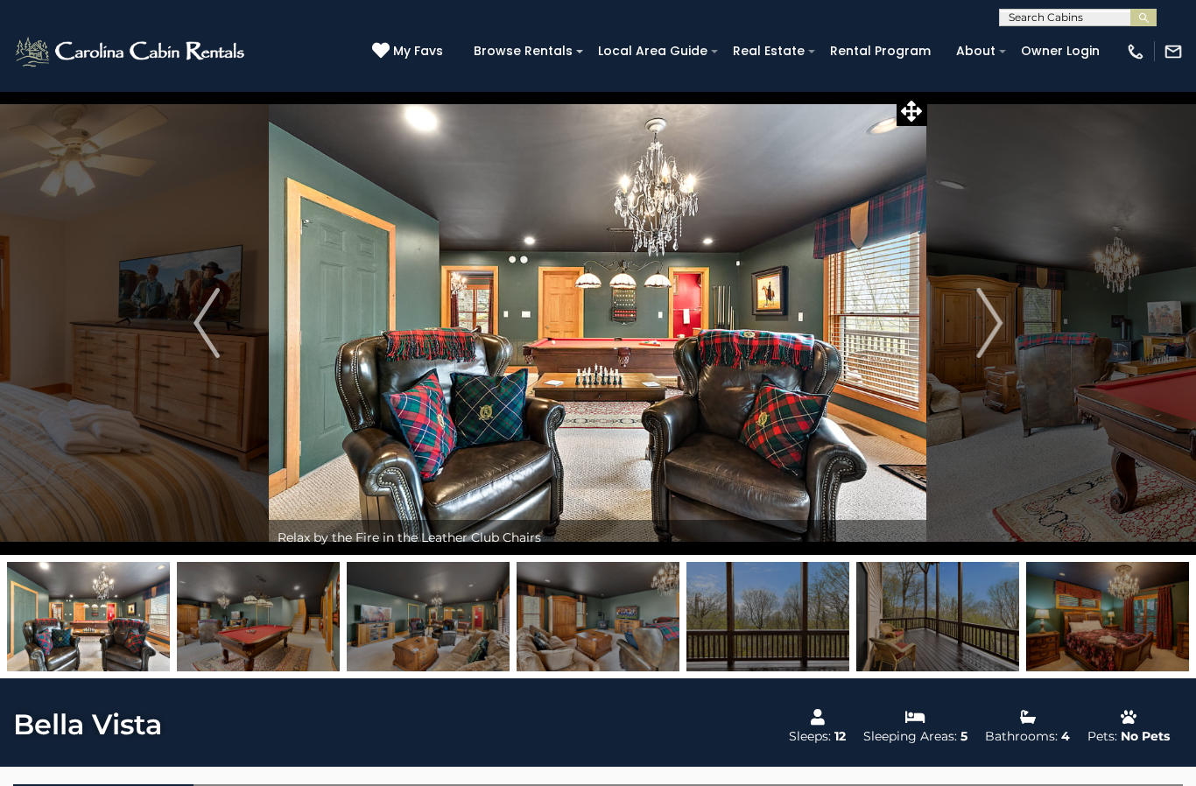
click at [984, 335] on img "Next" at bounding box center [989, 323] width 26 height 70
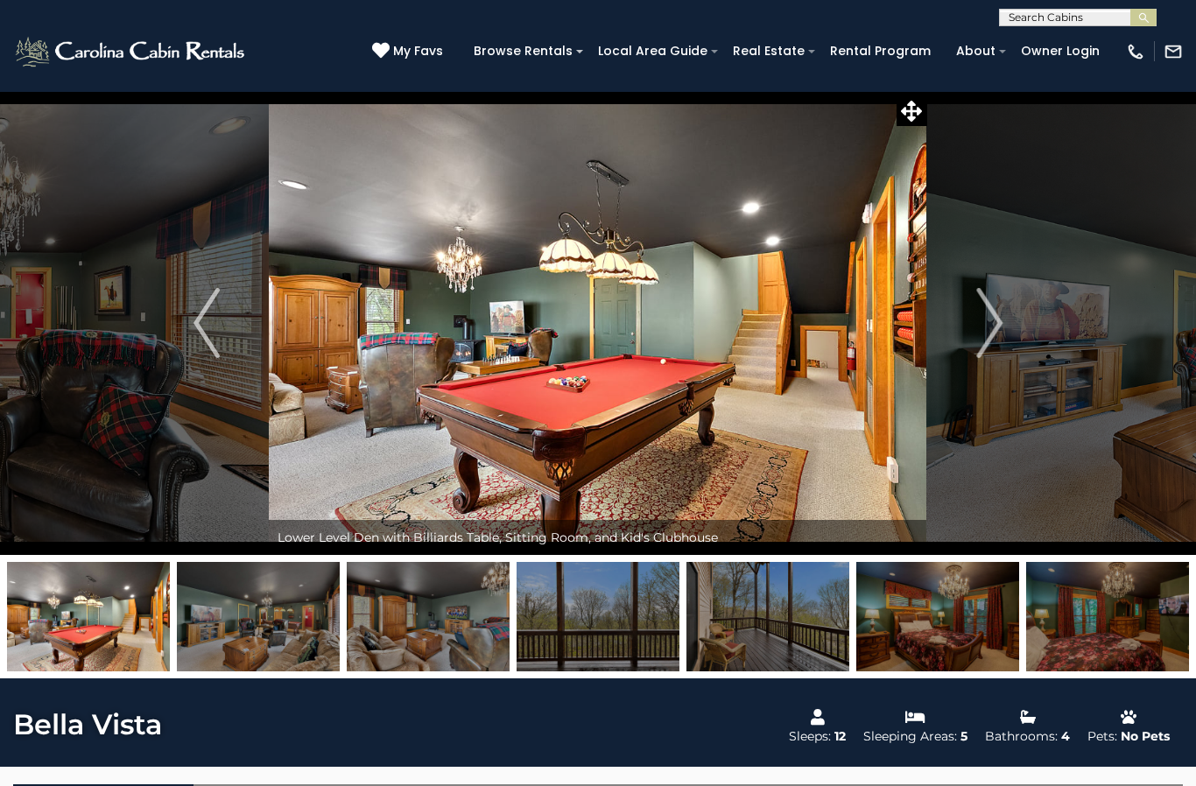
click at [987, 335] on img "Next" at bounding box center [989, 323] width 26 height 70
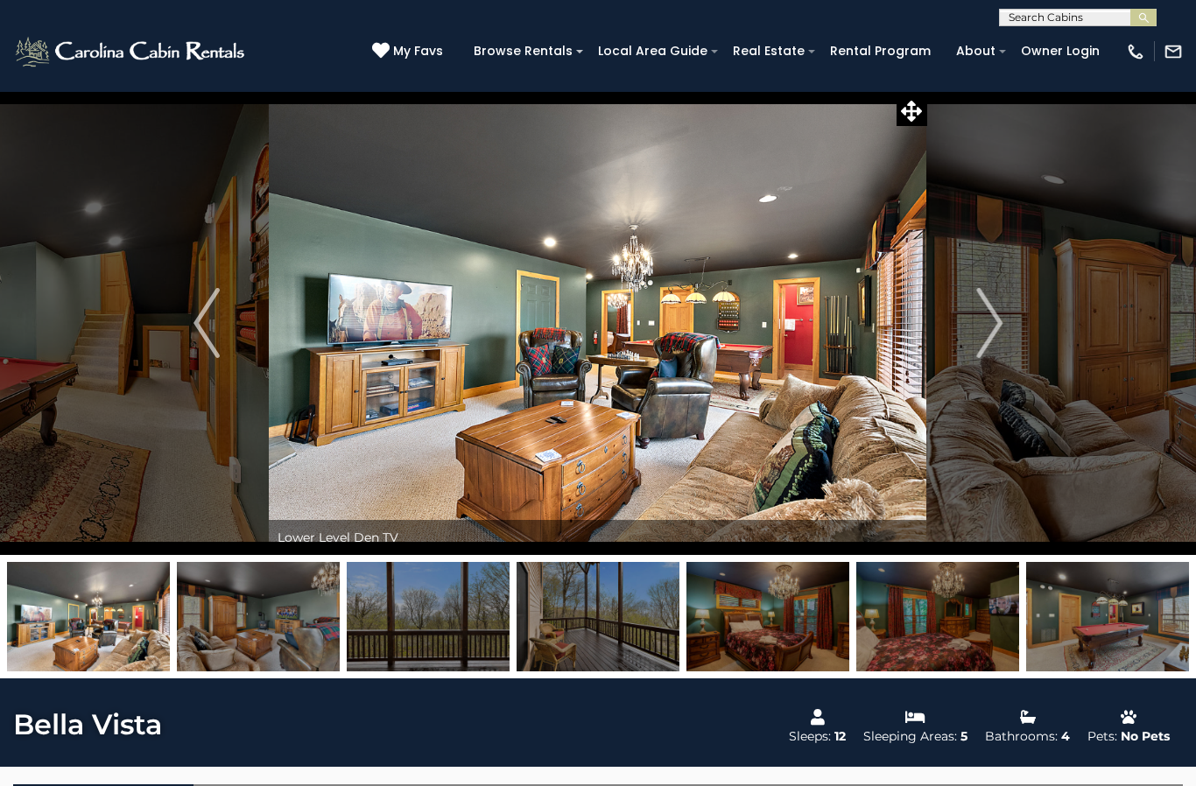
click at [985, 339] on img "Next" at bounding box center [989, 323] width 26 height 70
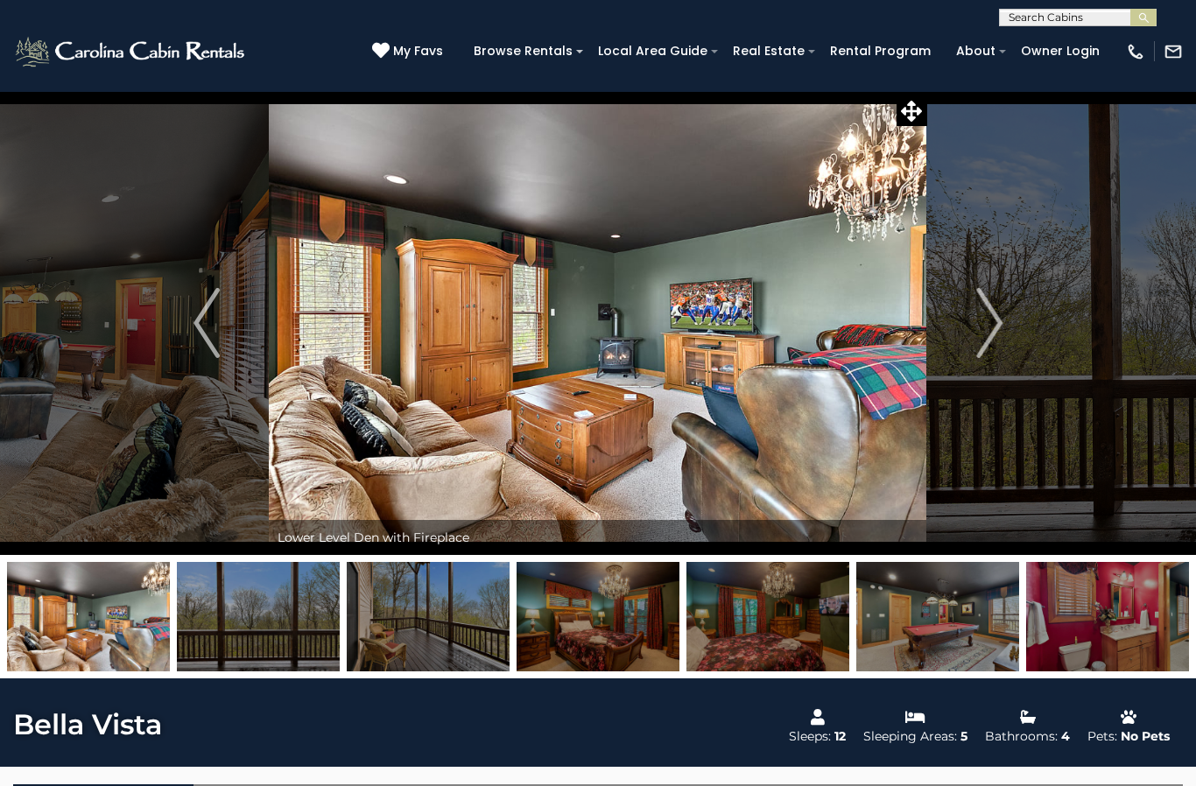
click at [985, 341] on img "Next" at bounding box center [989, 323] width 26 height 70
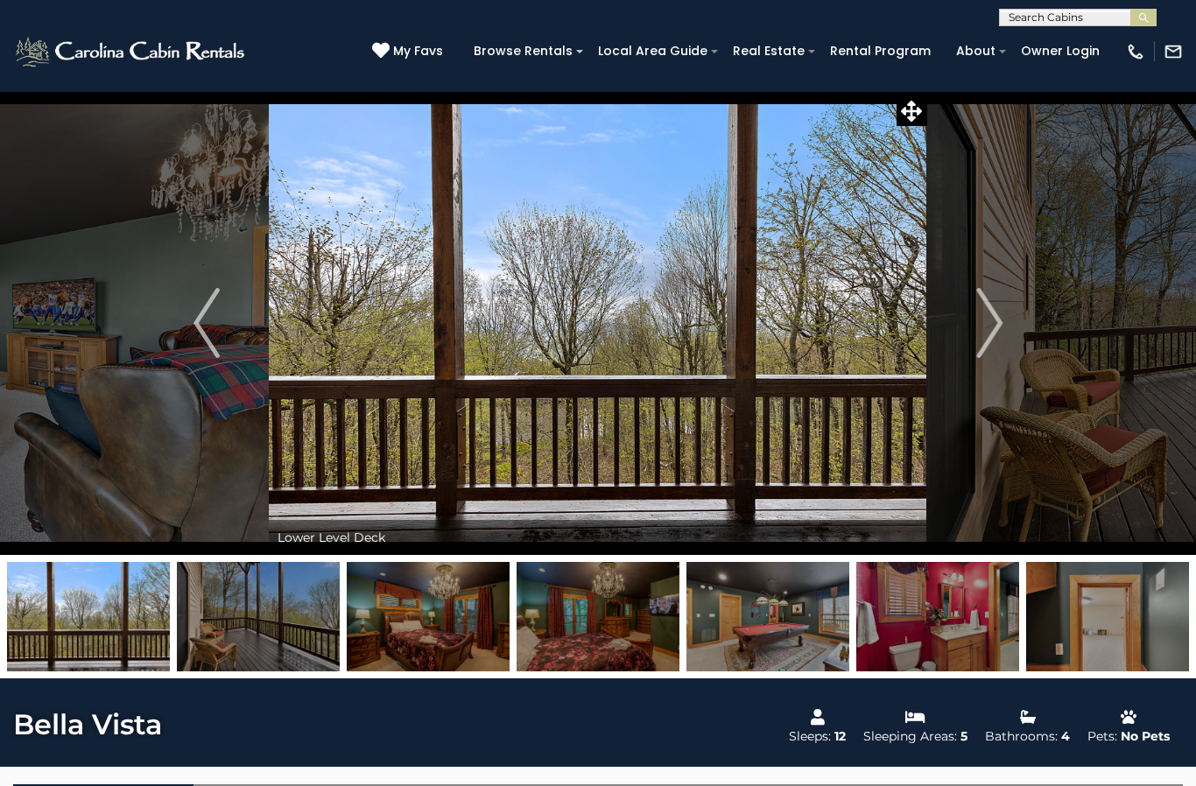
click at [986, 345] on img "Next" at bounding box center [989, 323] width 26 height 70
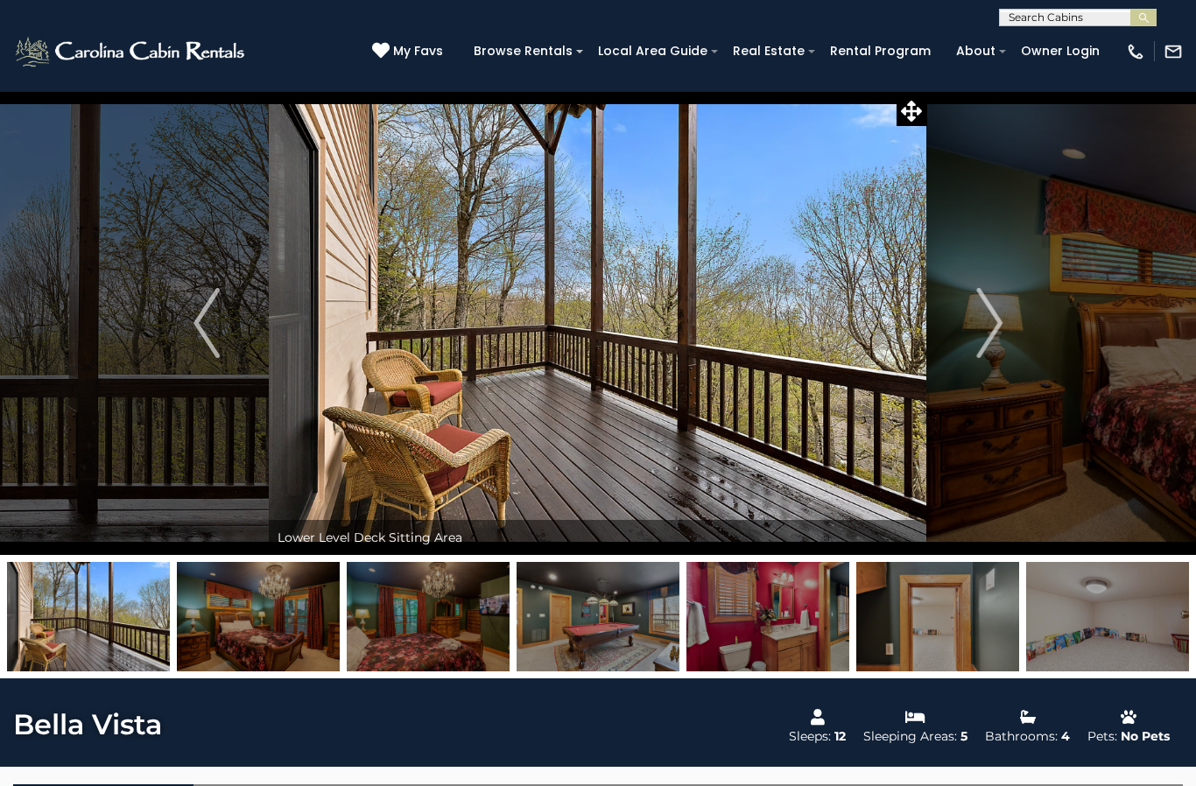
click at [985, 346] on img "Next" at bounding box center [989, 323] width 26 height 70
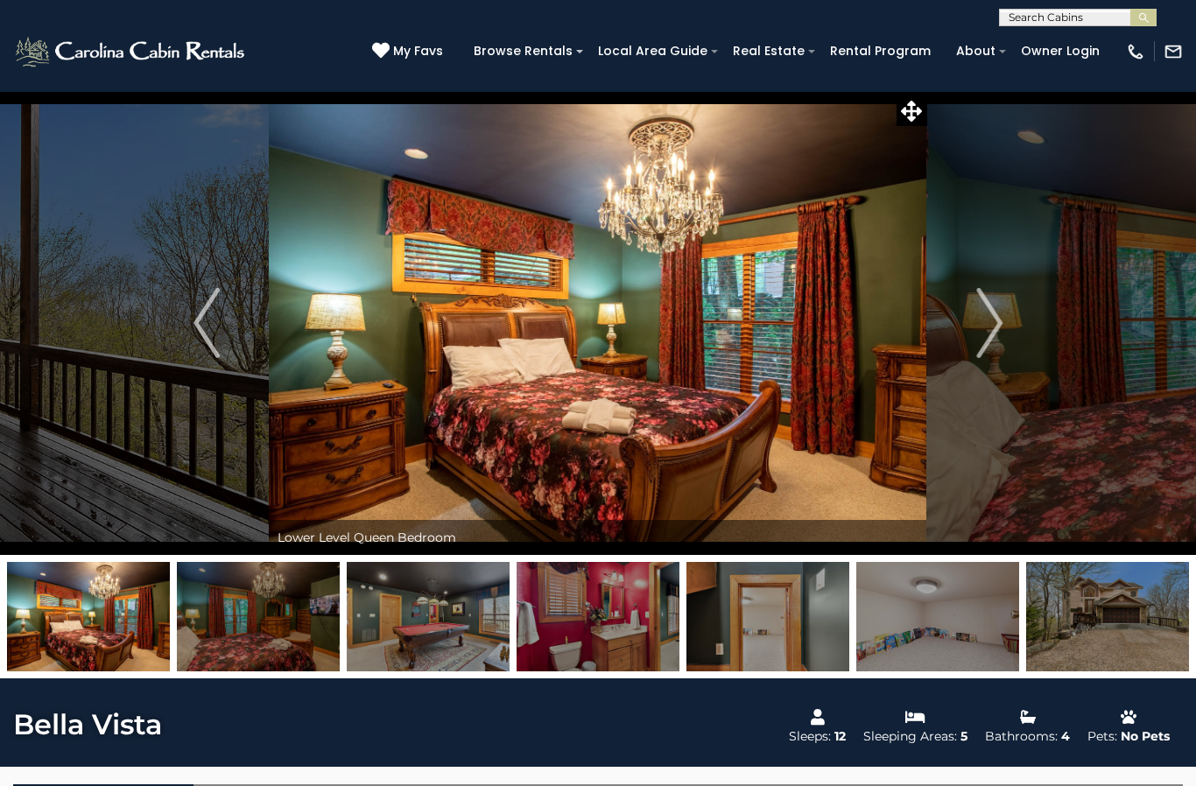
click at [994, 341] on img "Next" at bounding box center [989, 323] width 26 height 70
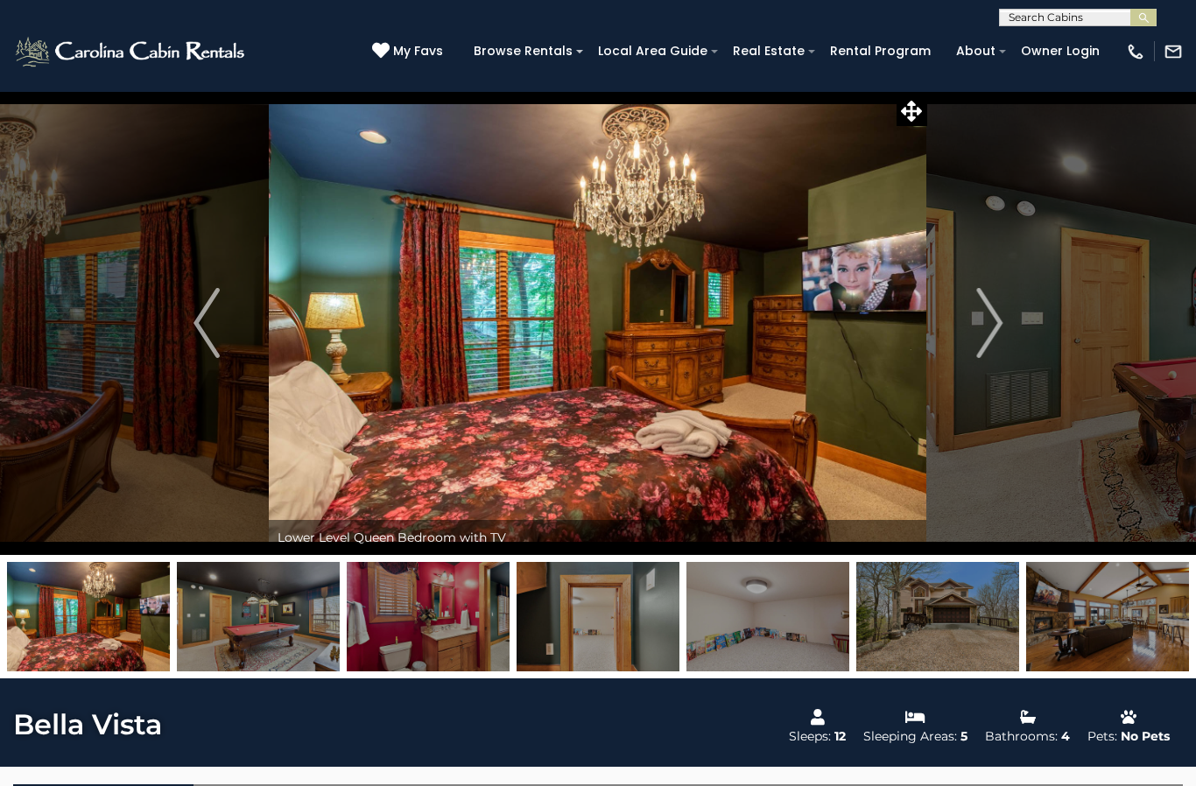
click at [997, 341] on img "Next" at bounding box center [989, 323] width 26 height 70
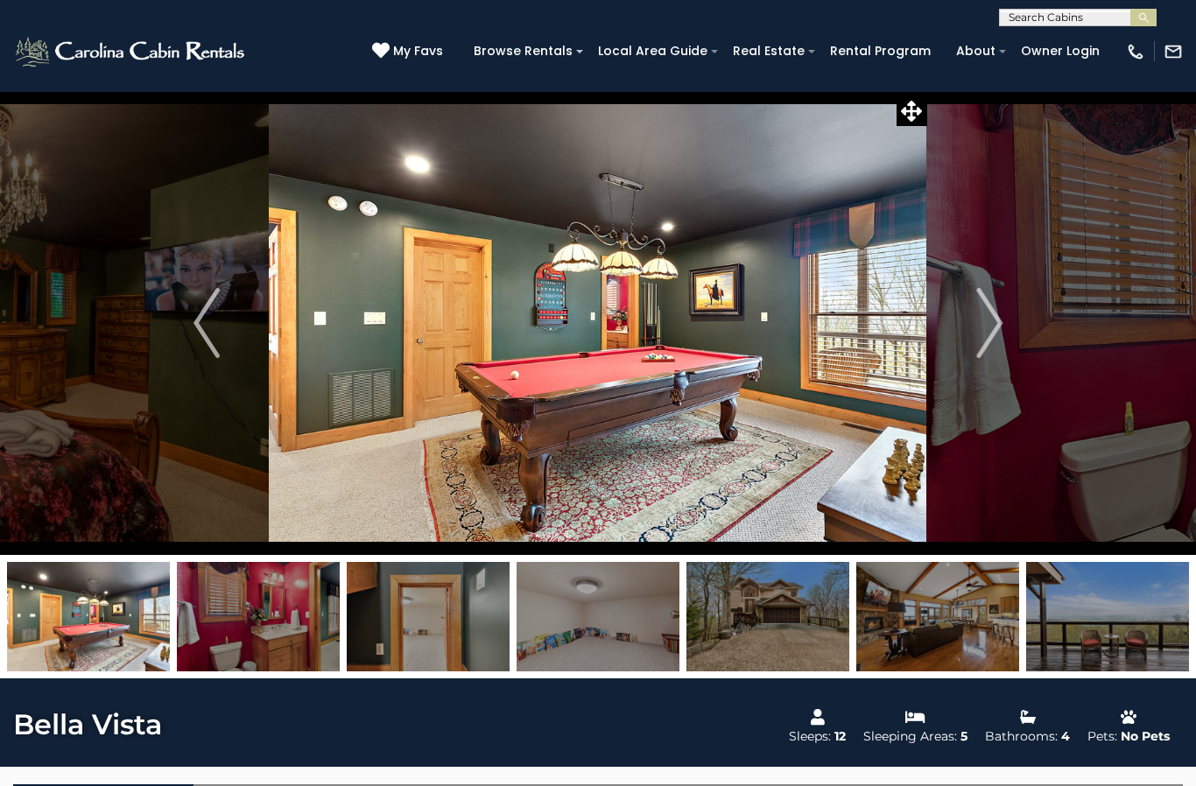
click at [992, 343] on img "Next" at bounding box center [989, 323] width 26 height 70
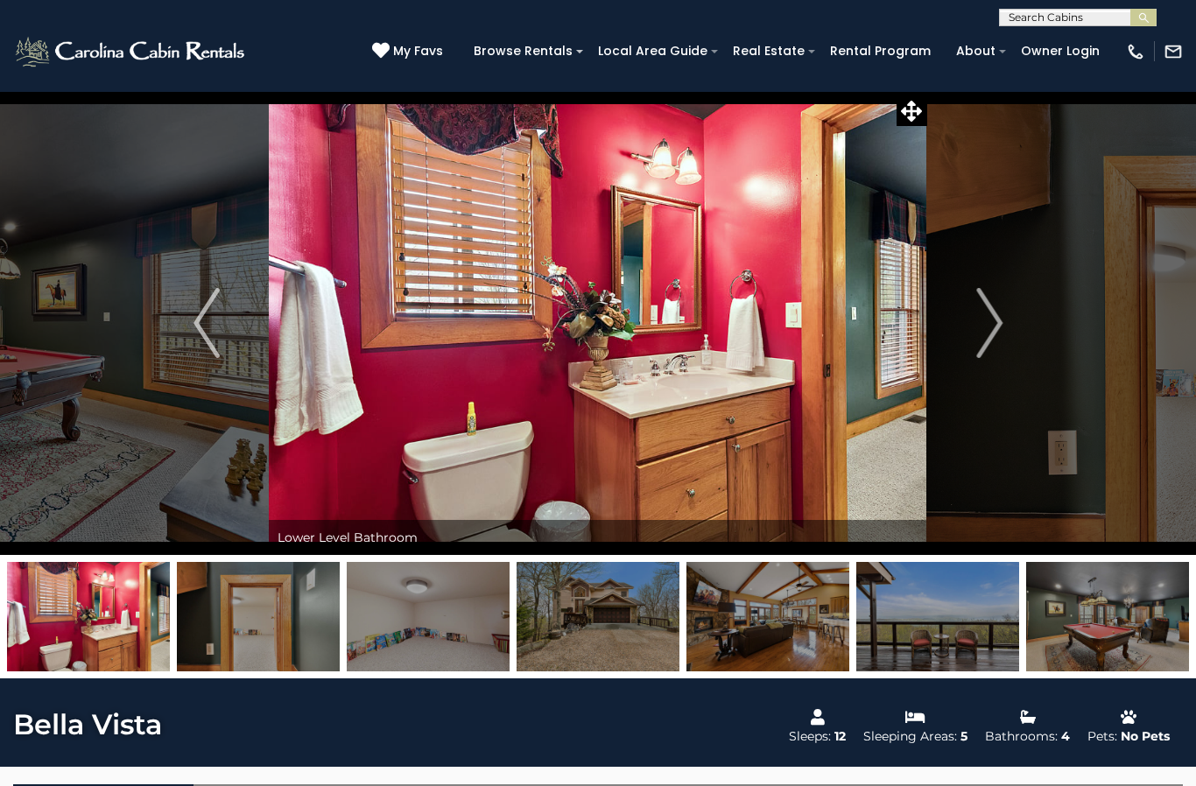
click at [982, 341] on img "Next" at bounding box center [989, 323] width 26 height 70
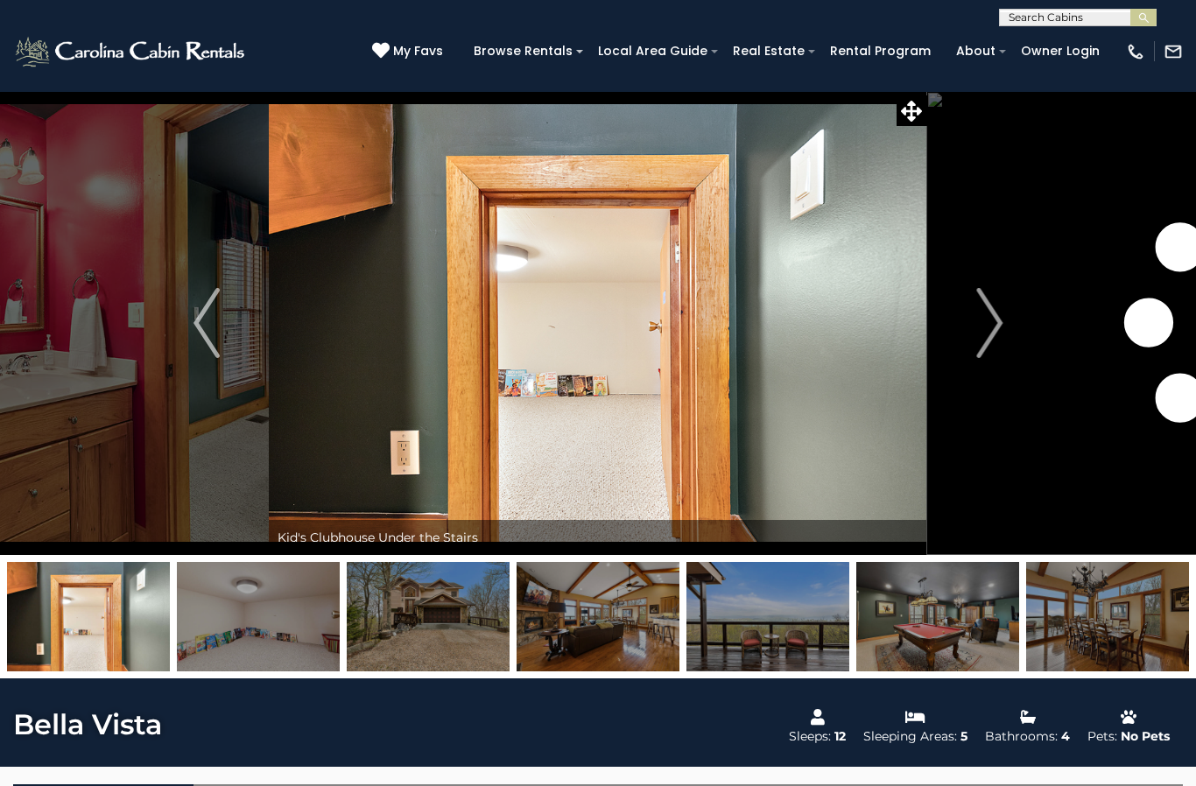
click at [982, 341] on img "Next" at bounding box center [989, 323] width 26 height 70
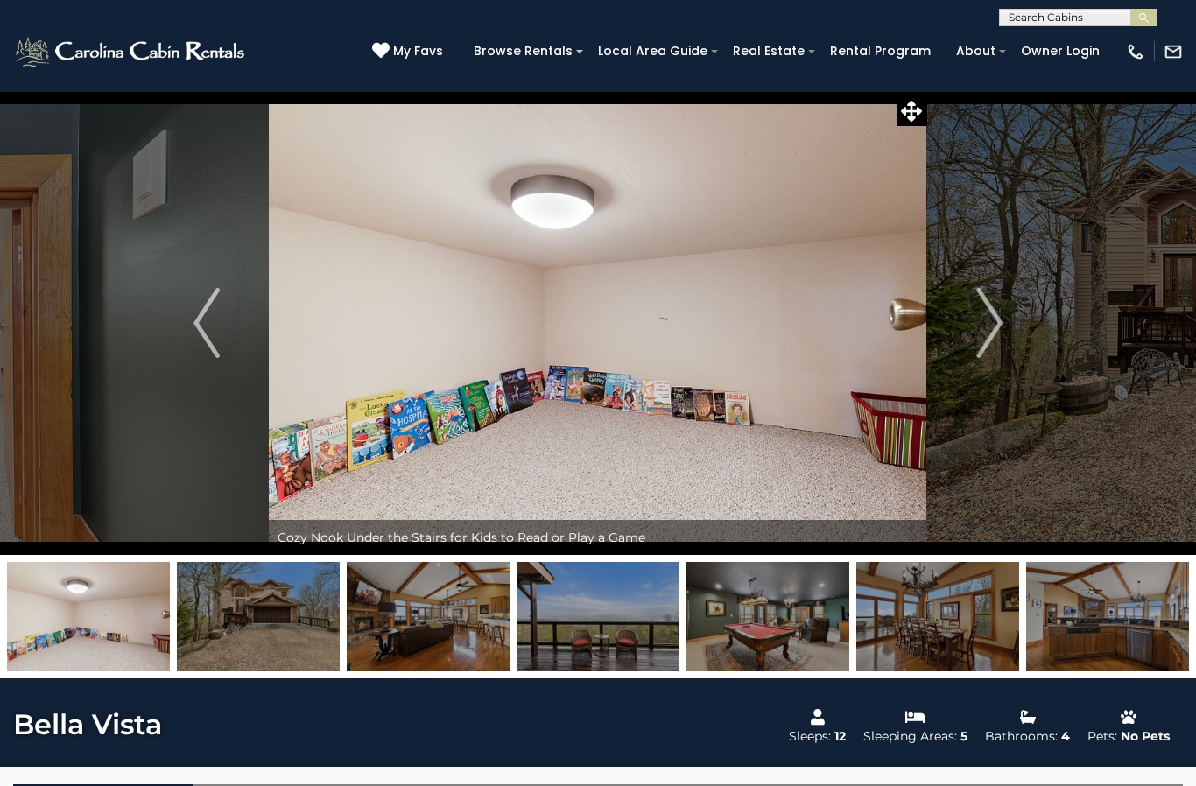
click at [987, 341] on img "Next" at bounding box center [989, 323] width 26 height 70
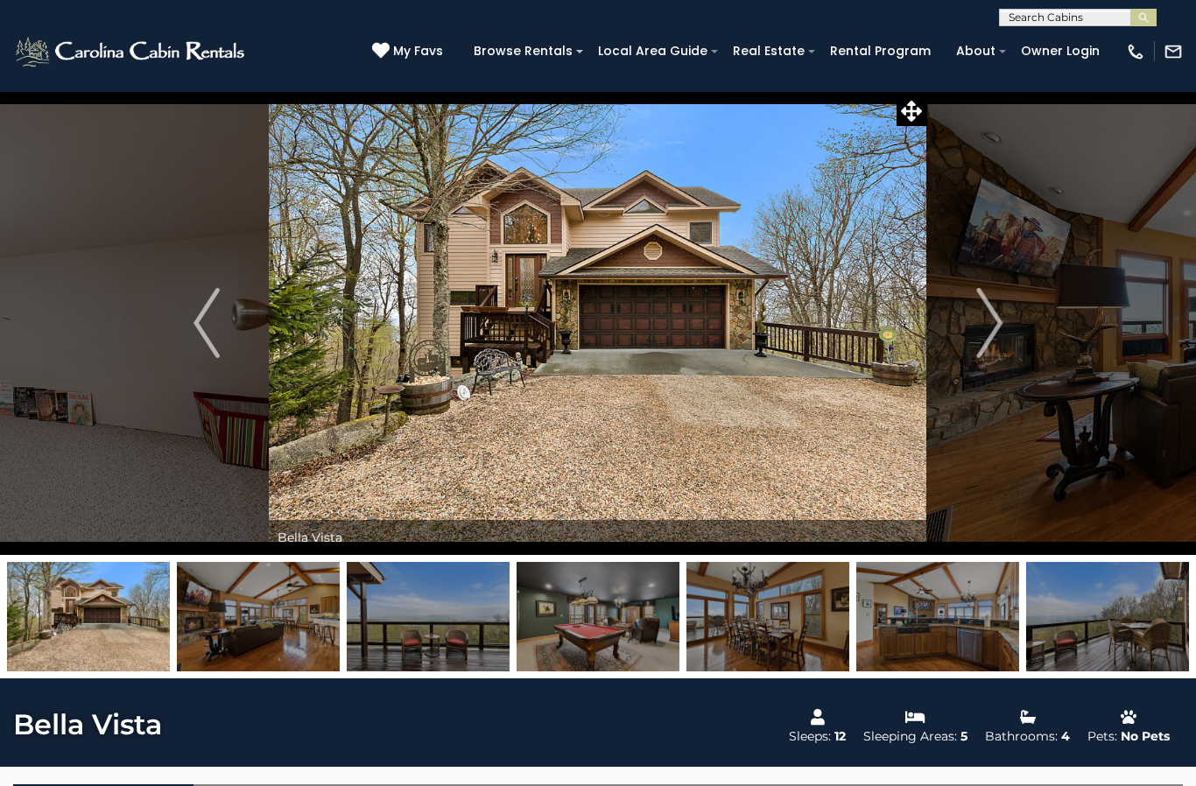
click at [988, 334] on img "Next" at bounding box center [989, 323] width 26 height 70
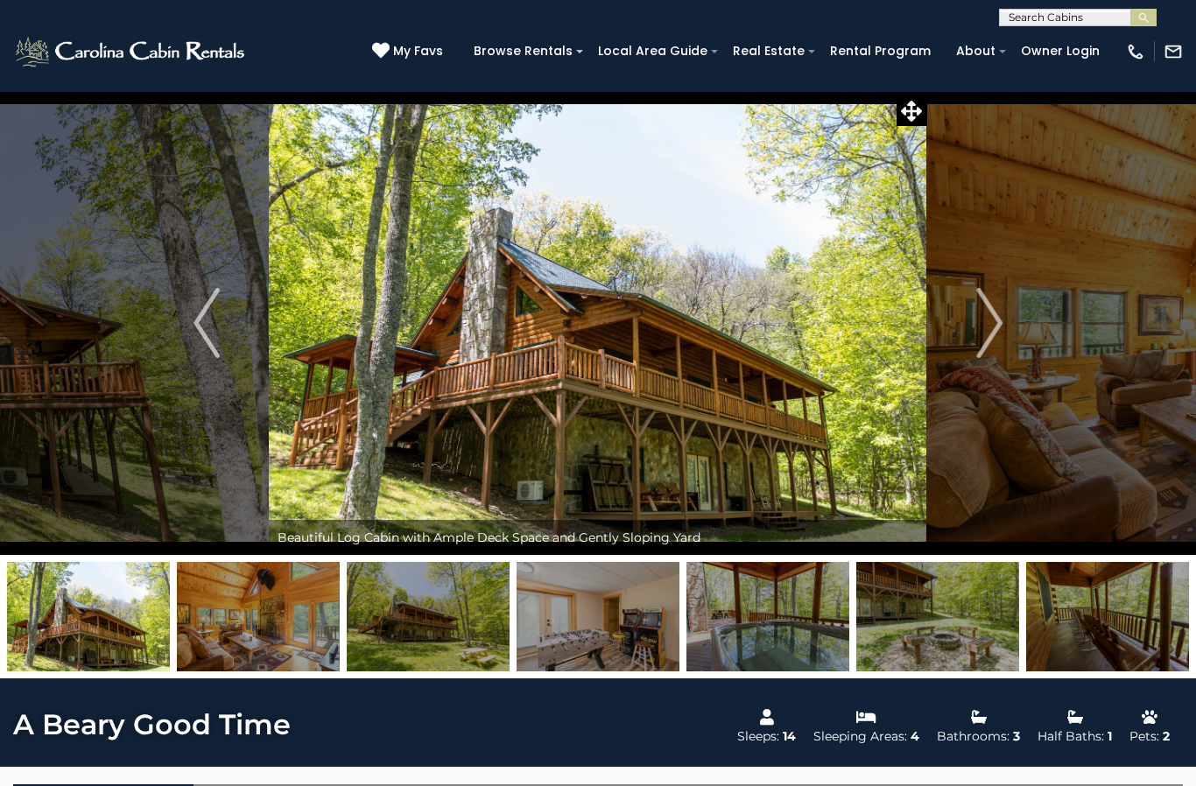
click at [991, 334] on img "Next" at bounding box center [989, 323] width 26 height 70
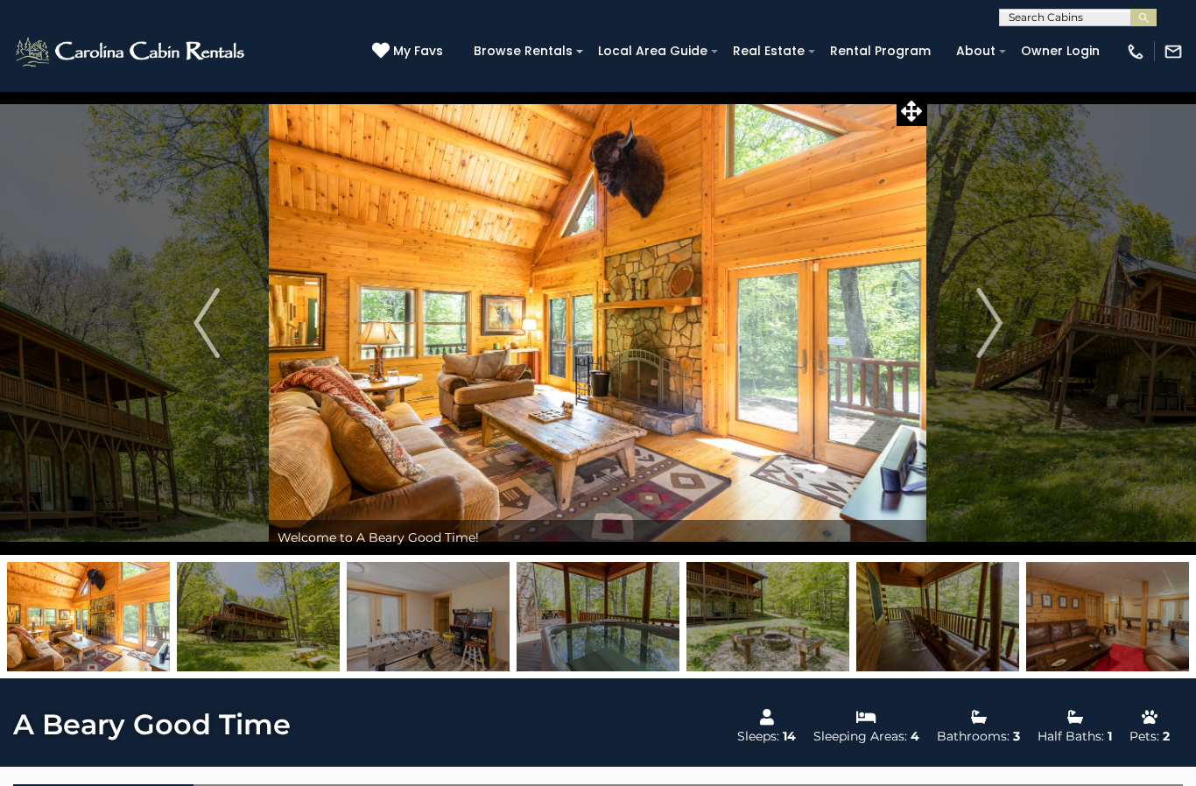
click at [991, 333] on img "Next" at bounding box center [989, 323] width 26 height 70
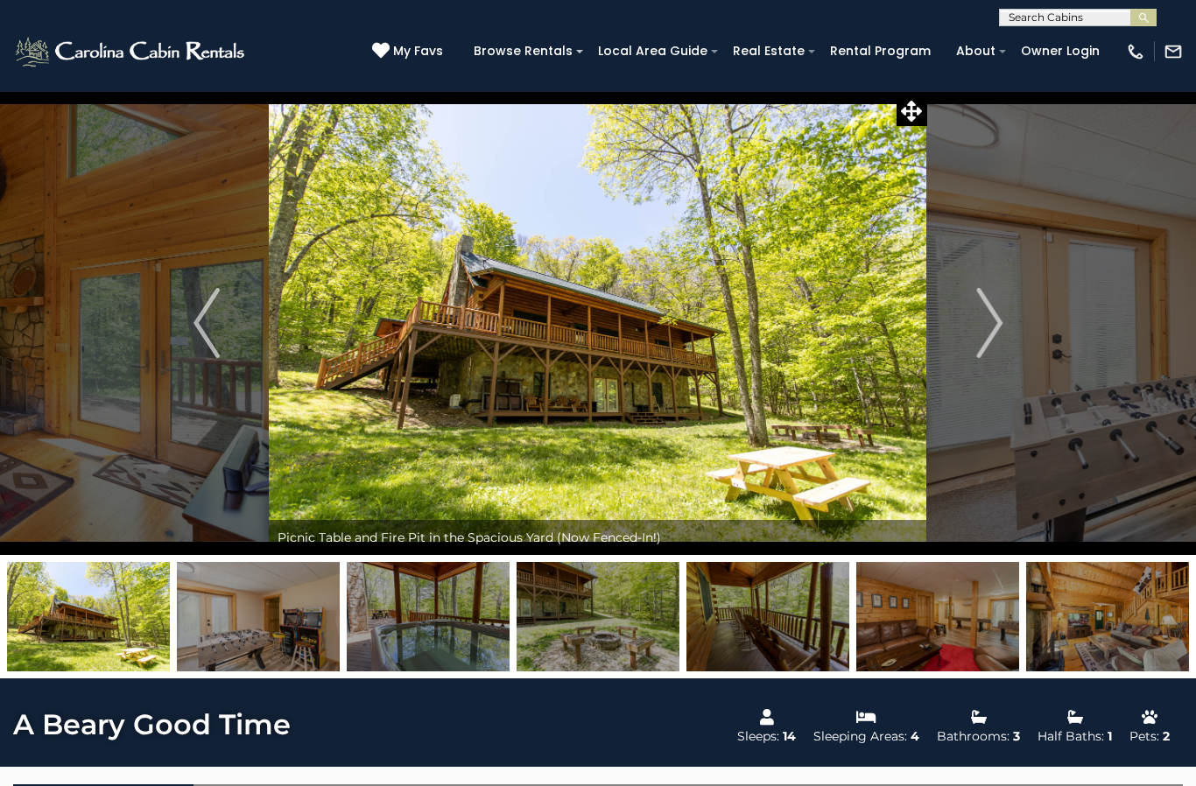
click at [990, 332] on img "Next" at bounding box center [989, 323] width 26 height 70
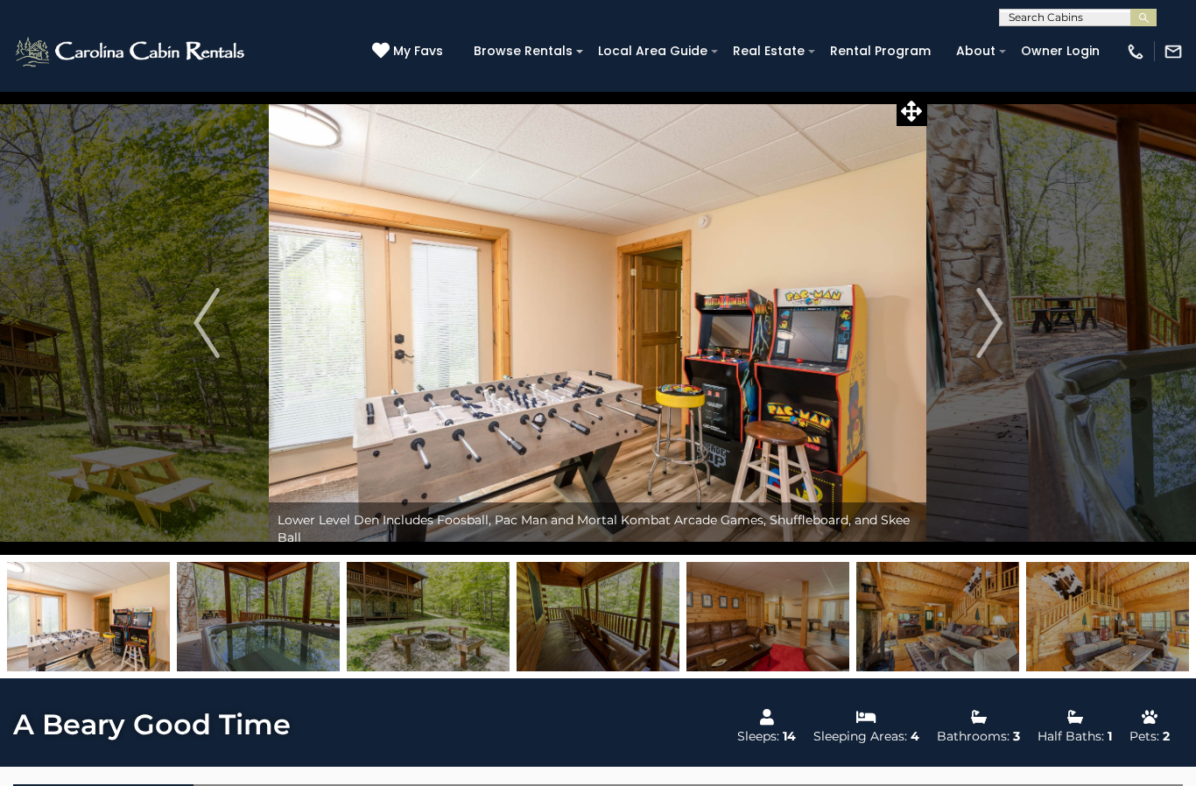
click at [992, 328] on img "Next" at bounding box center [989, 323] width 26 height 70
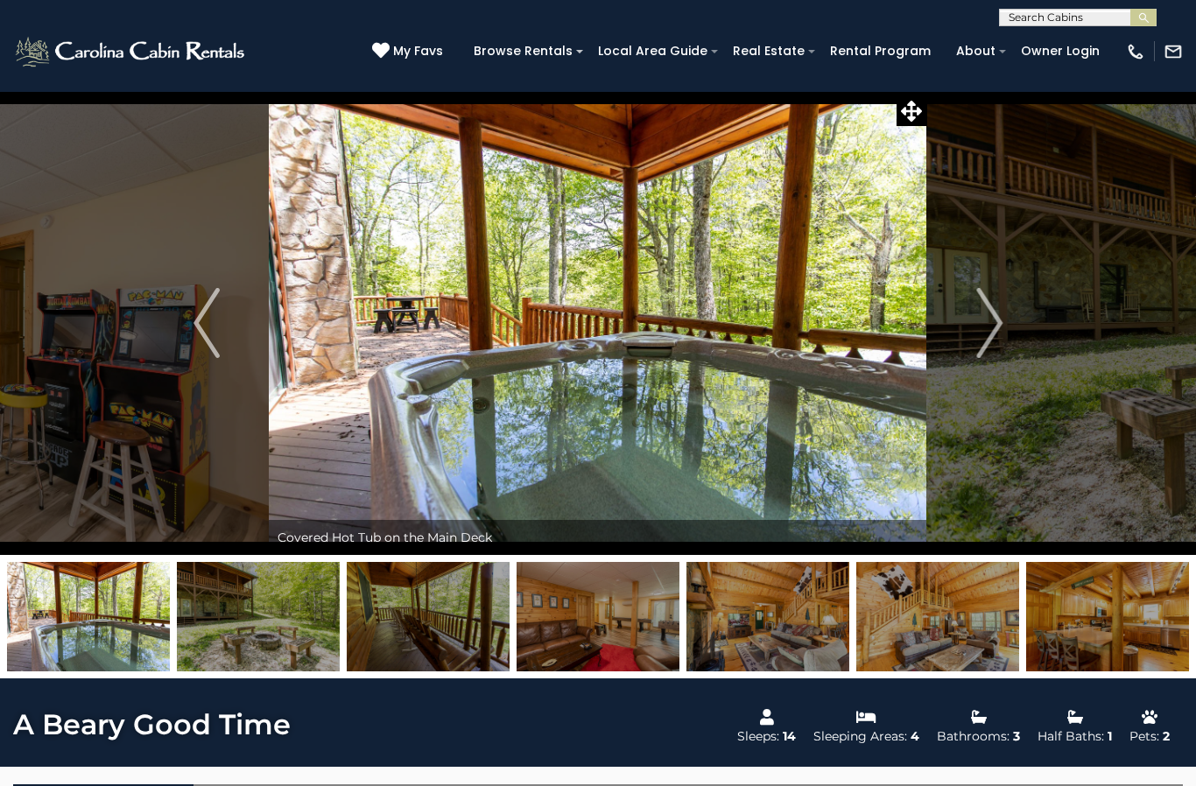
click at [989, 330] on img "Next" at bounding box center [989, 323] width 26 height 70
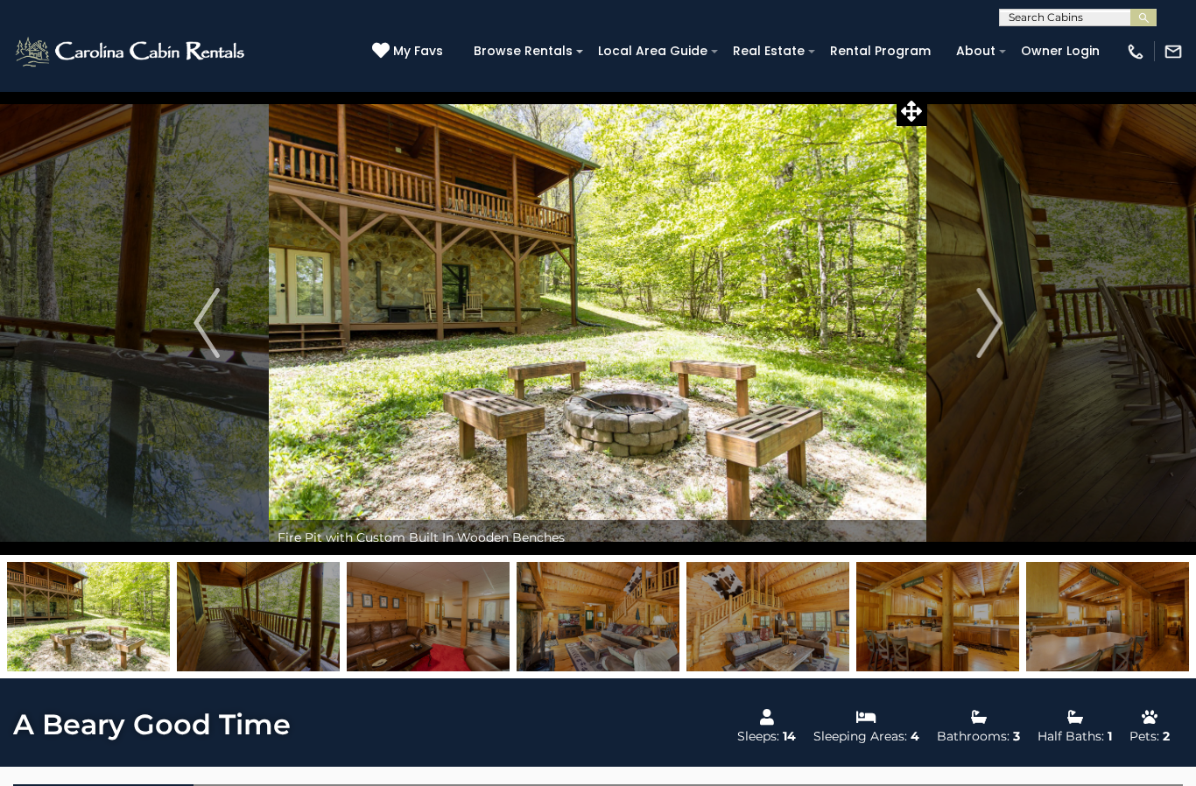
click at [989, 329] on img "Next" at bounding box center [989, 323] width 26 height 70
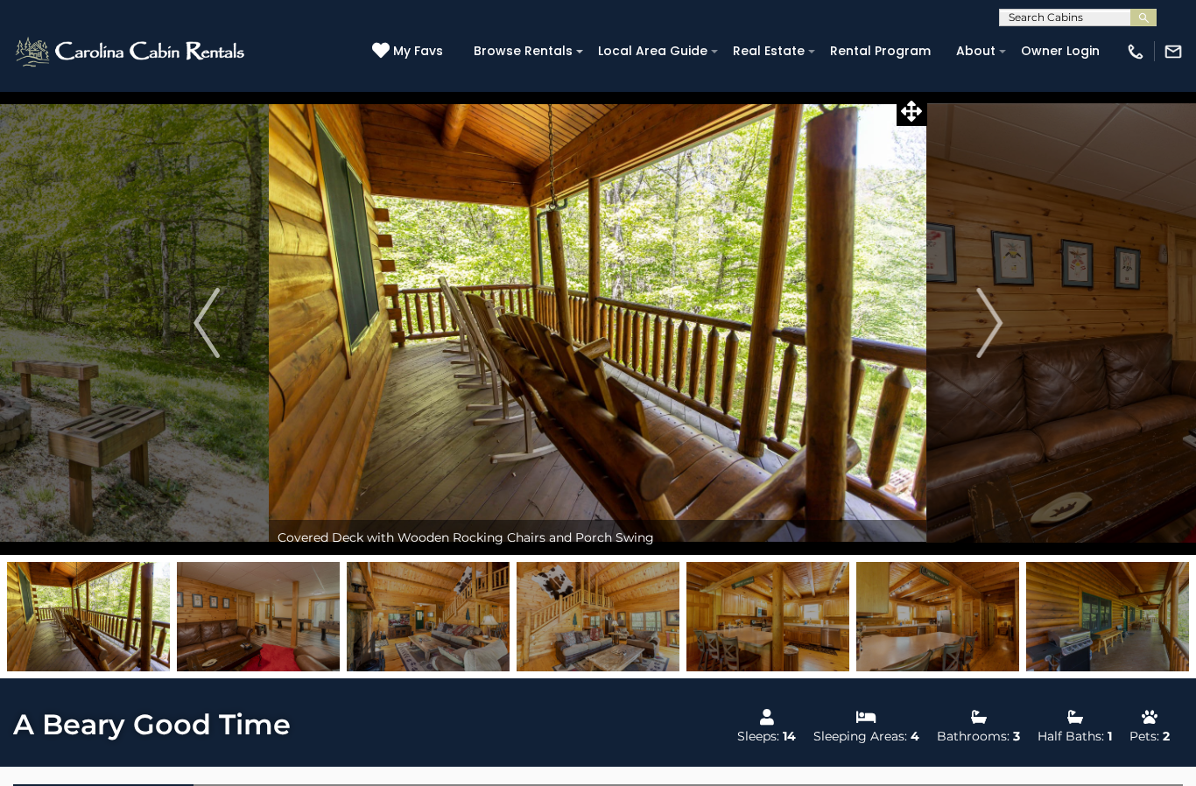
click at [989, 328] on img "Next" at bounding box center [989, 323] width 26 height 70
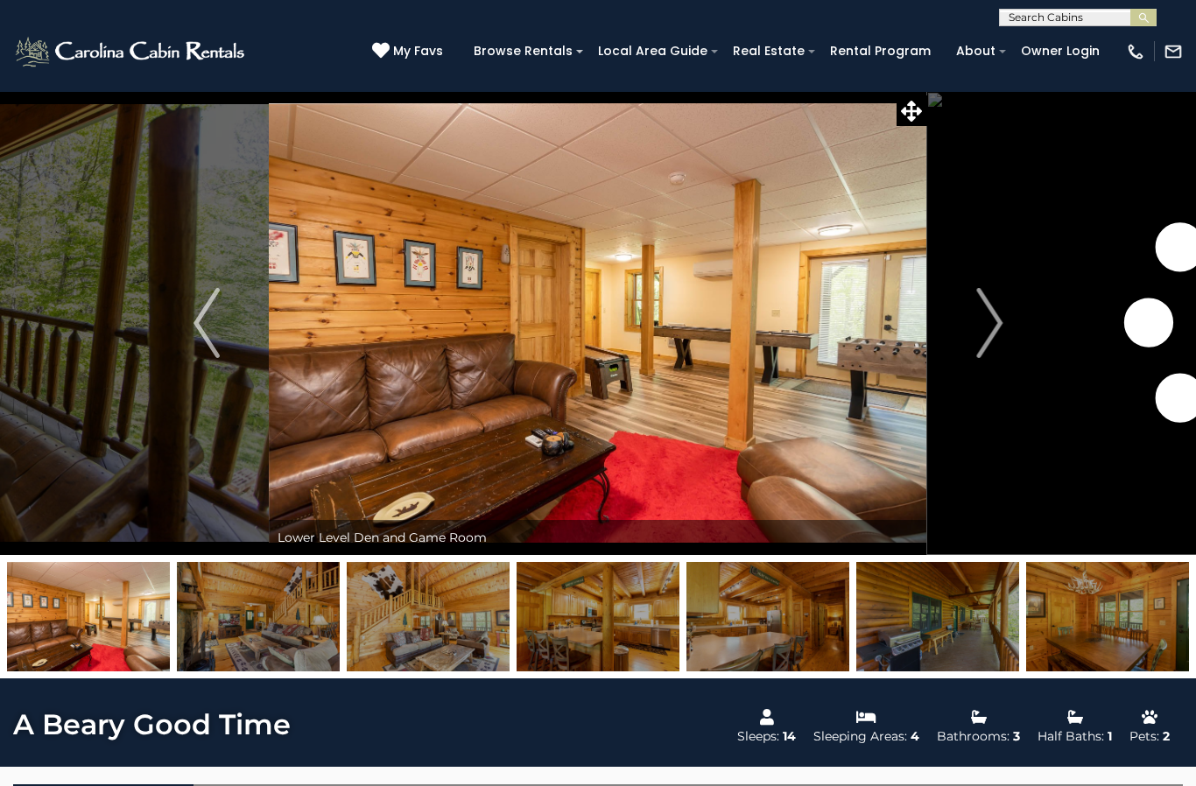
click at [988, 330] on img "Next" at bounding box center [989, 323] width 26 height 70
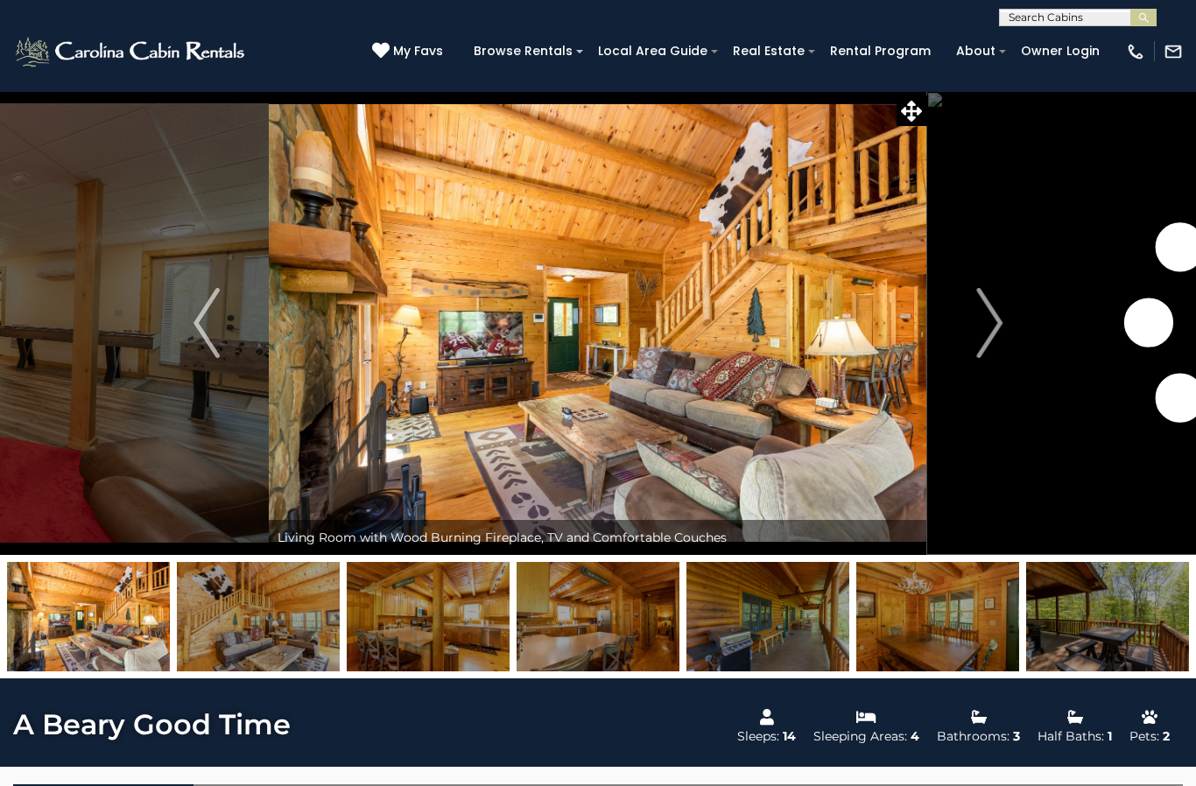
click at [989, 329] on img "Next" at bounding box center [989, 323] width 26 height 70
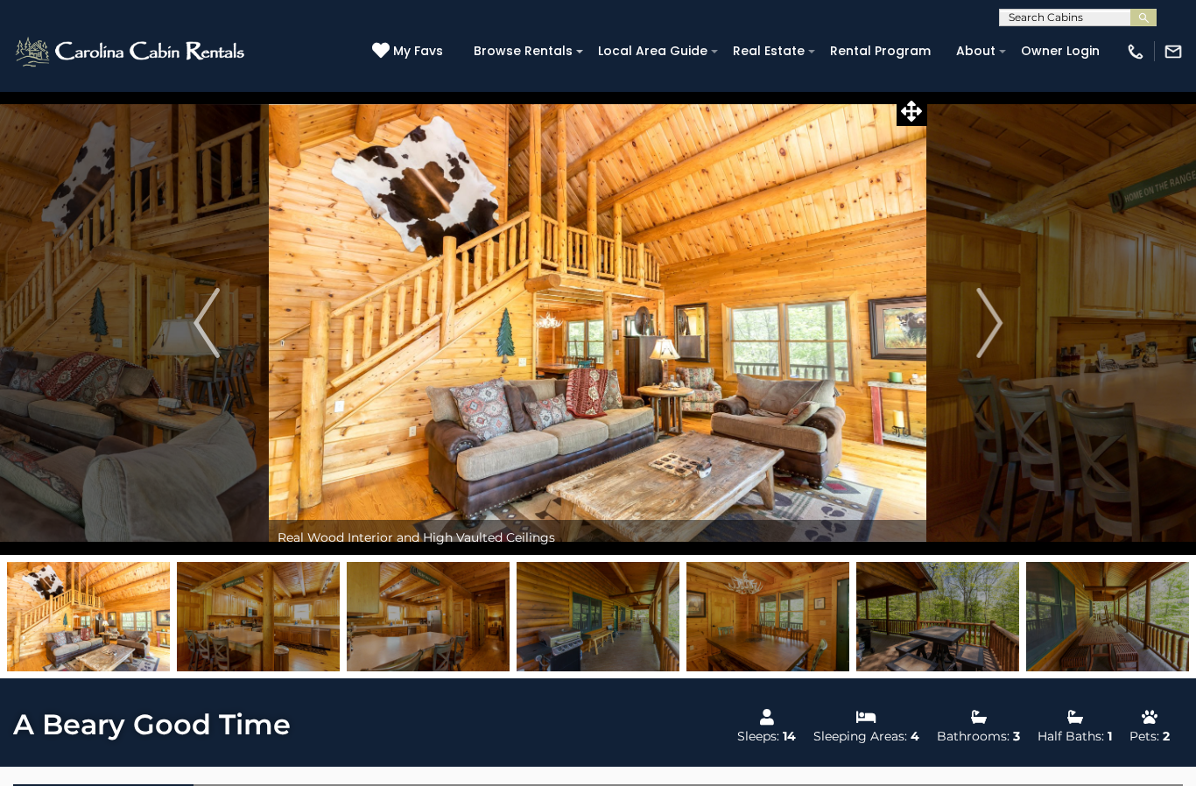
click at [986, 331] on img "Next" at bounding box center [989, 323] width 26 height 70
click at [987, 331] on img "Next" at bounding box center [989, 323] width 26 height 70
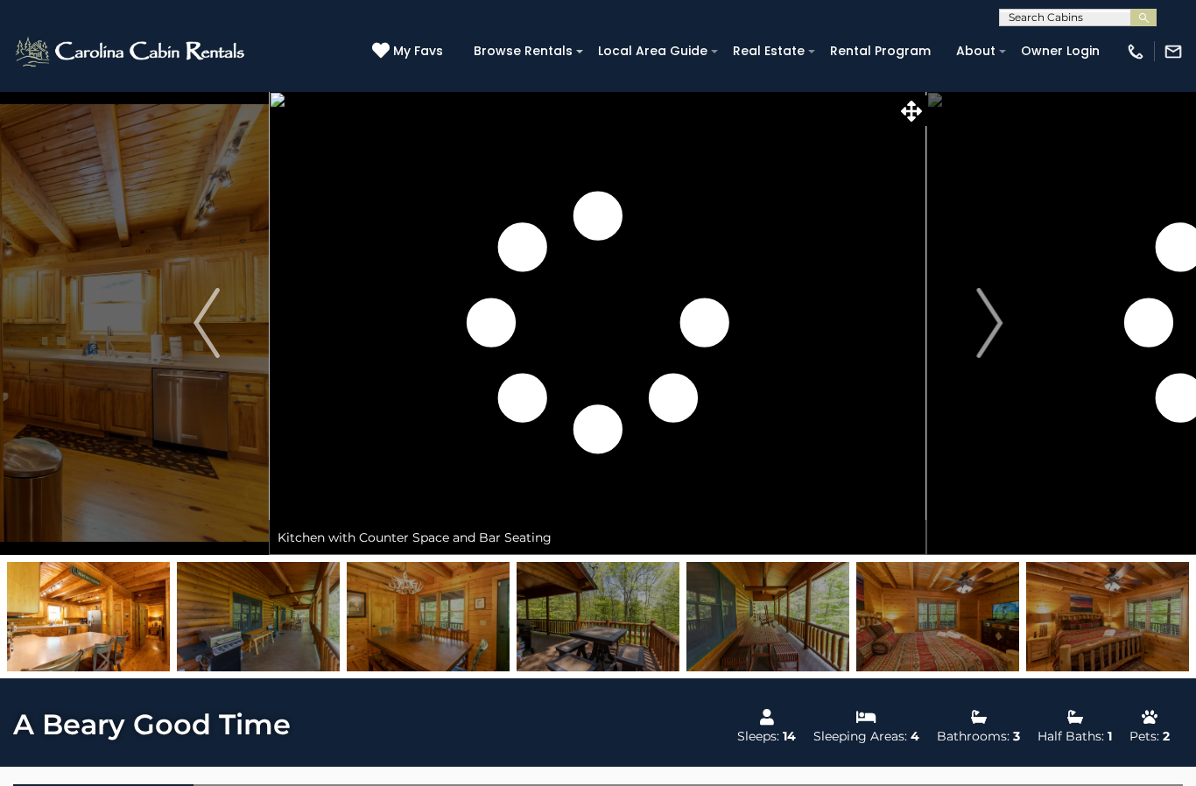
click at [986, 332] on img "Next" at bounding box center [989, 323] width 26 height 70
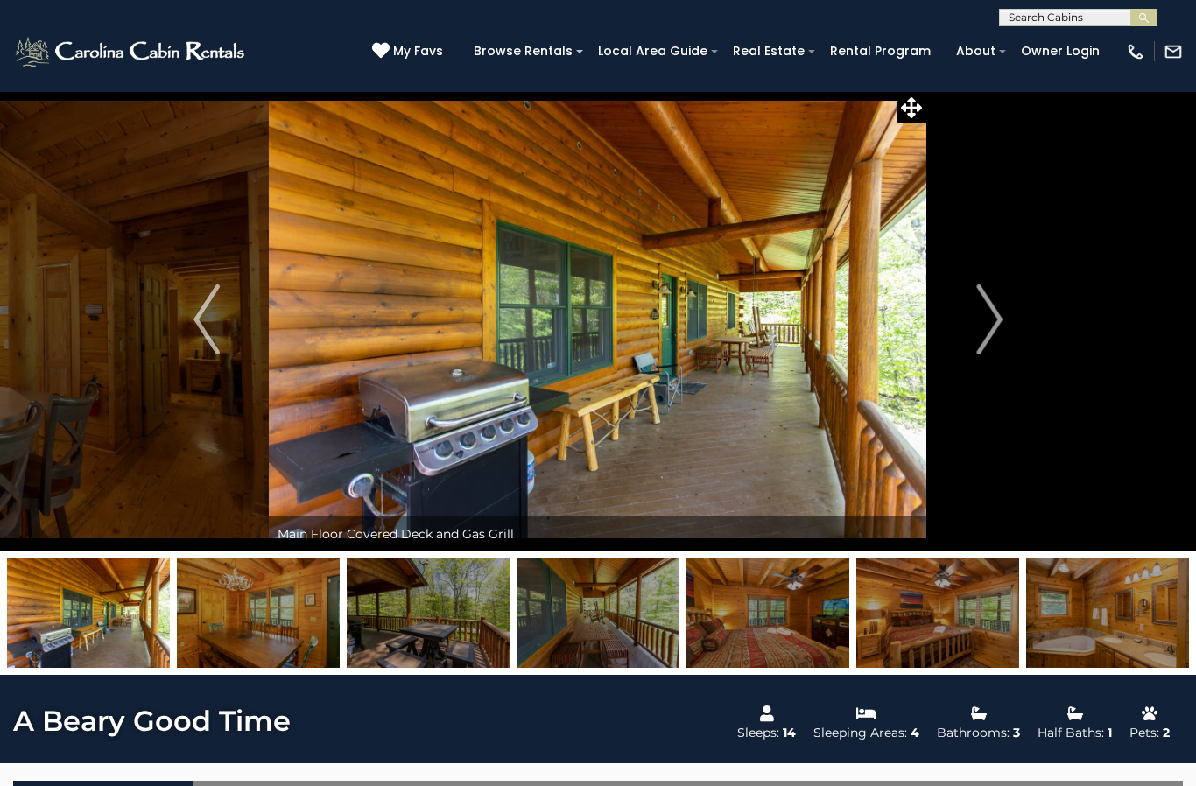
scroll to position [2, 0]
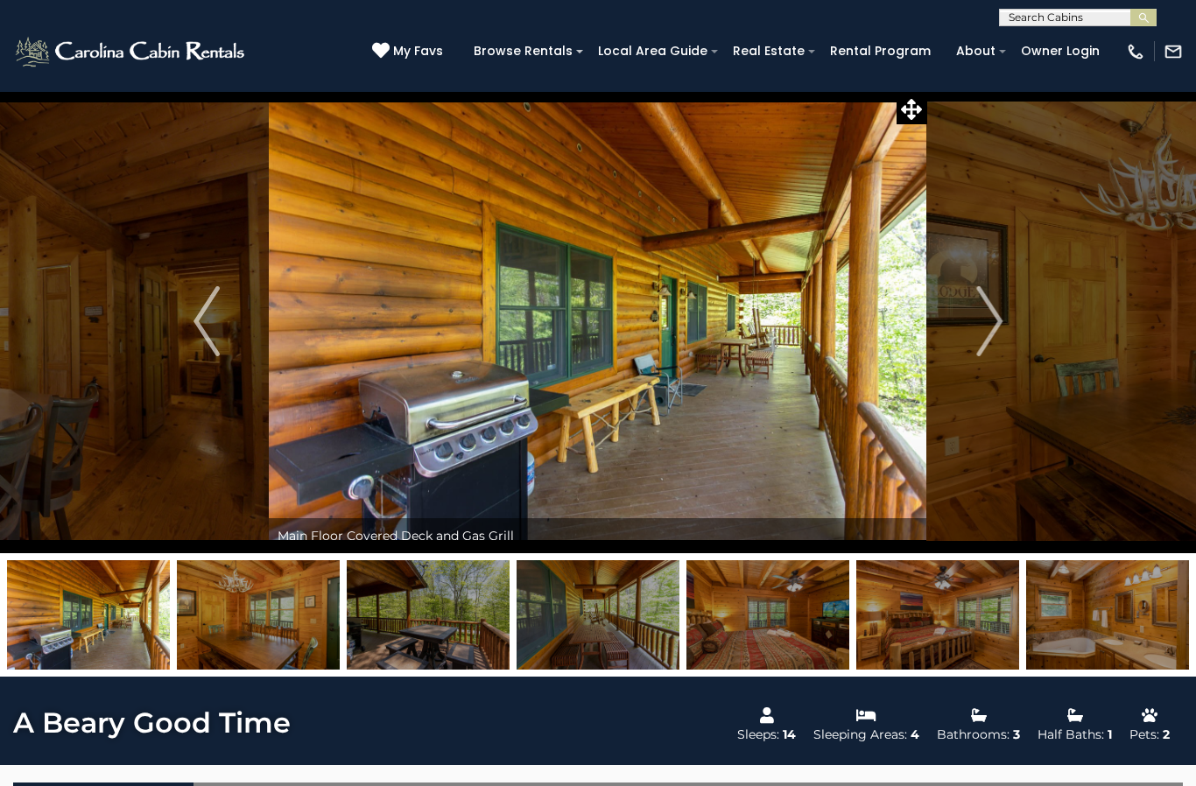
click at [1069, 637] on img at bounding box center [1107, 614] width 163 height 109
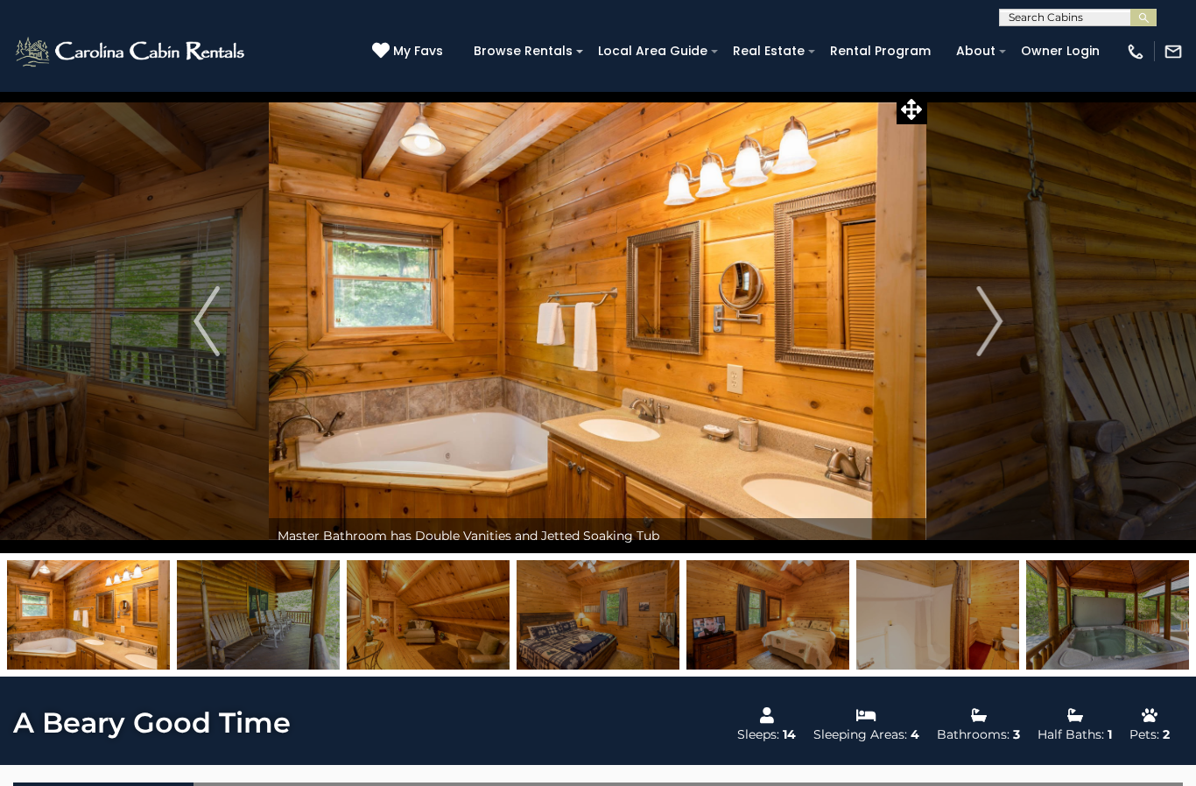
click at [1083, 636] on img at bounding box center [1107, 614] width 163 height 109
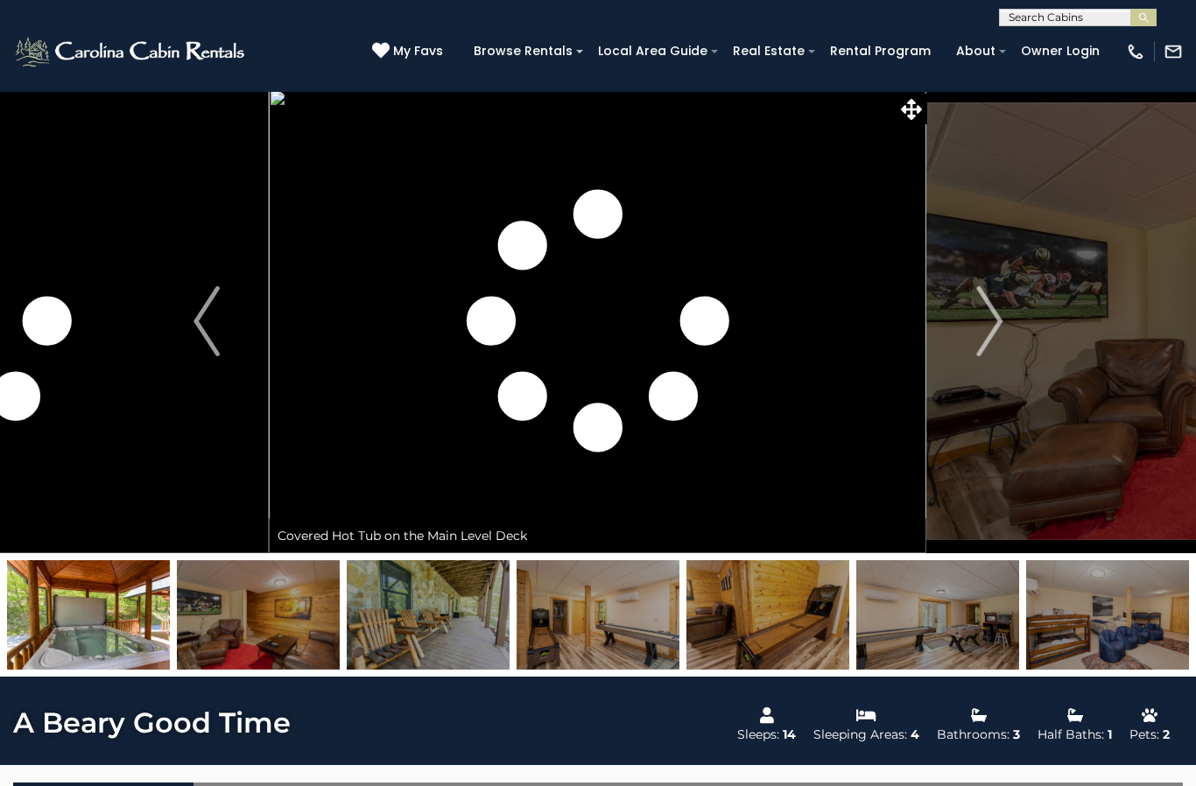
click at [627, 647] on img at bounding box center [598, 614] width 163 height 109
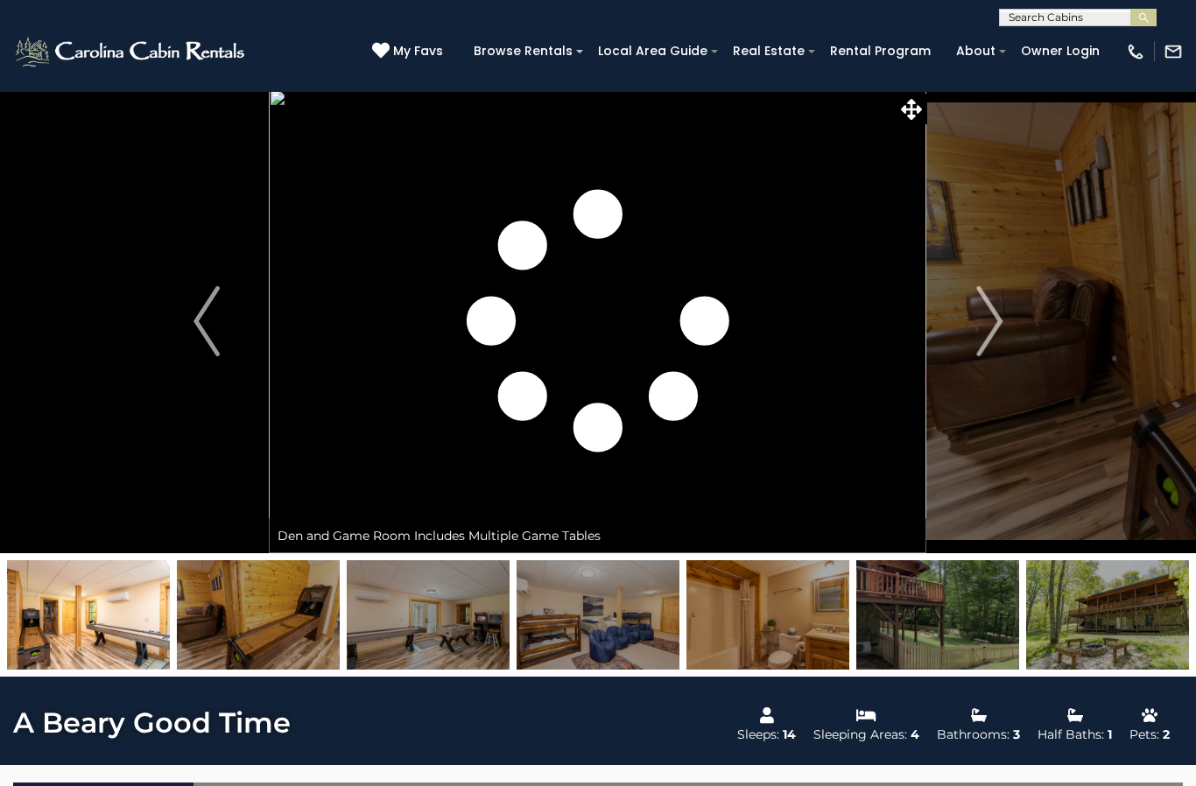
click at [121, 633] on img at bounding box center [88, 614] width 163 height 109
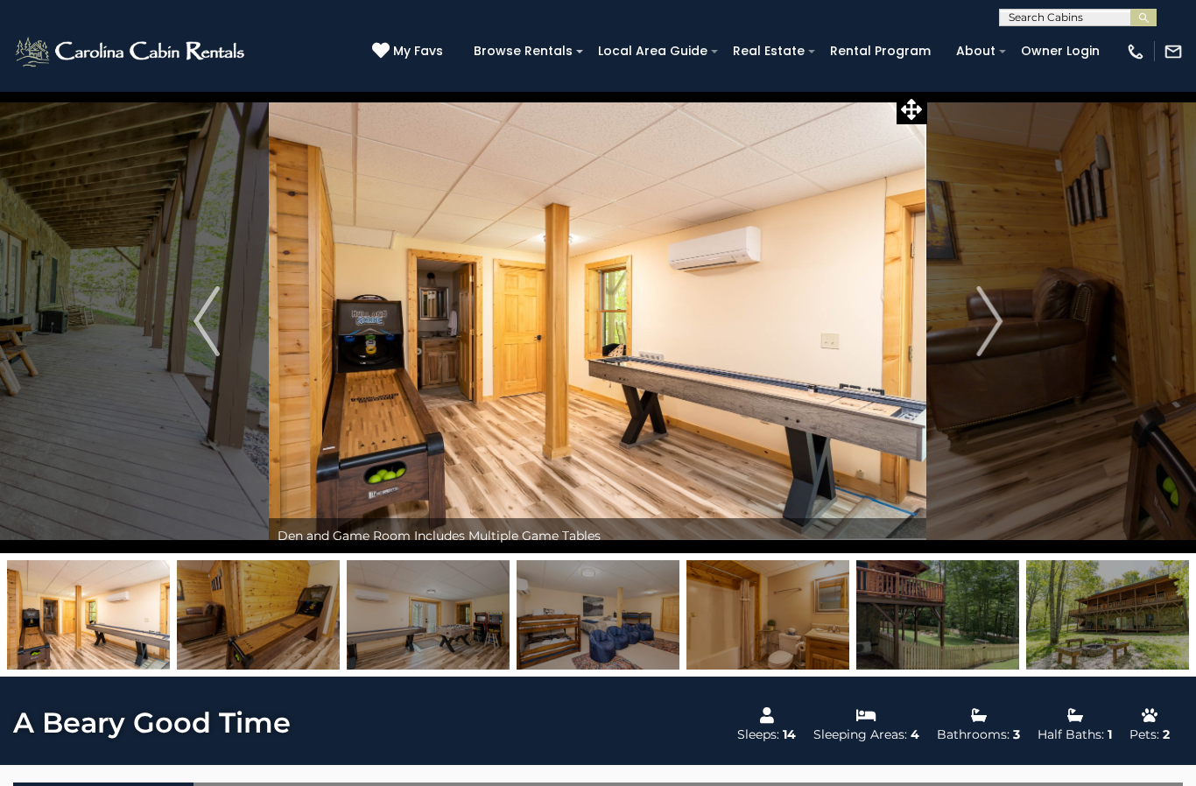
click at [975, 638] on img at bounding box center [937, 614] width 163 height 109
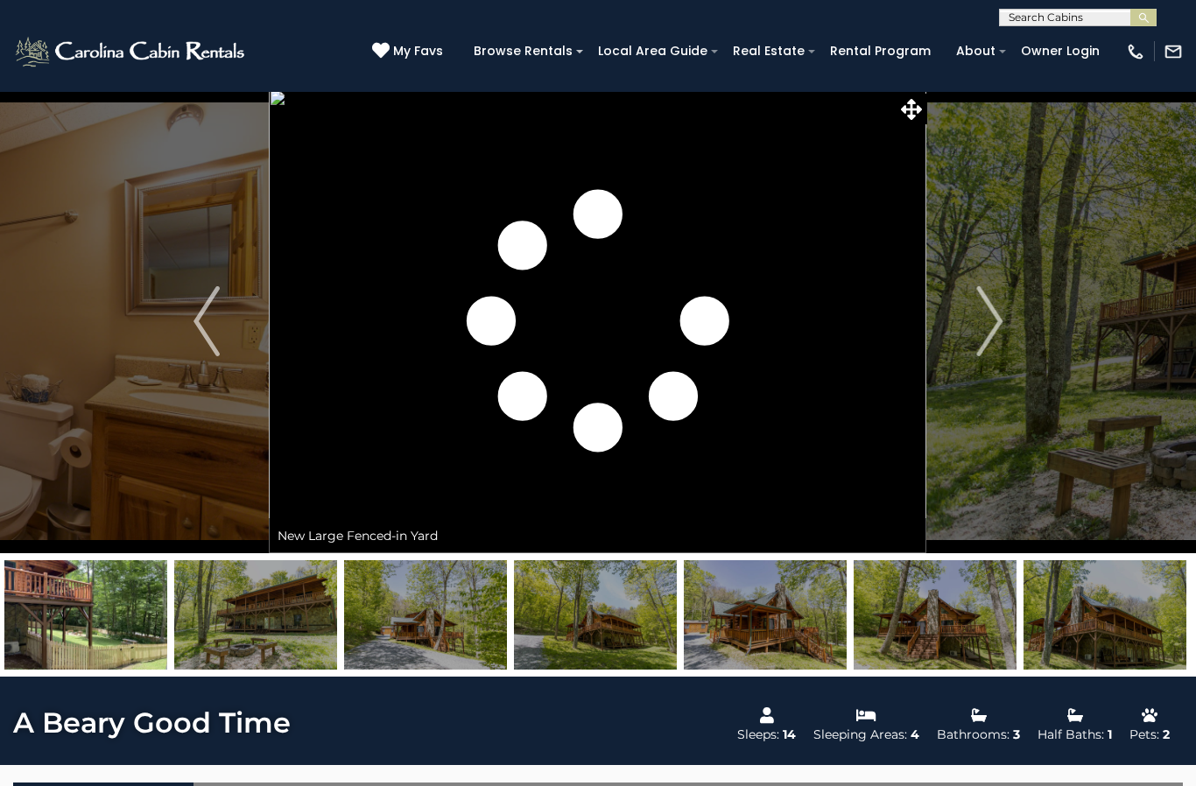
click at [970, 630] on img at bounding box center [935, 614] width 163 height 109
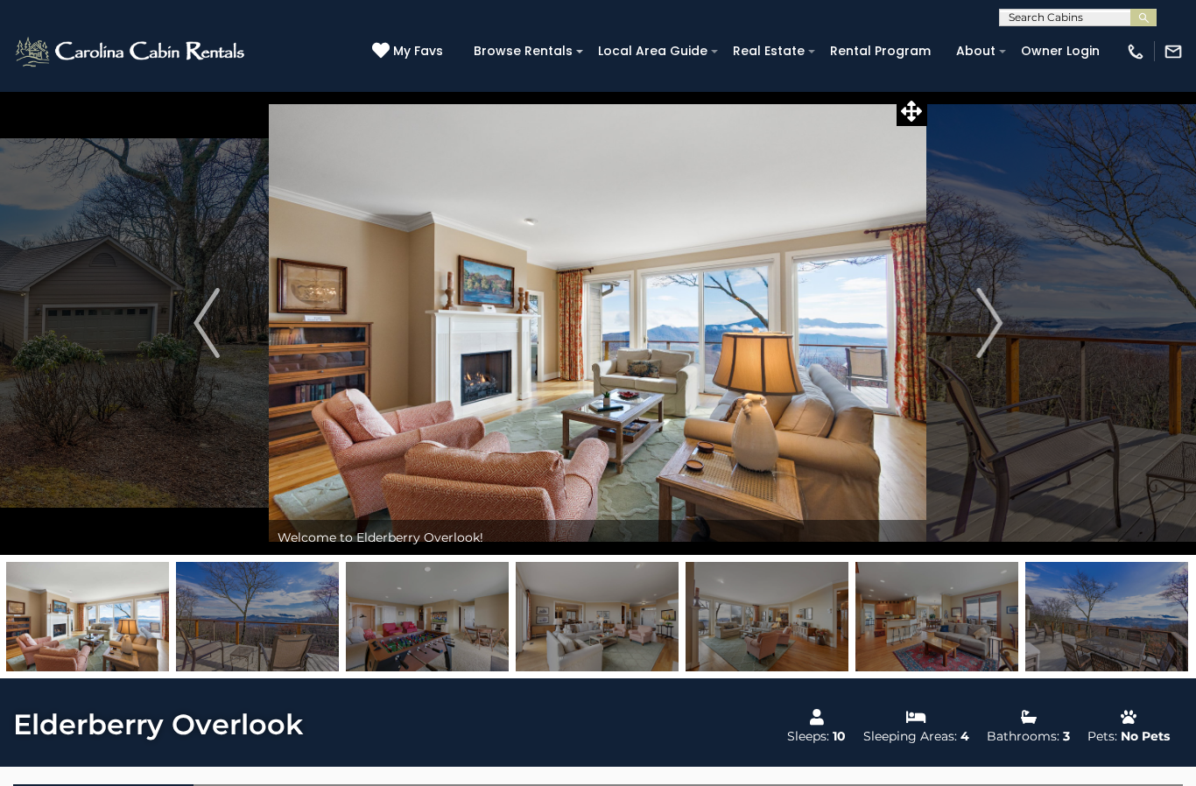
click at [465, 650] on img at bounding box center [427, 616] width 163 height 109
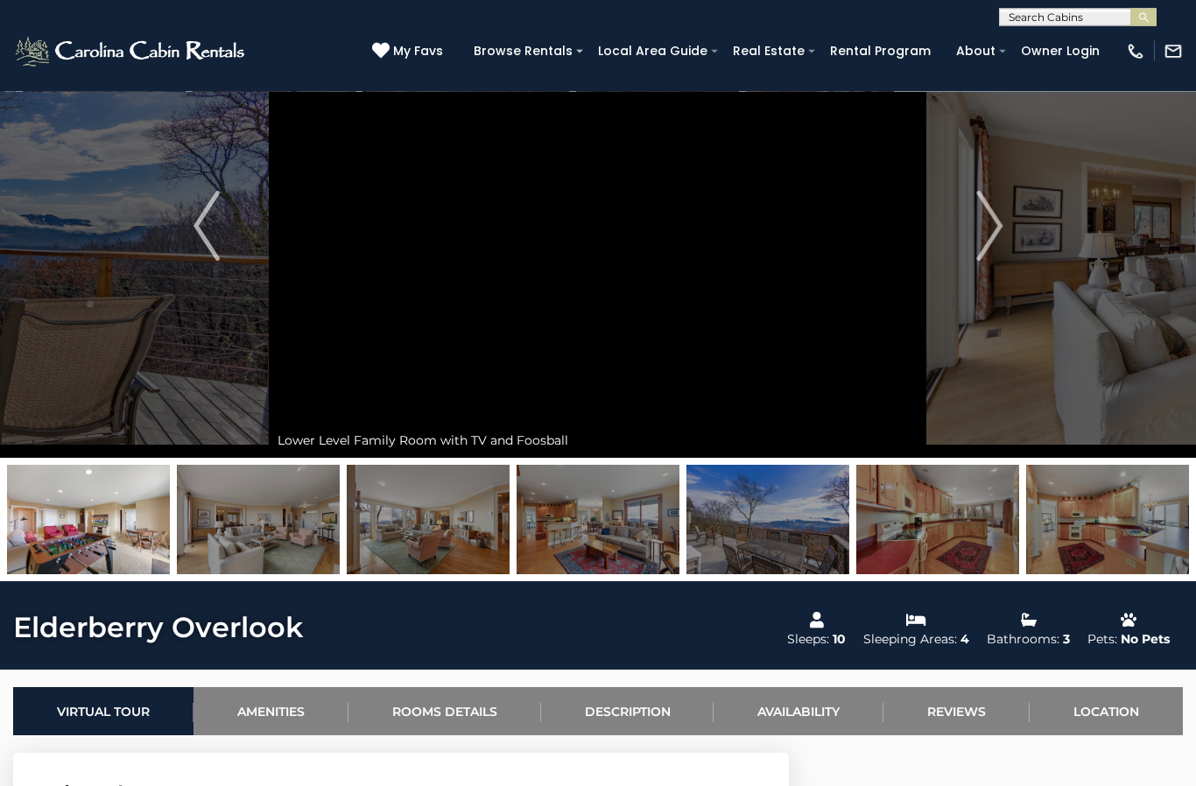
scroll to position [61, 0]
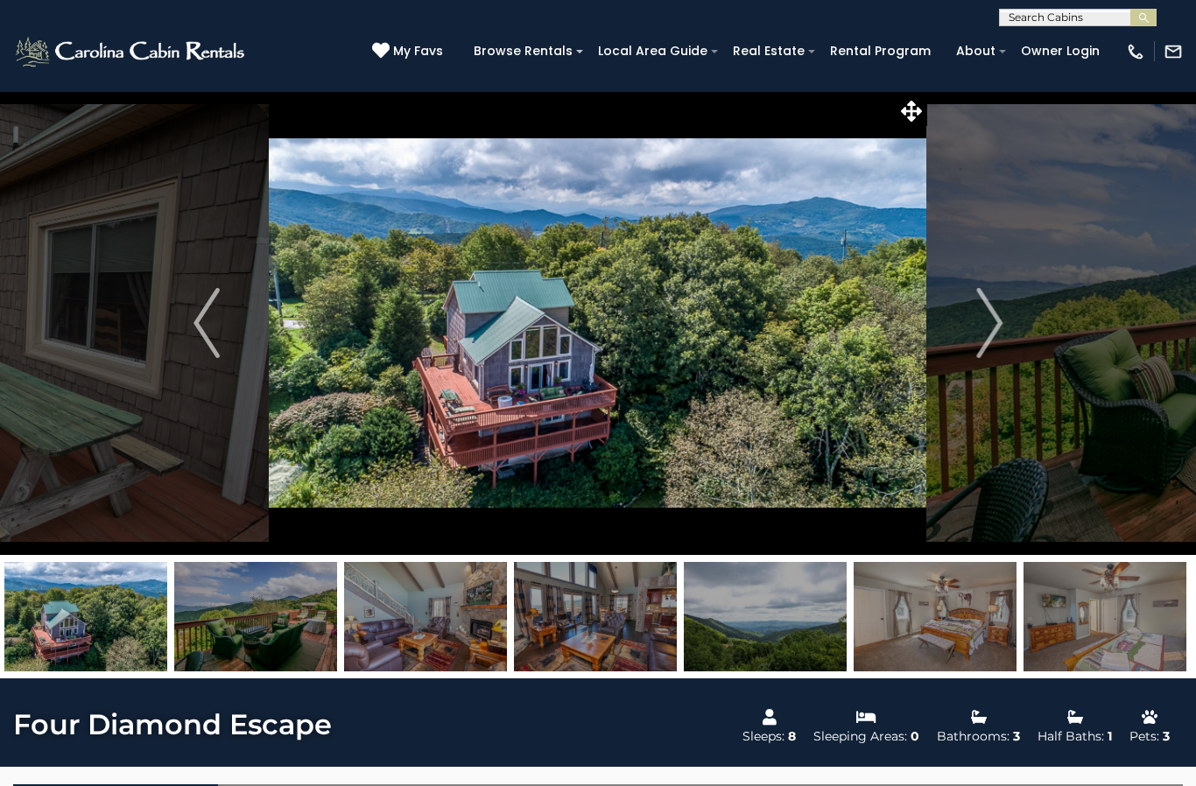
click at [625, 641] on img at bounding box center [595, 616] width 163 height 109
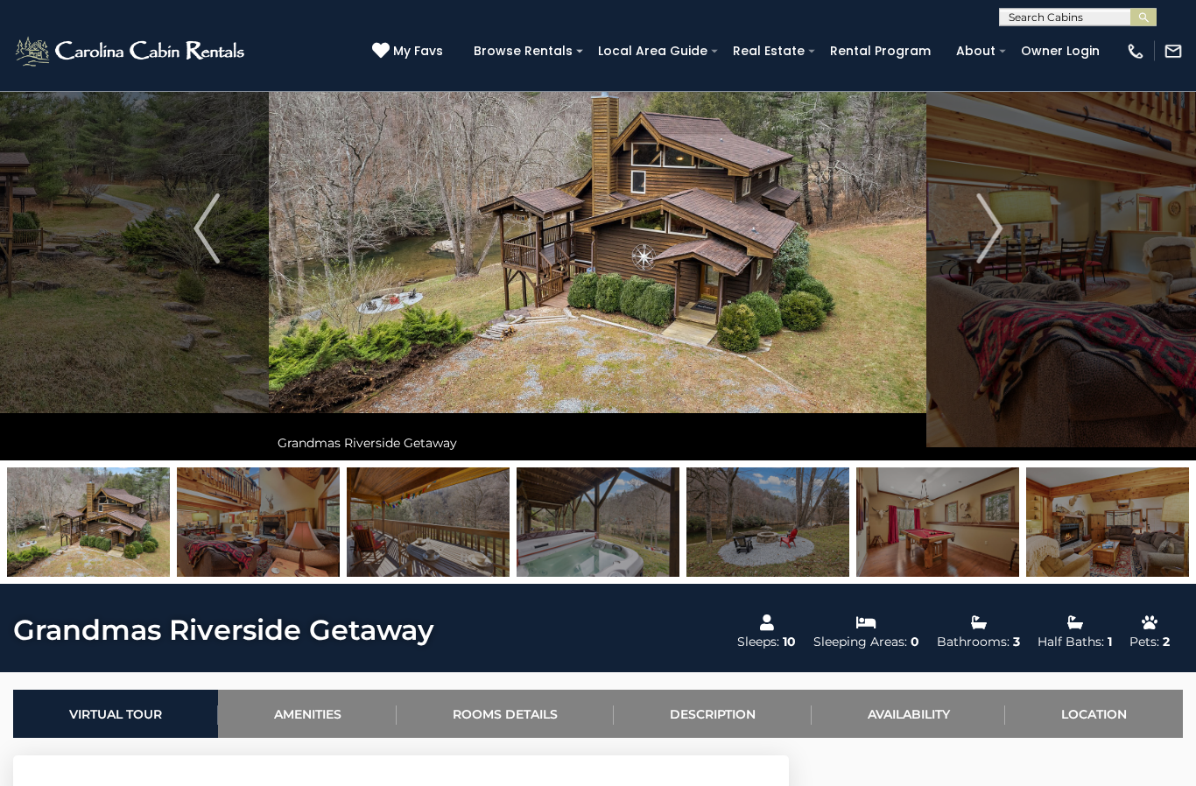
scroll to position [46, 0]
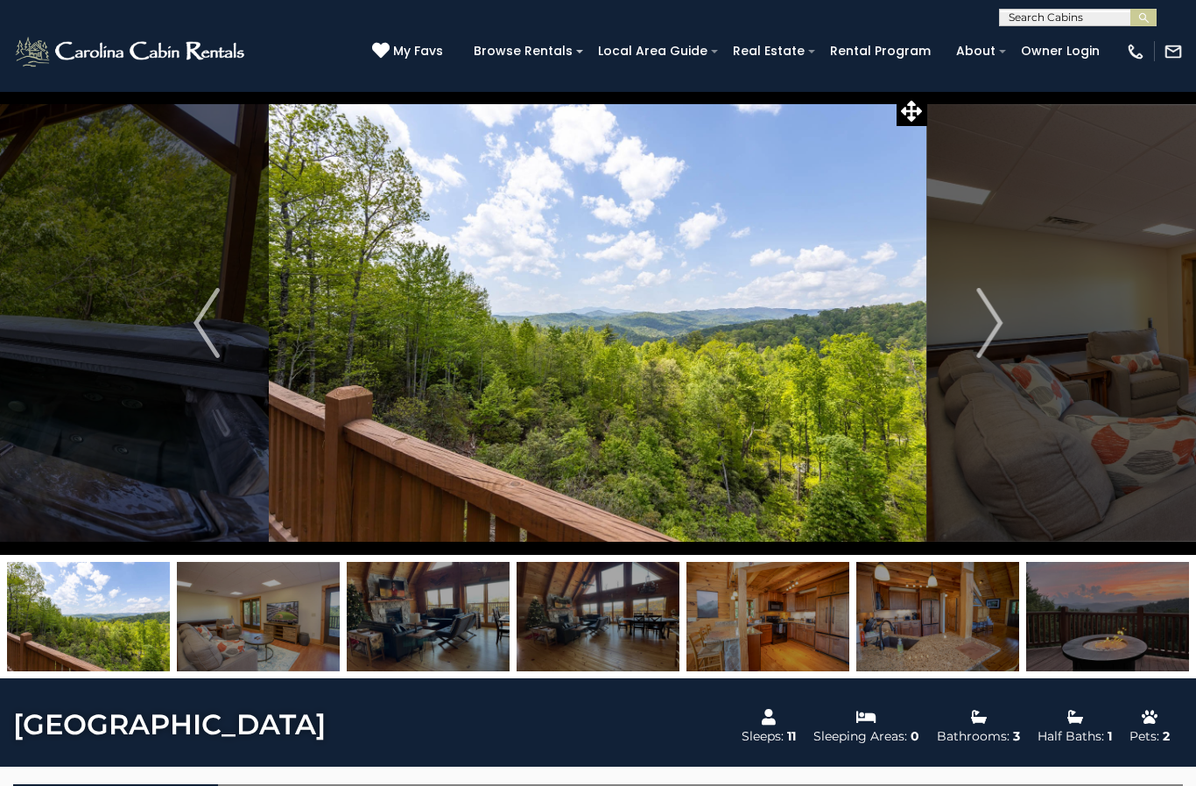
click at [981, 346] on img "Next" at bounding box center [989, 323] width 26 height 70
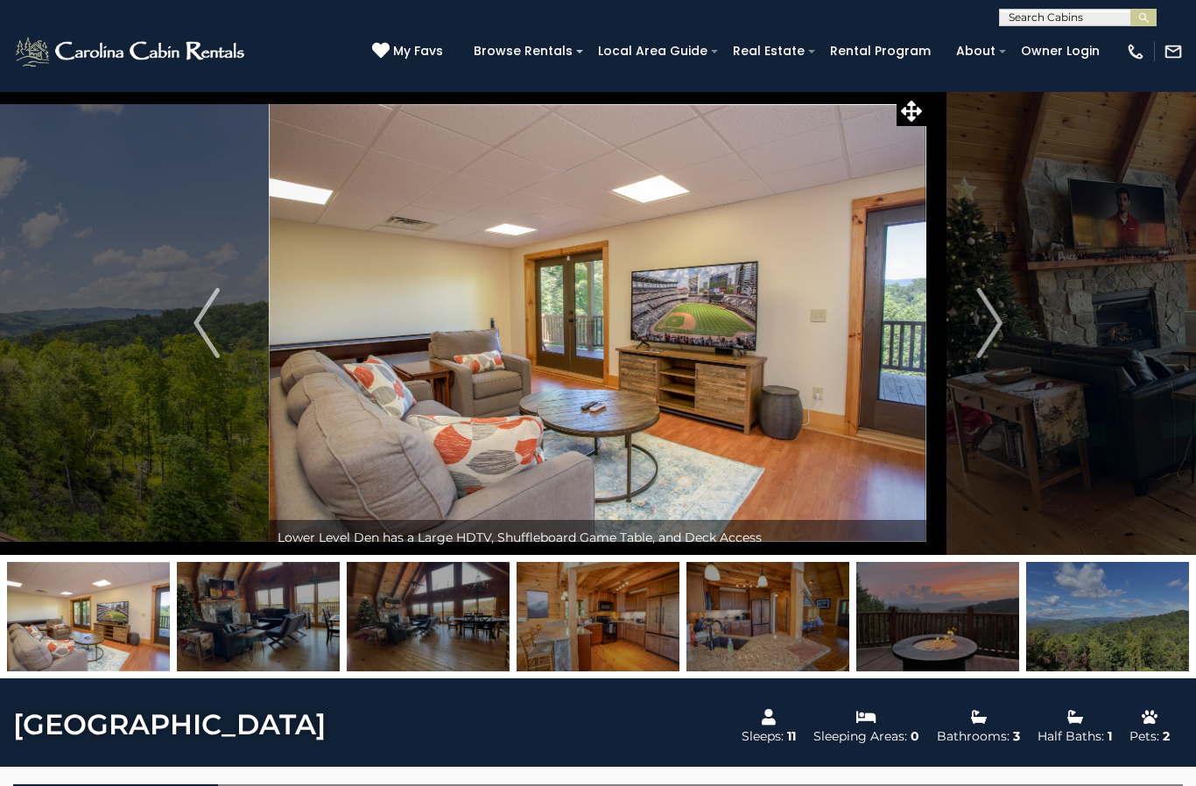
click at [985, 334] on img "Next" at bounding box center [989, 323] width 26 height 70
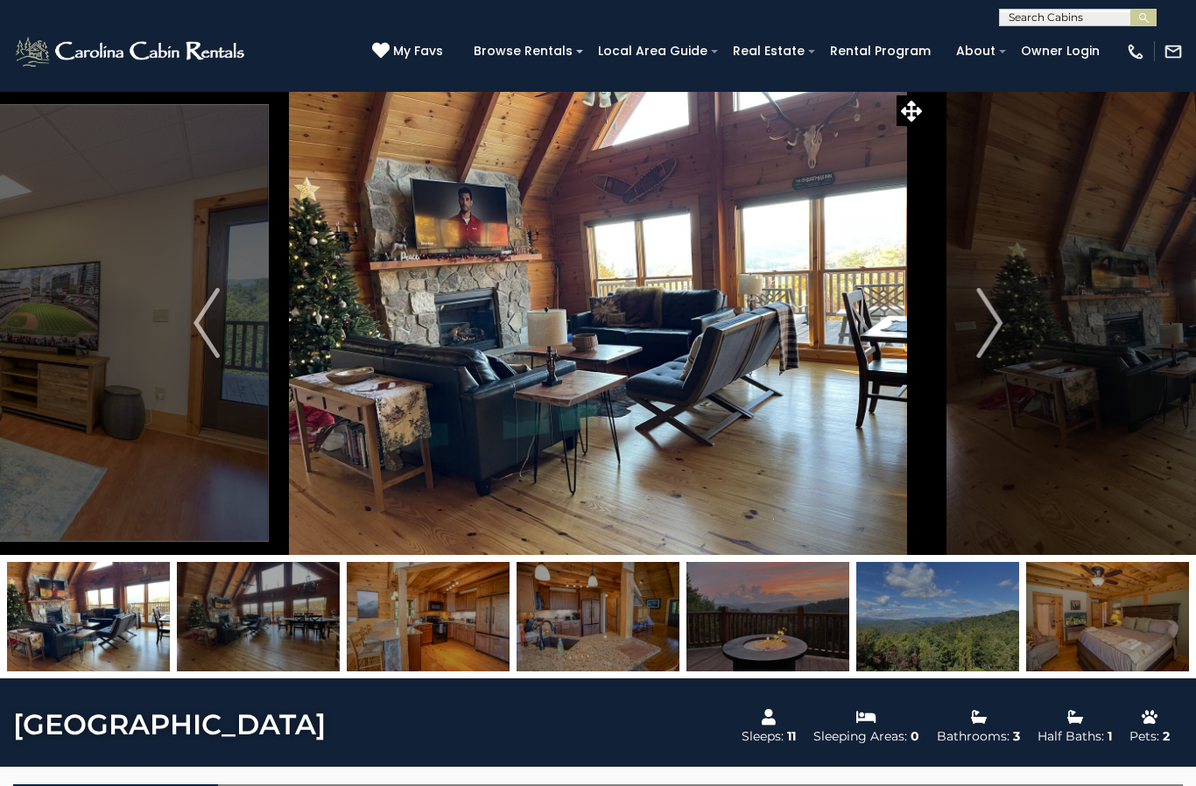
click at [979, 327] on img "Next" at bounding box center [989, 323] width 26 height 70
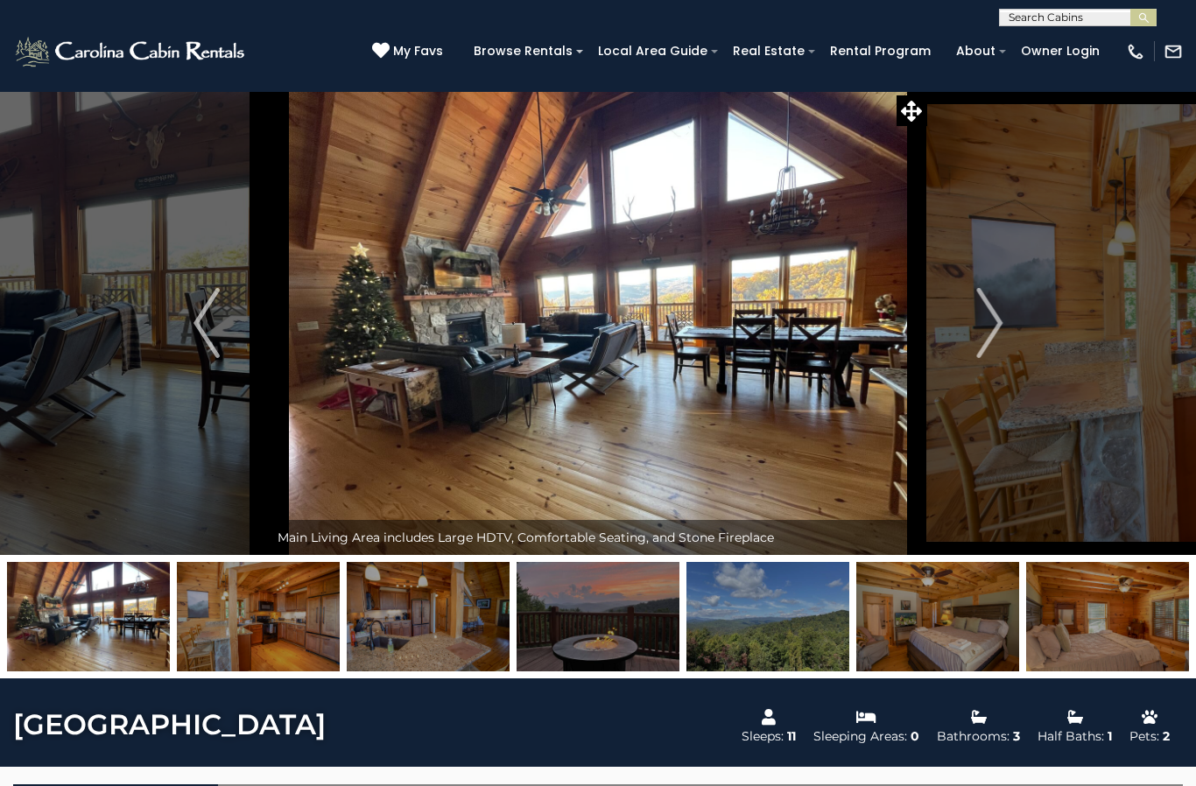
click at [976, 319] on img "Next" at bounding box center [989, 323] width 26 height 70
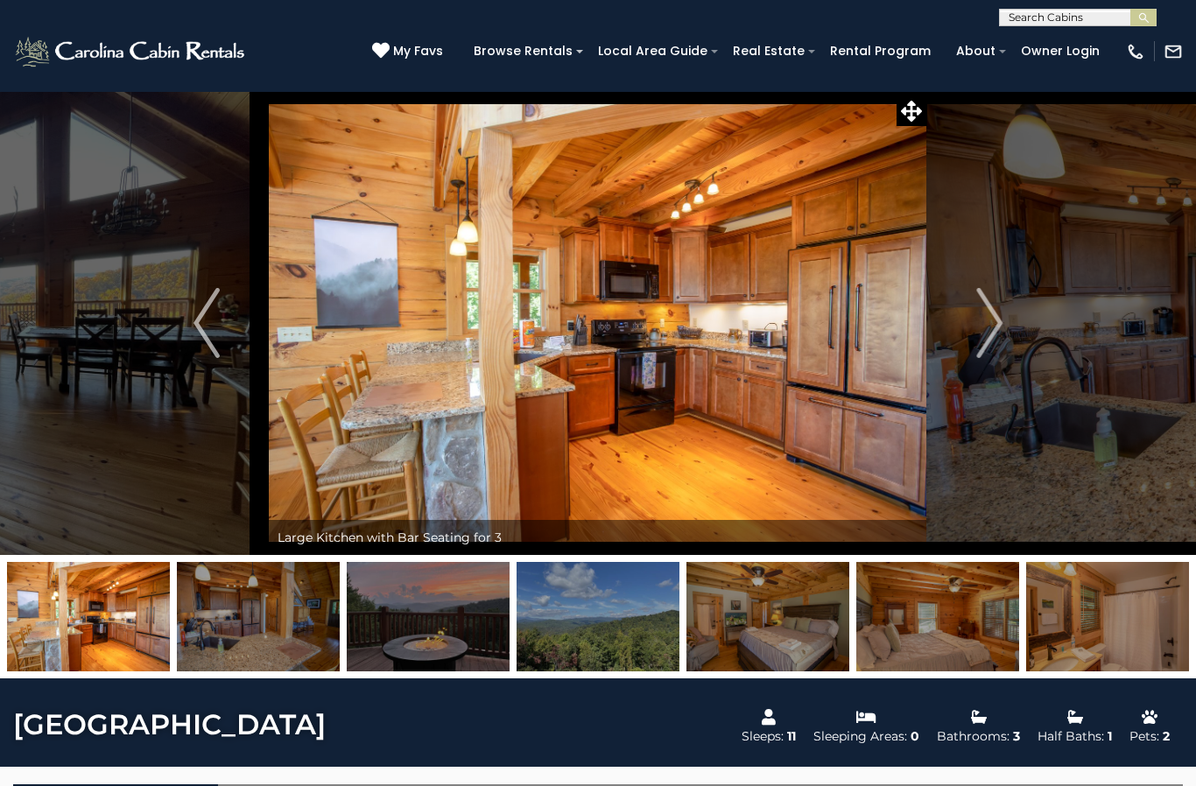
click at [1003, 319] on img "Next" at bounding box center [989, 323] width 26 height 70
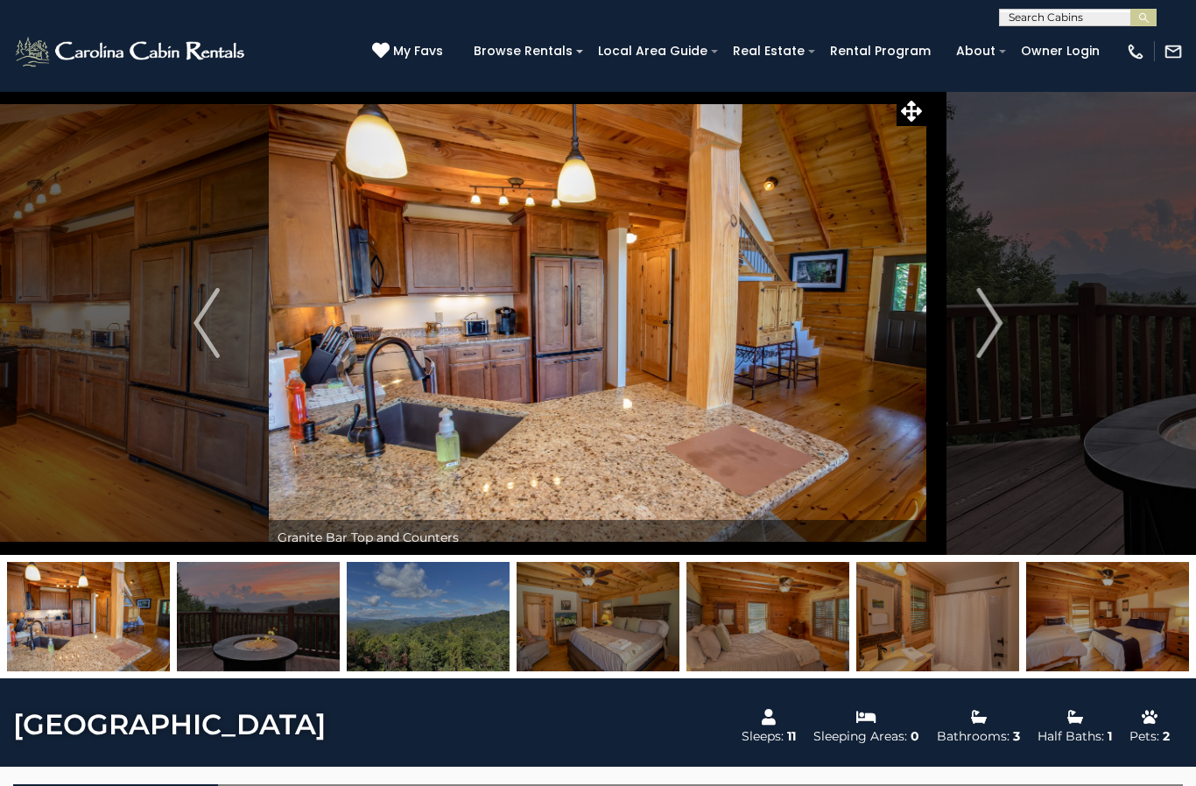
click at [988, 324] on img "Next" at bounding box center [989, 323] width 26 height 70
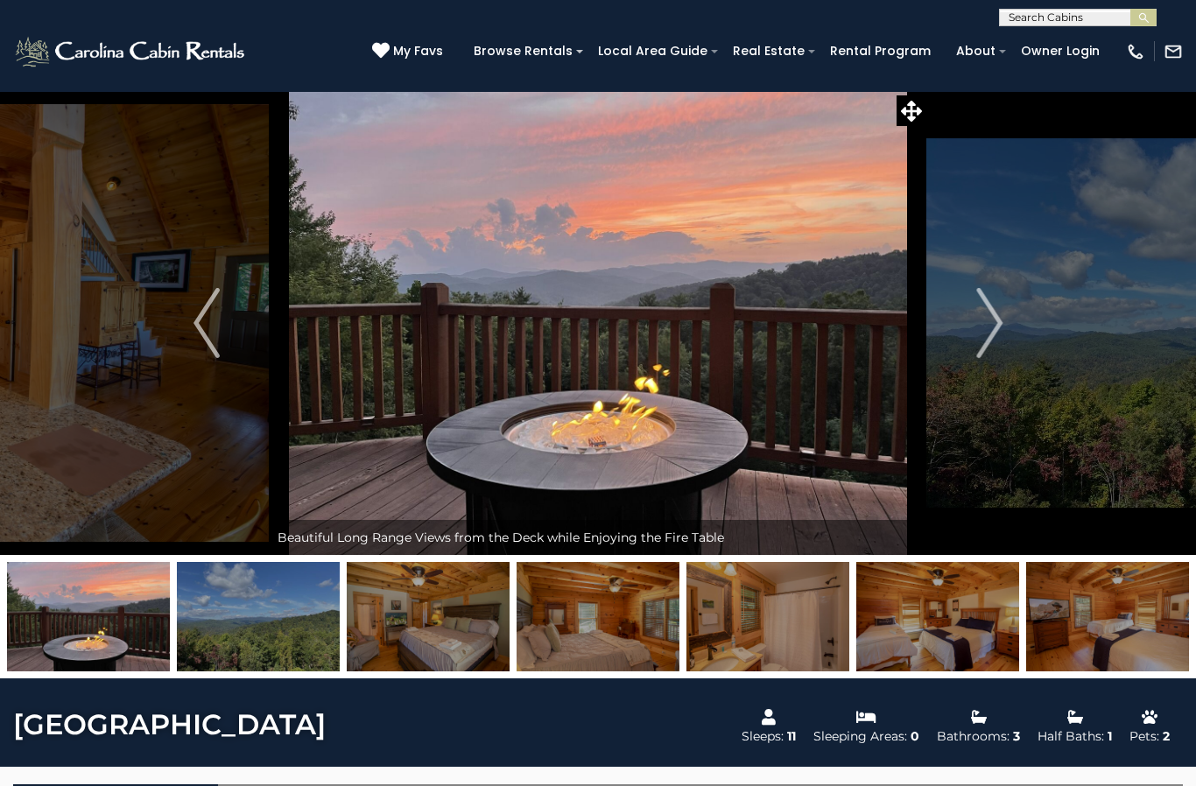
click at [988, 320] on img "Next" at bounding box center [989, 323] width 26 height 70
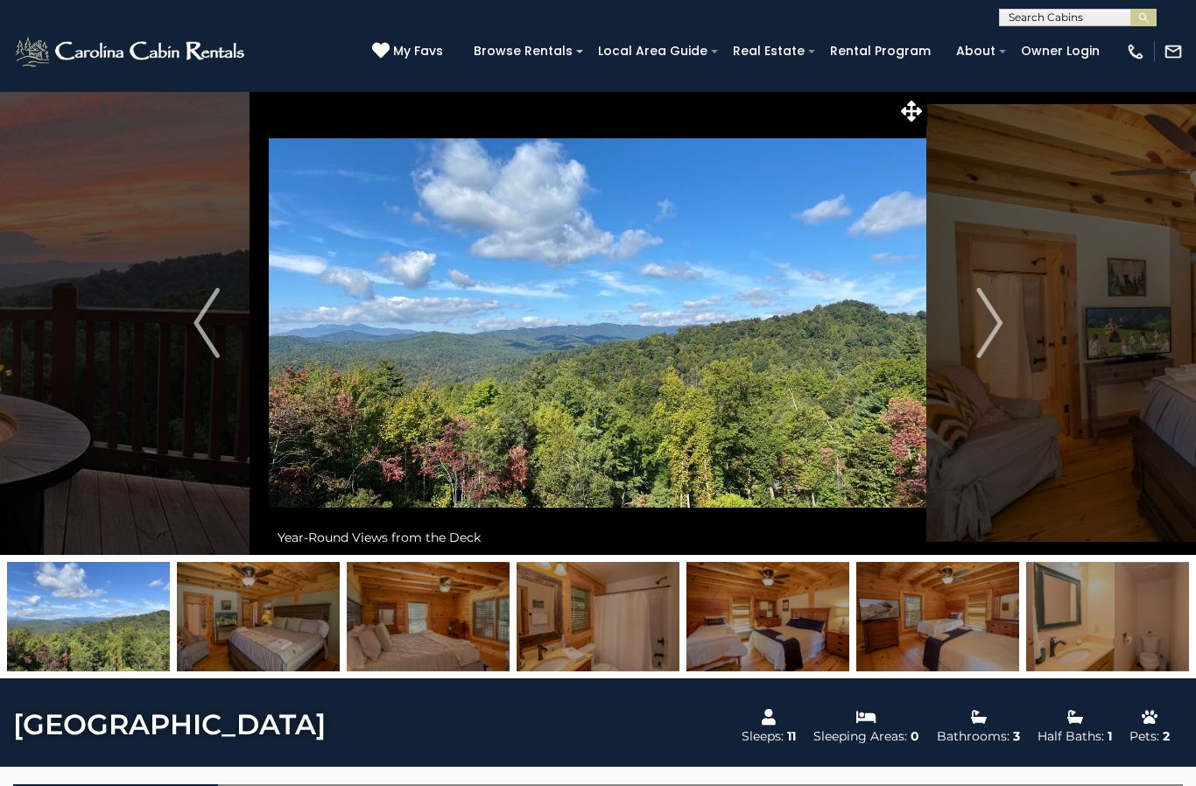
click at [989, 322] on img "Next" at bounding box center [989, 323] width 26 height 70
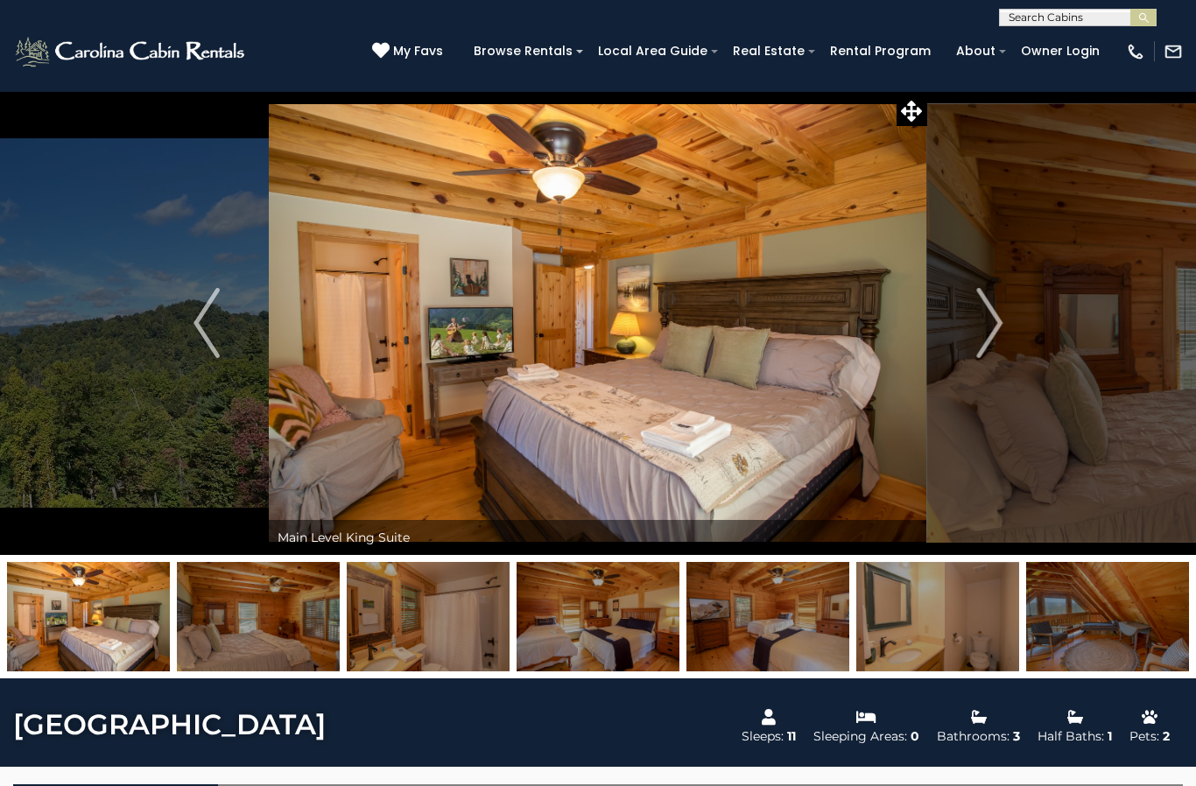
click at [982, 321] on img "Next" at bounding box center [989, 323] width 26 height 70
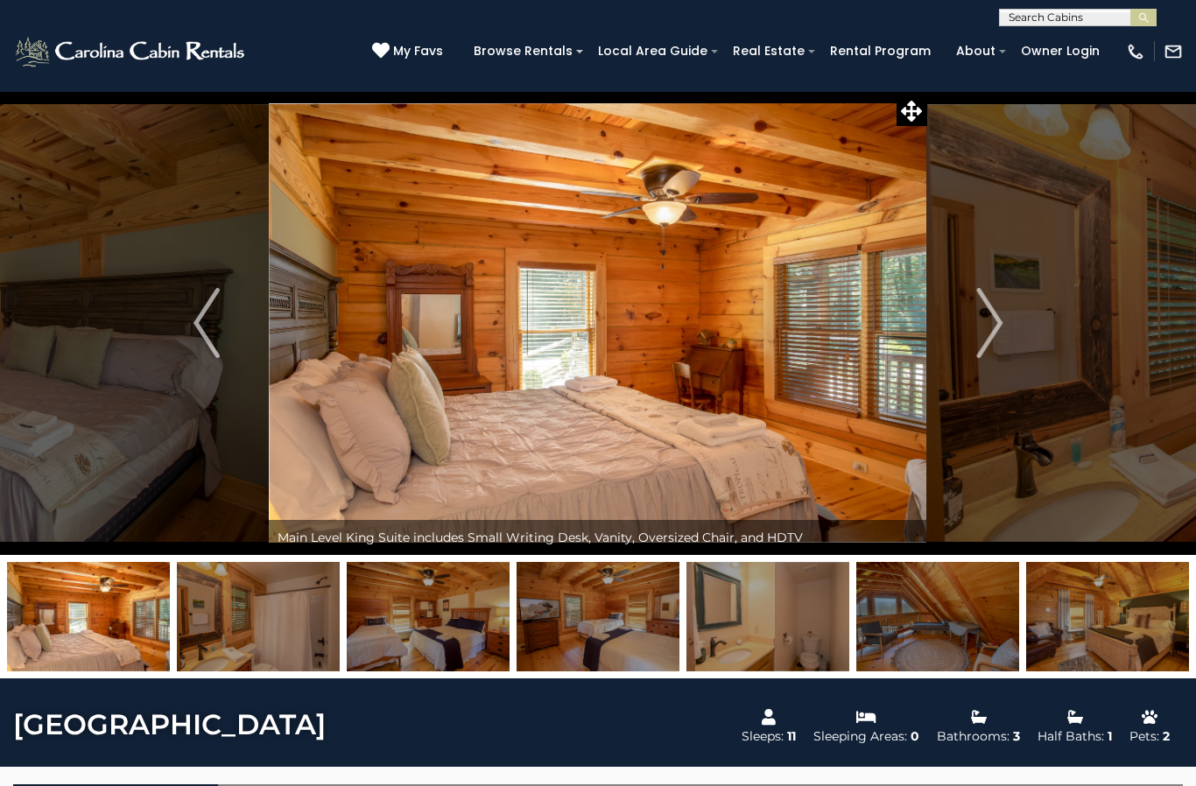
click at [981, 322] on img "Next" at bounding box center [989, 323] width 26 height 70
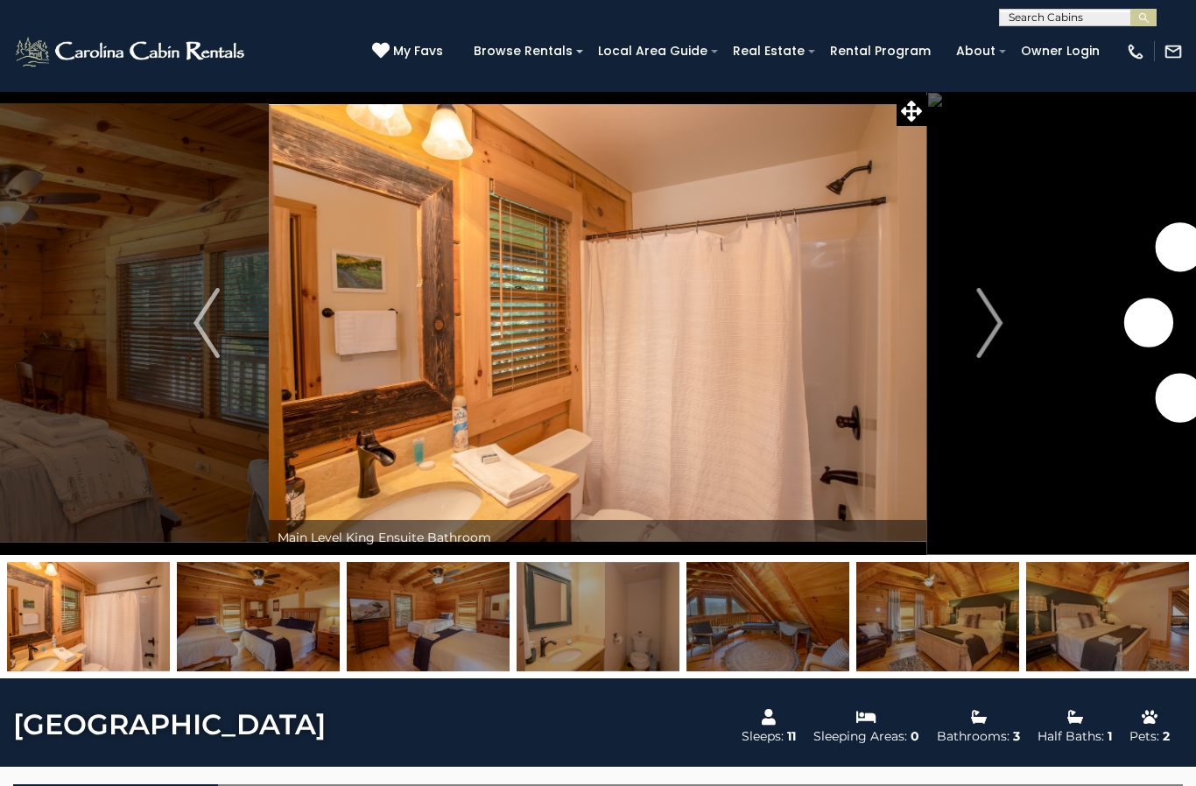
click at [981, 322] on img "Next" at bounding box center [989, 323] width 26 height 70
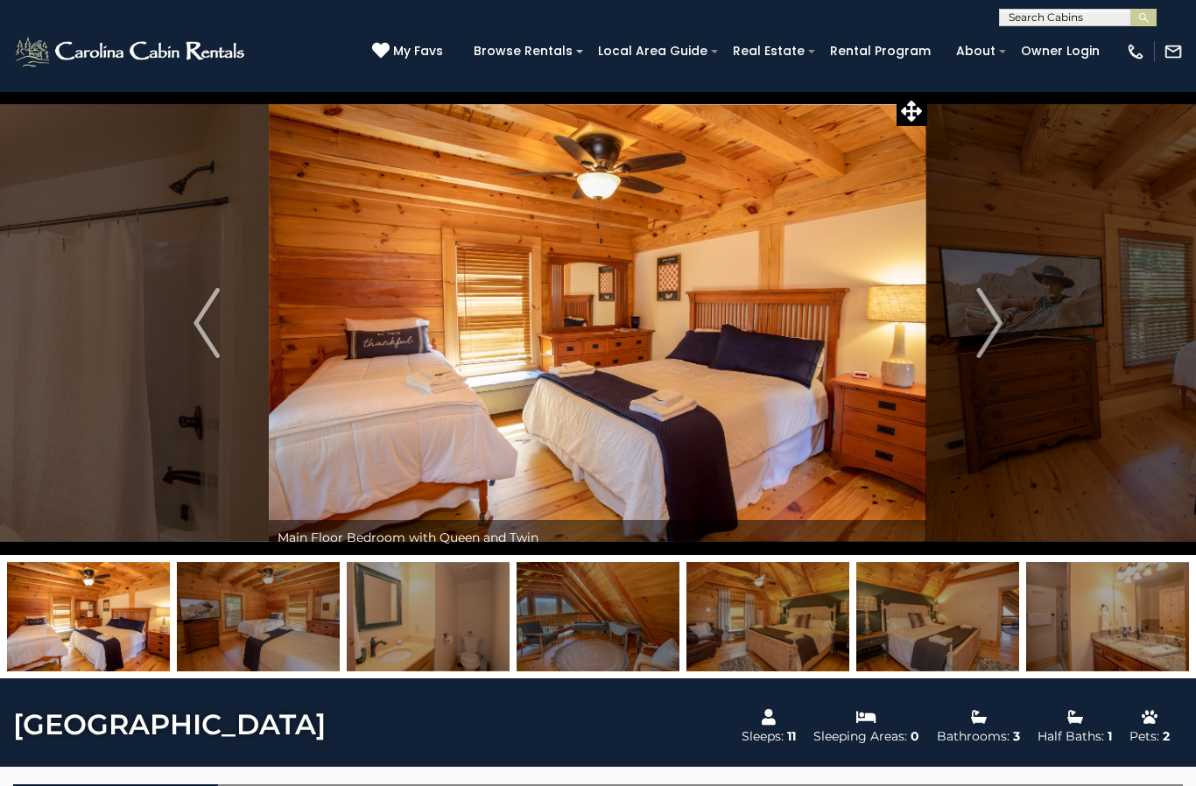
click at [982, 321] on img "Next" at bounding box center [989, 323] width 26 height 70
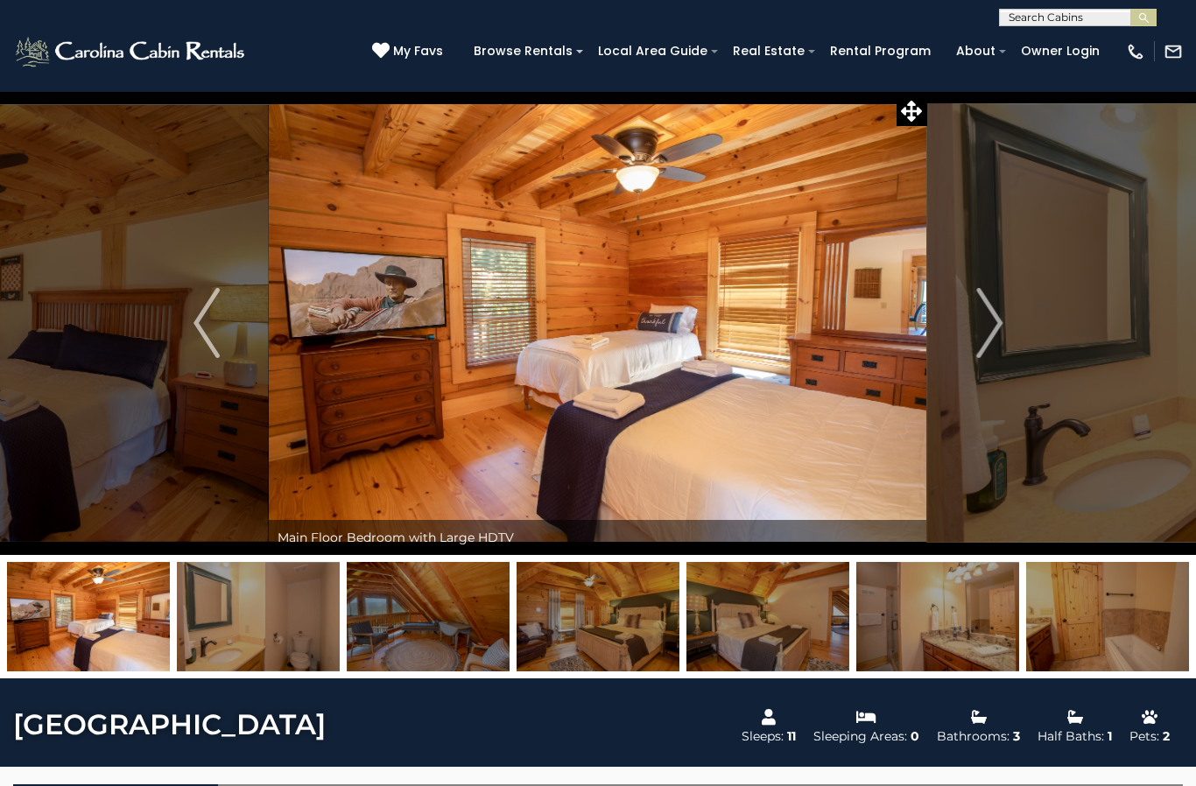
click at [983, 322] on img "Next" at bounding box center [989, 323] width 26 height 70
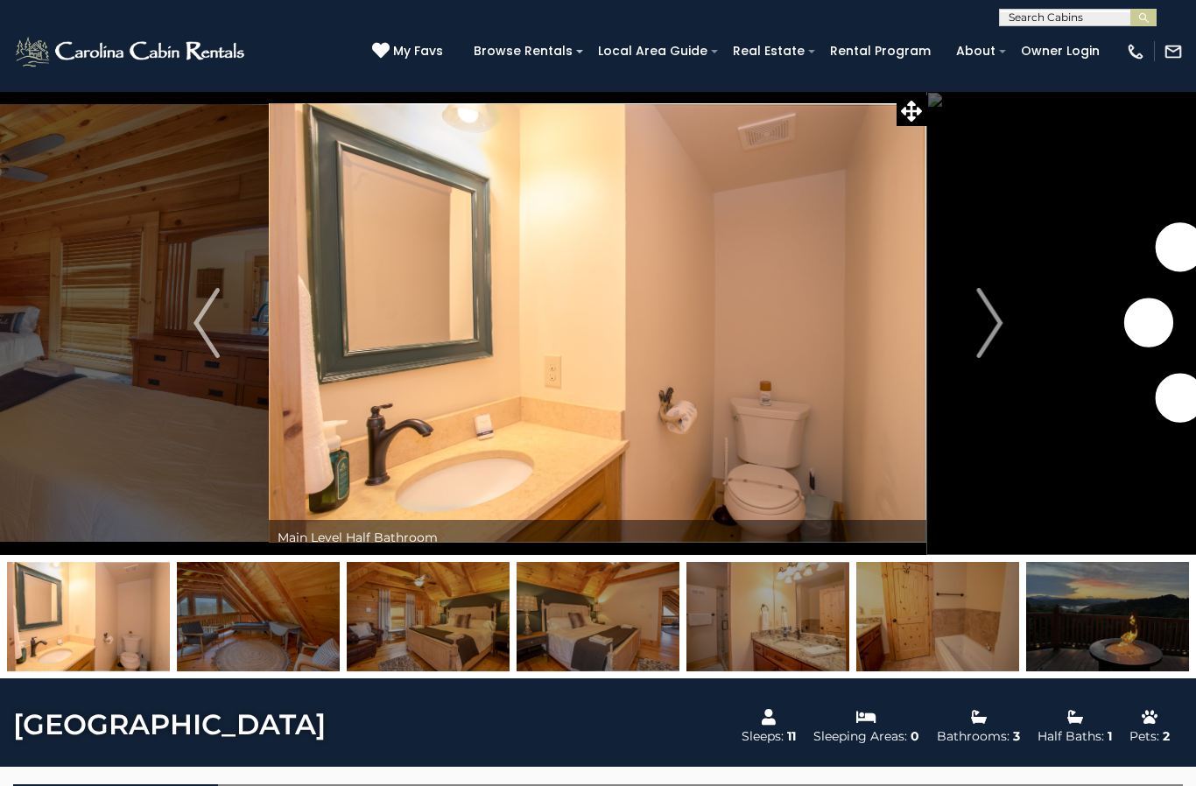
click at [978, 325] on img "Next" at bounding box center [989, 323] width 26 height 70
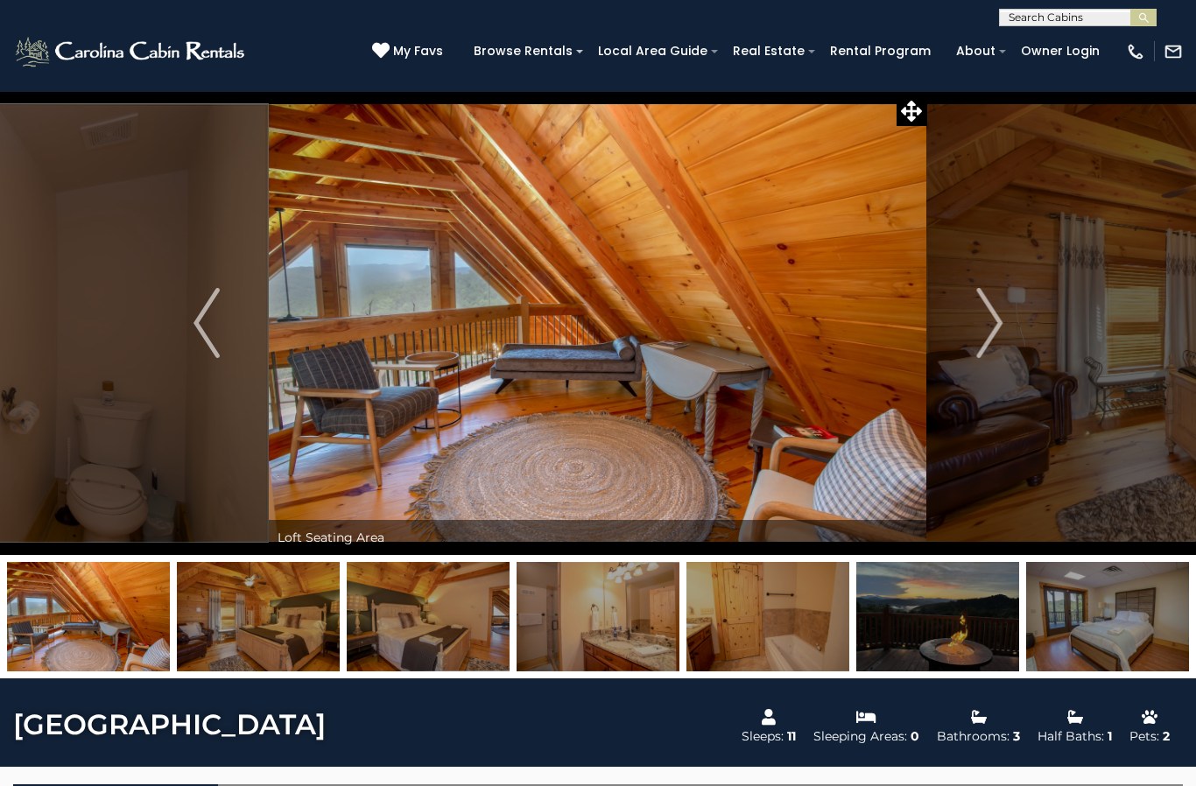
click at [981, 328] on img "Next" at bounding box center [989, 323] width 26 height 70
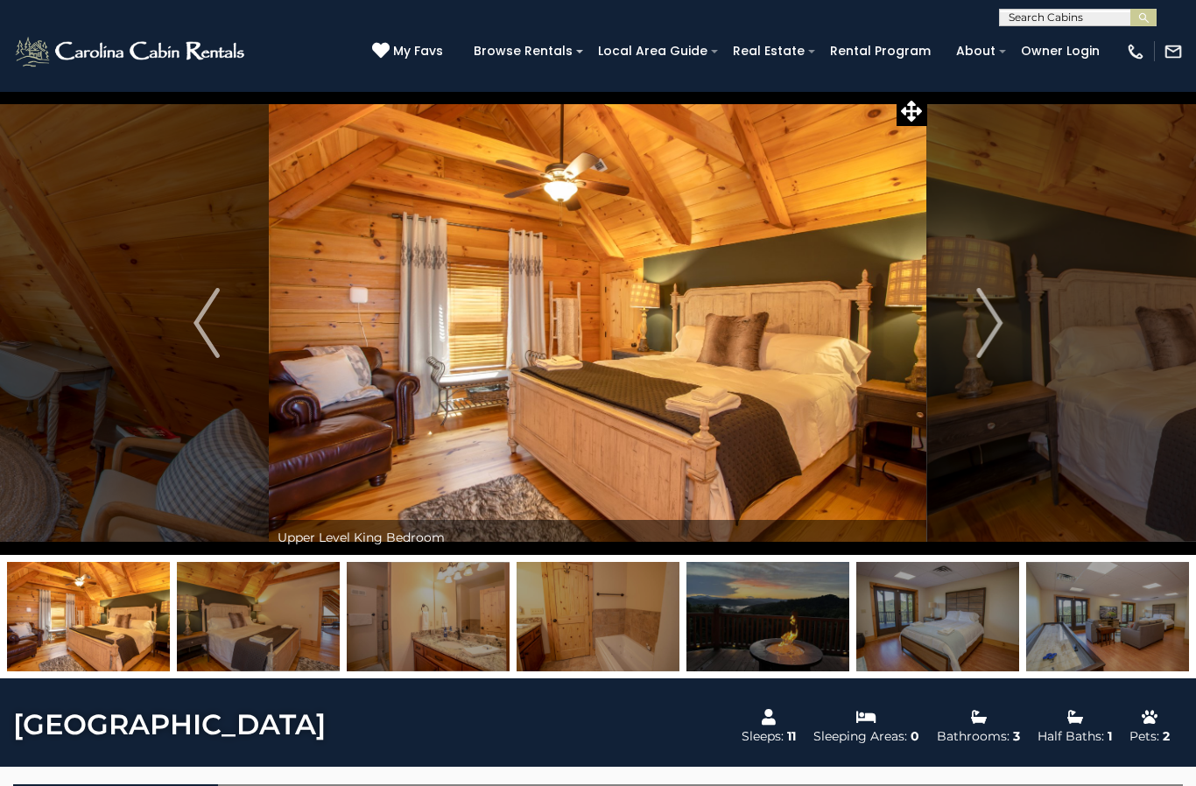
click at [203, 327] on img "Previous" at bounding box center [207, 323] width 26 height 70
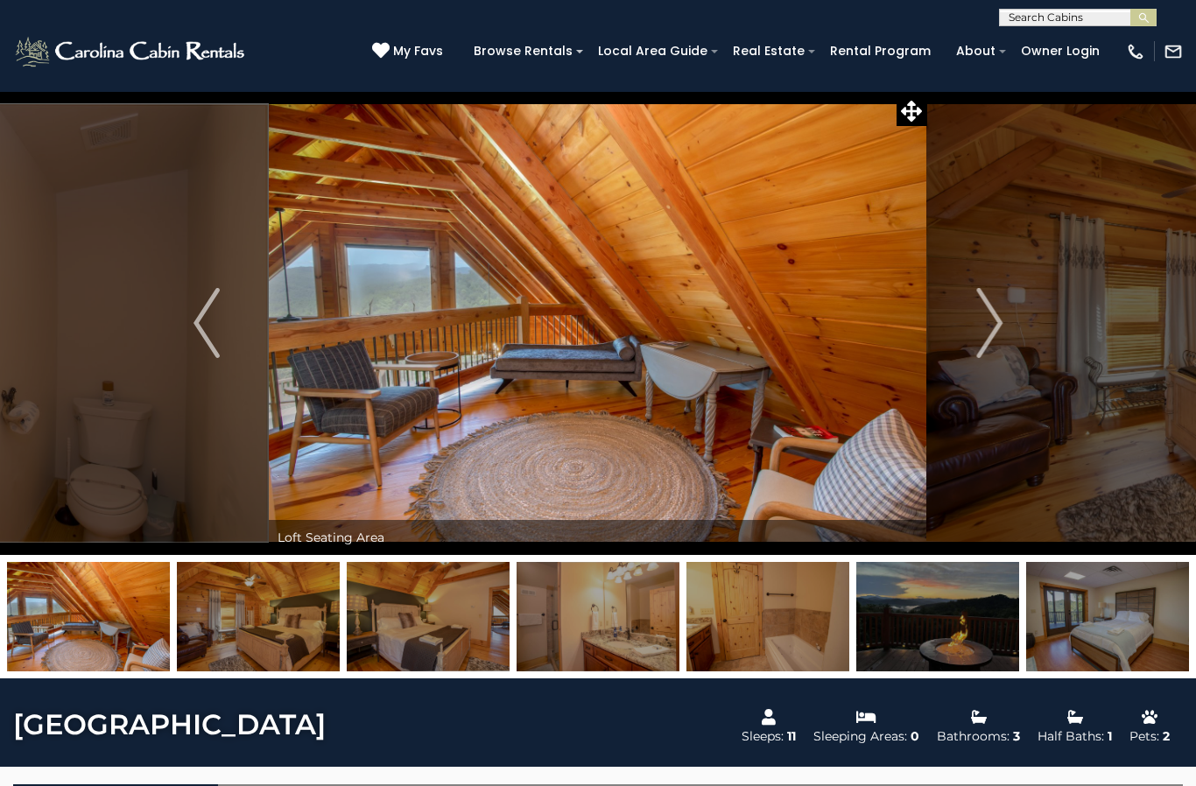
click at [988, 332] on img "Next" at bounding box center [989, 323] width 26 height 70
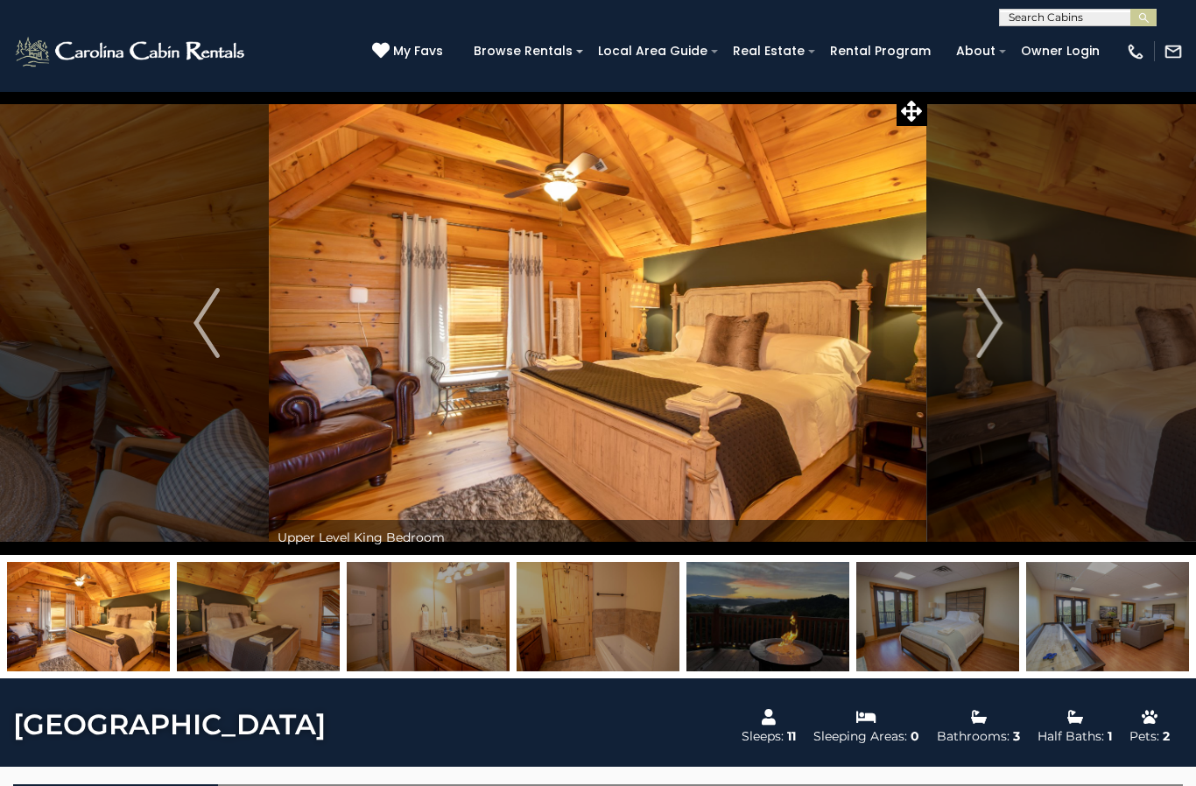
click at [997, 324] on img "Next" at bounding box center [989, 323] width 26 height 70
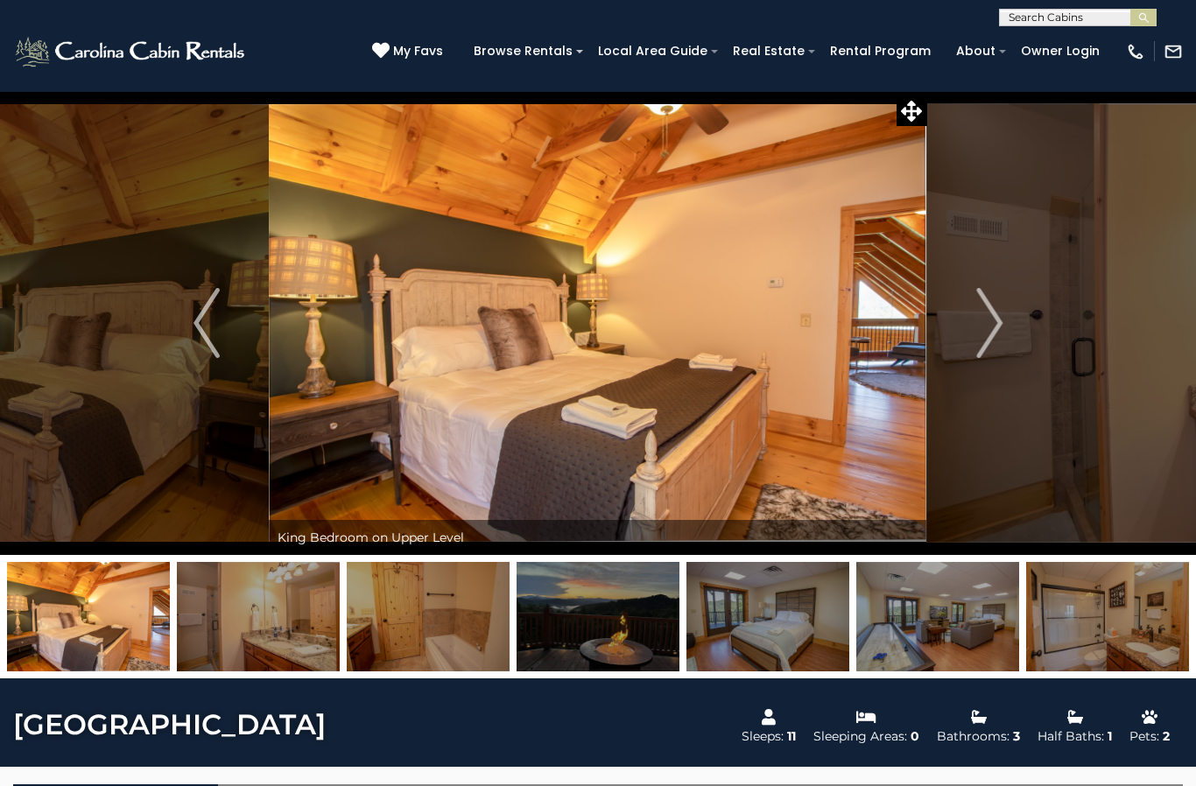
click at [972, 327] on button "Next" at bounding box center [989, 323] width 124 height 464
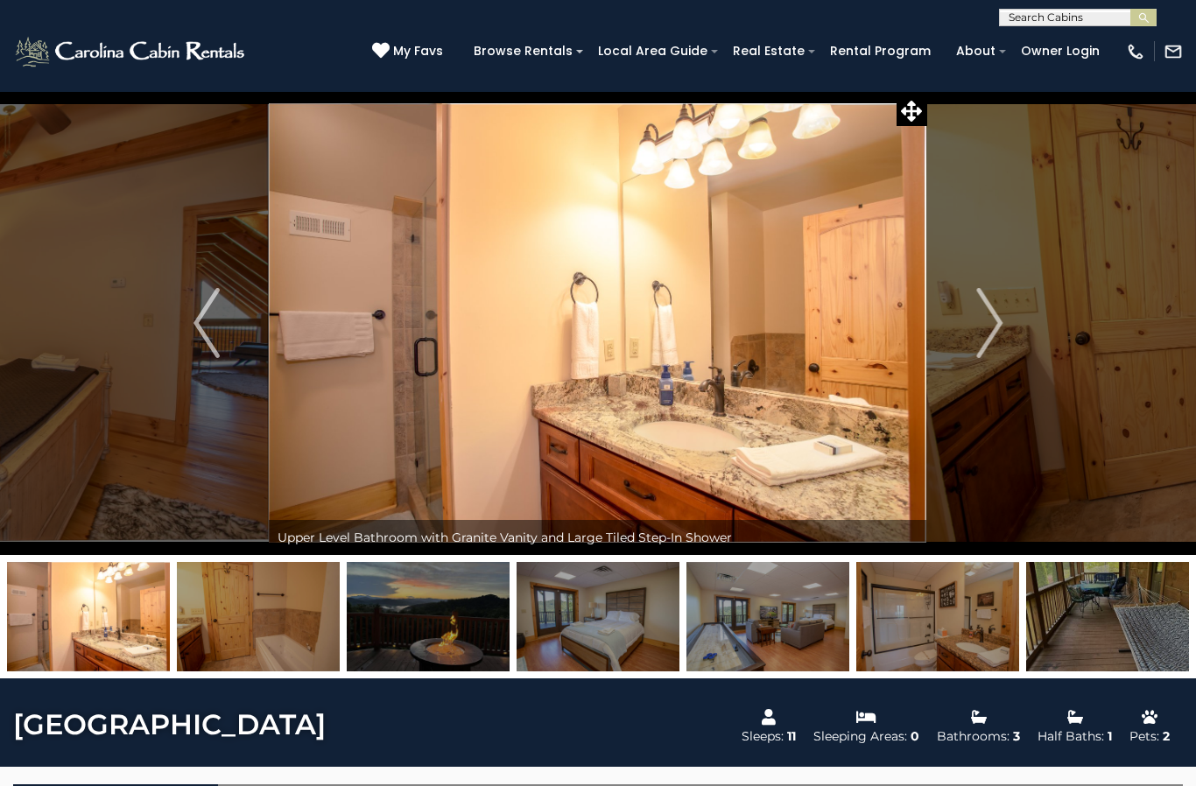
click at [975, 326] on button "Next" at bounding box center [989, 323] width 124 height 464
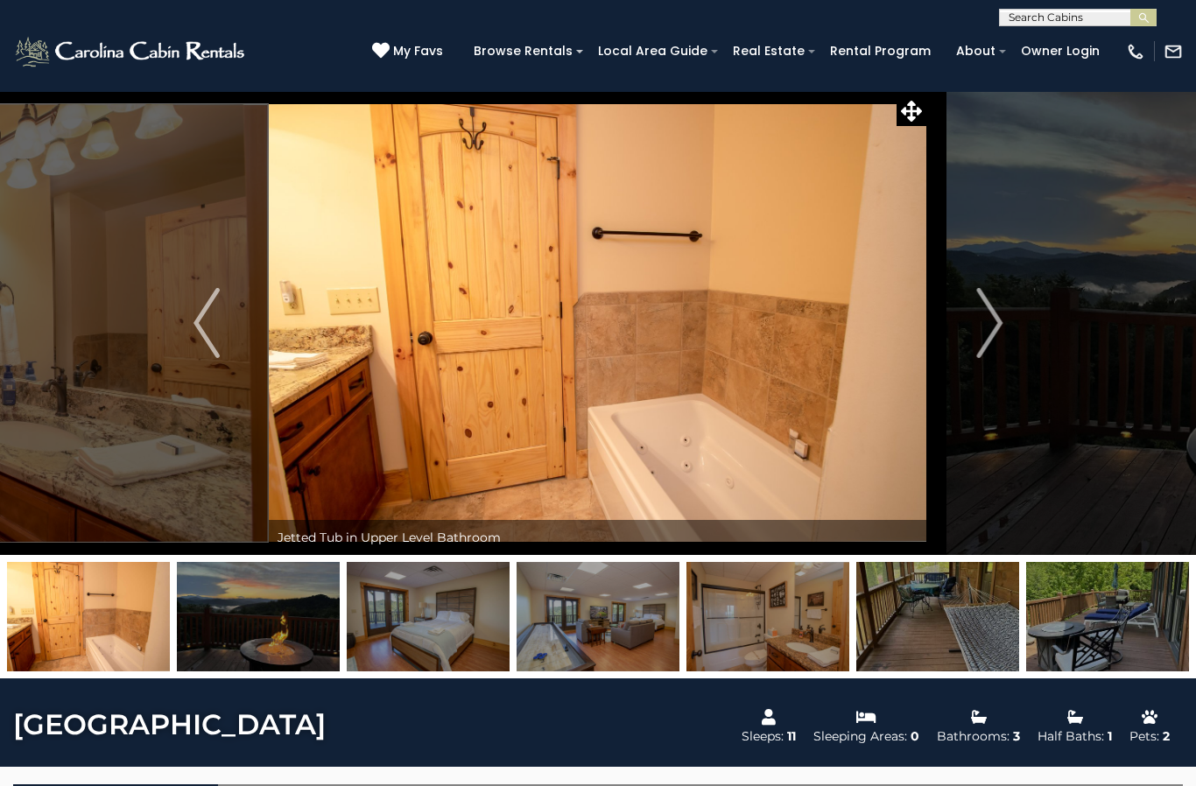
click at [988, 327] on img "Next" at bounding box center [989, 323] width 26 height 70
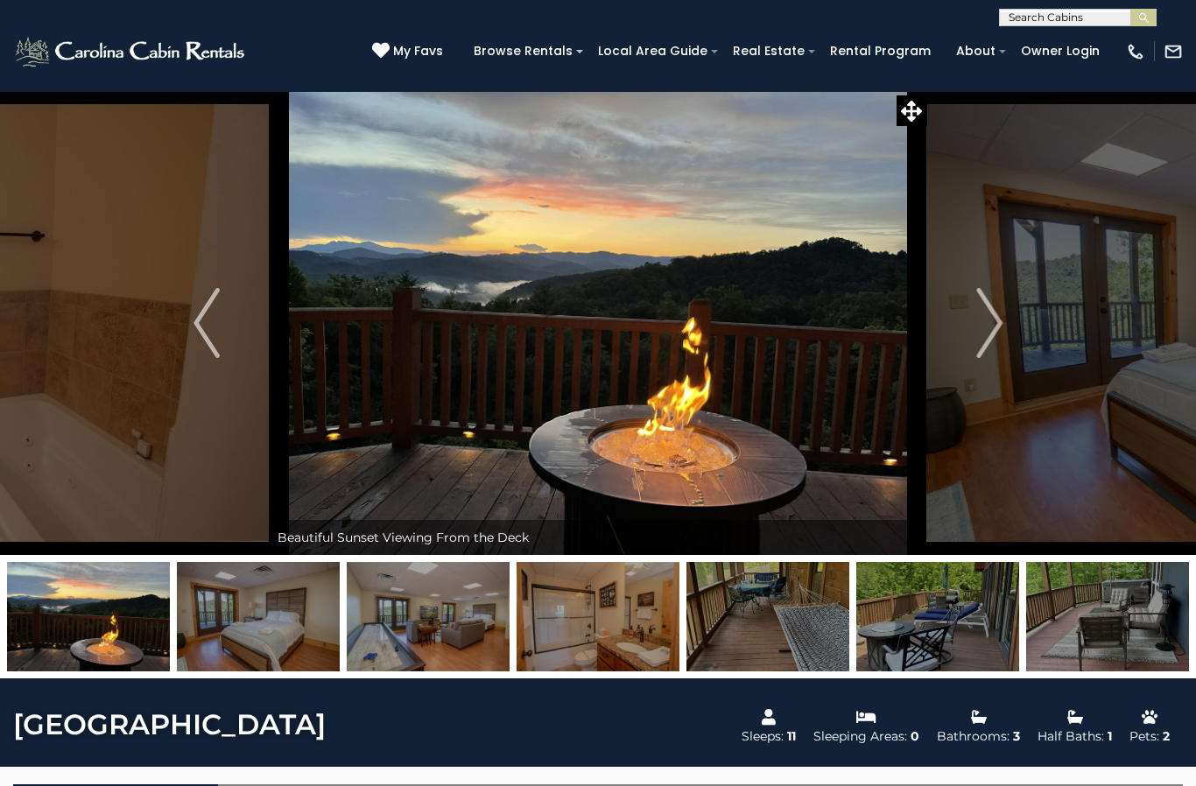
click at [990, 329] on img "Next" at bounding box center [989, 323] width 26 height 70
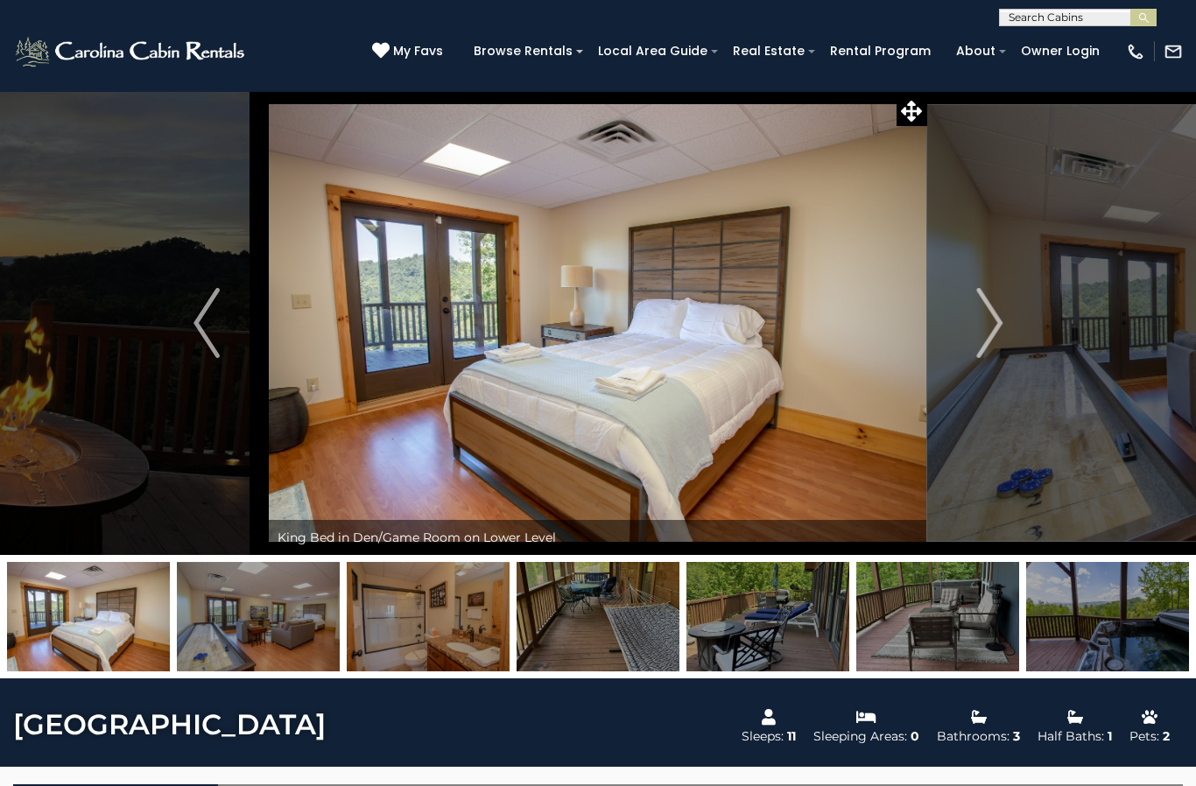
click at [989, 334] on img "Next" at bounding box center [989, 323] width 26 height 70
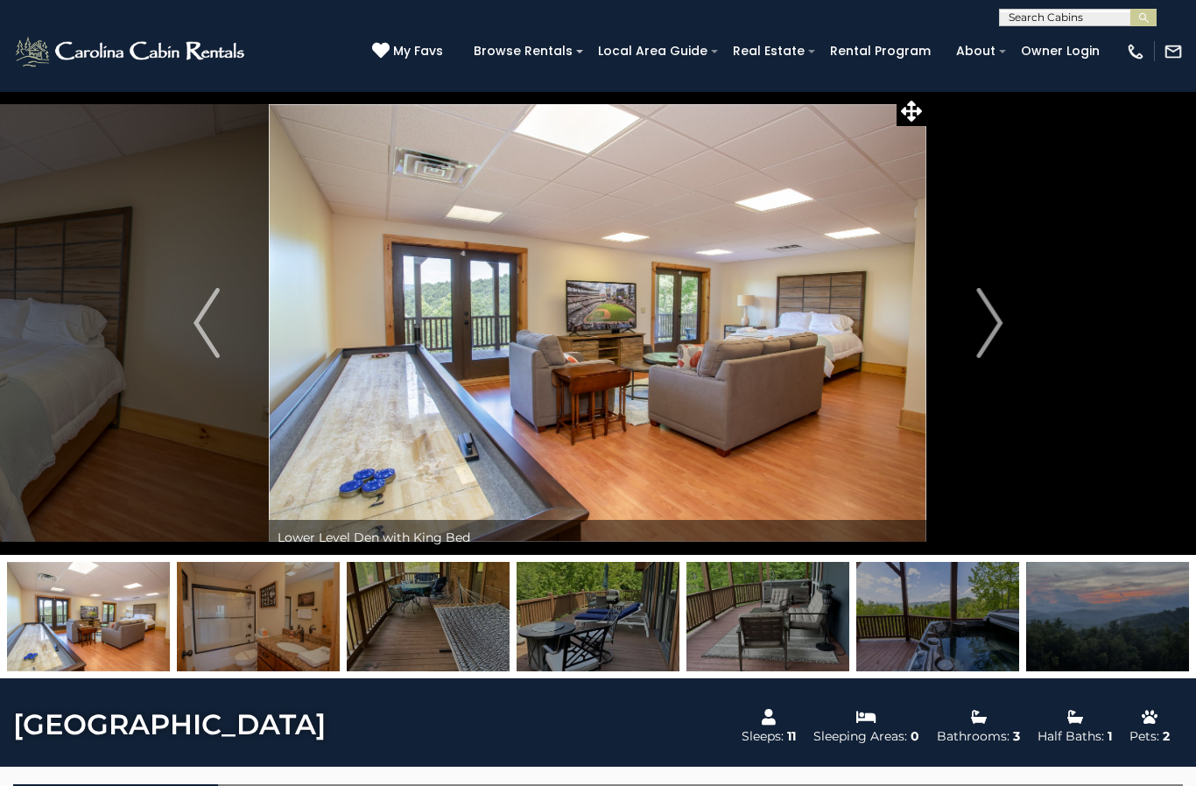
click at [989, 333] on img "Next" at bounding box center [989, 323] width 26 height 70
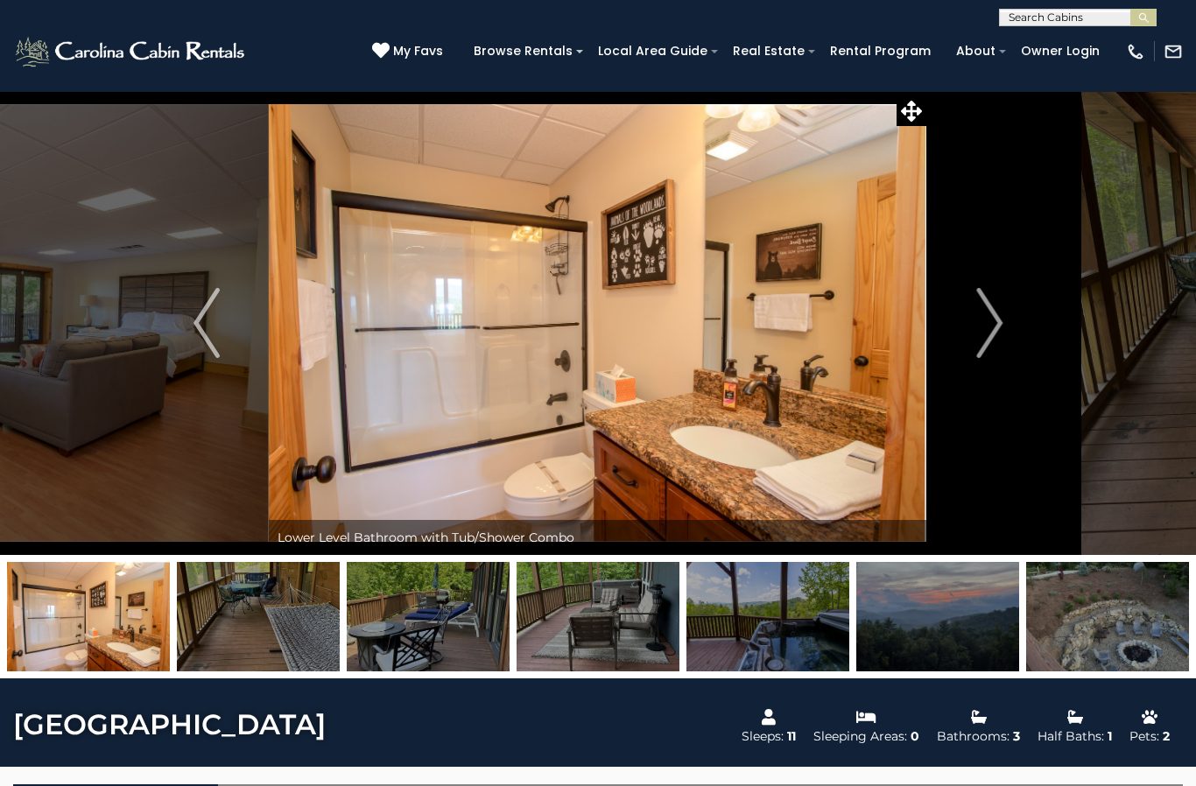
click at [989, 329] on img "Next" at bounding box center [989, 323] width 26 height 70
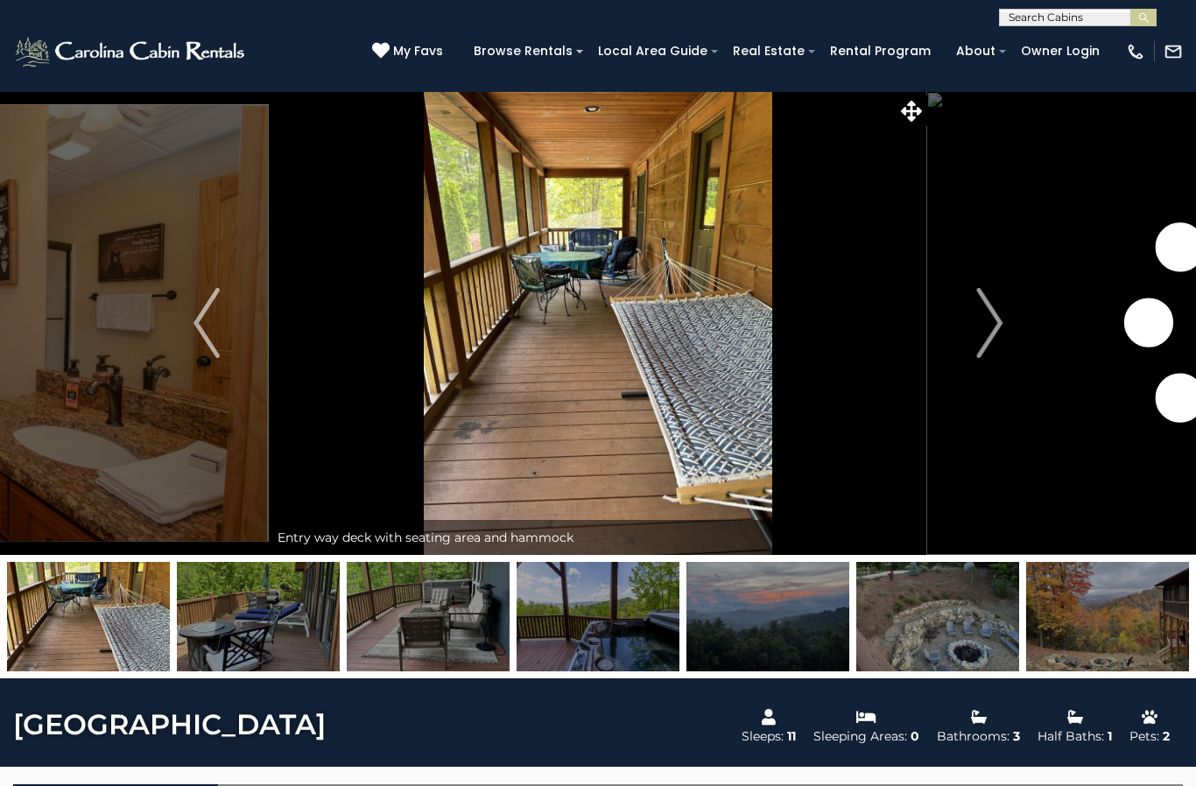
click at [988, 333] on img "Next" at bounding box center [989, 323] width 26 height 70
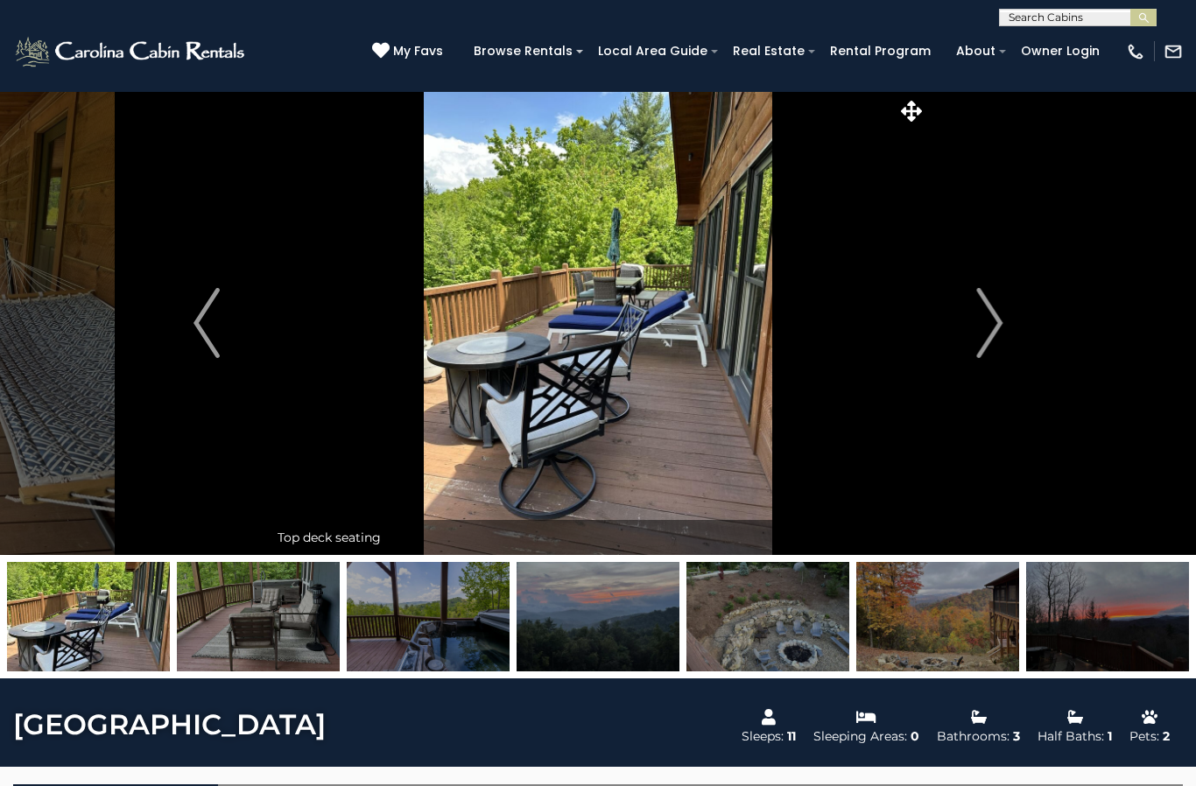
click at [207, 325] on img "Previous" at bounding box center [207, 323] width 26 height 70
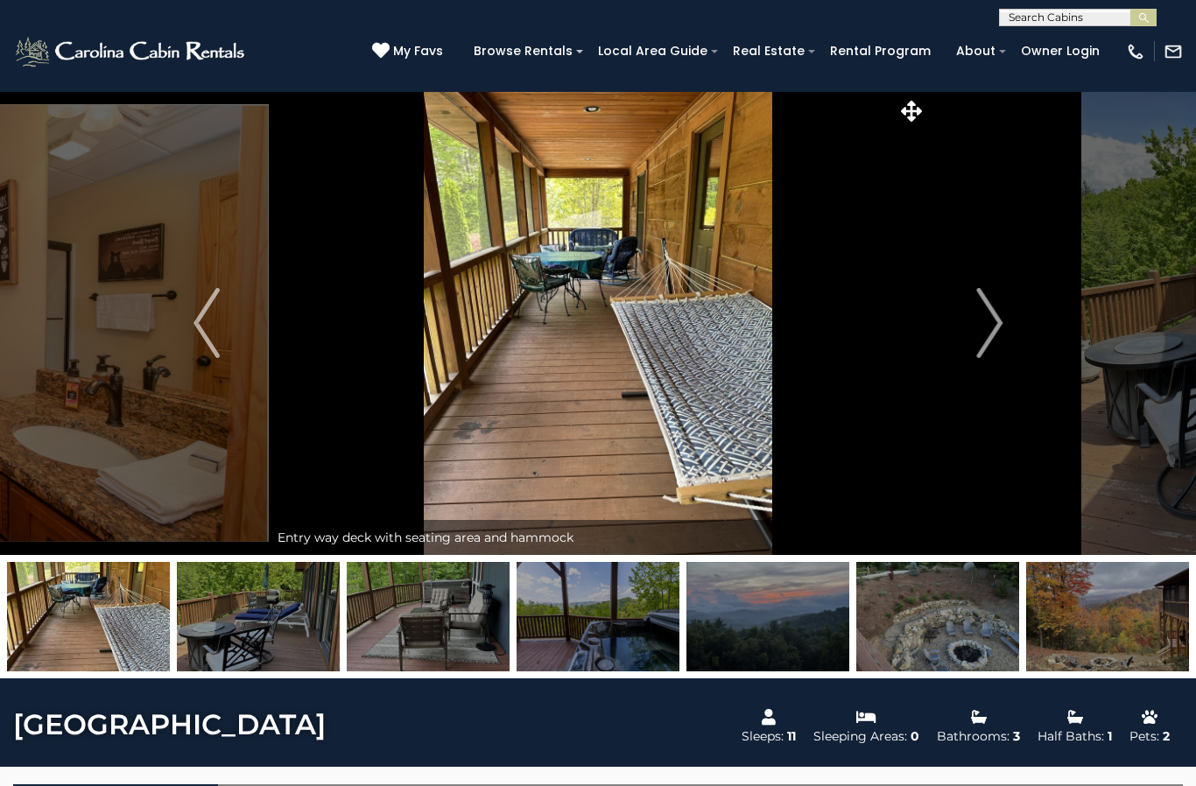
click at [215, 328] on img "Previous" at bounding box center [207, 323] width 26 height 70
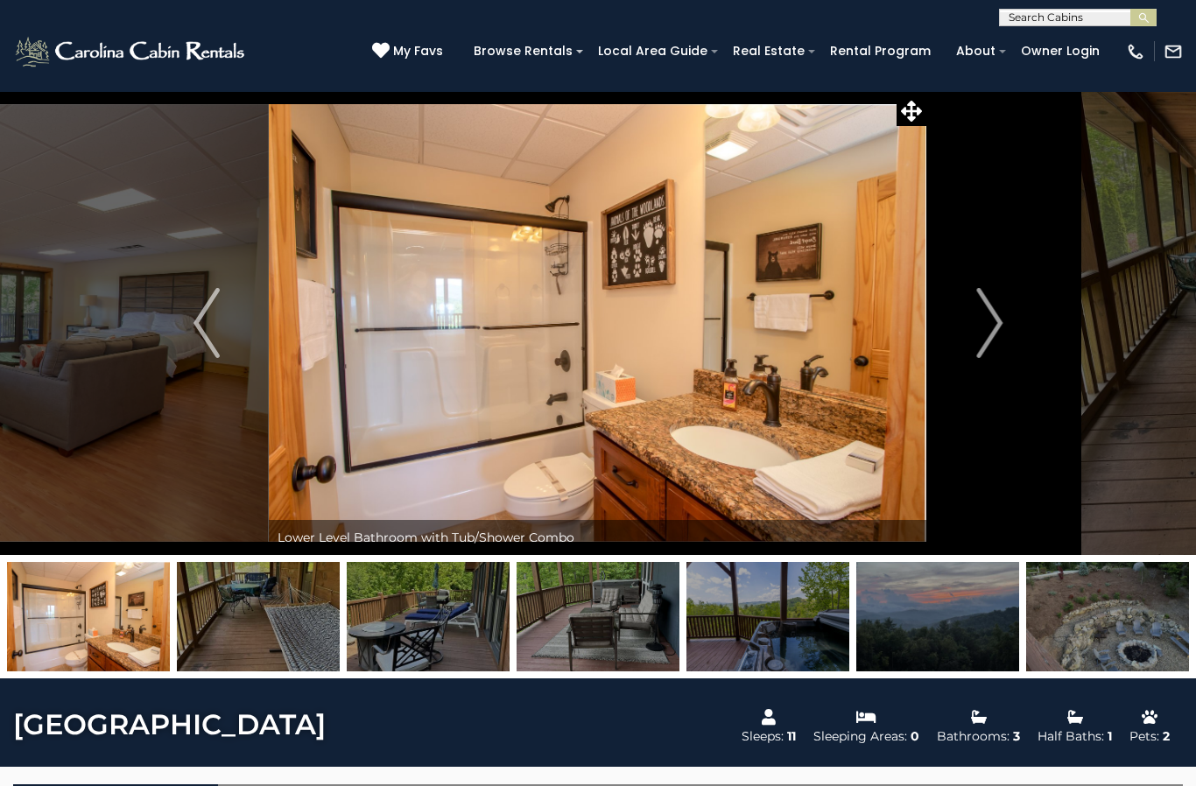
click at [194, 342] on img "Previous" at bounding box center [207, 323] width 26 height 70
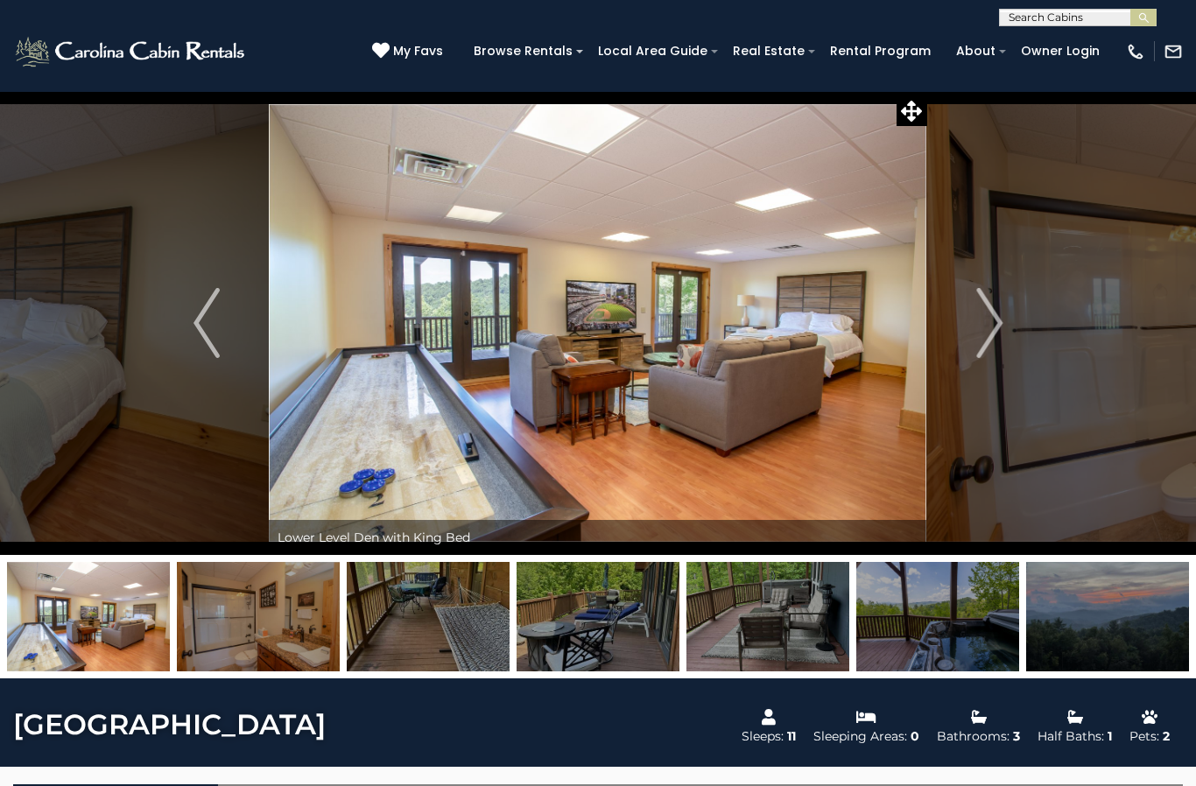
click at [985, 340] on img "Next" at bounding box center [989, 323] width 26 height 70
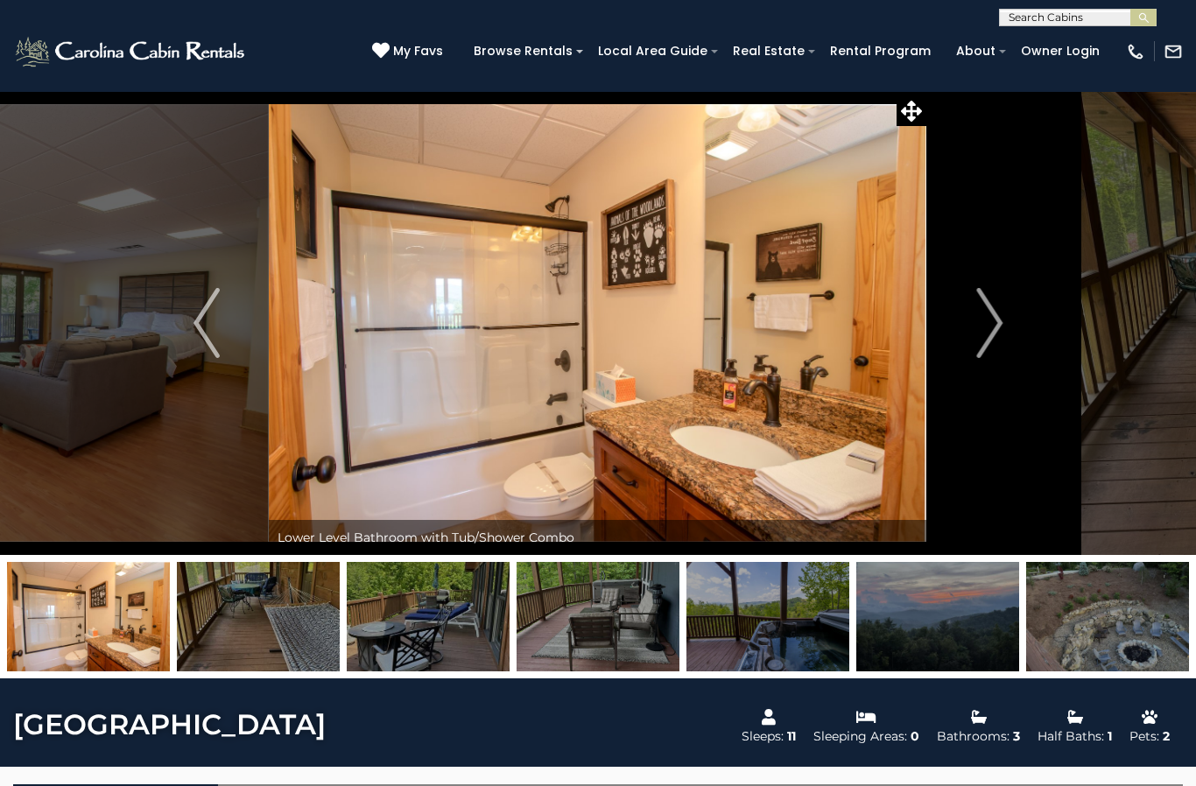
click at [986, 339] on img "Next" at bounding box center [989, 323] width 26 height 70
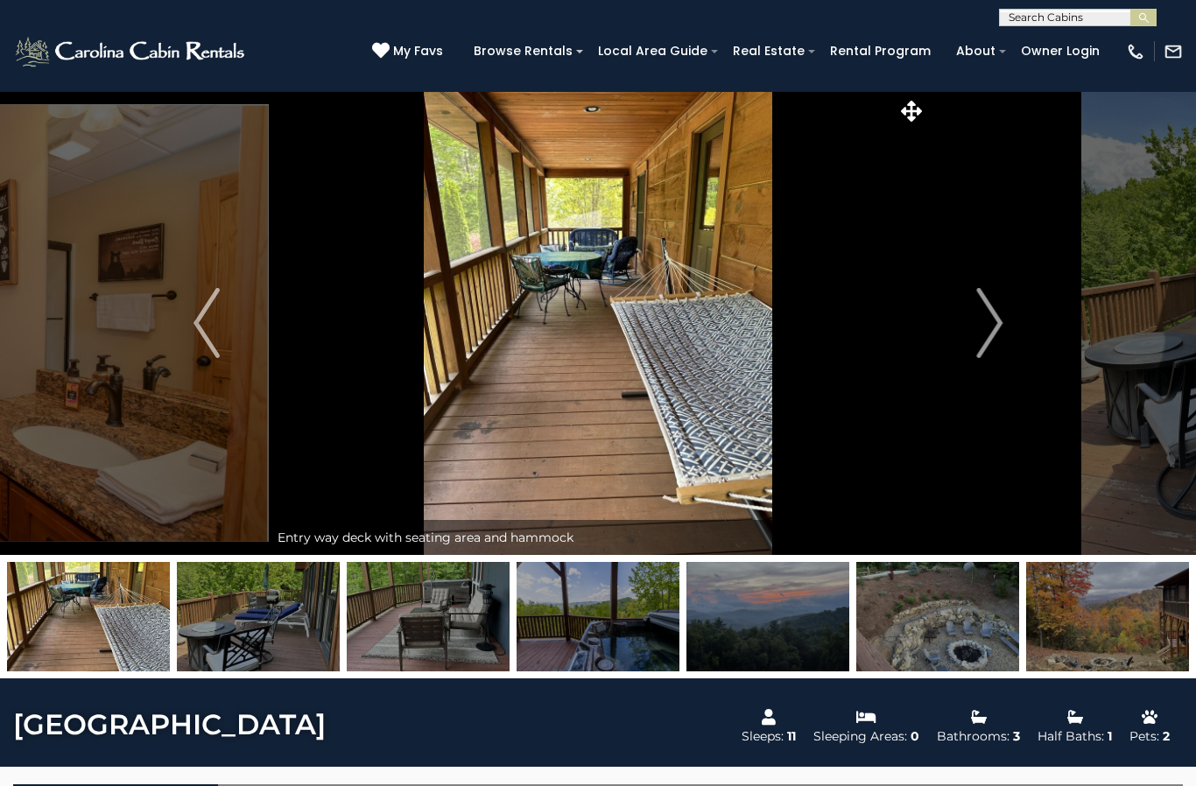
click at [988, 345] on img "Next" at bounding box center [989, 323] width 26 height 70
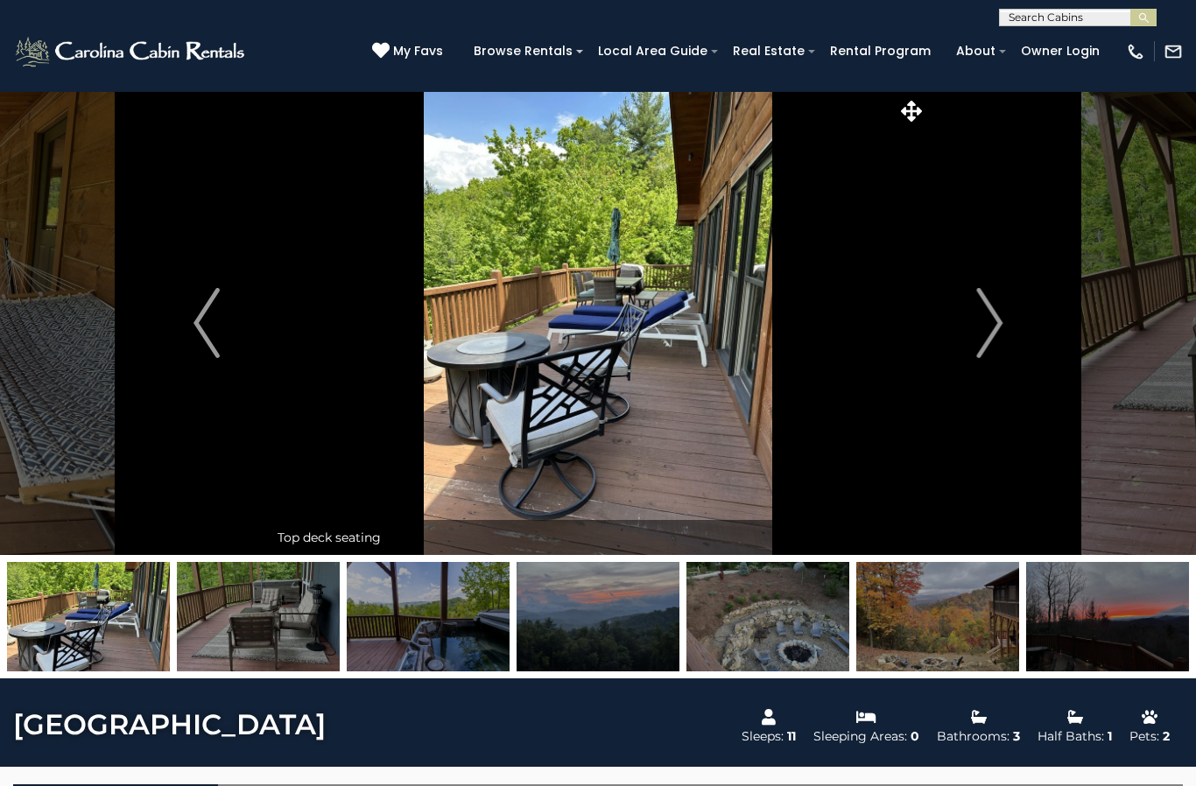
click at [986, 336] on img "Next" at bounding box center [989, 323] width 26 height 70
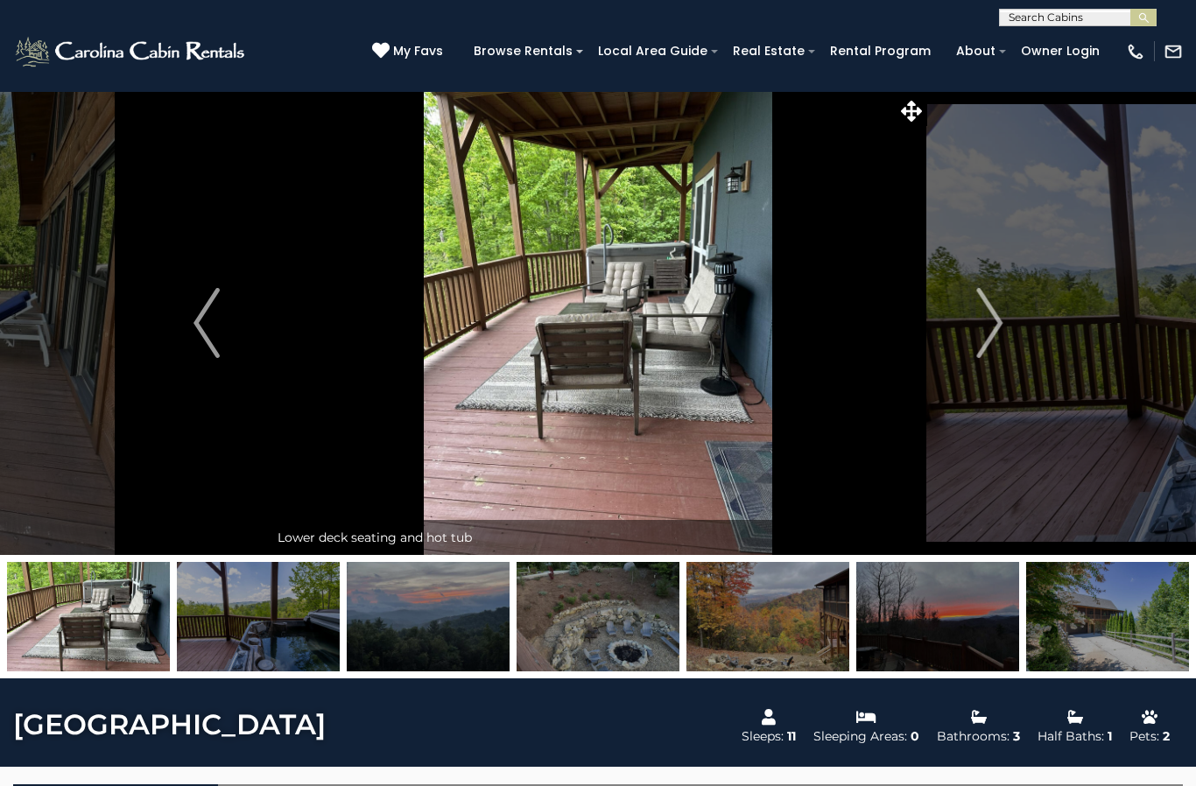
click at [985, 342] on img "Next" at bounding box center [989, 323] width 26 height 70
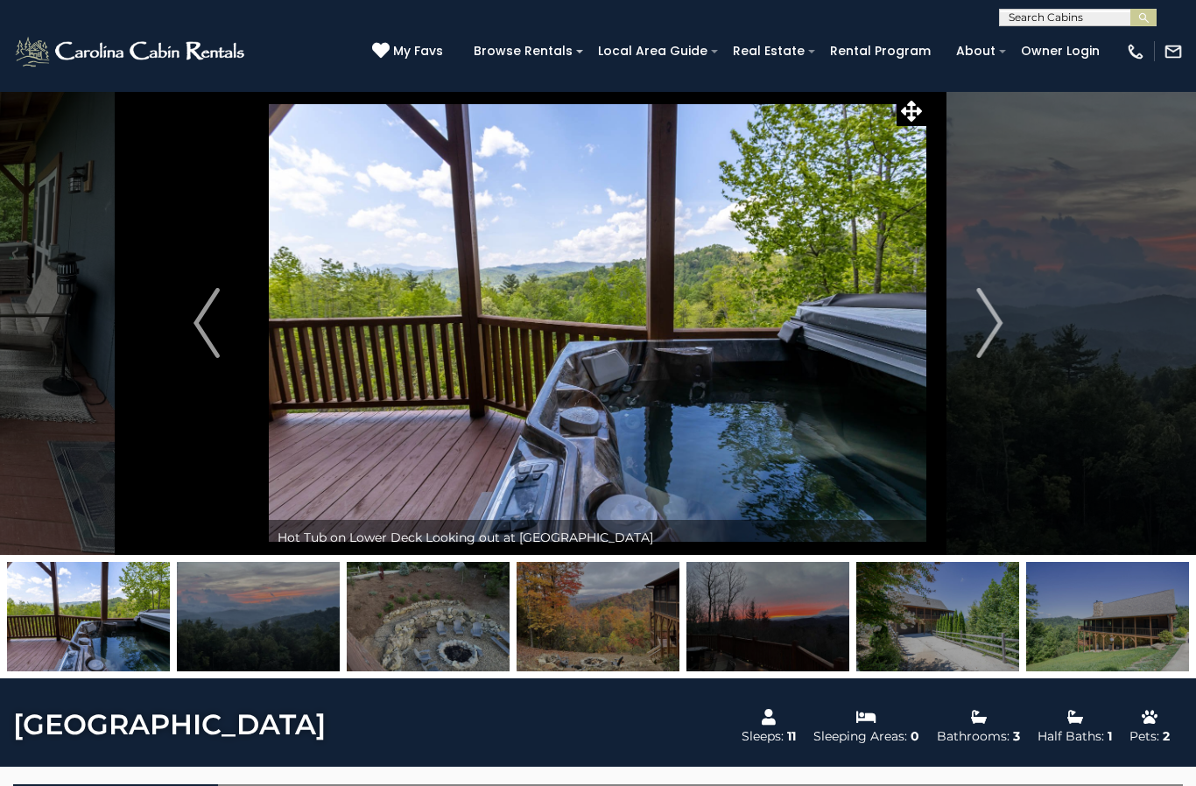
click at [984, 346] on img "Next" at bounding box center [989, 323] width 26 height 70
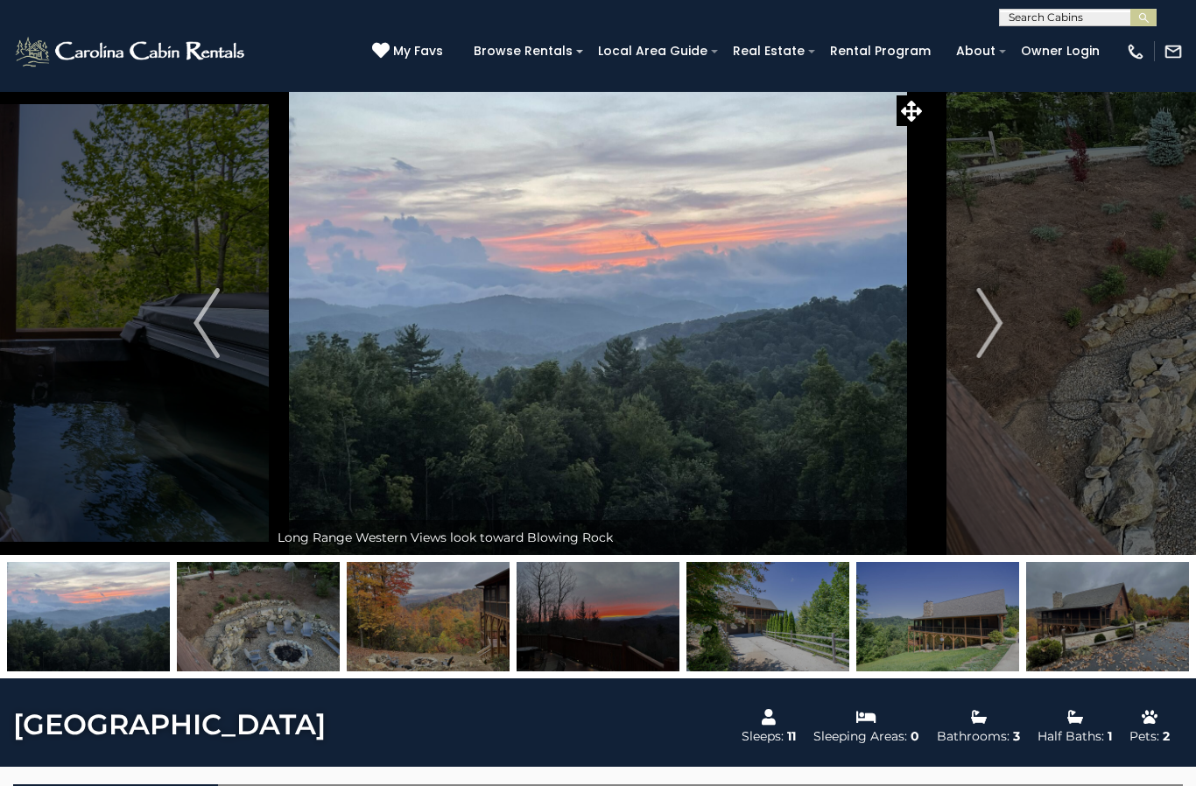
click at [976, 341] on img "Next" at bounding box center [989, 323] width 26 height 70
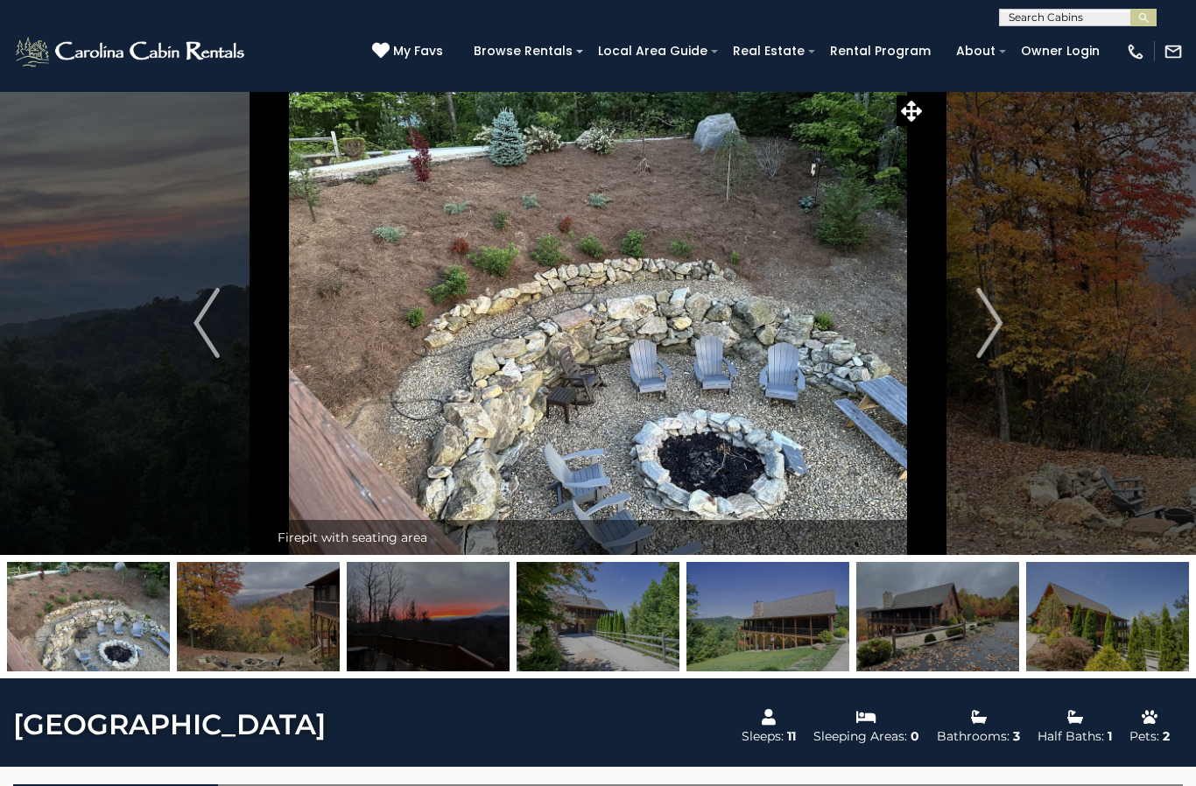
click at [990, 342] on img "Next" at bounding box center [989, 323] width 26 height 70
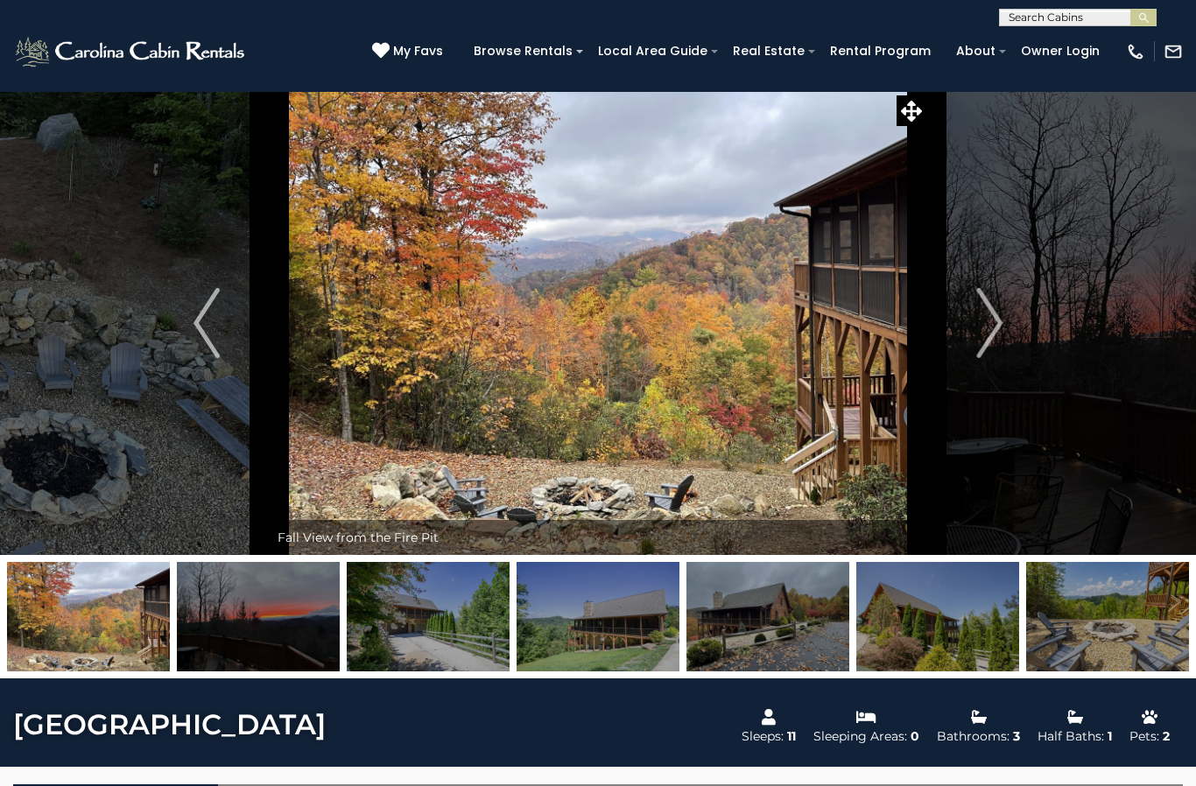
click at [990, 350] on img "Next" at bounding box center [989, 323] width 26 height 70
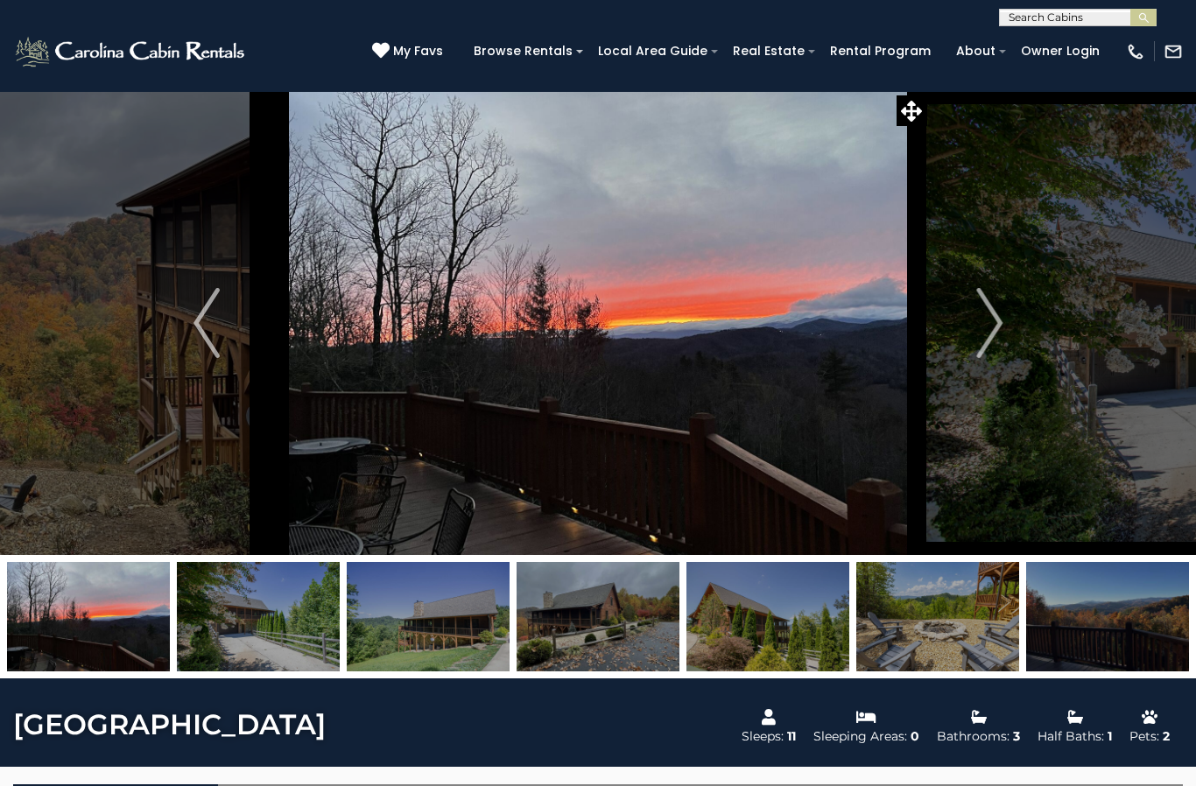
click at [989, 361] on button "Next" at bounding box center [989, 323] width 124 height 464
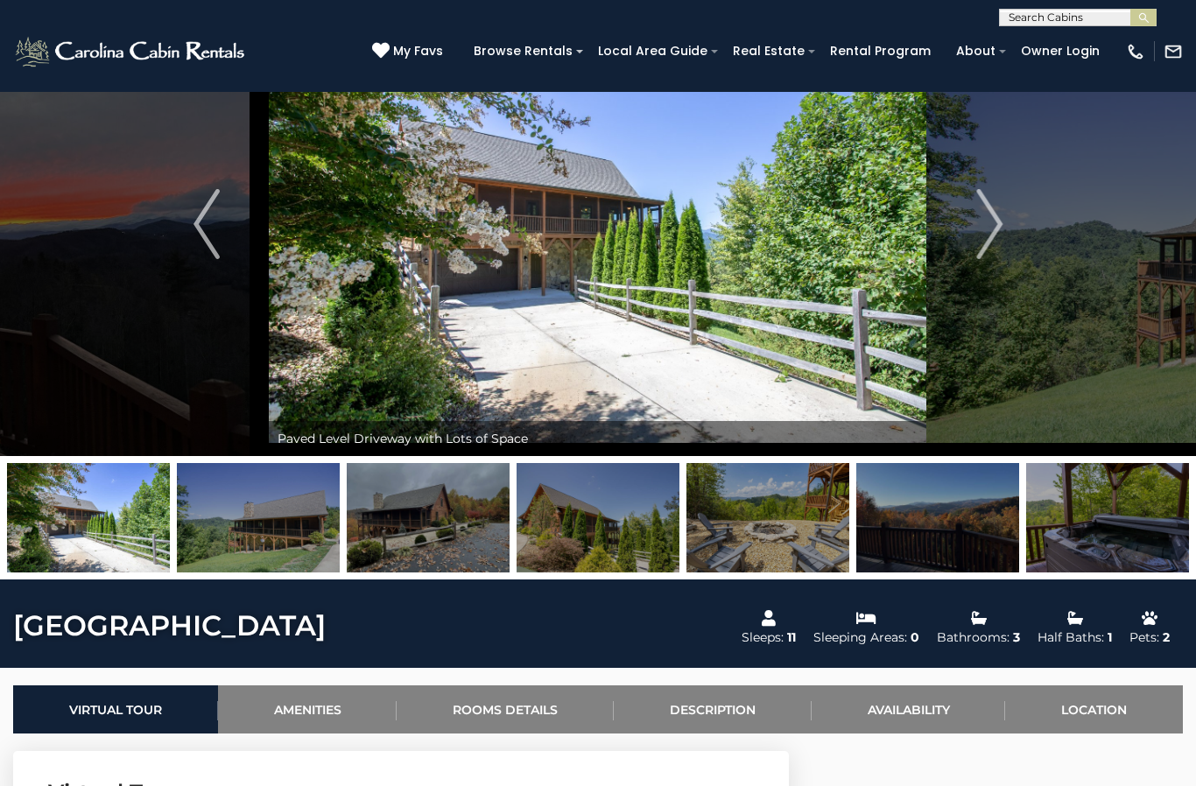
scroll to position [25, 0]
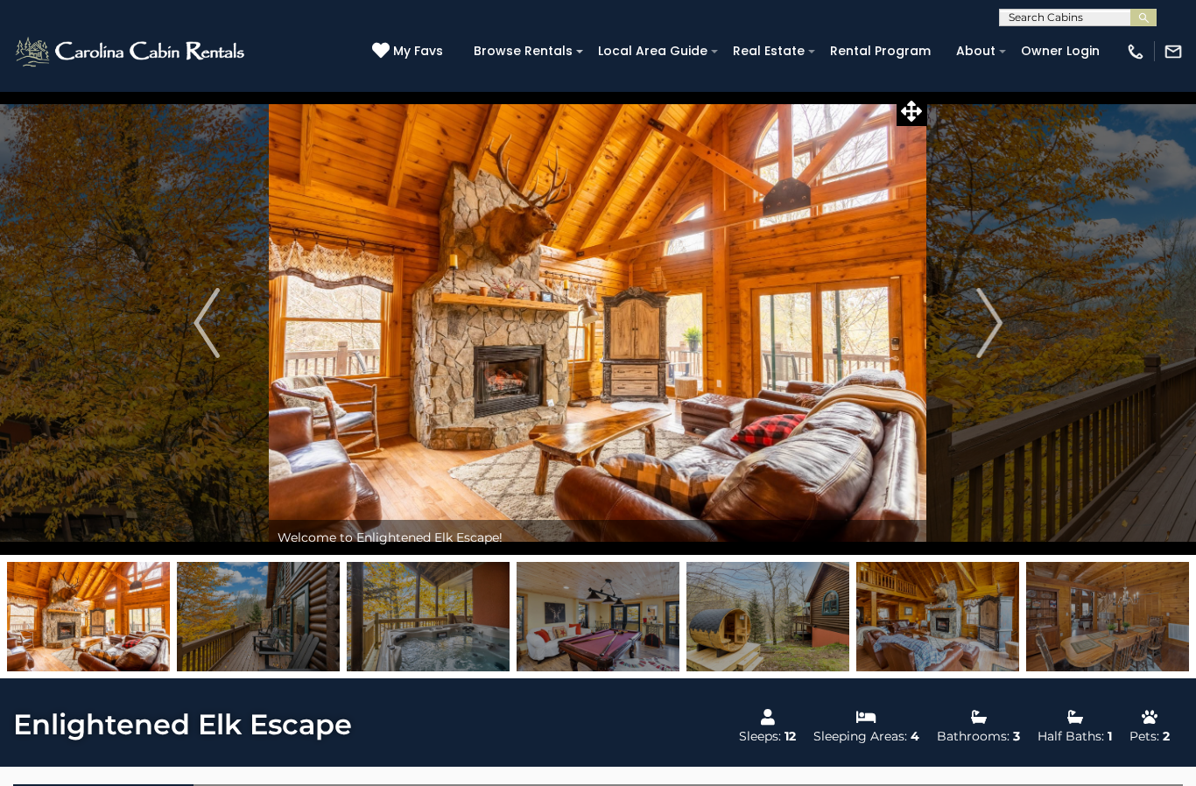
click at [752, 633] on img at bounding box center [767, 616] width 163 height 109
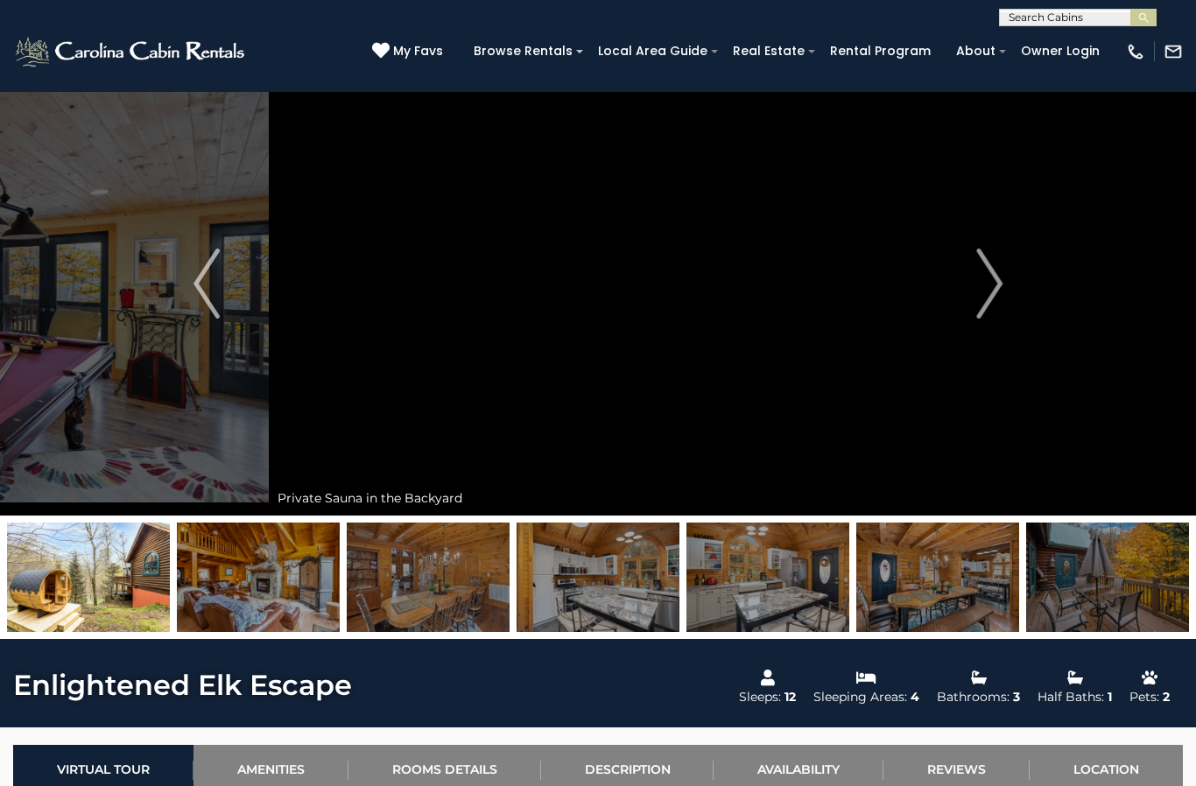
scroll to position [37, 0]
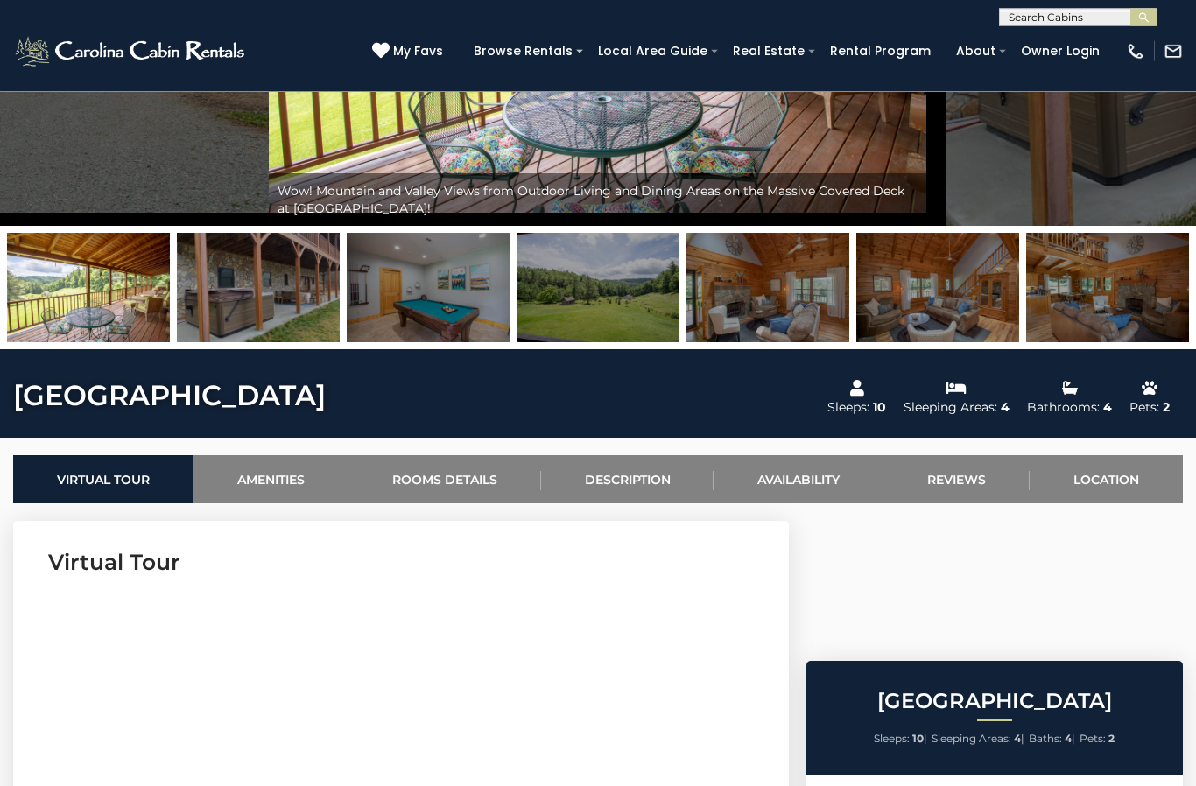
scroll to position [307, 0]
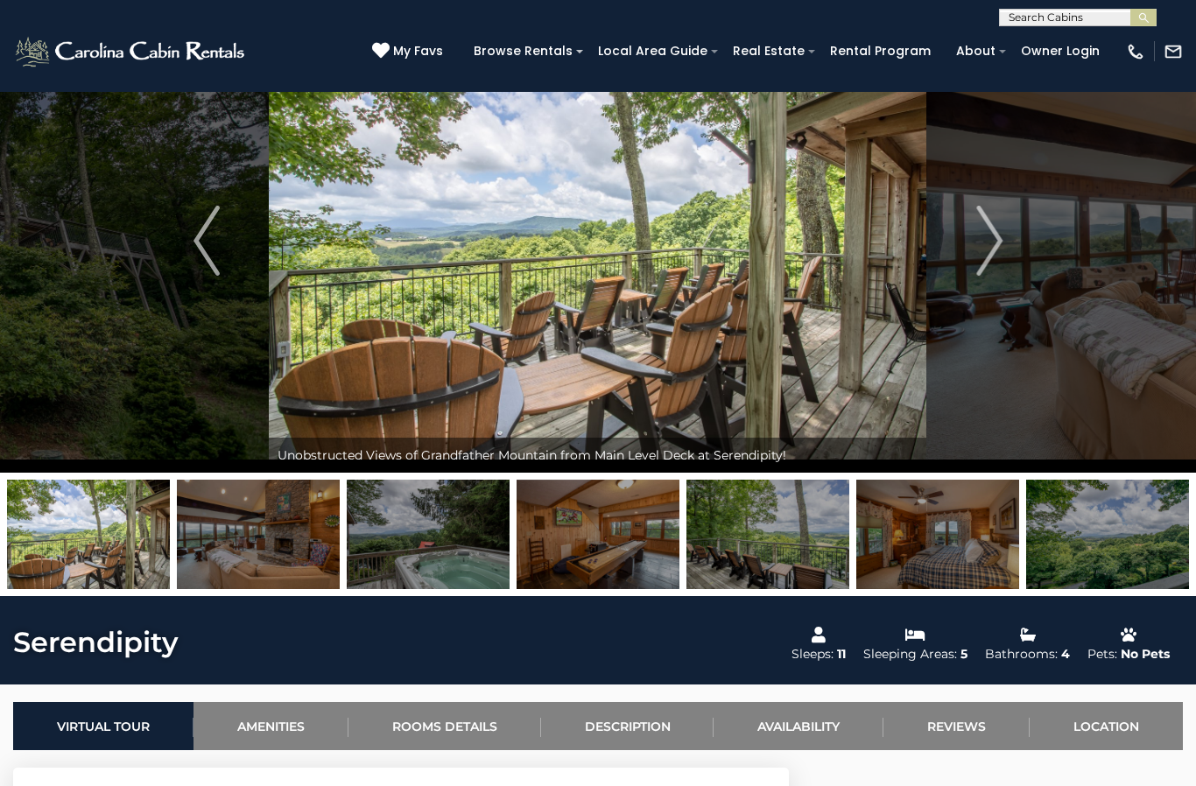
scroll to position [83, 0]
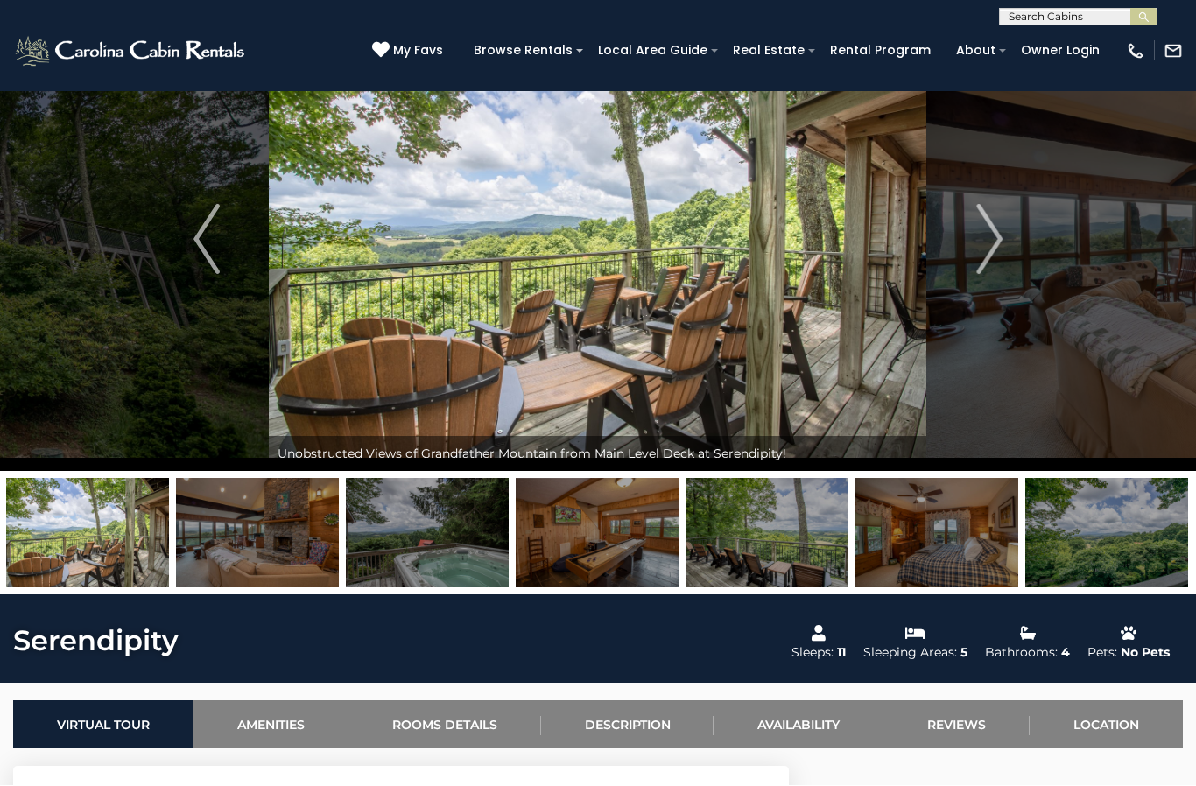
click at [301, 558] on img at bounding box center [257, 533] width 163 height 109
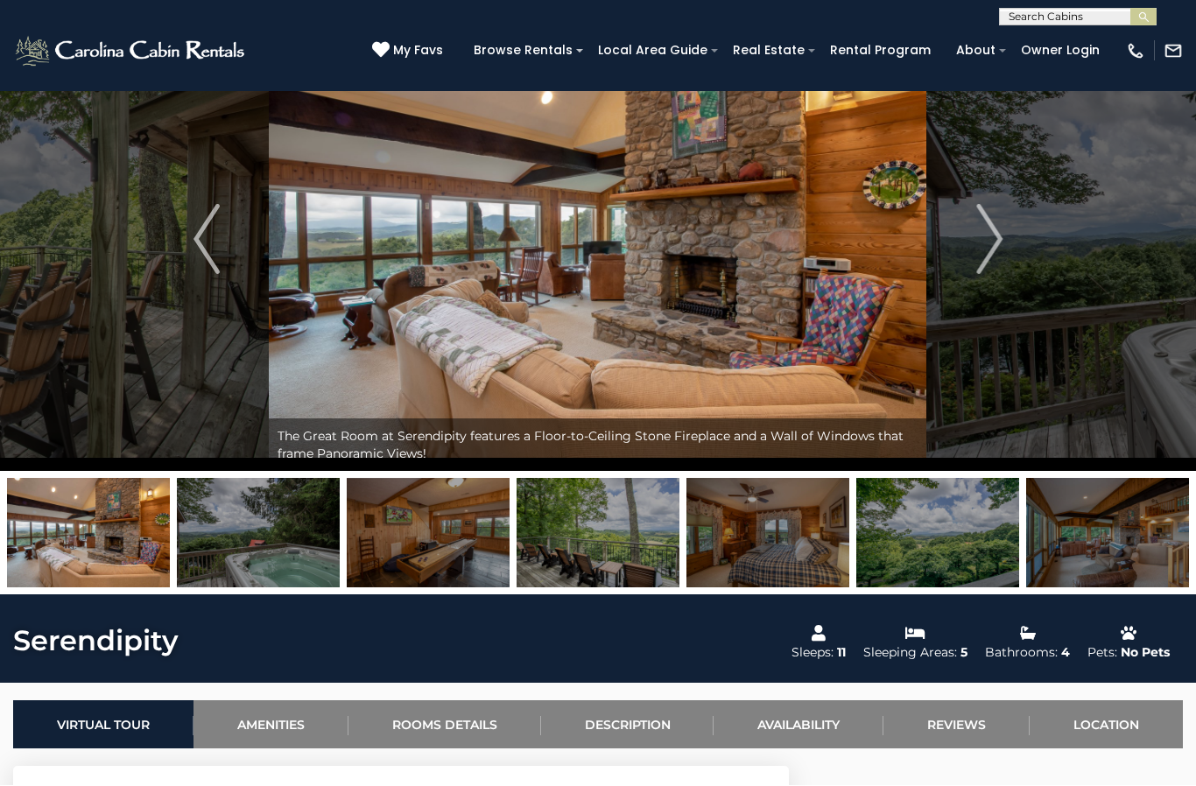
scroll to position [84, 0]
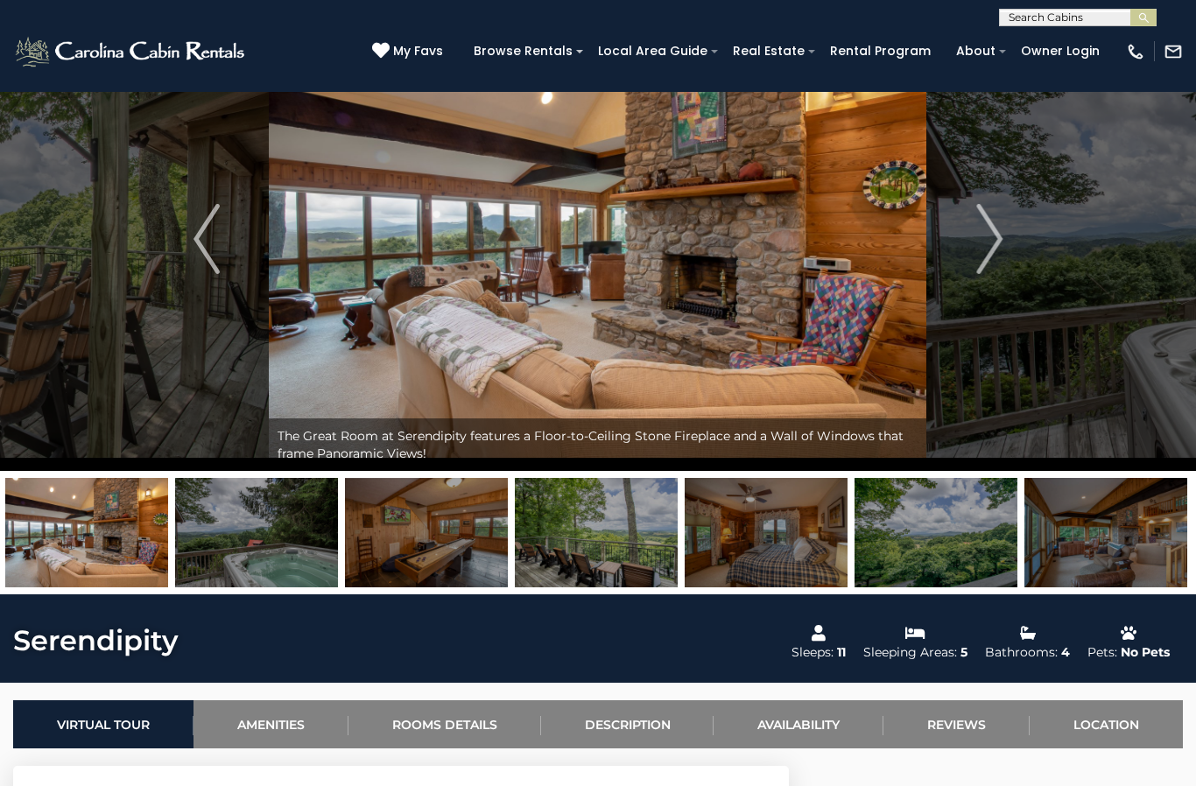
click at [458, 569] on img at bounding box center [426, 532] width 163 height 109
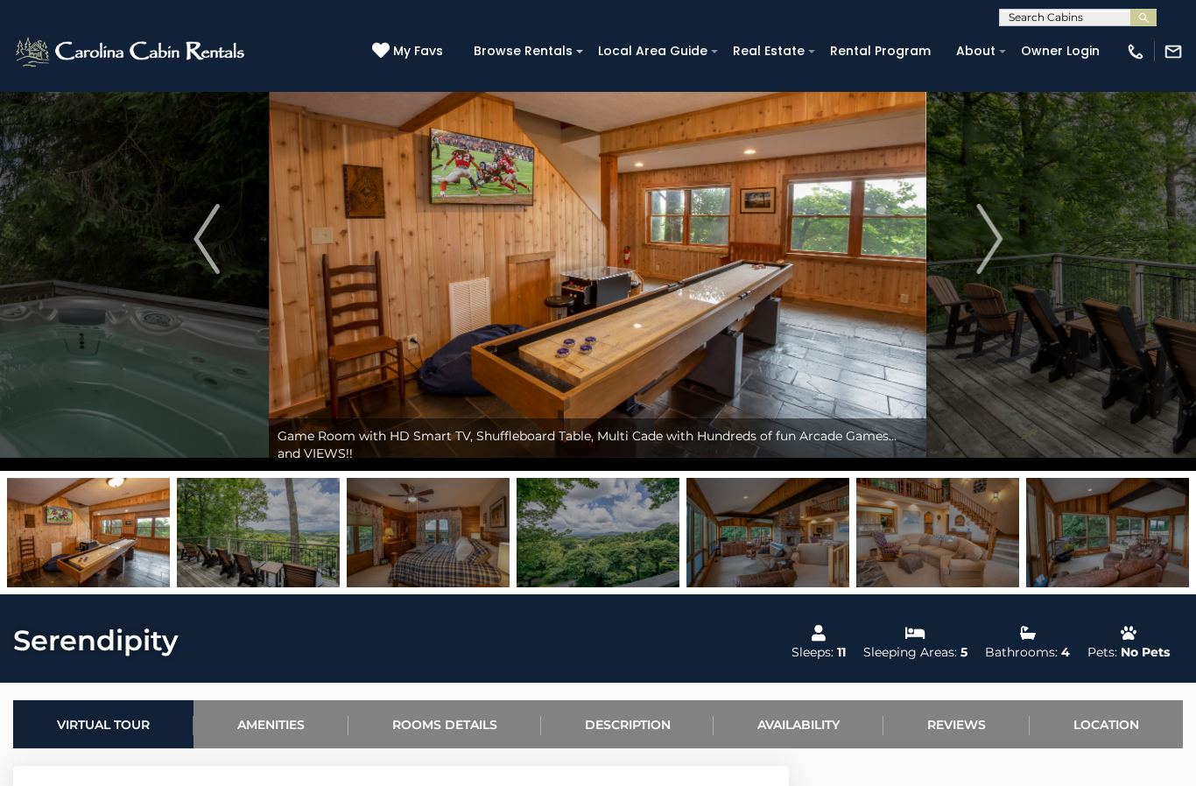
click at [786, 572] on img at bounding box center [767, 532] width 163 height 109
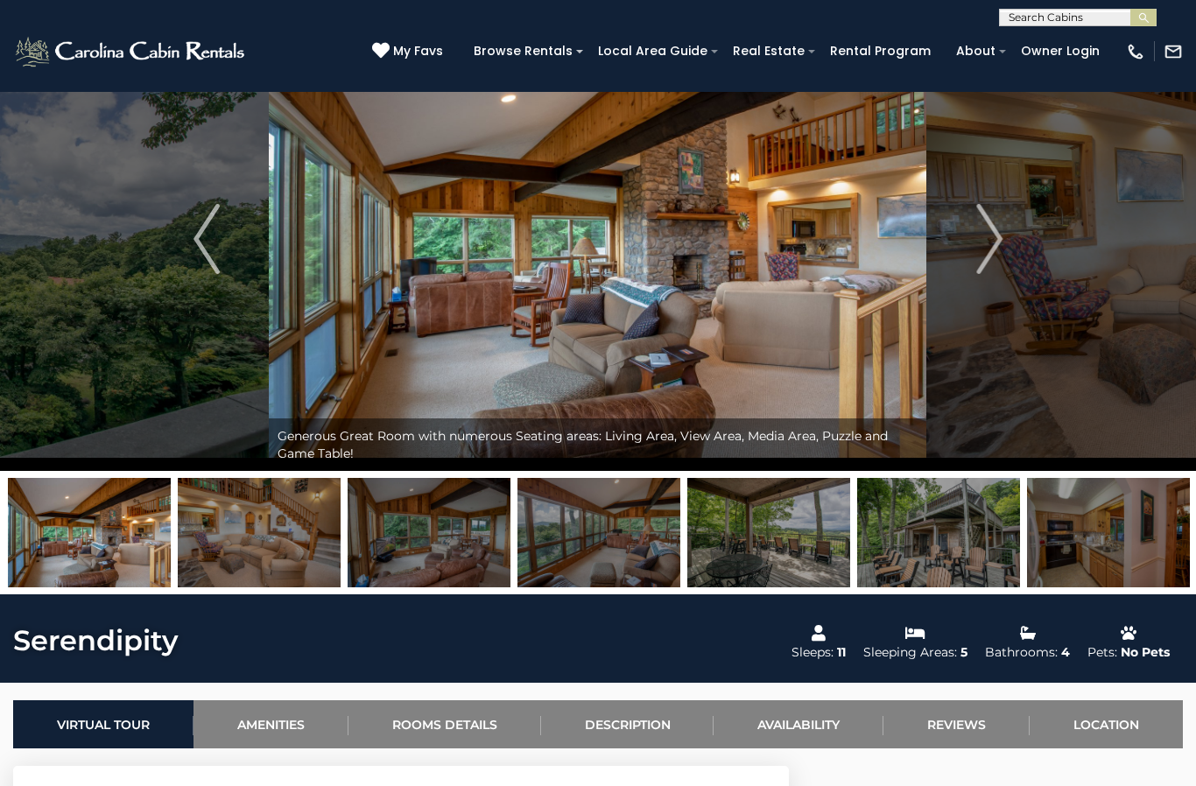
click at [907, 546] on img at bounding box center [938, 532] width 163 height 109
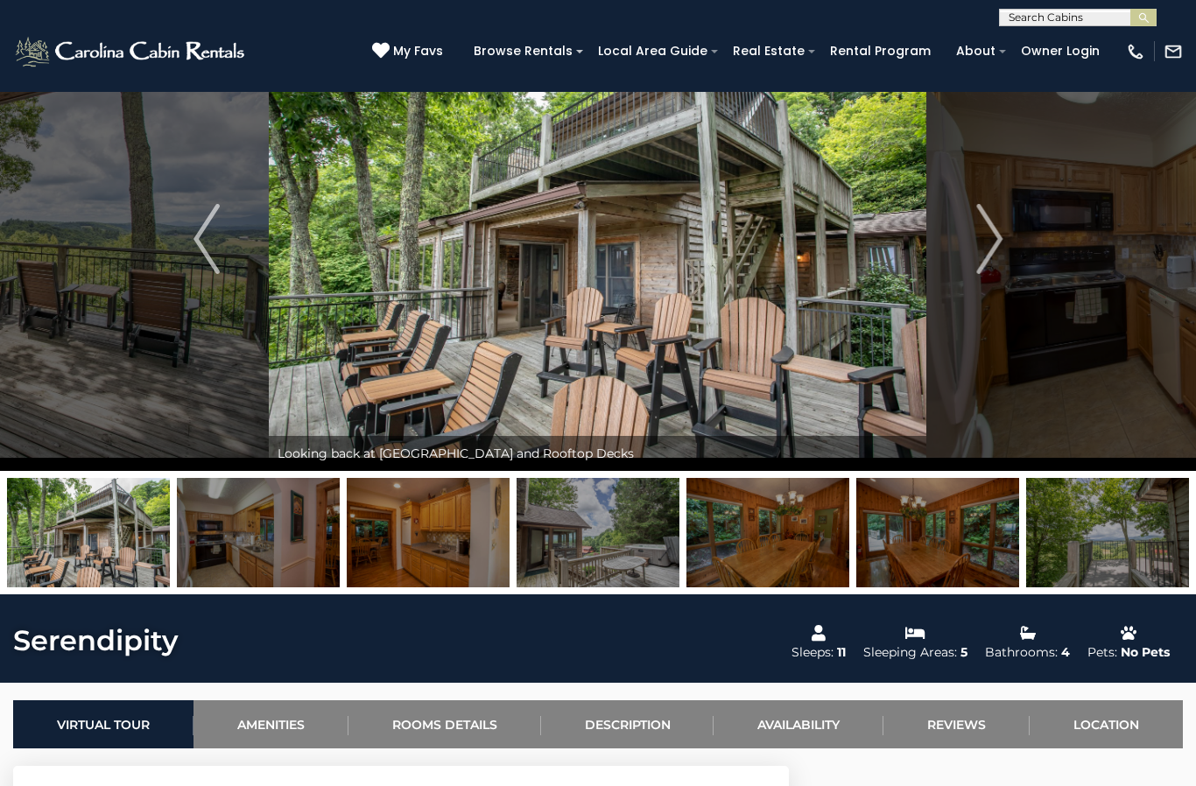
click at [983, 234] on img "Next" at bounding box center [989, 239] width 26 height 70
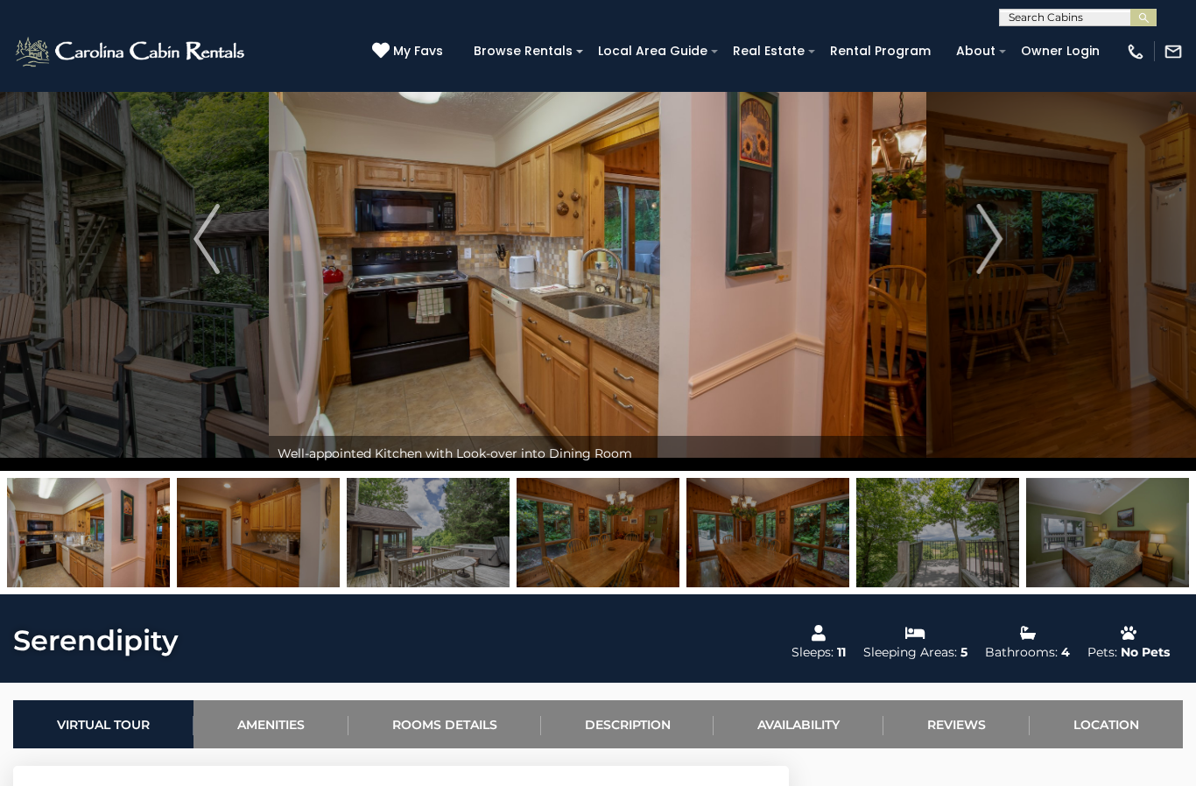
click at [992, 242] on img "Next" at bounding box center [989, 239] width 26 height 70
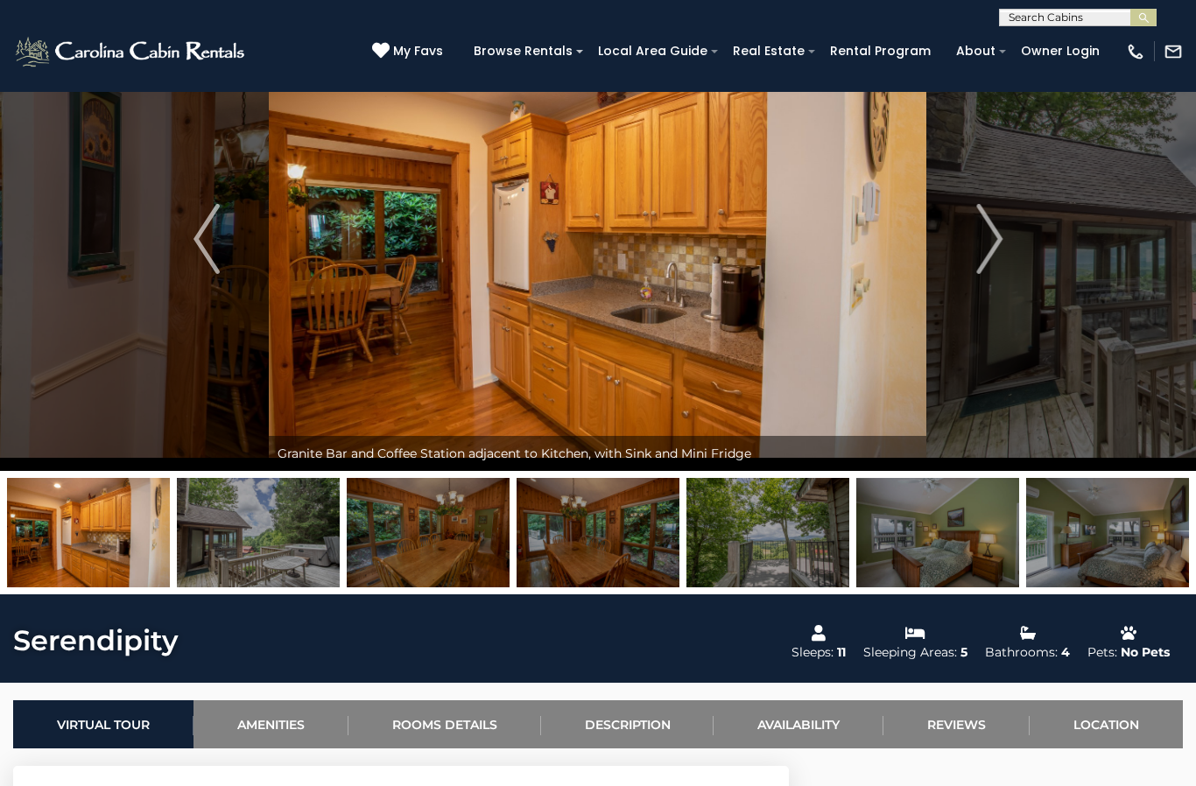
click at [995, 246] on img "Next" at bounding box center [989, 239] width 26 height 70
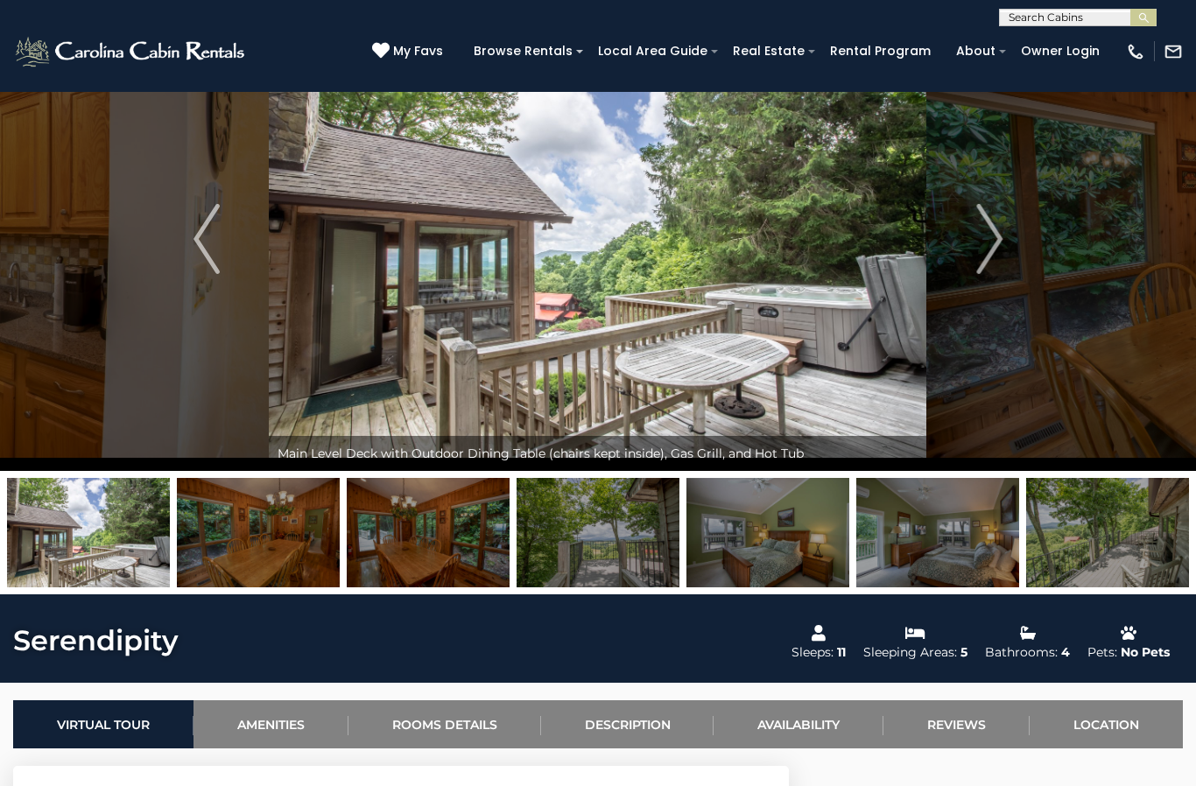
click at [997, 250] on img "Next" at bounding box center [989, 239] width 26 height 70
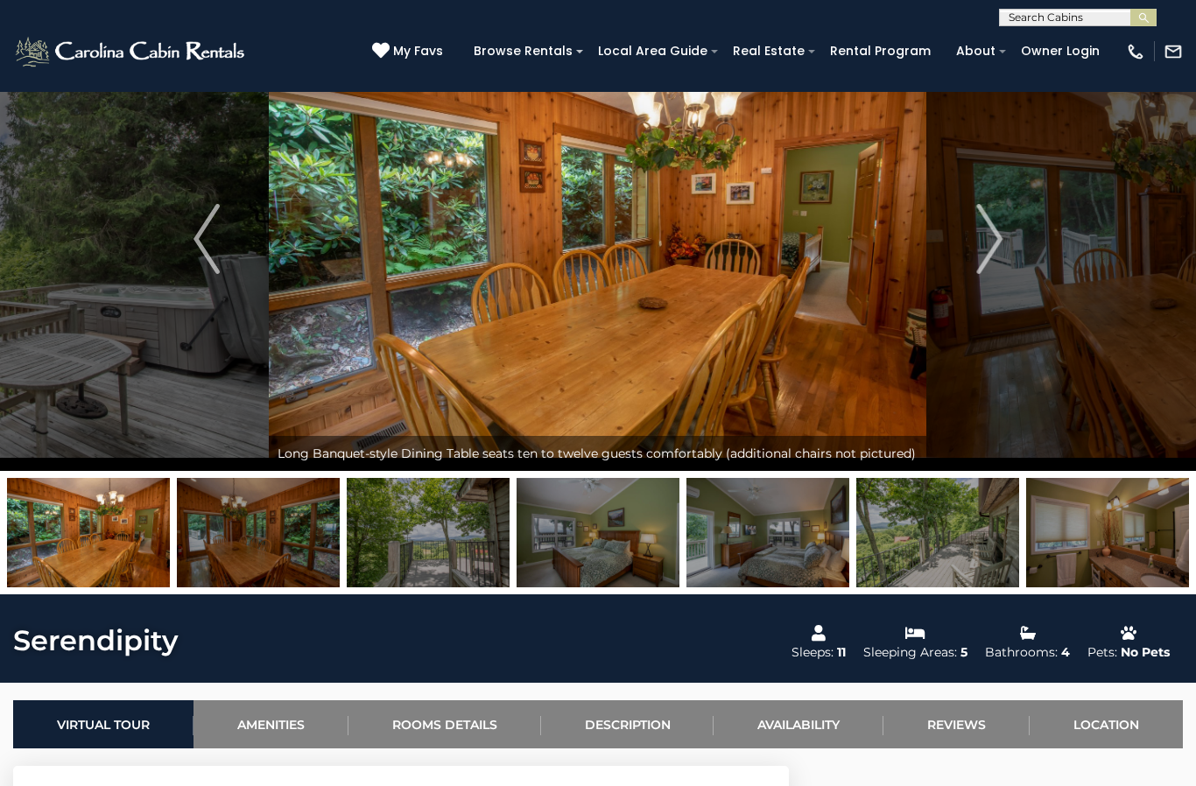
click at [1000, 250] on img "Next" at bounding box center [989, 239] width 26 height 70
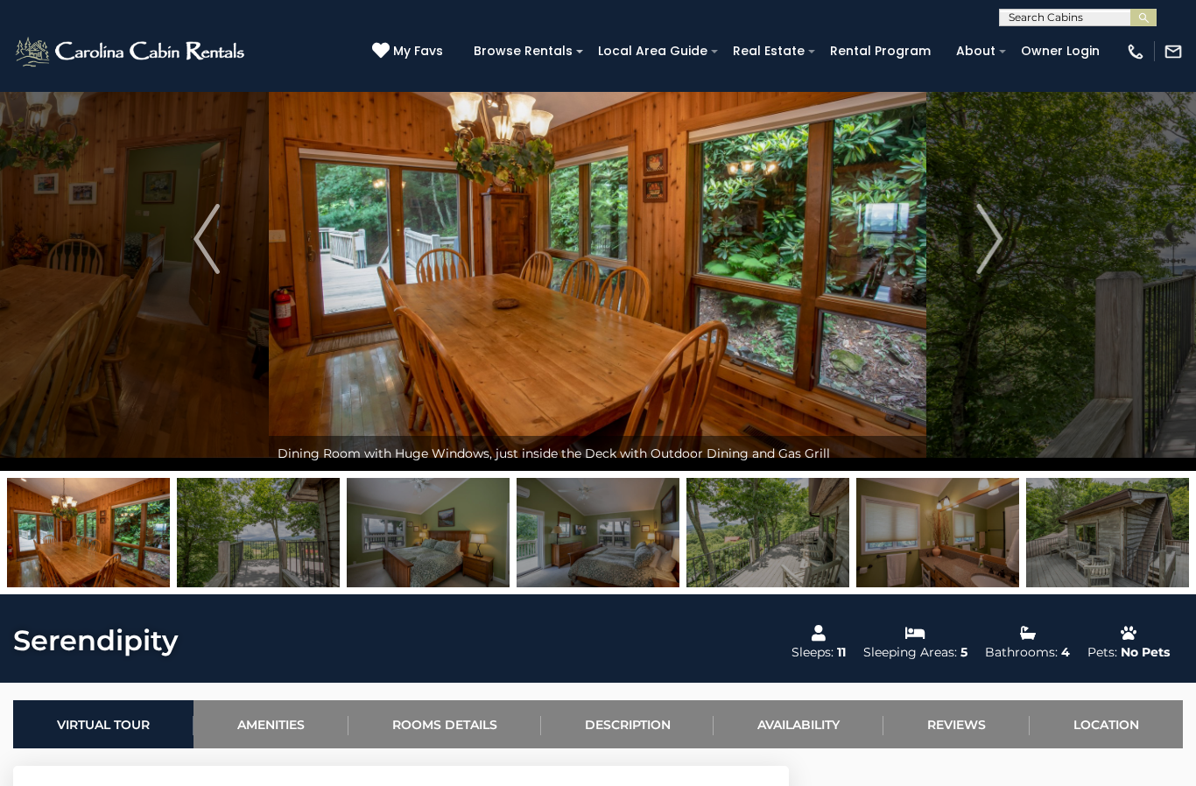
click at [994, 254] on img "Next" at bounding box center [989, 239] width 26 height 70
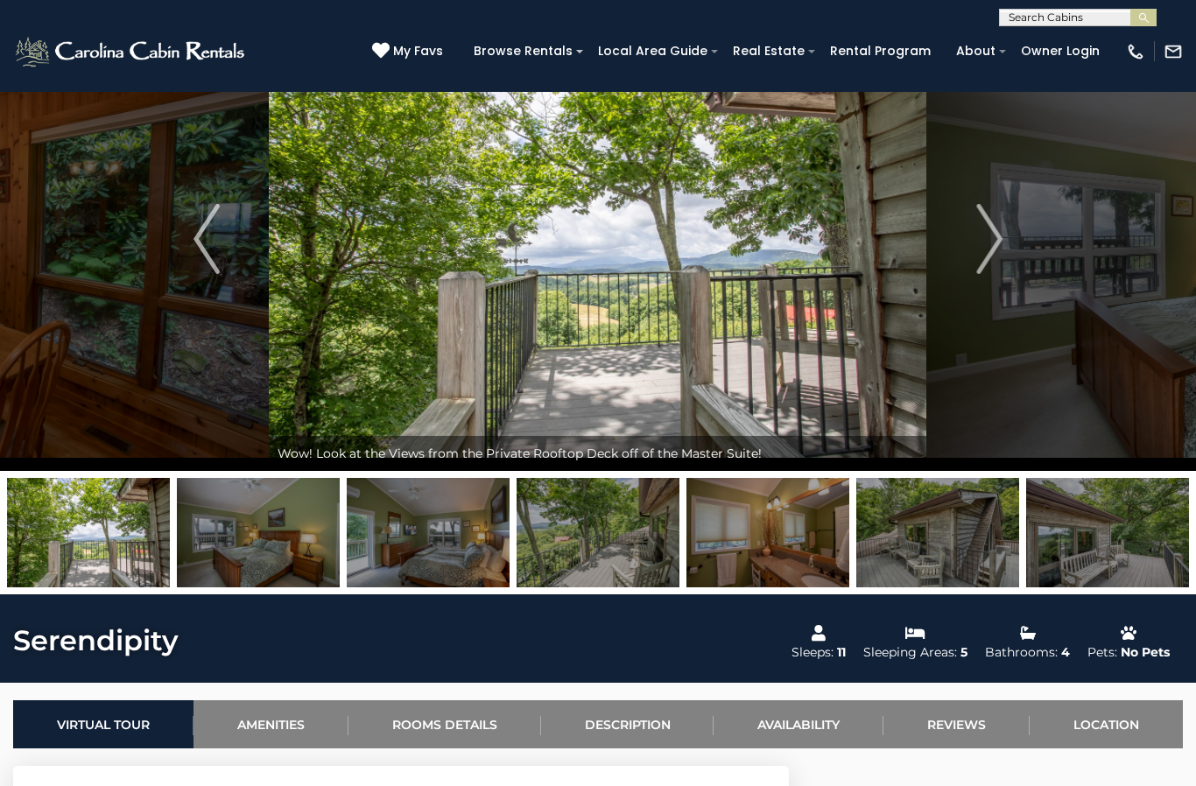
click at [993, 253] on img "Next" at bounding box center [989, 239] width 26 height 70
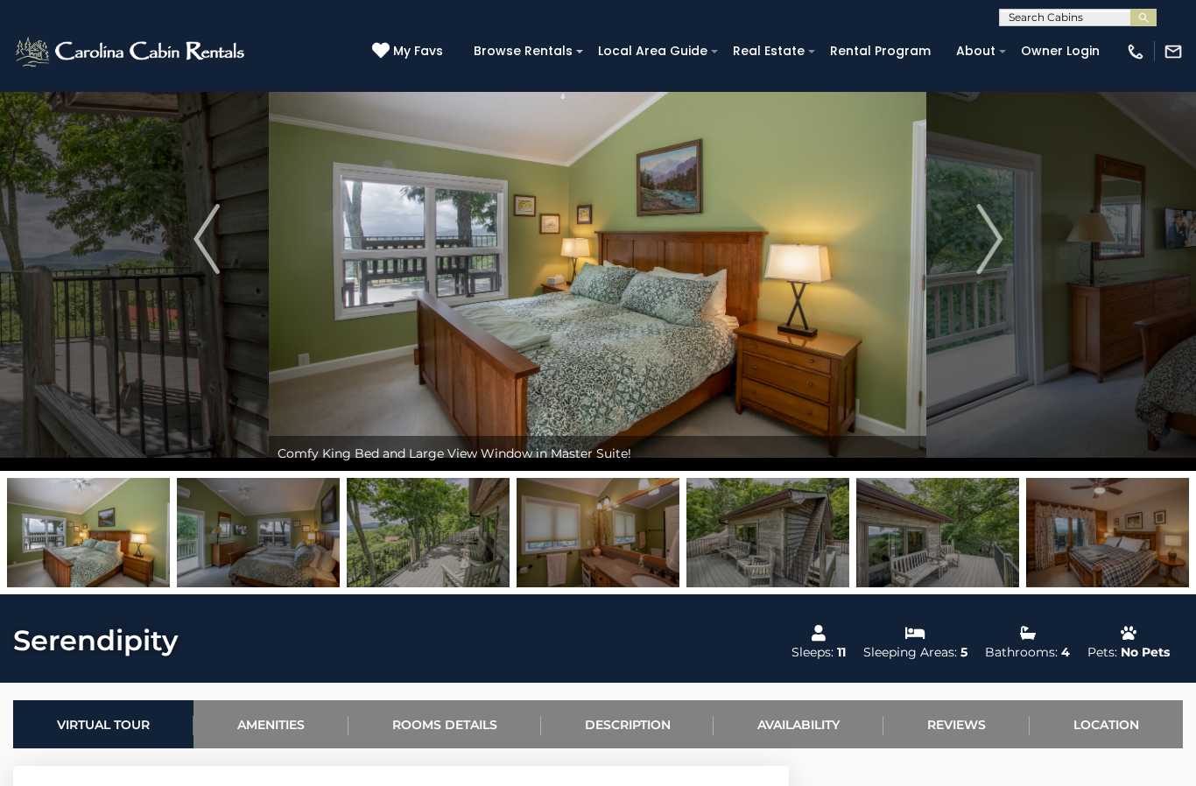
click at [992, 253] on img "Next" at bounding box center [989, 239] width 26 height 70
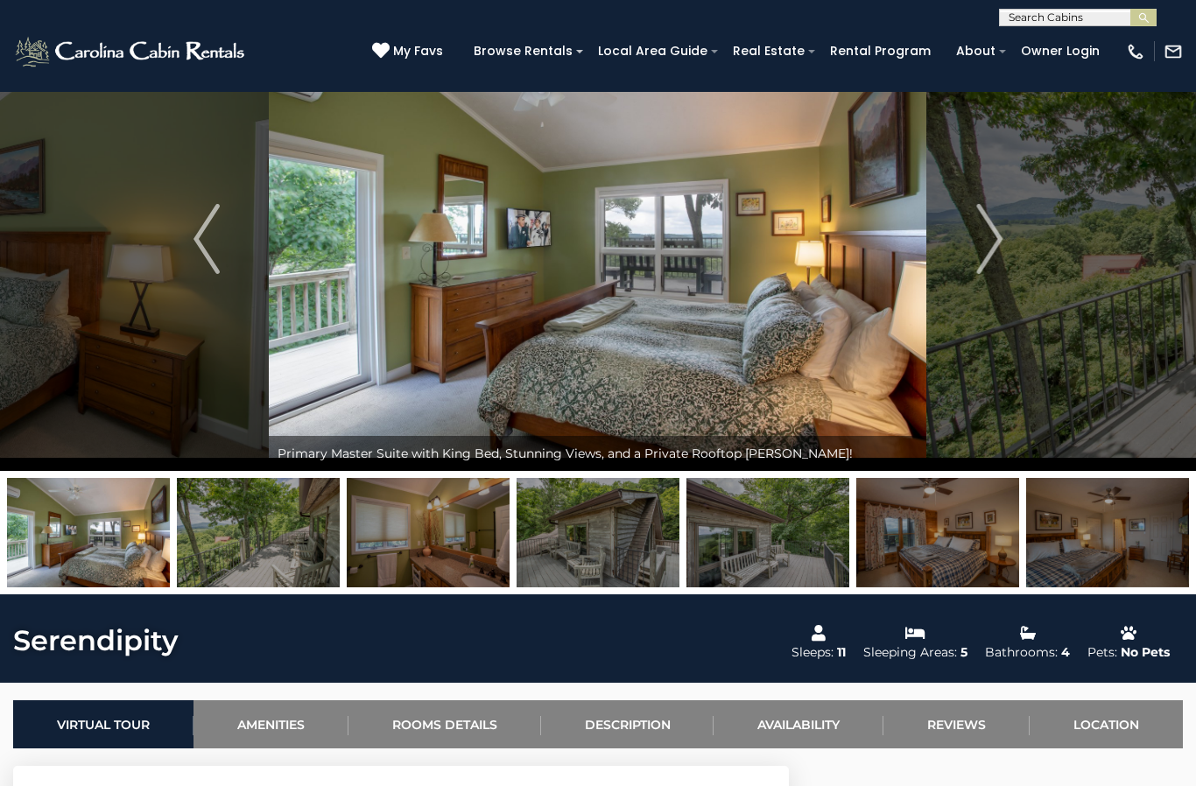
click at [995, 254] on img "Next" at bounding box center [989, 239] width 26 height 70
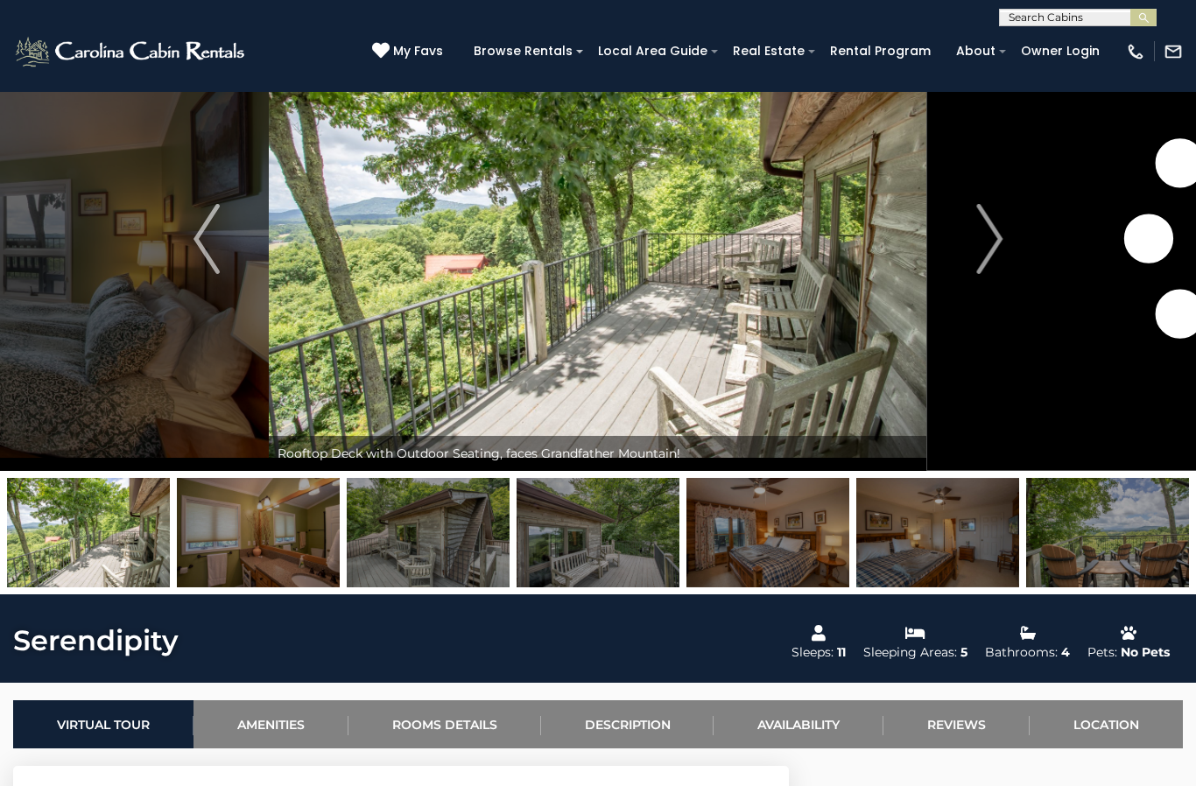
click at [997, 257] on img "Next" at bounding box center [989, 239] width 26 height 70
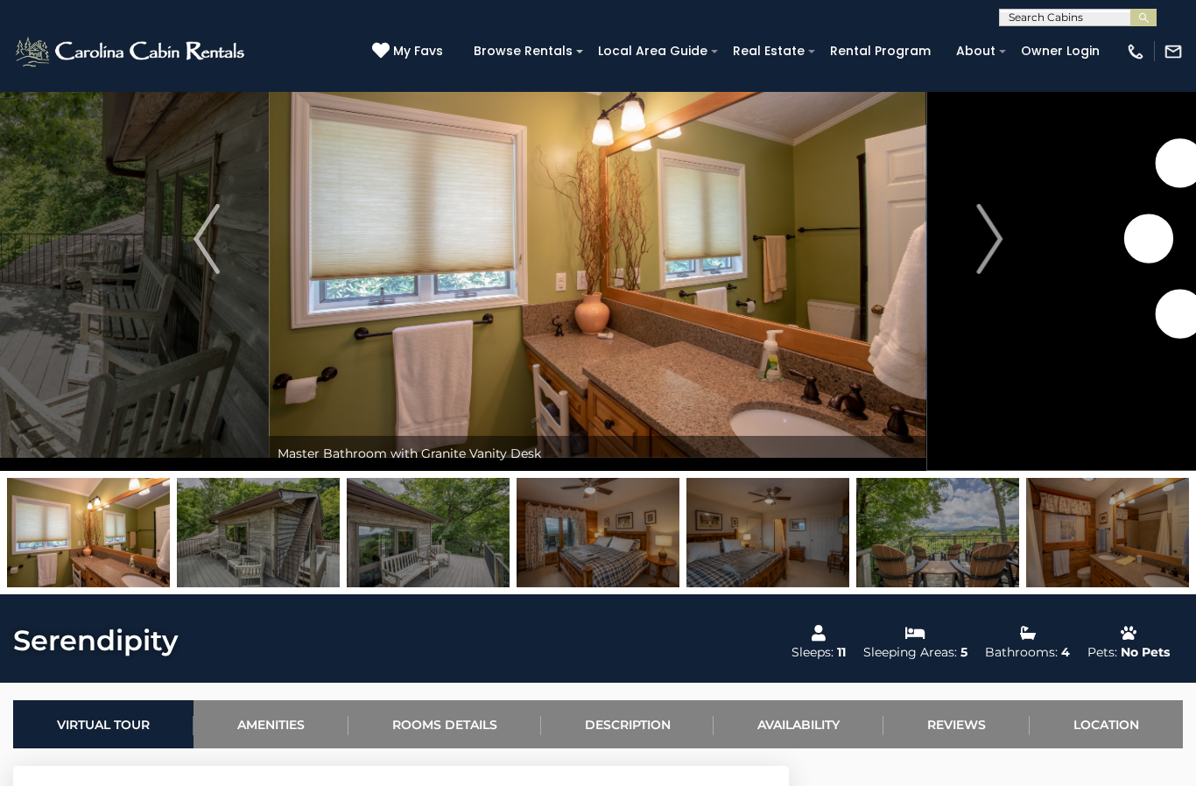
click at [997, 259] on img "Next" at bounding box center [989, 239] width 26 height 70
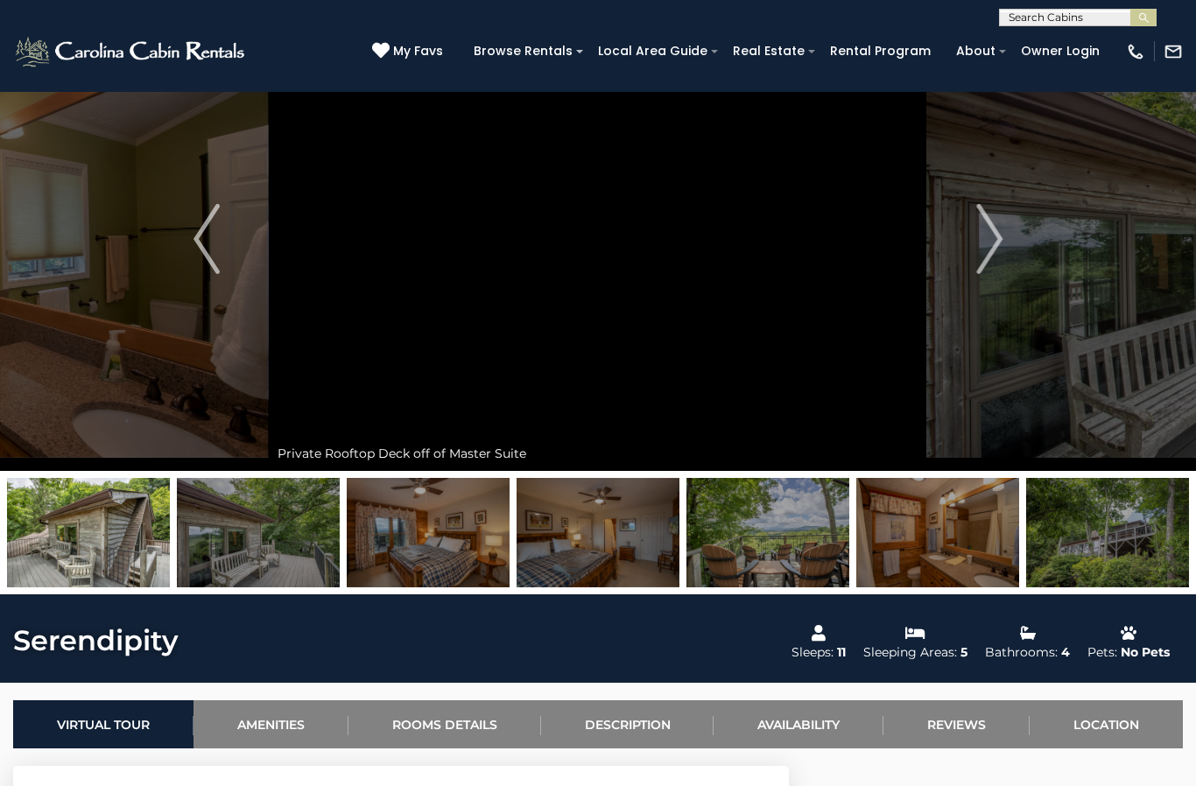
click at [994, 262] on img "Next" at bounding box center [989, 239] width 26 height 70
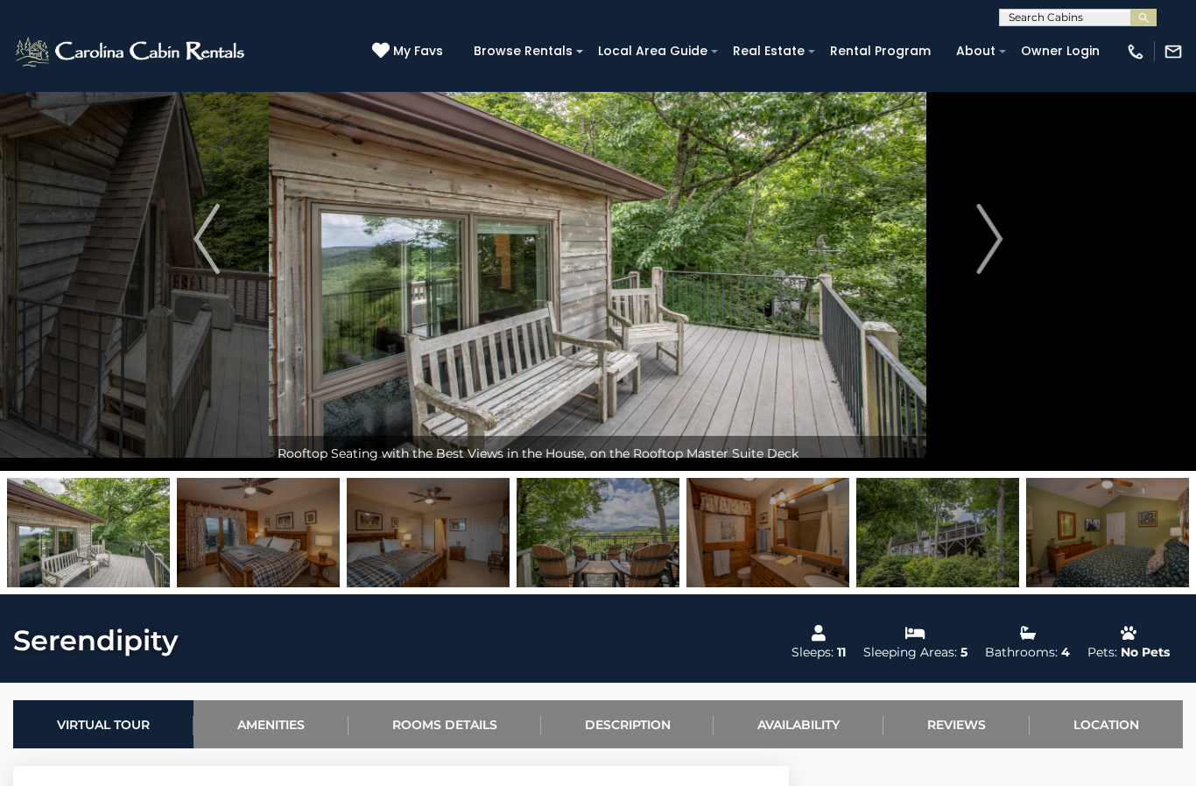
click at [982, 264] on img "Next" at bounding box center [989, 239] width 26 height 70
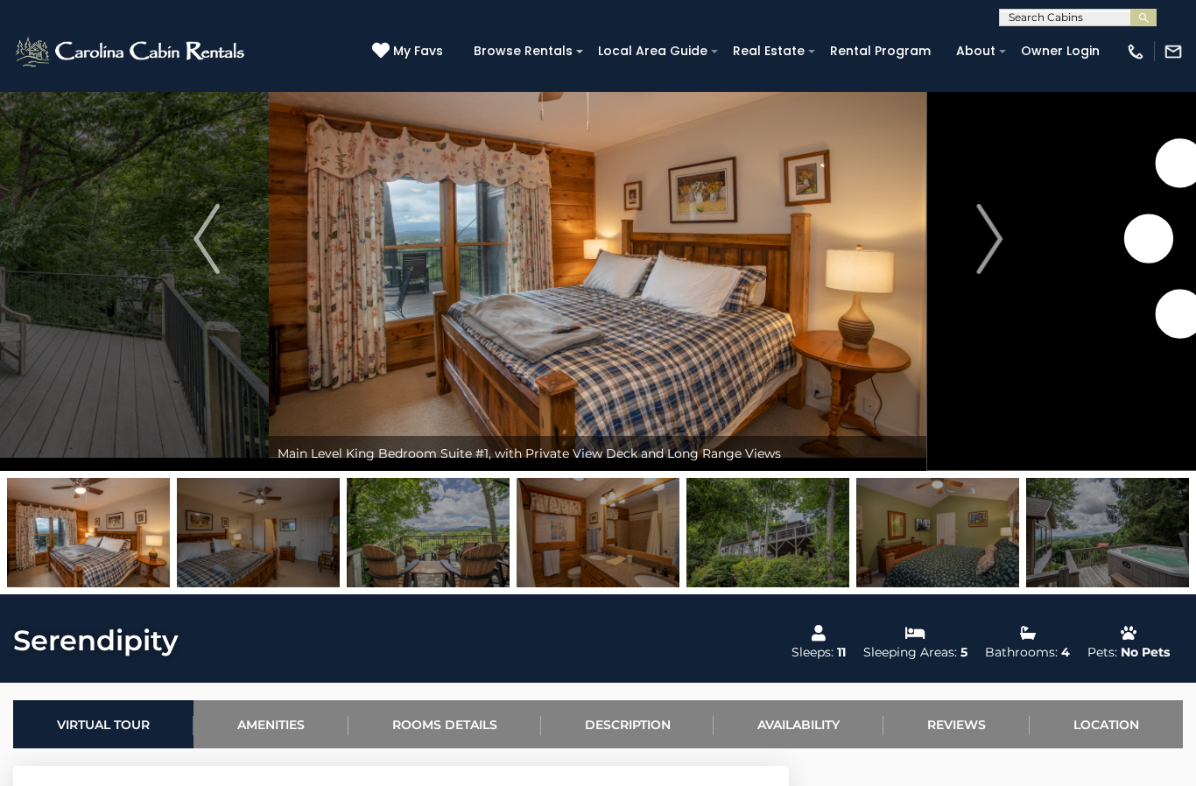
click at [986, 263] on img "Next" at bounding box center [989, 239] width 26 height 70
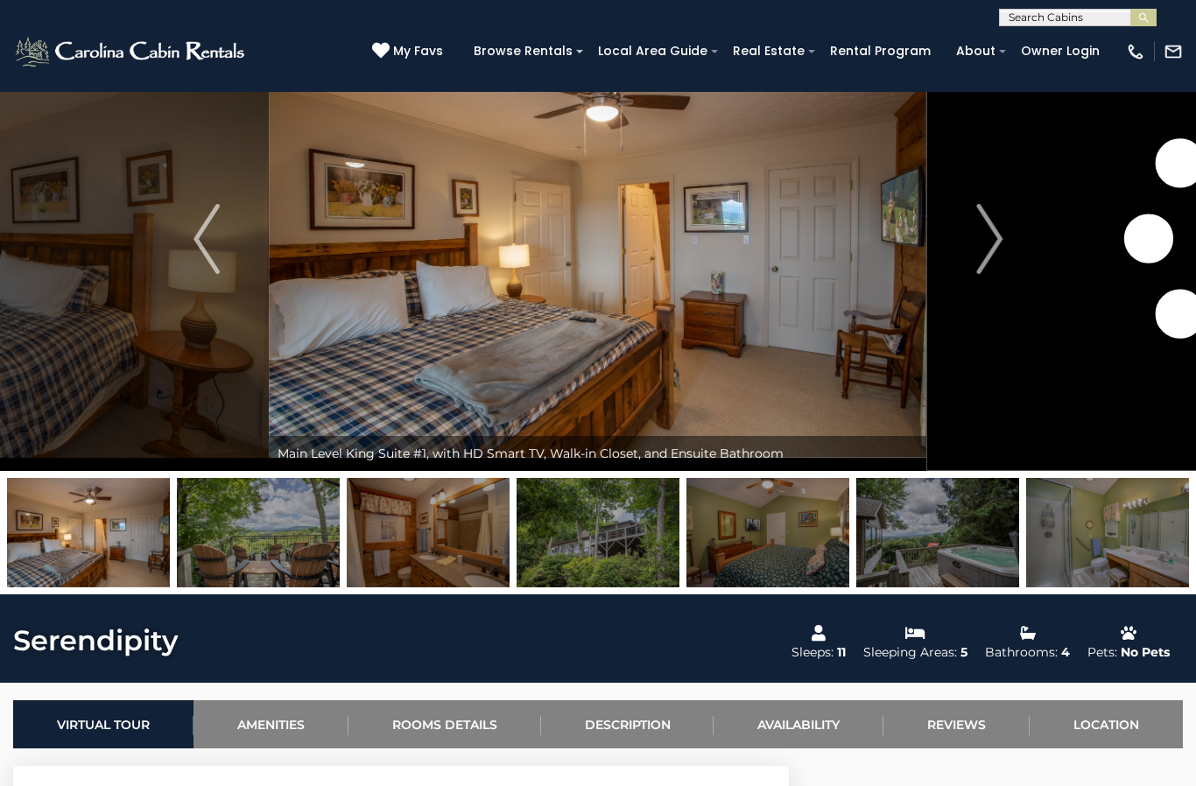
click at [988, 261] on img "Next" at bounding box center [989, 239] width 26 height 70
click at [989, 261] on img "Next" at bounding box center [989, 239] width 26 height 70
